Goal: Information Seeking & Learning: Learn about a topic

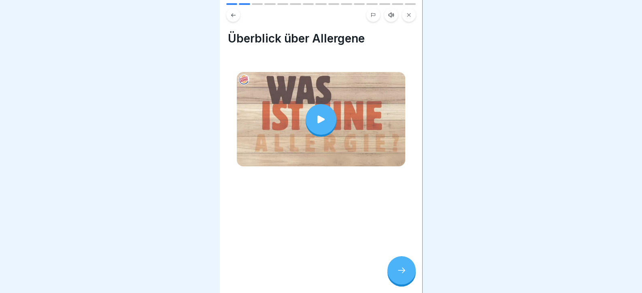
click at [567, 52] on div at bounding box center [321, 146] width 642 height 293
click at [323, 117] on icon at bounding box center [320, 119] width 11 height 11
click at [397, 275] on icon at bounding box center [402, 270] width 10 height 10
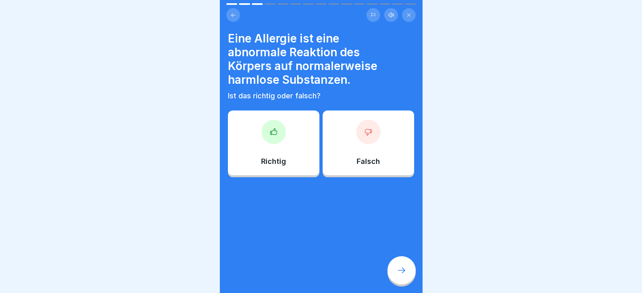
click at [270, 131] on icon at bounding box center [273, 131] width 6 height 6
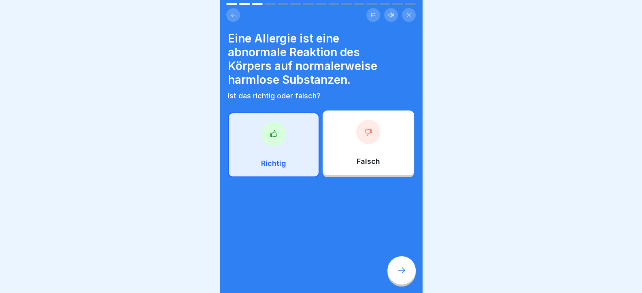
click at [393, 257] on div "Eine Allergie ist eine abnormale Reaktion des Körpers auf normalerweise harmlos…" at bounding box center [321, 146] width 202 height 293
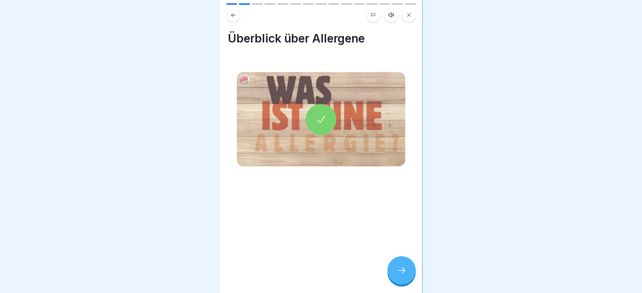
click at [399, 269] on div at bounding box center [401, 270] width 28 height 28
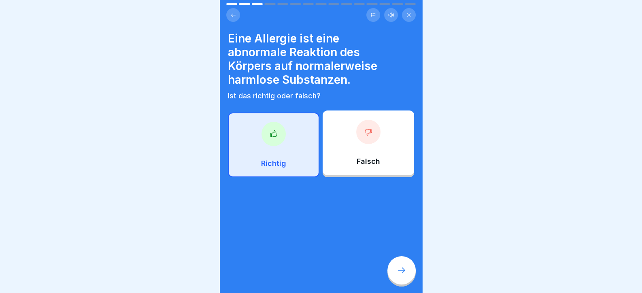
click at [399, 269] on div at bounding box center [401, 270] width 28 height 28
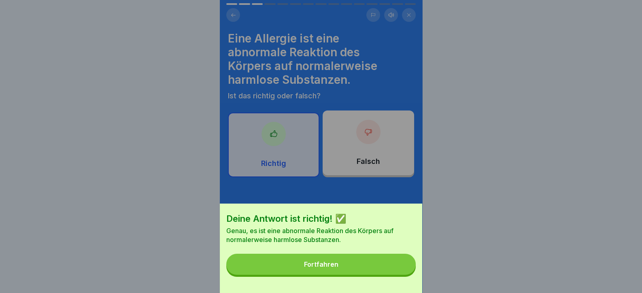
click at [399, 269] on button "Fortfahren" at bounding box center [320, 264] width 189 height 21
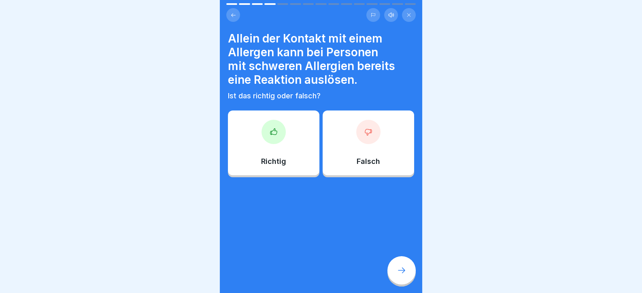
click at [291, 159] on div "Richtig" at bounding box center [273, 142] width 91 height 65
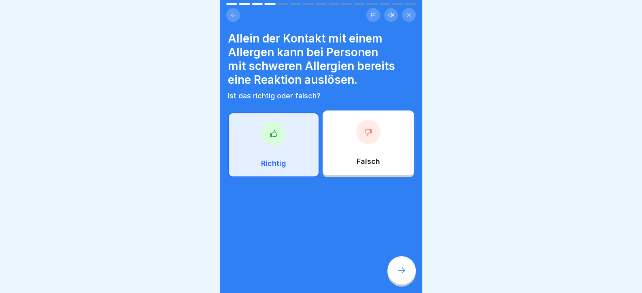
click at [399, 274] on icon at bounding box center [402, 270] width 10 height 10
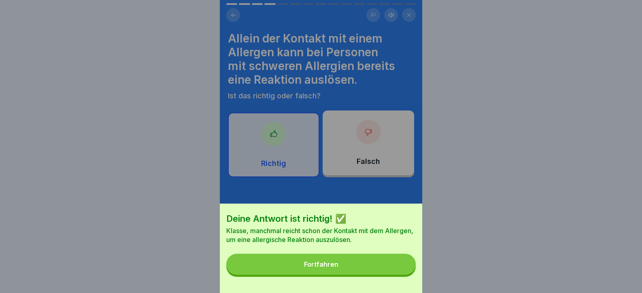
click at [393, 273] on button "Fortfahren" at bounding box center [320, 264] width 189 height 21
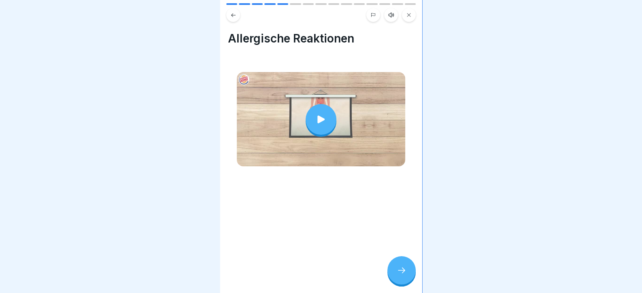
click at [401, 269] on div at bounding box center [401, 270] width 28 height 28
click at [397, 265] on div at bounding box center [401, 270] width 28 height 28
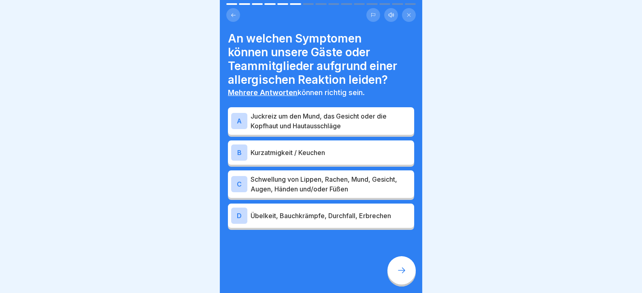
click at [340, 112] on p "Juckreiz um den Mund, das Gesicht oder die Kopfhaut und Hautausschläge" at bounding box center [331, 120] width 160 height 19
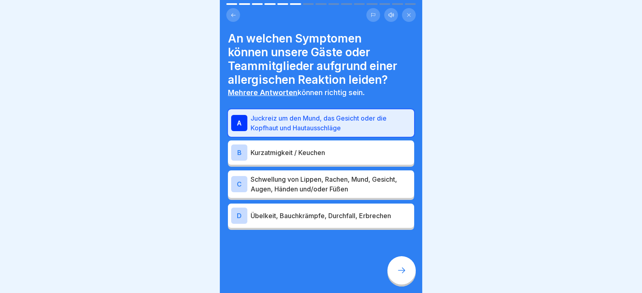
click at [362, 193] on p "Schwellung von Lippen, Rachen, Mund, Gesicht, Augen, Händen und/oder Füßen" at bounding box center [331, 183] width 160 height 19
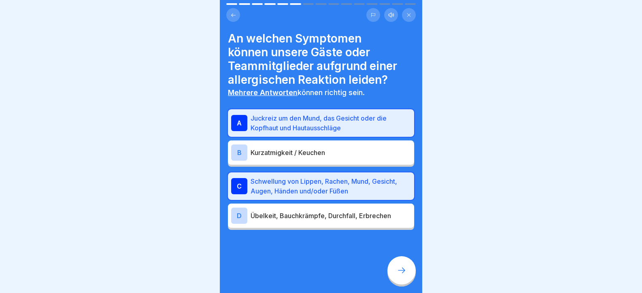
click at [373, 221] on div "D Übelkeit, Bauchkrämpfe, Durchfall, Erbrechen" at bounding box center [321, 216] width 180 height 16
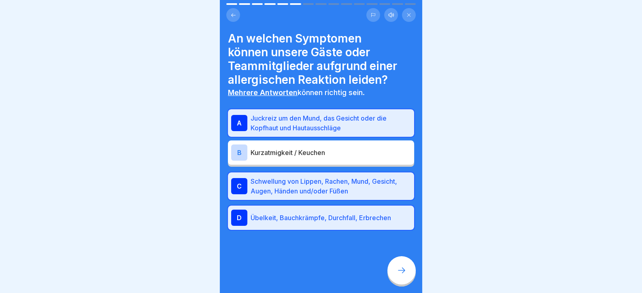
click at [303, 156] on p "Kurzatmigkeit / Keuchen" at bounding box center [331, 153] width 160 height 10
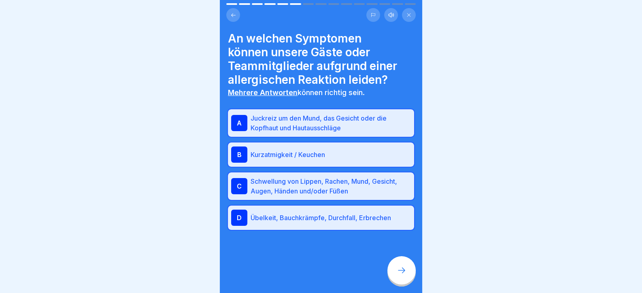
click at [397, 257] on div at bounding box center [321, 254] width 186 height 49
click at [399, 275] on icon at bounding box center [402, 270] width 10 height 10
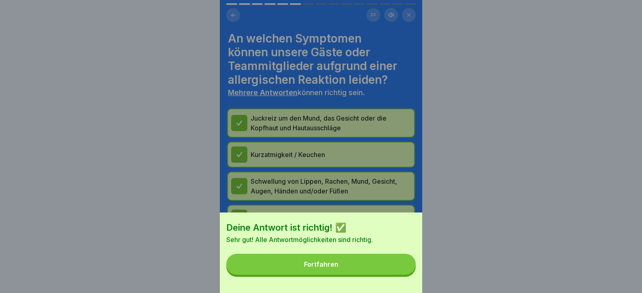
click at [393, 274] on button "Fortfahren" at bounding box center [320, 264] width 189 height 21
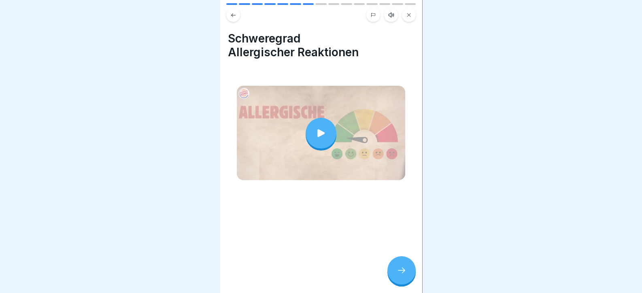
click at [398, 274] on icon at bounding box center [402, 270] width 10 height 10
click at [397, 271] on div at bounding box center [401, 270] width 28 height 28
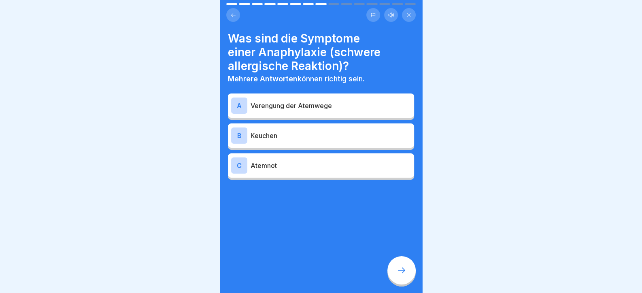
click at [327, 100] on div "A Verengung der Atemwege" at bounding box center [321, 106] width 180 height 16
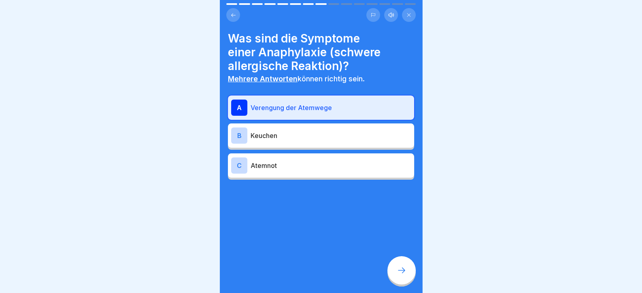
click at [324, 135] on p "Keuchen" at bounding box center [331, 136] width 160 height 10
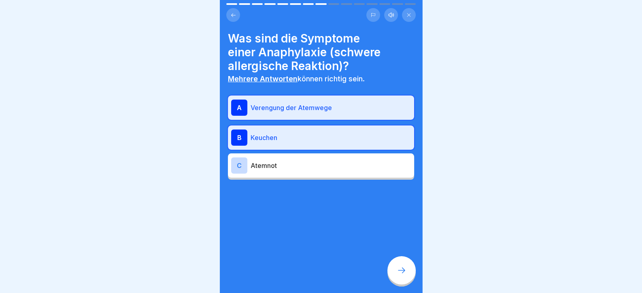
click at [327, 167] on p "Atemnot" at bounding box center [331, 166] width 160 height 10
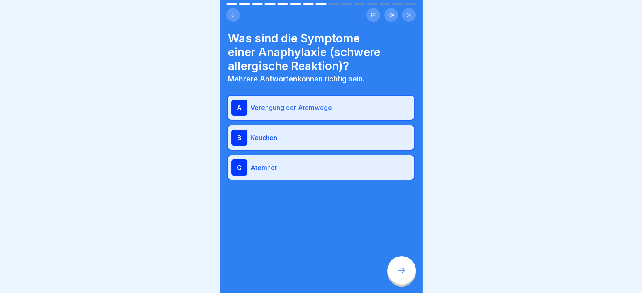
click at [391, 280] on div at bounding box center [401, 270] width 28 height 28
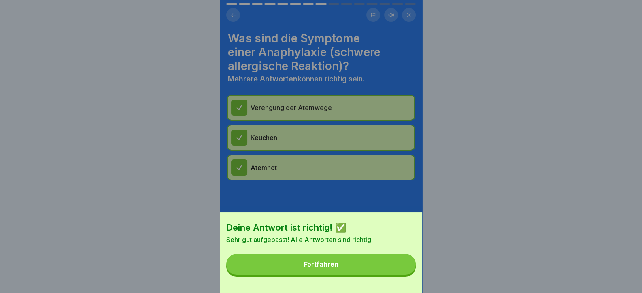
click at [390, 275] on button "Fortfahren" at bounding box center [320, 264] width 189 height 21
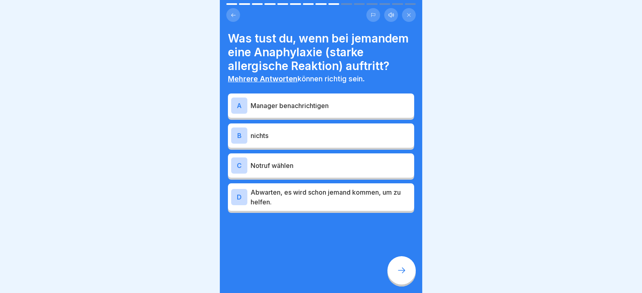
click at [342, 110] on p "Manager benachrichtigen" at bounding box center [331, 106] width 160 height 10
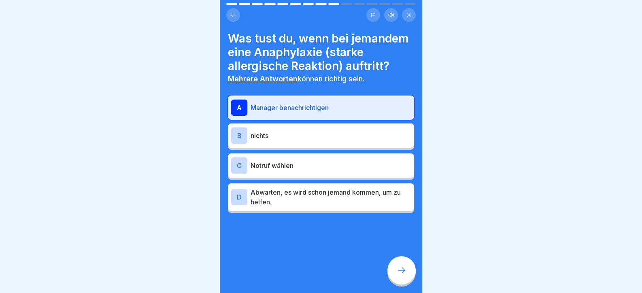
click at [331, 170] on p "Notruf wählen" at bounding box center [331, 166] width 160 height 10
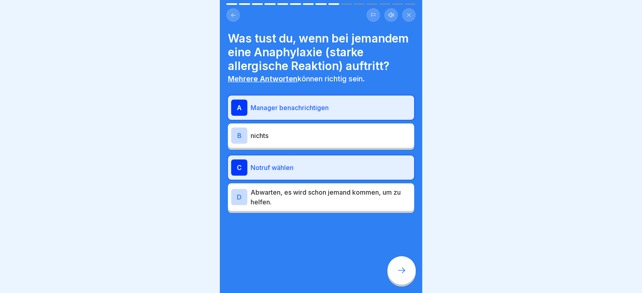
click at [400, 285] on div at bounding box center [401, 270] width 28 height 28
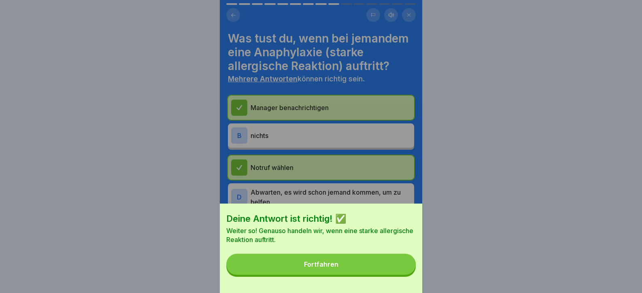
click at [395, 275] on button "Fortfahren" at bounding box center [320, 264] width 189 height 21
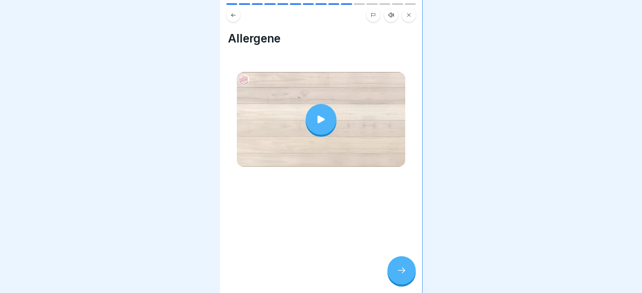
click at [397, 275] on icon at bounding box center [402, 270] width 10 height 10
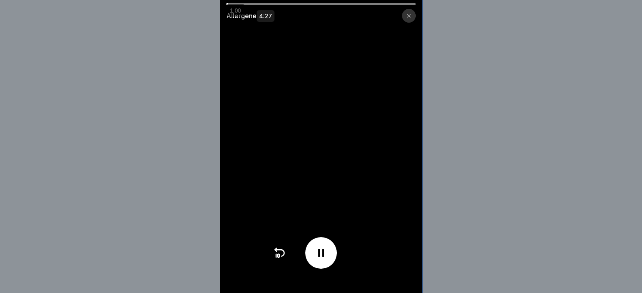
click at [346, 169] on video at bounding box center [321, 146] width 202 height 293
drag, startPoint x: 346, startPoint y: 3, endPoint x: 391, endPoint y: 10, distance: 45.8
click at [350, 4] on div at bounding box center [320, 4] width 189 height 2
click at [320, 259] on icon at bounding box center [320, 252] width 13 height 13
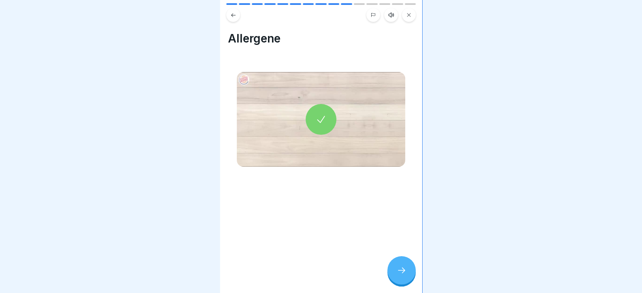
click at [399, 281] on div at bounding box center [401, 270] width 28 height 28
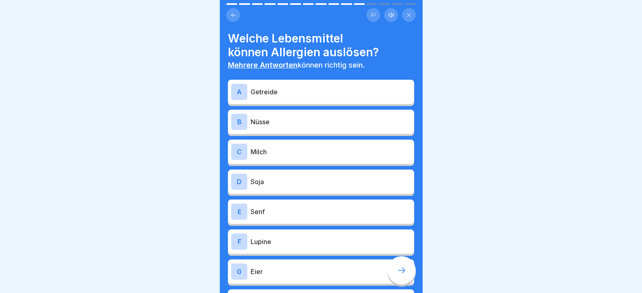
click at [288, 93] on p "Getreide" at bounding box center [331, 92] width 160 height 10
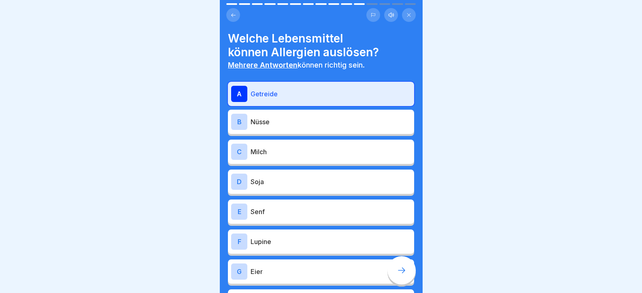
click at [289, 129] on div "B Nüsse" at bounding box center [321, 122] width 180 height 16
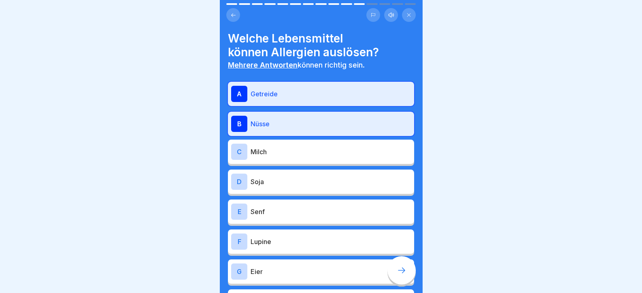
click at [283, 153] on p "Milch" at bounding box center [331, 152] width 160 height 10
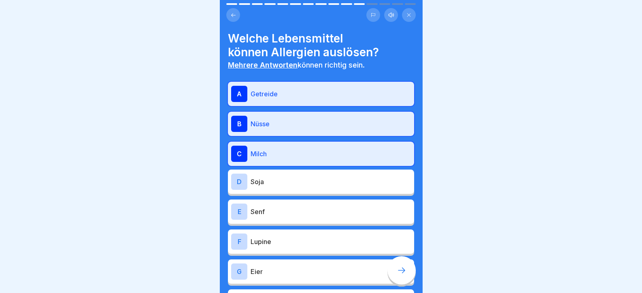
click at [282, 186] on div "D Soja" at bounding box center [321, 182] width 180 height 16
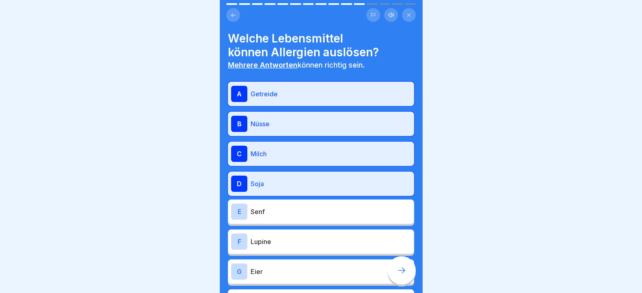
click at [284, 213] on p "Senf" at bounding box center [331, 212] width 160 height 10
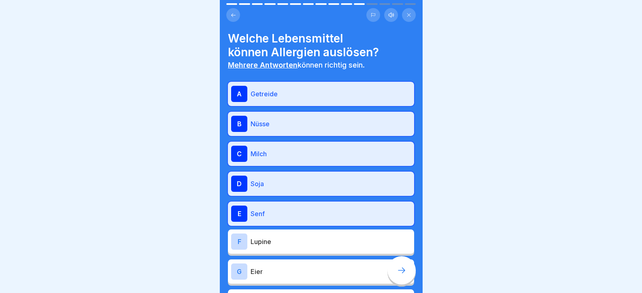
click at [292, 247] on div "F Lupine" at bounding box center [321, 242] width 180 height 16
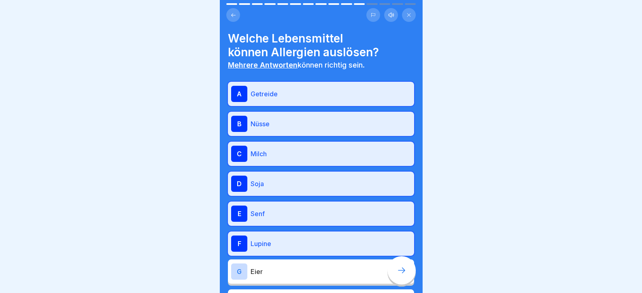
click at [304, 277] on div "G Eier" at bounding box center [321, 271] width 180 height 16
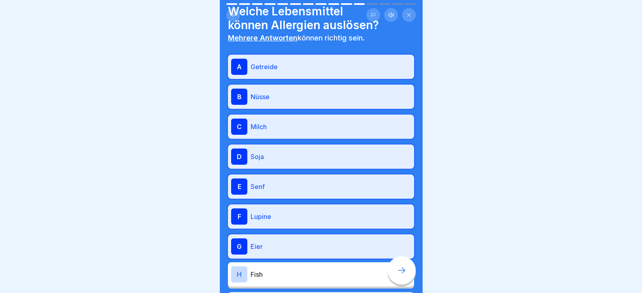
scroll to position [121, 0]
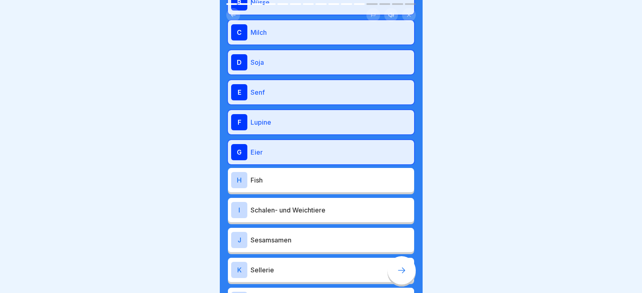
click at [300, 184] on p "Fish" at bounding box center [331, 180] width 160 height 10
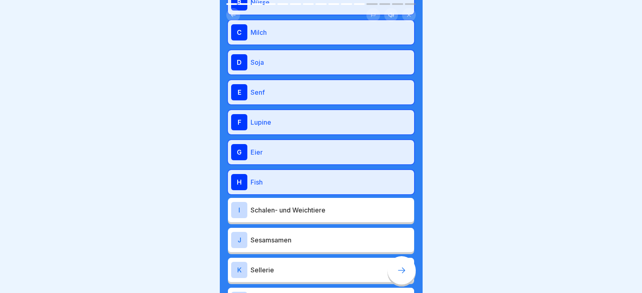
click at [299, 210] on p "Schalen- und Weichtiere" at bounding box center [331, 210] width 160 height 10
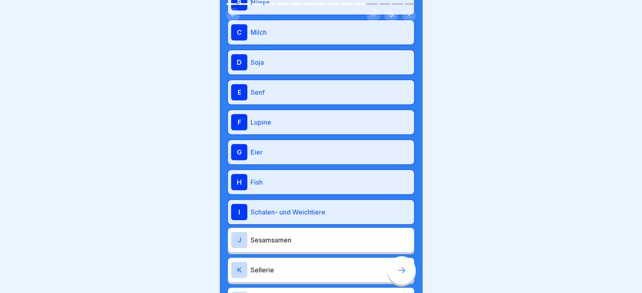
click at [298, 238] on p "Sesamsamen" at bounding box center [331, 240] width 160 height 10
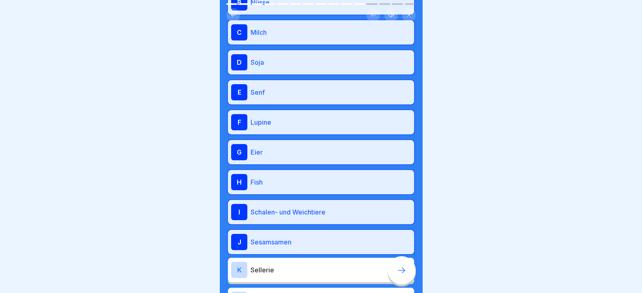
click at [304, 270] on p "Sellerie" at bounding box center [331, 270] width 160 height 10
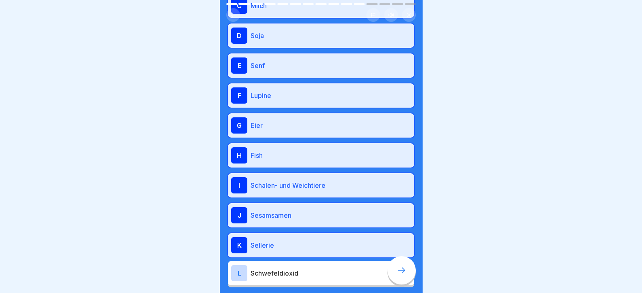
scroll to position [191, 0]
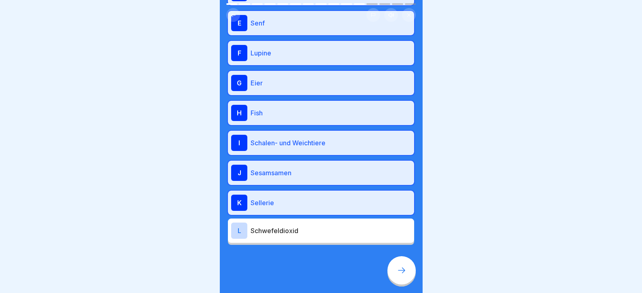
click at [303, 234] on p "Schwefeldioxid" at bounding box center [331, 231] width 160 height 10
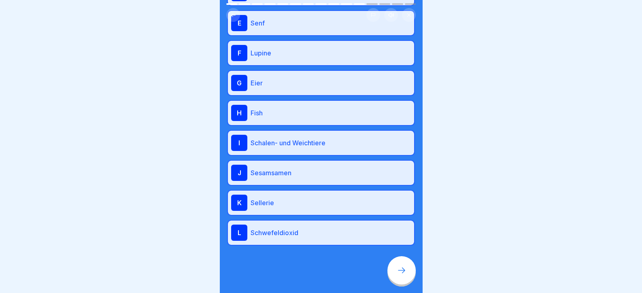
click at [402, 285] on div at bounding box center [401, 270] width 28 height 28
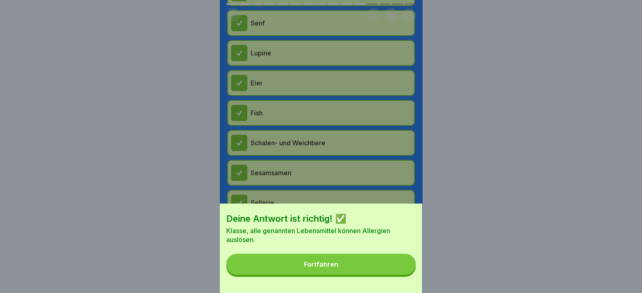
click at [385, 275] on button "Fortfahren" at bounding box center [320, 264] width 189 height 21
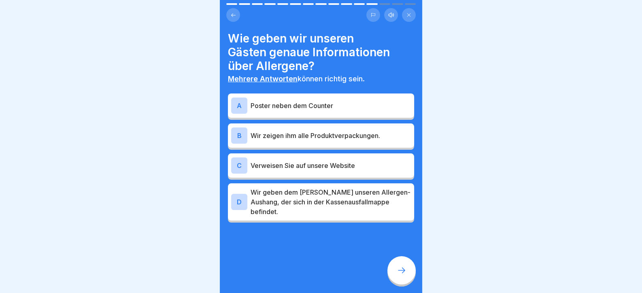
click at [323, 197] on p "Wir geben dem [PERSON_NAME] unseren Allergen-Aushang, der sich in der Kassenaus…" at bounding box center [331, 201] width 160 height 29
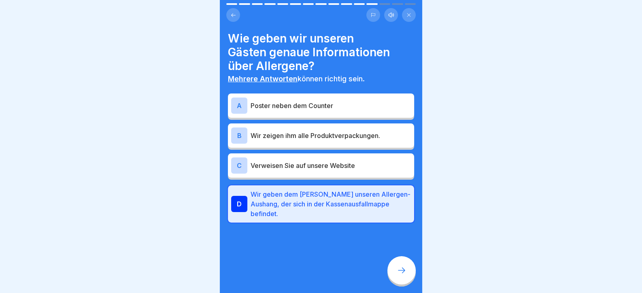
click at [402, 275] on icon at bounding box center [402, 270] width 10 height 10
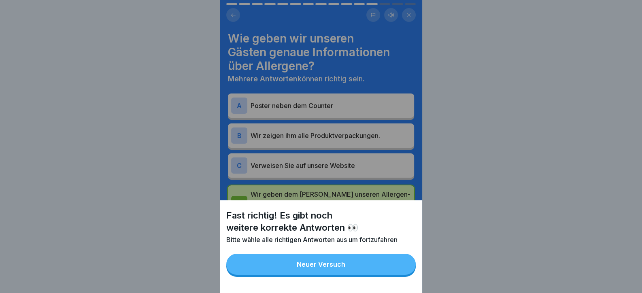
click at [396, 274] on button "Neuer Versuch" at bounding box center [320, 264] width 189 height 21
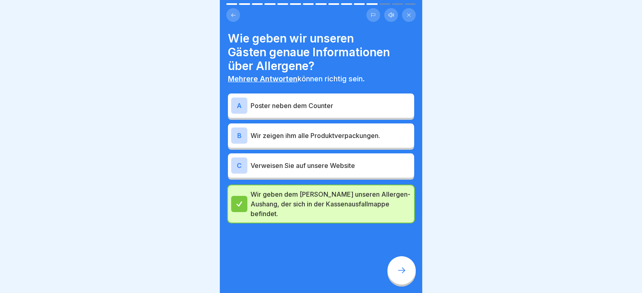
click at [332, 133] on p "Wir zeigen ihm alle Produktverpackungen." at bounding box center [331, 136] width 160 height 10
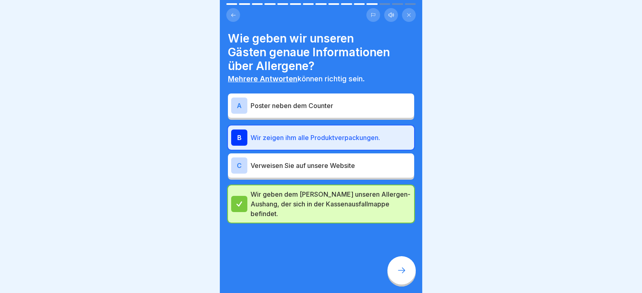
click at [391, 276] on div at bounding box center [401, 270] width 28 height 28
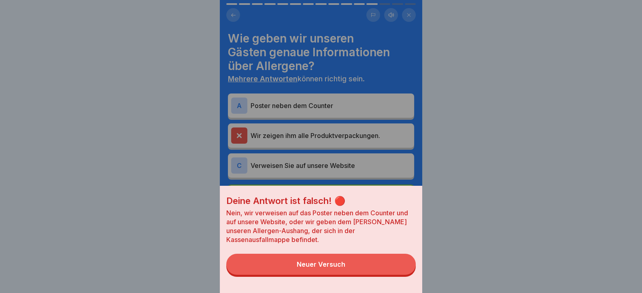
click at [389, 275] on button "Neuer Versuch" at bounding box center [320, 264] width 189 height 21
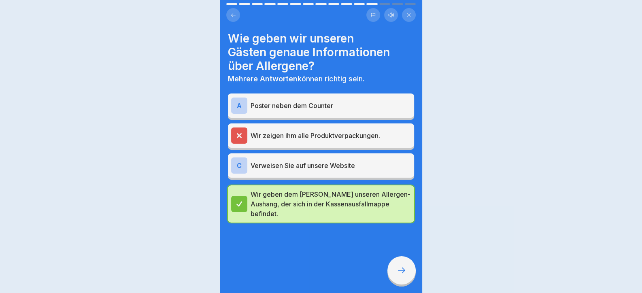
click at [327, 166] on p "Verweisen Sie auf unsere Website" at bounding box center [331, 166] width 160 height 10
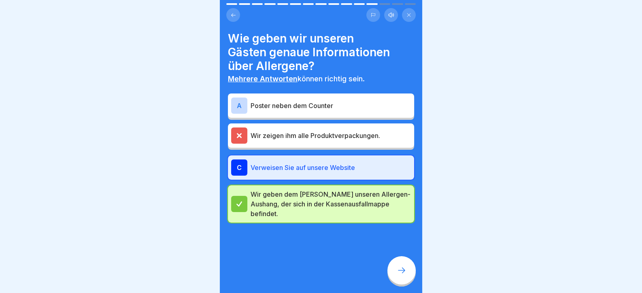
click at [405, 284] on div at bounding box center [401, 270] width 28 height 28
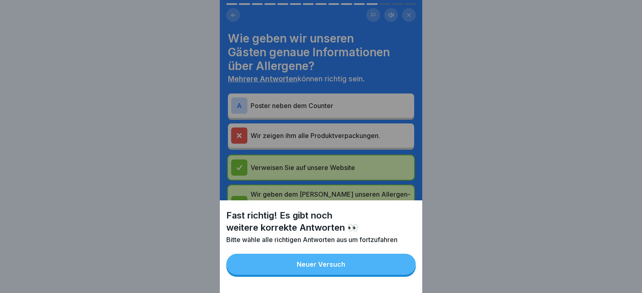
click at [374, 266] on button "Neuer Versuch" at bounding box center [320, 264] width 189 height 21
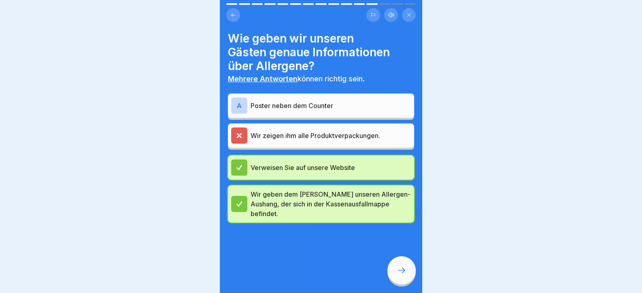
click at [330, 109] on p "Poster neben dem Counter" at bounding box center [331, 106] width 160 height 10
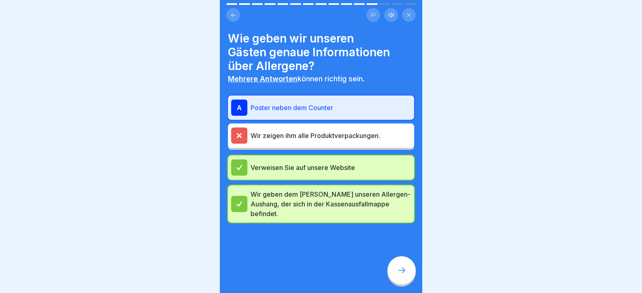
click at [412, 287] on div "Wie geben wir unseren Gästen genaue Informationen über Allergene? Mehrere Antwo…" at bounding box center [321, 146] width 202 height 293
click at [401, 282] on div at bounding box center [401, 270] width 28 height 28
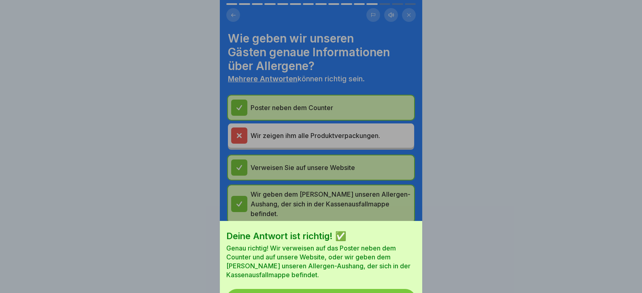
click at [384, 275] on div "Deine Antwort ist richtig! ✅ Genau richtig! Wir verweisen auf das Poster neben …" at bounding box center [321, 274] width 202 height 107
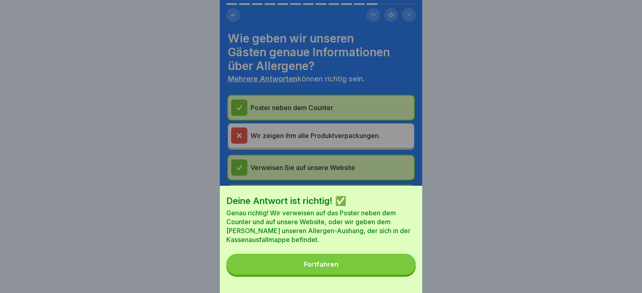
click at [390, 272] on button "Fortfahren" at bounding box center [320, 264] width 189 height 21
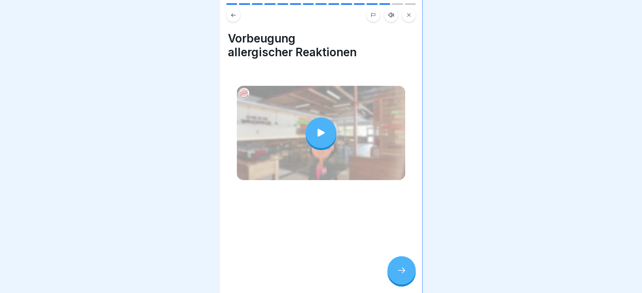
click at [399, 272] on div at bounding box center [401, 270] width 28 height 28
click at [398, 272] on icon at bounding box center [402, 270] width 10 height 10
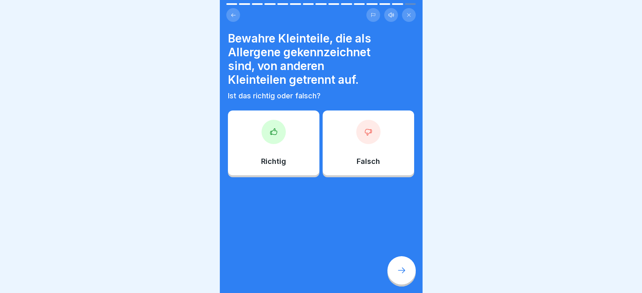
click at [291, 140] on div "Richtig" at bounding box center [273, 142] width 91 height 65
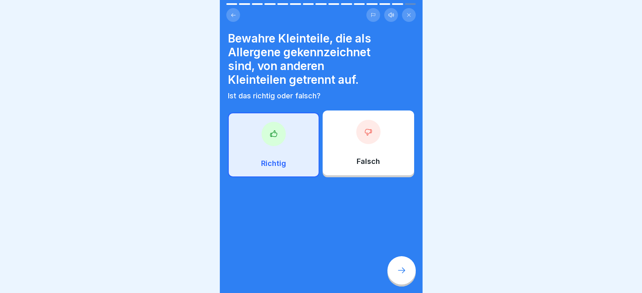
click at [399, 275] on icon at bounding box center [402, 270] width 10 height 10
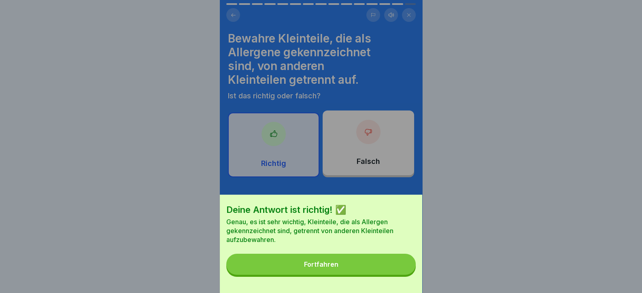
click at [385, 275] on button "Fortfahren" at bounding box center [320, 264] width 189 height 21
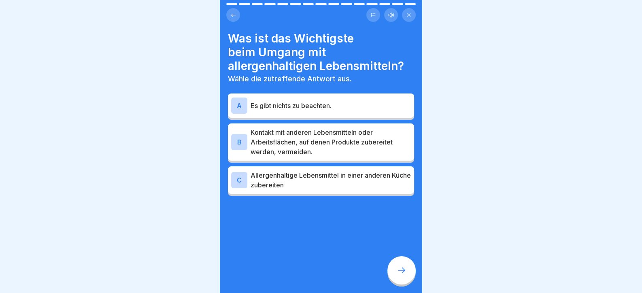
click at [376, 139] on p "Kontakt mit anderen Lebensmitteln oder Arbeitsflächen, auf denen Produkte zuber…" at bounding box center [331, 141] width 160 height 29
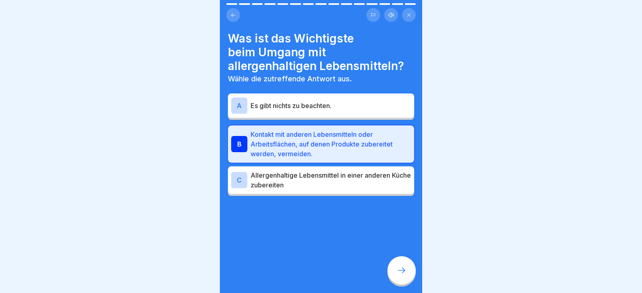
click at [395, 275] on div at bounding box center [401, 270] width 28 height 28
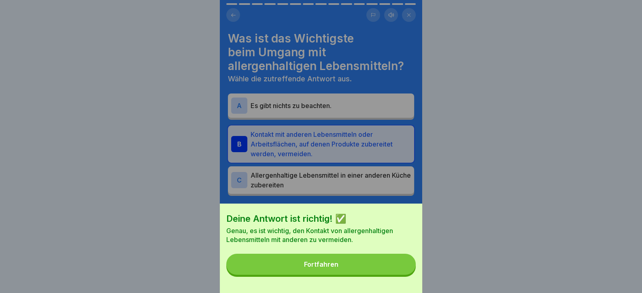
click at [378, 272] on button "Fortfahren" at bounding box center [320, 264] width 189 height 21
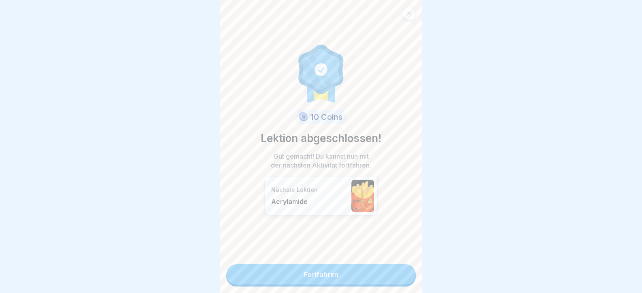
click at [386, 273] on link "Fortfahren" at bounding box center [320, 274] width 189 height 20
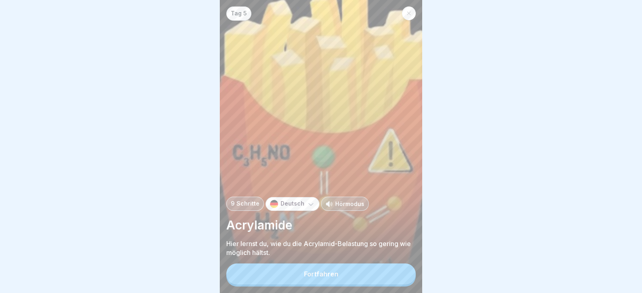
click at [389, 274] on button "Fortfahren" at bounding box center [320, 273] width 189 height 21
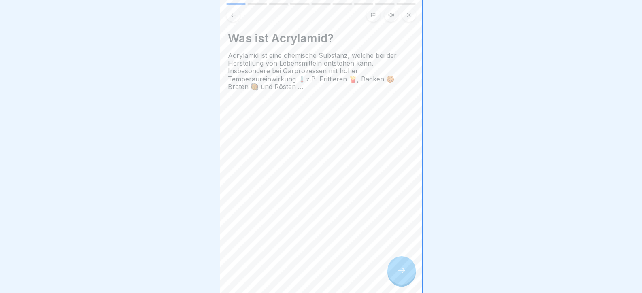
click at [389, 274] on div at bounding box center [401, 270] width 28 height 28
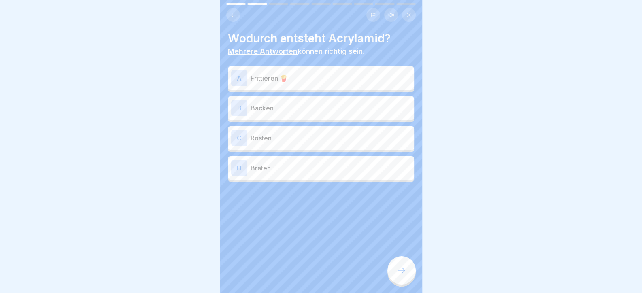
drag, startPoint x: 392, startPoint y: 274, endPoint x: 316, endPoint y: 140, distance: 154.2
click at [311, 256] on div "Tag 5 9 Schritte Deutsch Hörmodus Acrylamide Hier lernst du, wie du die Acrylam…" at bounding box center [321, 146] width 202 height 293
click at [318, 78] on p "Frittieren 🍟" at bounding box center [331, 78] width 160 height 10
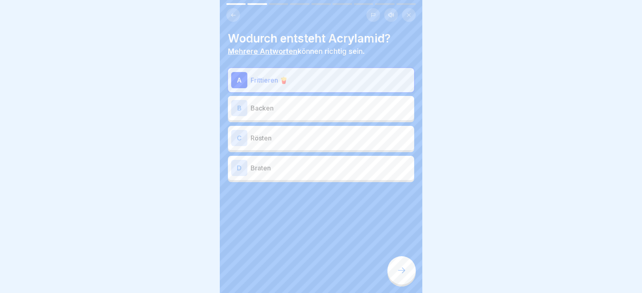
click at [323, 109] on p "Backen" at bounding box center [331, 108] width 160 height 10
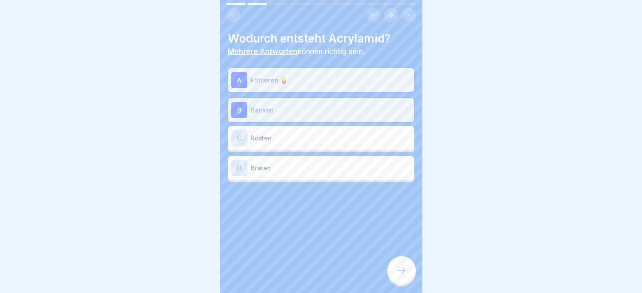
click at [326, 140] on p "Rösten" at bounding box center [331, 138] width 160 height 10
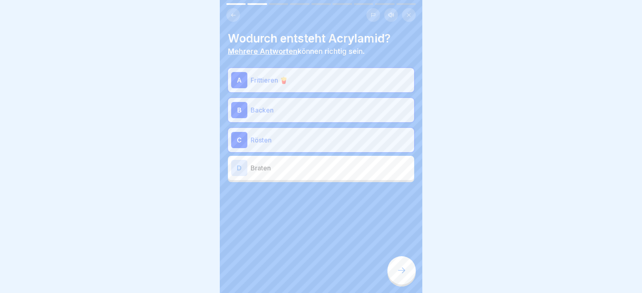
click at [326, 169] on p "Braten" at bounding box center [331, 168] width 160 height 10
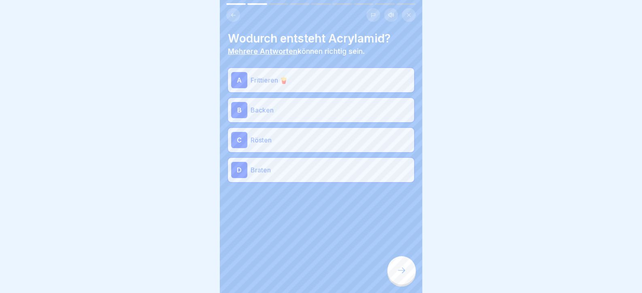
click at [397, 271] on div at bounding box center [401, 270] width 28 height 28
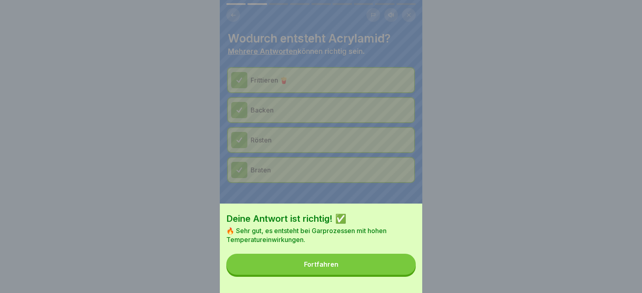
click at [396, 273] on button "Fortfahren" at bounding box center [320, 264] width 189 height 21
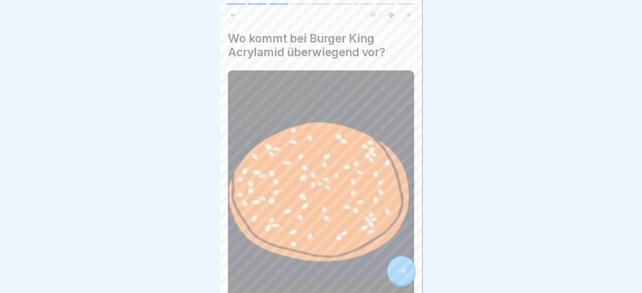
click at [397, 273] on icon at bounding box center [402, 270] width 10 height 10
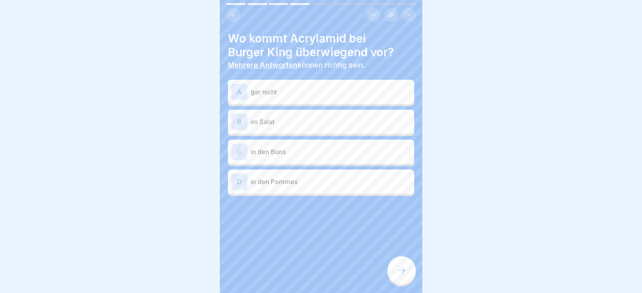
click at [397, 273] on icon at bounding box center [402, 270] width 10 height 10
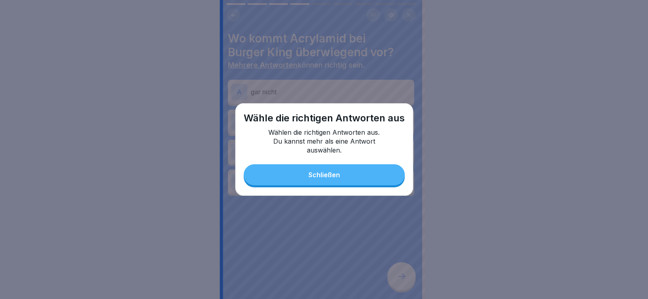
click at [360, 174] on button "Schließen" at bounding box center [324, 174] width 161 height 21
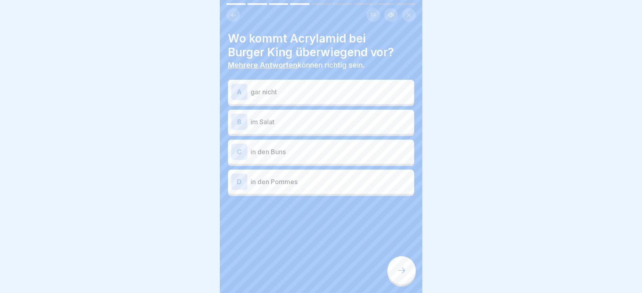
click at [316, 133] on div "B im Salat" at bounding box center [321, 122] width 186 height 24
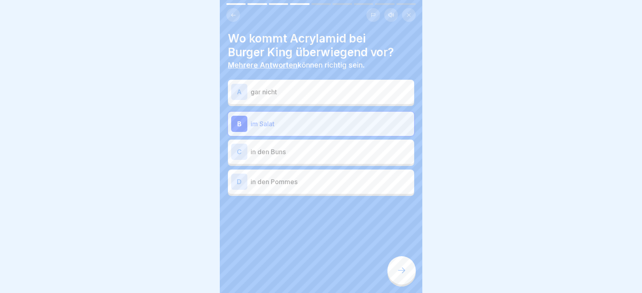
click at [322, 155] on p "in den Buns" at bounding box center [331, 152] width 160 height 10
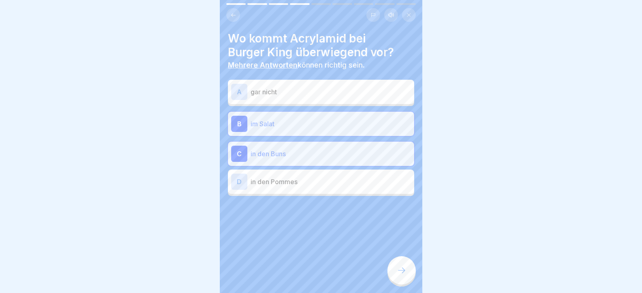
click at [408, 283] on div at bounding box center [401, 270] width 28 height 28
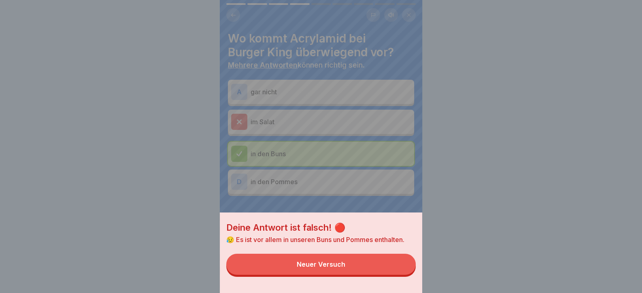
click at [395, 274] on button "Neuer Versuch" at bounding box center [320, 264] width 189 height 21
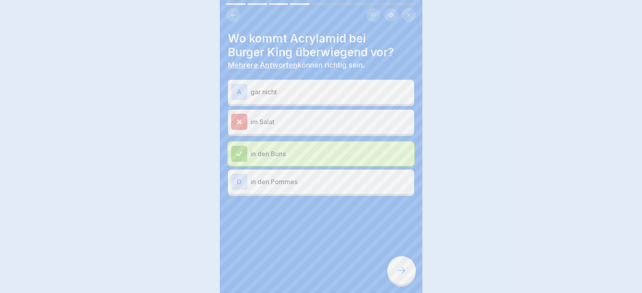
click at [343, 176] on div "D in den Pommes" at bounding box center [321, 182] width 180 height 16
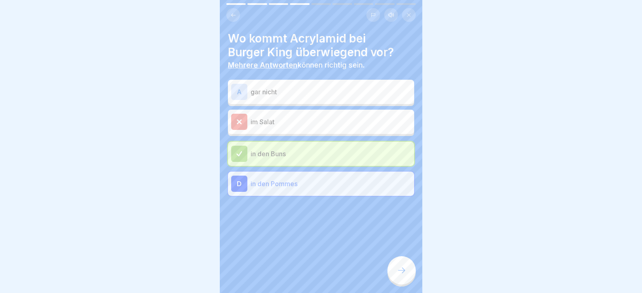
click at [405, 275] on icon at bounding box center [402, 270] width 10 height 10
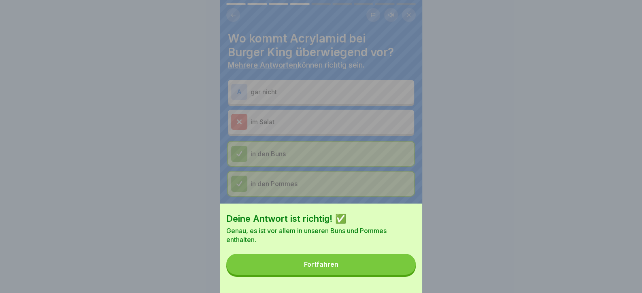
click at [384, 272] on button "Fortfahren" at bounding box center [320, 264] width 189 height 21
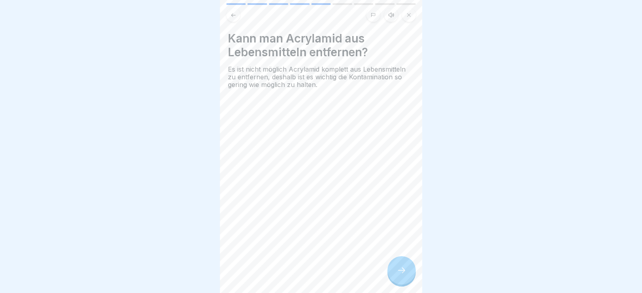
click at [408, 280] on div at bounding box center [401, 270] width 28 height 28
click at [405, 275] on icon at bounding box center [402, 270] width 10 height 10
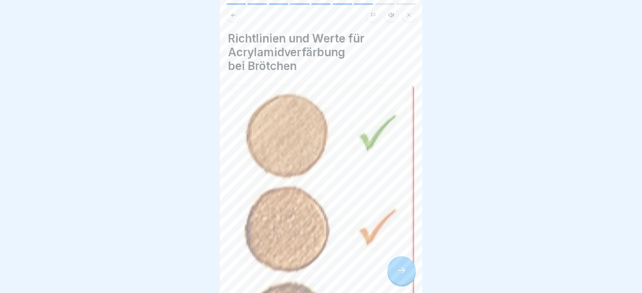
click at [405, 275] on icon at bounding box center [402, 270] width 10 height 10
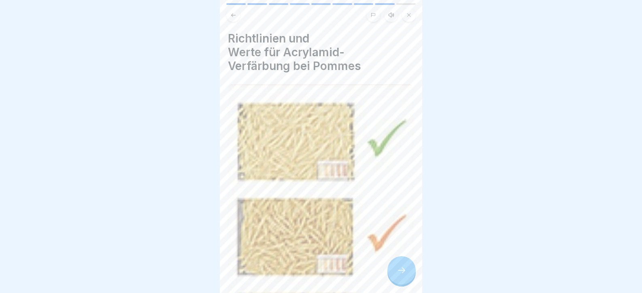
click at [405, 275] on icon at bounding box center [402, 270] width 10 height 10
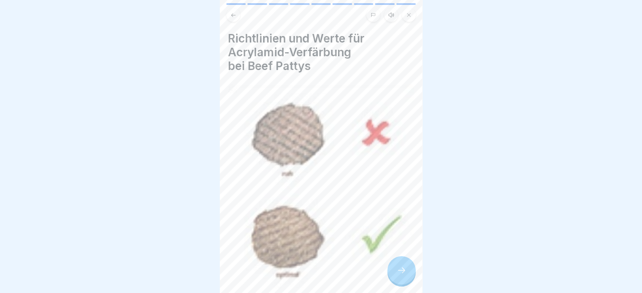
click at [405, 275] on icon at bounding box center [402, 270] width 10 height 10
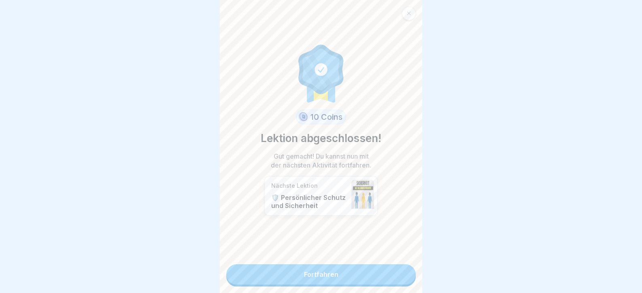
click at [405, 279] on link "Fortfahren" at bounding box center [320, 274] width 189 height 20
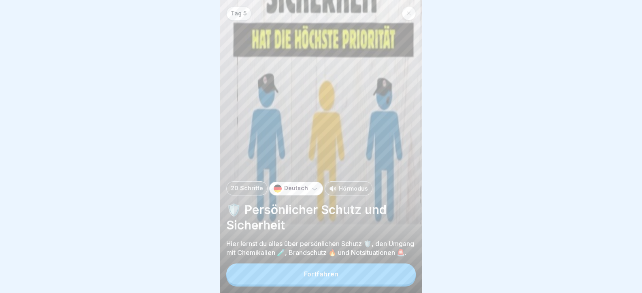
click at [401, 277] on button "Fortfahren" at bounding box center [320, 273] width 189 height 21
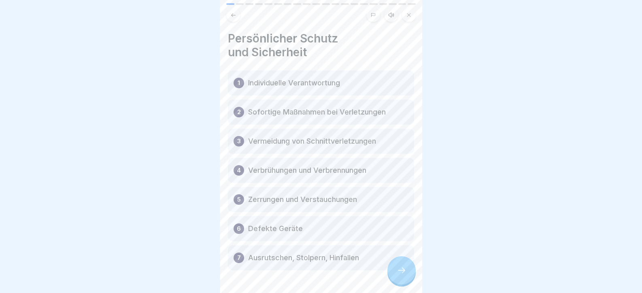
click at [401, 275] on icon at bounding box center [402, 270] width 10 height 10
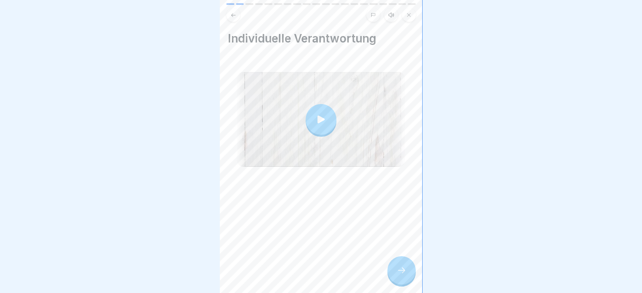
click at [401, 275] on icon at bounding box center [402, 270] width 10 height 10
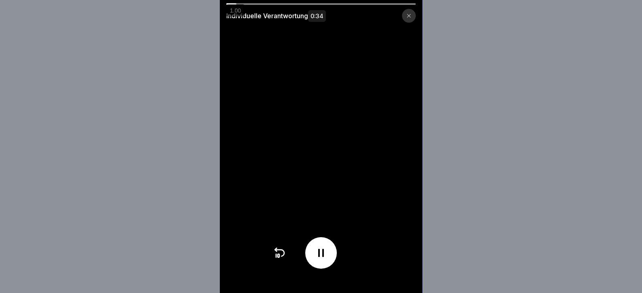
click at [338, 216] on video at bounding box center [321, 146] width 202 height 293
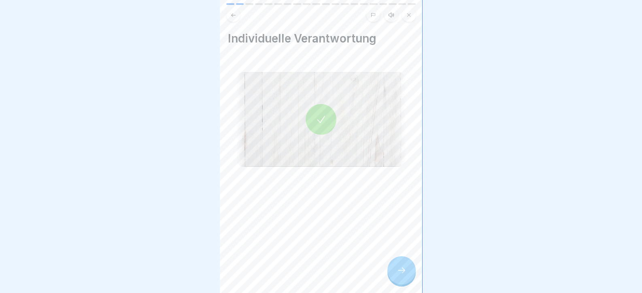
click at [395, 275] on div at bounding box center [401, 270] width 28 height 28
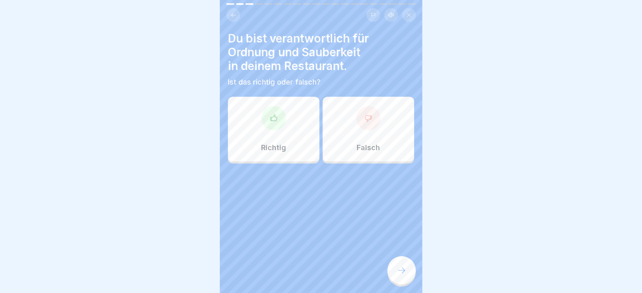
click at [258, 129] on div "Richtig" at bounding box center [273, 129] width 91 height 65
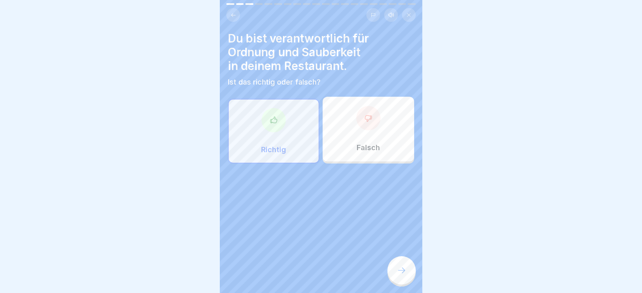
click at [396, 275] on div at bounding box center [401, 270] width 28 height 28
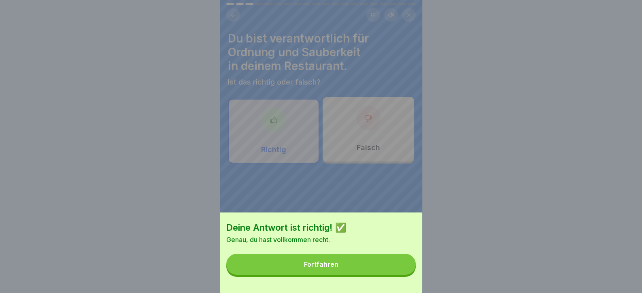
click at [368, 273] on button "Fortfahren" at bounding box center [320, 264] width 189 height 21
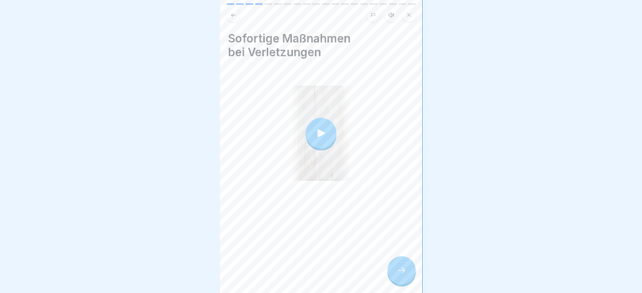
click at [415, 276] on div at bounding box center [401, 270] width 28 height 28
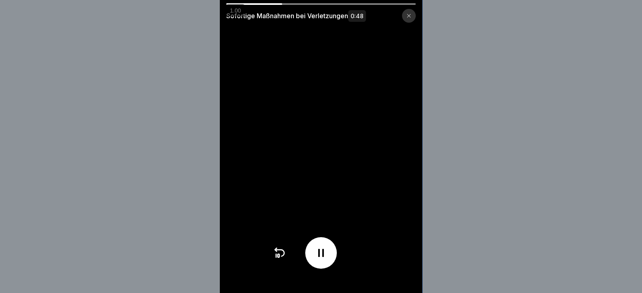
drag, startPoint x: 476, startPoint y: 10, endPoint x: 518, endPoint y: 124, distance: 121.5
click at [518, 124] on div "Sofortige Maßnahmen bei Verletzungen 0:48" at bounding box center [321, 146] width 642 height 293
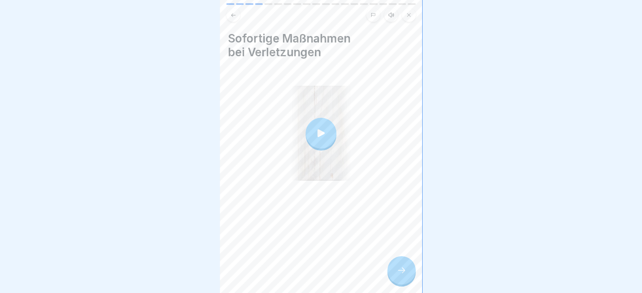
click at [393, 270] on div at bounding box center [401, 270] width 28 height 28
click at [401, 274] on icon at bounding box center [402, 270] width 10 height 10
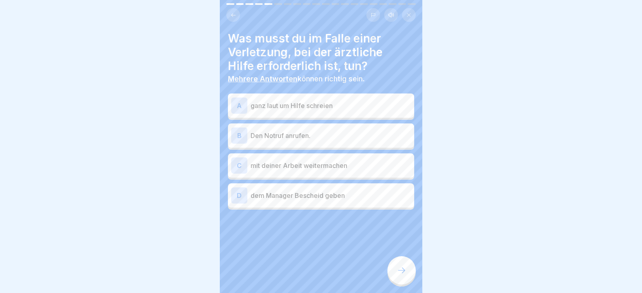
click at [311, 138] on p "Den Notruf anrufen." at bounding box center [331, 136] width 160 height 10
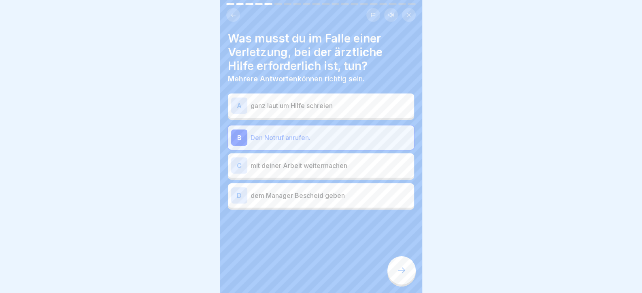
click at [325, 195] on p "dem Manager Bescheid geben" at bounding box center [331, 196] width 160 height 10
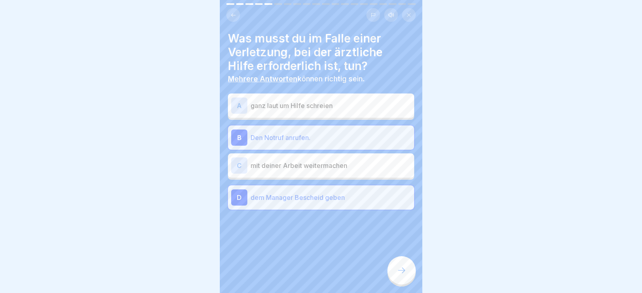
click at [397, 275] on icon at bounding box center [402, 270] width 10 height 10
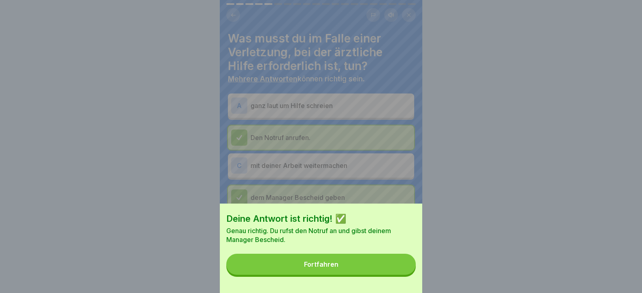
click at [384, 274] on button "Fortfahren" at bounding box center [320, 264] width 189 height 21
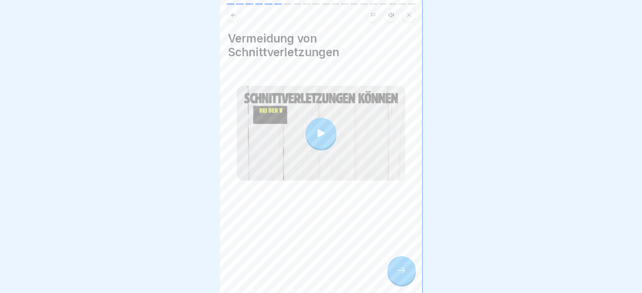
click at [399, 270] on div at bounding box center [401, 270] width 28 height 28
click at [402, 275] on icon at bounding box center [402, 270] width 10 height 10
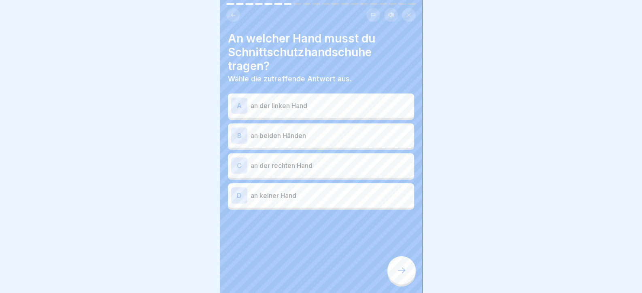
click at [327, 127] on div "B an beiden Händen" at bounding box center [321, 135] width 180 height 16
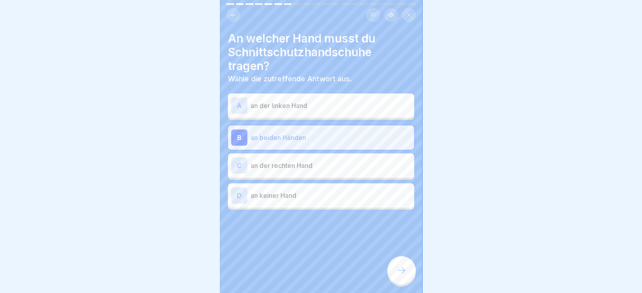
click at [397, 275] on icon at bounding box center [402, 270] width 10 height 10
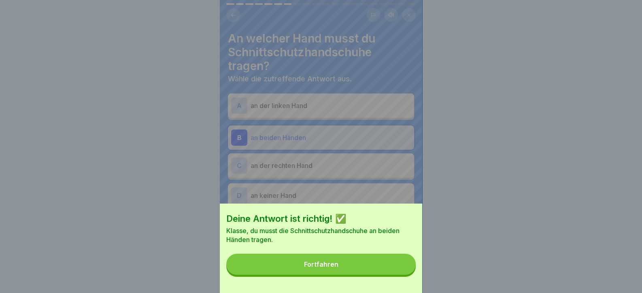
click at [389, 275] on button "Fortfahren" at bounding box center [320, 264] width 189 height 21
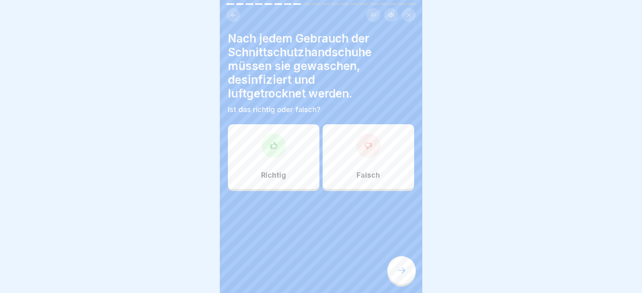
click at [280, 143] on div at bounding box center [273, 146] width 24 height 24
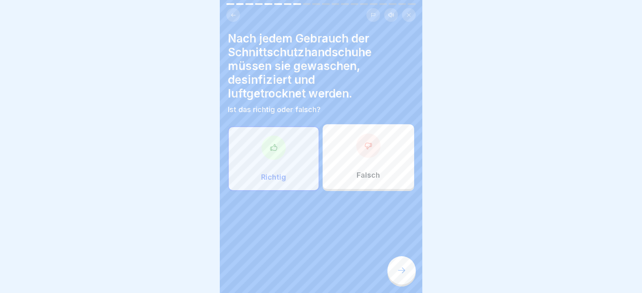
click at [401, 270] on div at bounding box center [401, 270] width 28 height 28
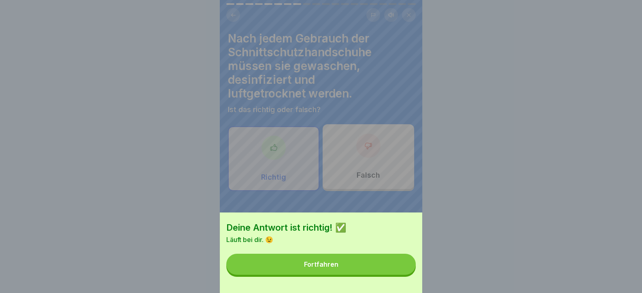
click at [386, 272] on button "Fortfahren" at bounding box center [320, 264] width 189 height 21
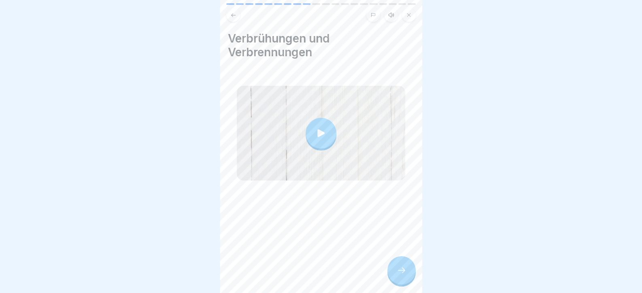
click at [386, 272] on div "Verbrühungen und Verbrennungen" at bounding box center [321, 146] width 202 height 293
click at [407, 272] on div at bounding box center [401, 270] width 28 height 28
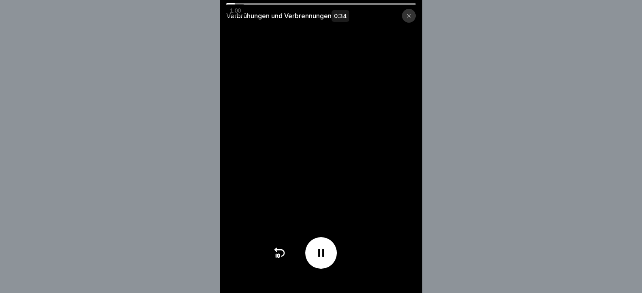
click at [382, 160] on video at bounding box center [321, 146] width 202 height 293
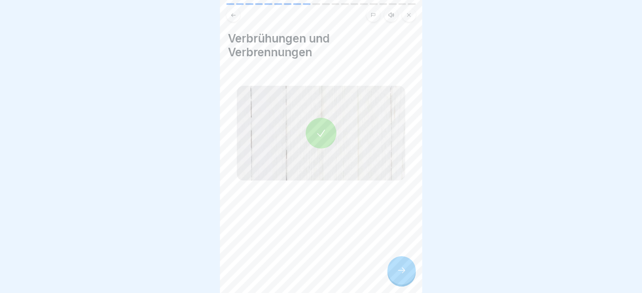
click at [395, 283] on div at bounding box center [401, 270] width 28 height 28
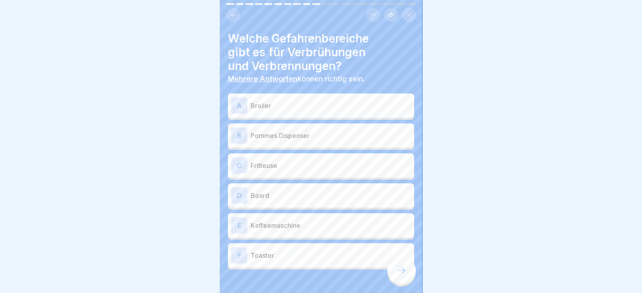
click at [315, 121] on div "A Broiler B Pommes Dispenser C Fritteuse D Board E Kaffeemaschine F Toaster" at bounding box center [321, 183] width 186 height 174
click at [299, 101] on p "Broiler" at bounding box center [331, 106] width 160 height 10
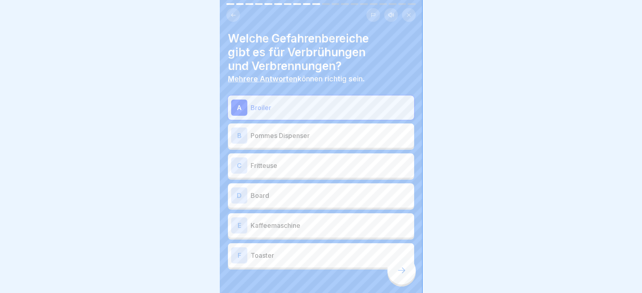
click at [294, 135] on p "Pommes Dispenser" at bounding box center [331, 136] width 160 height 10
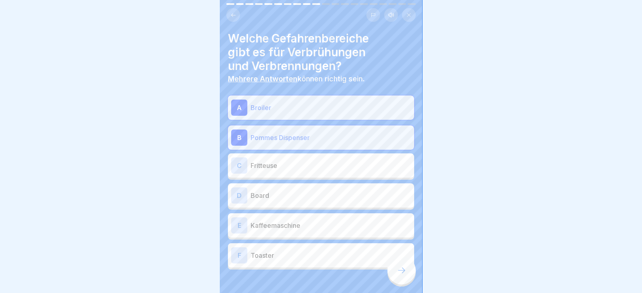
click at [288, 162] on p "Fritteuse" at bounding box center [331, 166] width 160 height 10
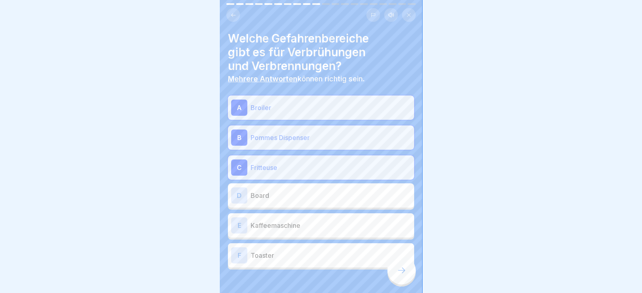
click at [290, 200] on p "Board" at bounding box center [331, 196] width 160 height 10
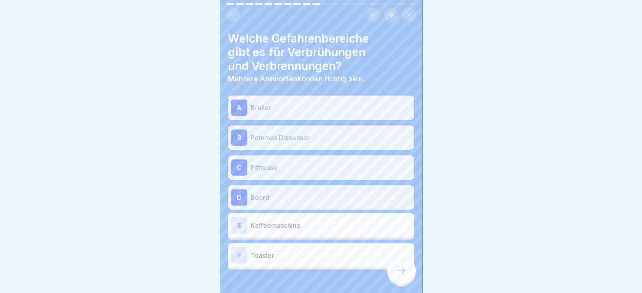
click at [295, 227] on p "Kaffeemaschine" at bounding box center [331, 226] width 160 height 10
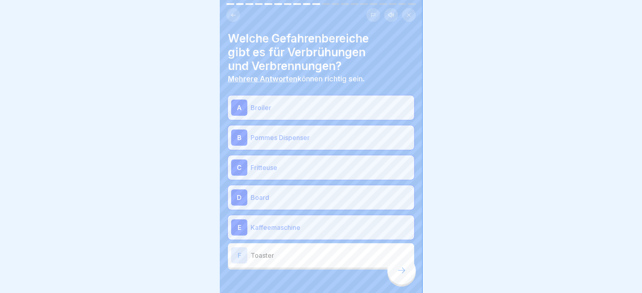
click at [293, 259] on p "Toaster" at bounding box center [331, 256] width 160 height 10
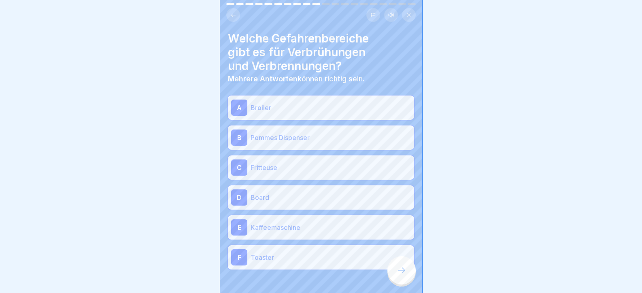
click at [306, 192] on div "D Board" at bounding box center [321, 197] width 180 height 16
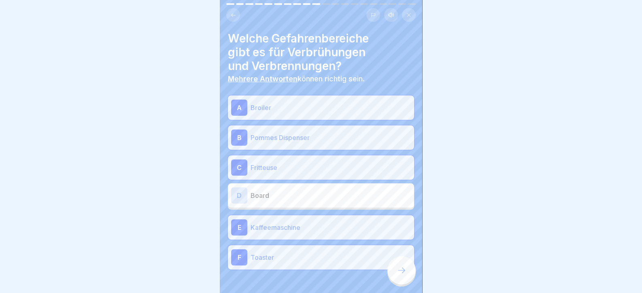
click at [303, 132] on div "B Pommes Dispenser" at bounding box center [321, 138] width 180 height 16
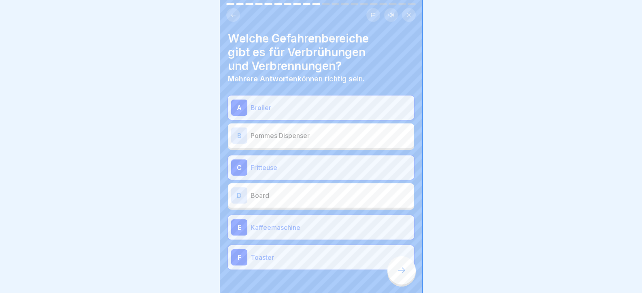
click at [402, 275] on icon at bounding box center [402, 270] width 10 height 10
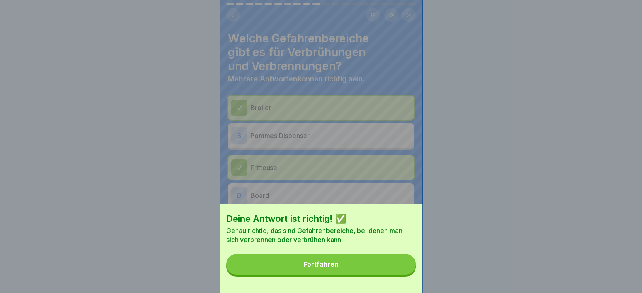
click at [373, 274] on button "Fortfahren" at bounding box center [320, 264] width 189 height 21
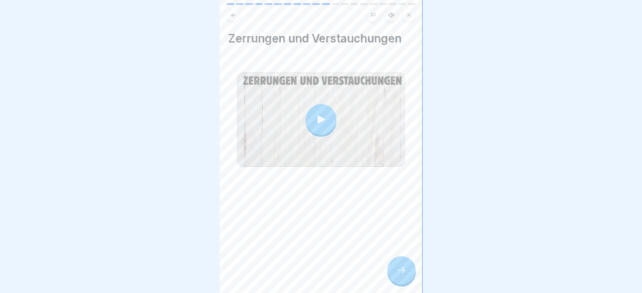
click at [399, 275] on icon at bounding box center [402, 270] width 10 height 10
click at [437, 274] on div at bounding box center [321, 146] width 642 height 293
click at [399, 275] on icon at bounding box center [402, 270] width 10 height 10
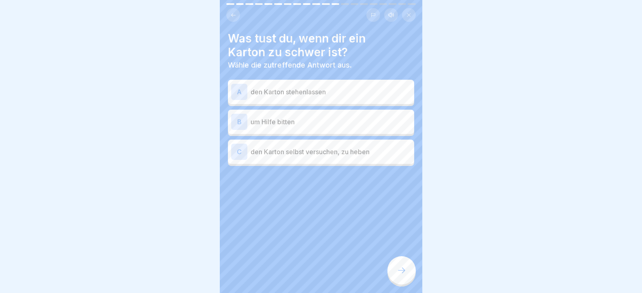
click at [318, 120] on p "um Hilfe bitten" at bounding box center [331, 122] width 160 height 10
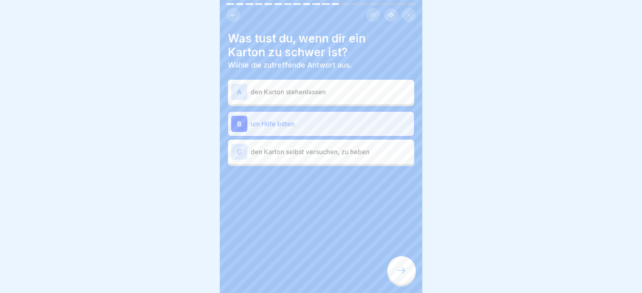
click at [395, 270] on div at bounding box center [401, 270] width 28 height 28
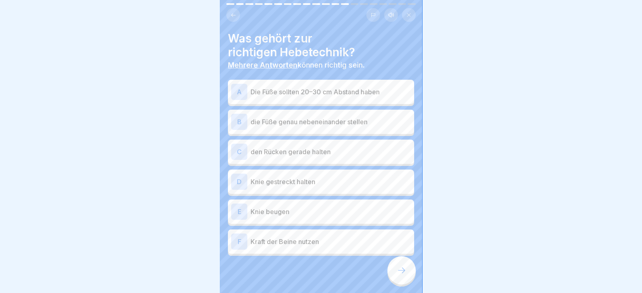
click at [293, 206] on div "E Knie beugen" at bounding box center [321, 212] width 180 height 16
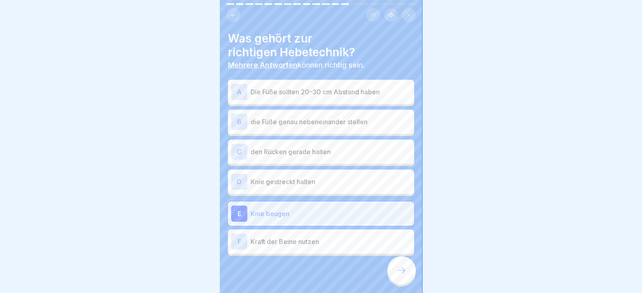
click at [302, 248] on div "F Kraft der Beine nutzen" at bounding box center [321, 242] width 180 height 16
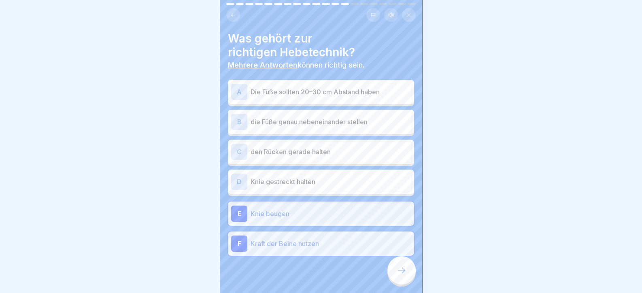
click at [310, 217] on p "Knie beugen" at bounding box center [331, 214] width 160 height 10
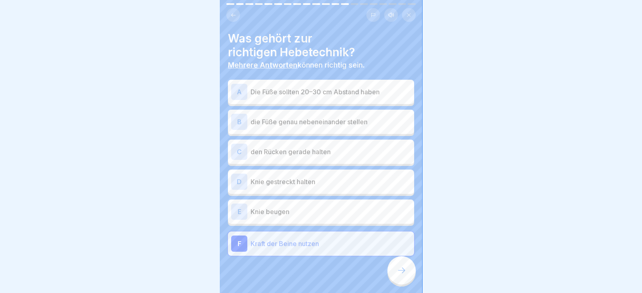
click at [318, 247] on p "Kraft der Beine nutzen" at bounding box center [331, 244] width 160 height 10
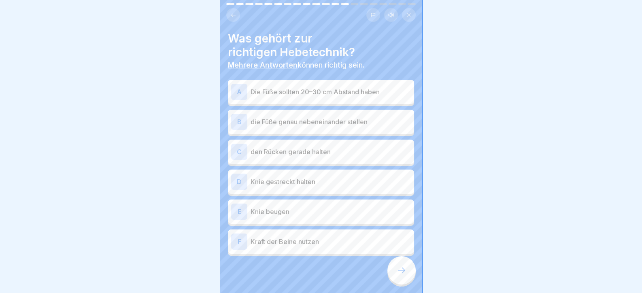
click at [294, 85] on div "A Die Füße sollten 20–30 cm Abstand haben" at bounding box center [321, 92] width 180 height 16
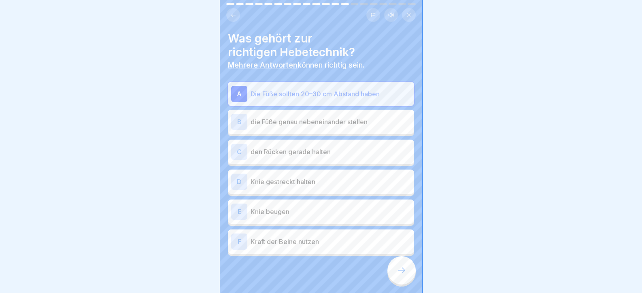
click at [300, 120] on p "die Füße genau nebeneinander stellen" at bounding box center [331, 122] width 160 height 10
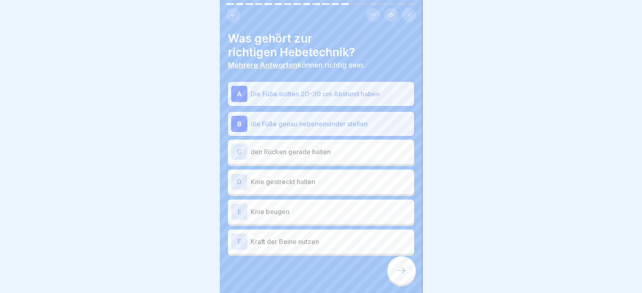
click at [302, 150] on p "den Rücken gerade halten" at bounding box center [331, 152] width 160 height 10
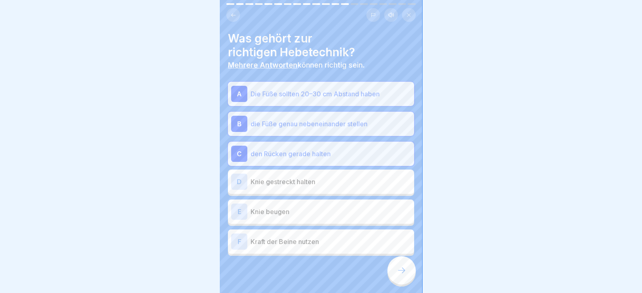
click at [310, 180] on p "Knie gestreckt halten" at bounding box center [331, 182] width 160 height 10
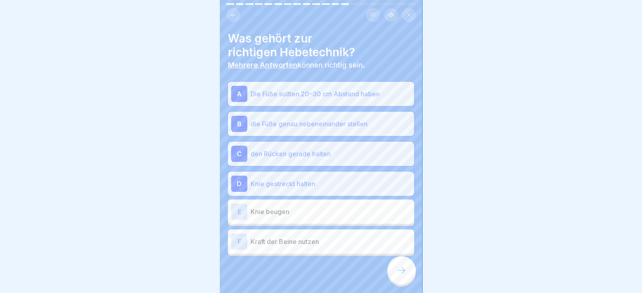
click at [312, 213] on p "Knie beugen" at bounding box center [331, 212] width 160 height 10
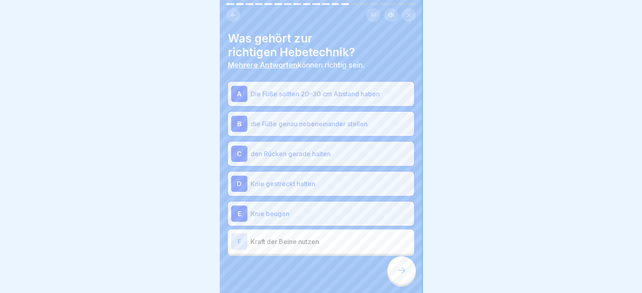
click at [317, 239] on p "Kraft der Beine nutzen" at bounding box center [331, 242] width 160 height 10
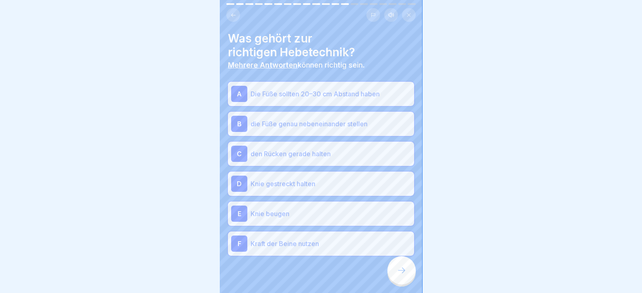
click at [395, 274] on div at bounding box center [401, 270] width 28 height 28
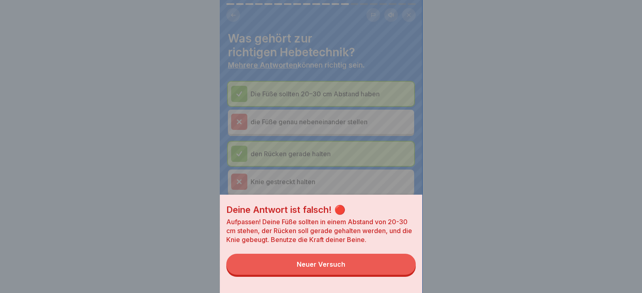
click at [401, 275] on button "Neuer Versuch" at bounding box center [320, 264] width 189 height 21
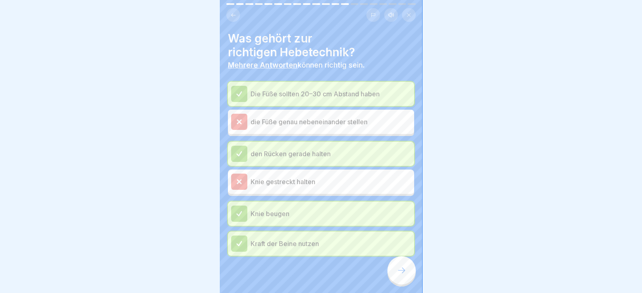
click at [403, 275] on icon at bounding box center [402, 270] width 10 height 10
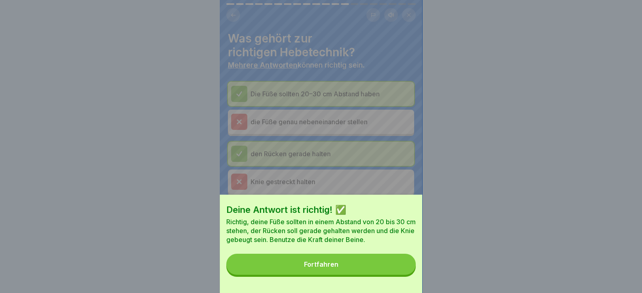
click at [402, 275] on button "Fortfahren" at bounding box center [320, 264] width 189 height 21
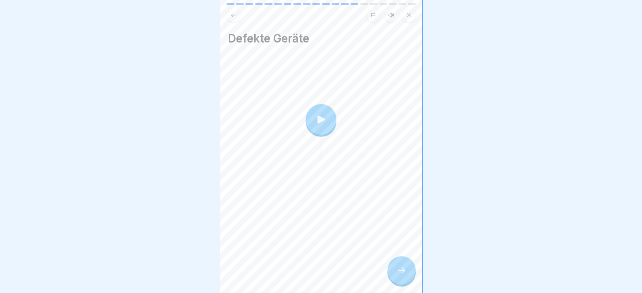
click at [402, 275] on icon at bounding box center [402, 270] width 10 height 10
click at [401, 275] on icon at bounding box center [402, 270] width 10 height 10
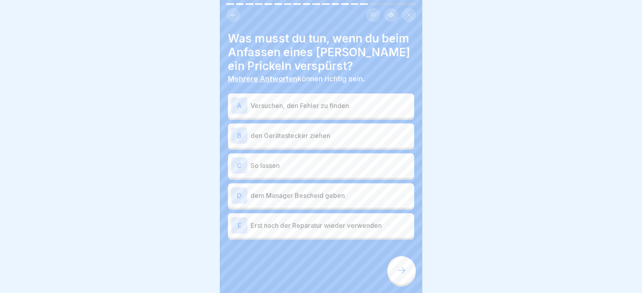
click at [296, 198] on p "dem Manager Bescheid geben" at bounding box center [331, 196] width 160 height 10
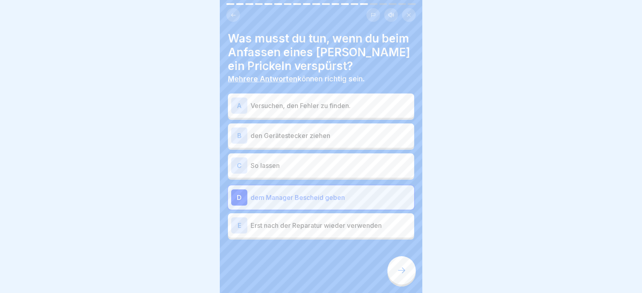
click at [330, 229] on p "Erst nach der Reparatur wieder verwenden" at bounding box center [331, 226] width 160 height 10
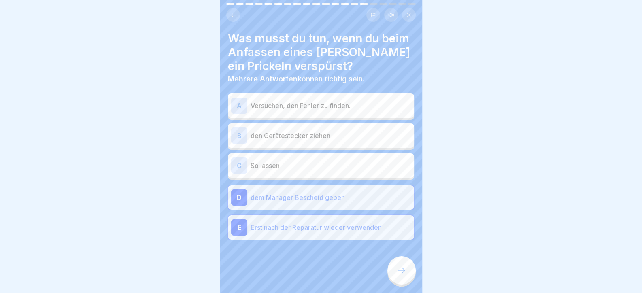
click at [397, 274] on icon at bounding box center [402, 270] width 10 height 10
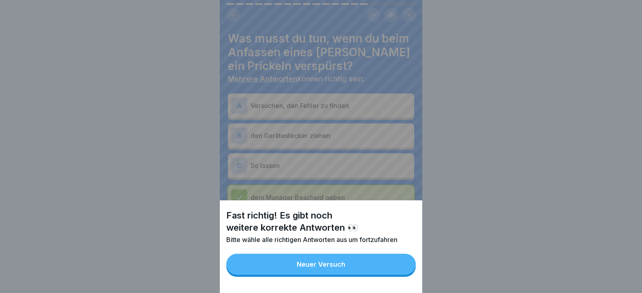
click at [387, 275] on button "Neuer Versuch" at bounding box center [320, 264] width 189 height 21
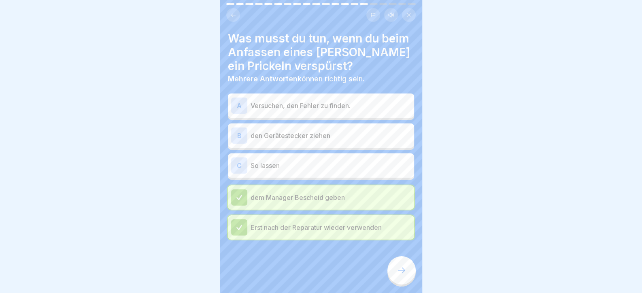
click at [306, 139] on p "den Gerätestecker ziehen" at bounding box center [331, 136] width 160 height 10
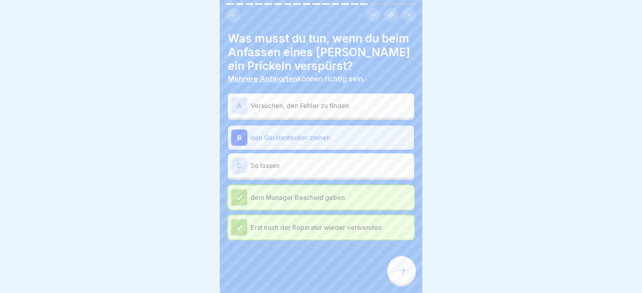
click at [403, 284] on div at bounding box center [401, 270] width 28 height 28
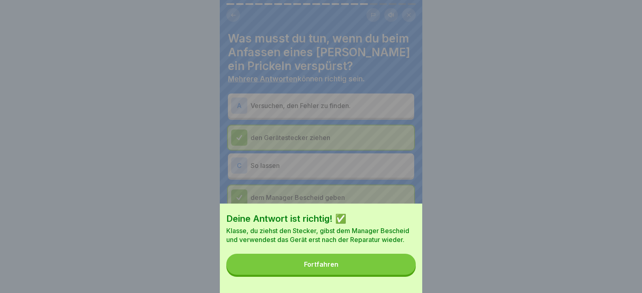
click at [403, 281] on div "Deine Antwort ist richtig! ✅ Klasse, du ziehst den Stecker, gibst dem Manager B…" at bounding box center [321, 248] width 202 height 89
click at [387, 275] on button "Fortfahren" at bounding box center [320, 264] width 189 height 21
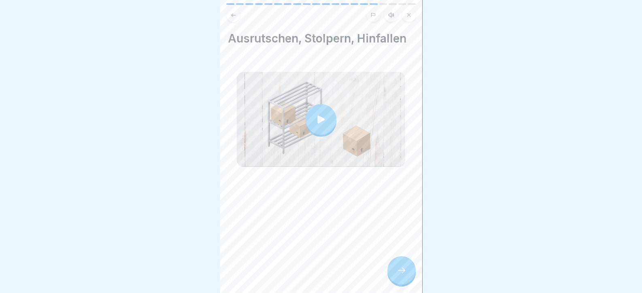
click at [409, 277] on div at bounding box center [401, 270] width 28 height 28
click at [408, 276] on div at bounding box center [401, 270] width 28 height 28
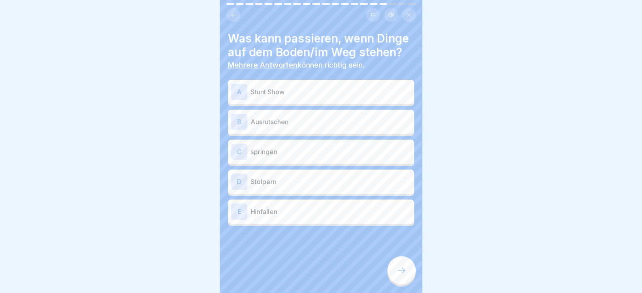
click at [291, 97] on p "Stunt Show" at bounding box center [331, 92] width 160 height 10
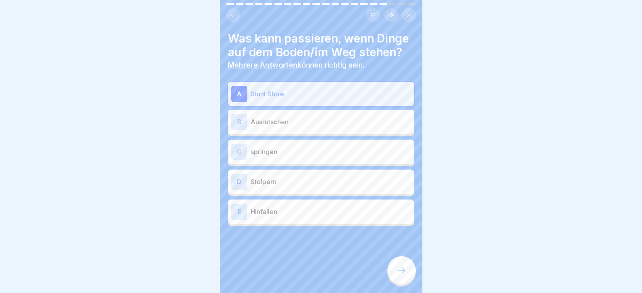
click at [306, 130] on div "B Ausrutschen" at bounding box center [321, 122] width 180 height 16
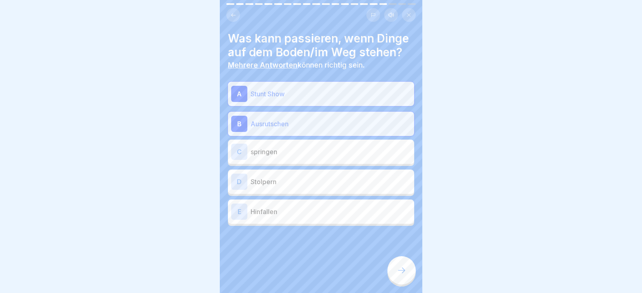
click at [299, 187] on p "Stolpern" at bounding box center [331, 182] width 160 height 10
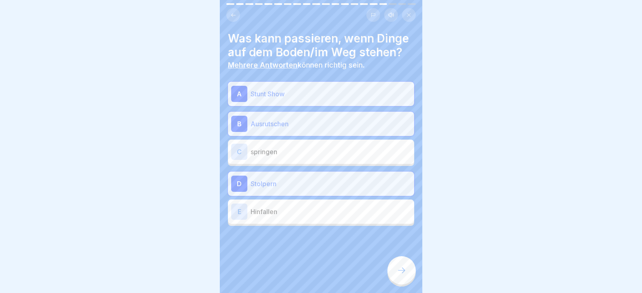
click at [369, 220] on div "E Hinfallen" at bounding box center [321, 212] width 180 height 16
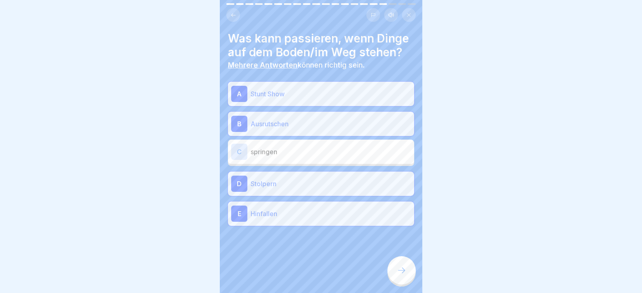
click at [399, 275] on icon at bounding box center [402, 270] width 10 height 10
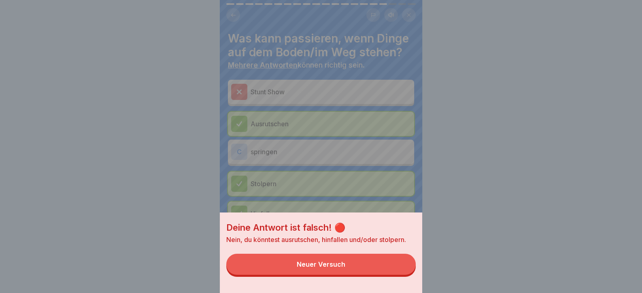
click at [398, 274] on button "Neuer Versuch" at bounding box center [320, 264] width 189 height 21
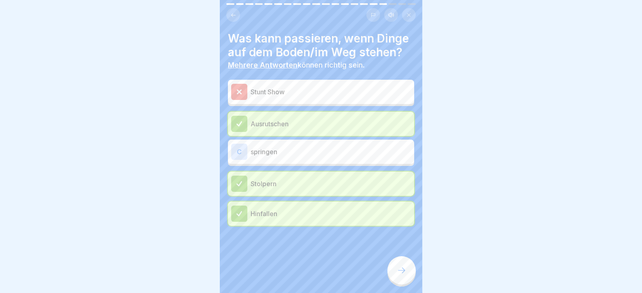
click at [397, 274] on icon at bounding box center [402, 270] width 10 height 10
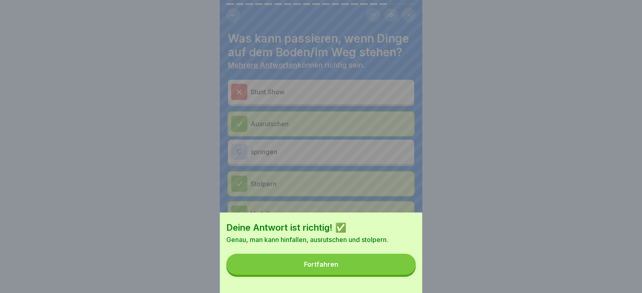
click at [399, 274] on button "Fortfahren" at bounding box center [320, 264] width 189 height 21
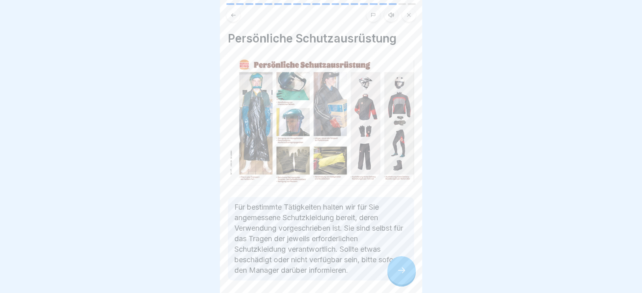
click at [407, 269] on div at bounding box center [401, 270] width 28 height 28
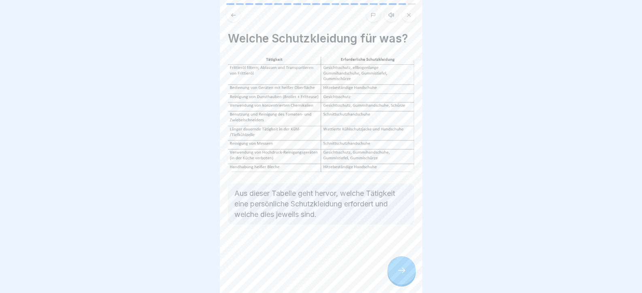
click at [406, 270] on div at bounding box center [401, 270] width 28 height 28
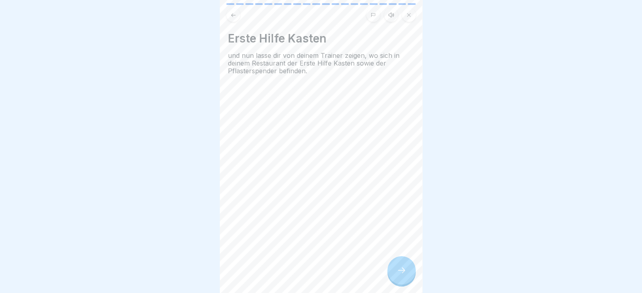
click at [406, 270] on div at bounding box center [401, 270] width 28 height 28
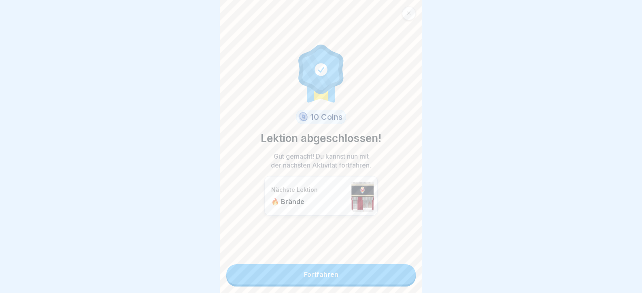
click at [406, 270] on link "Fortfahren" at bounding box center [320, 274] width 189 height 20
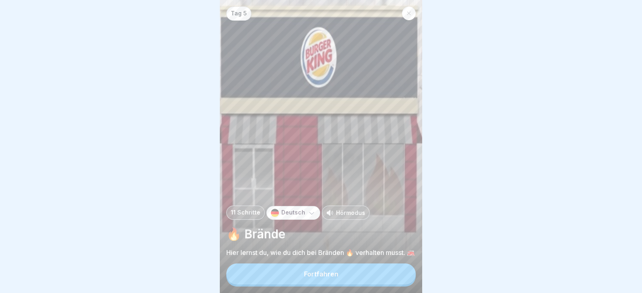
click at [404, 277] on button "Fortfahren" at bounding box center [320, 273] width 189 height 21
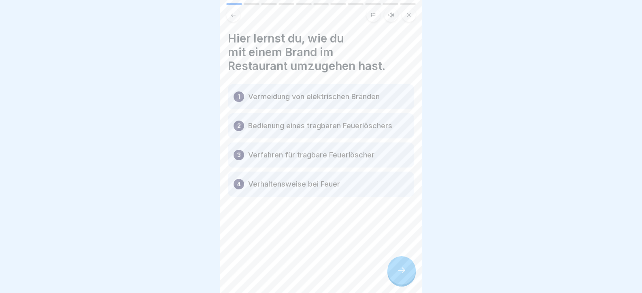
click at [404, 273] on icon at bounding box center [401, 271] width 7 height 6
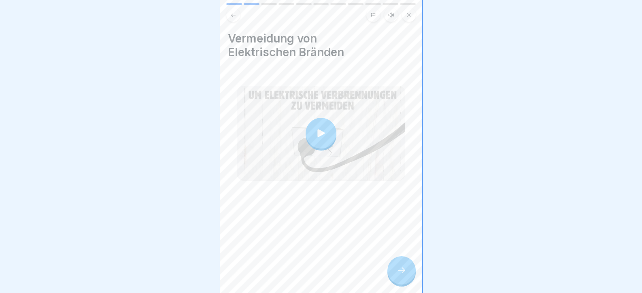
click at [404, 275] on icon at bounding box center [402, 270] width 10 height 10
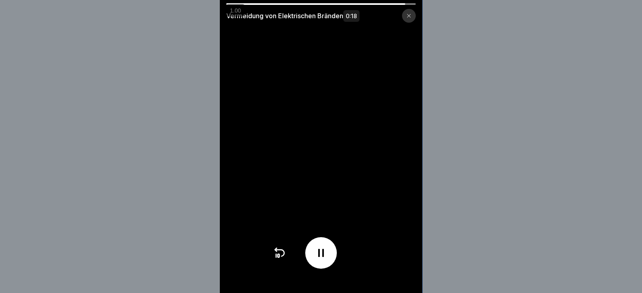
click at [499, 142] on div "Vermeidung von Elektrischen Bränden 0:18" at bounding box center [321, 146] width 642 height 293
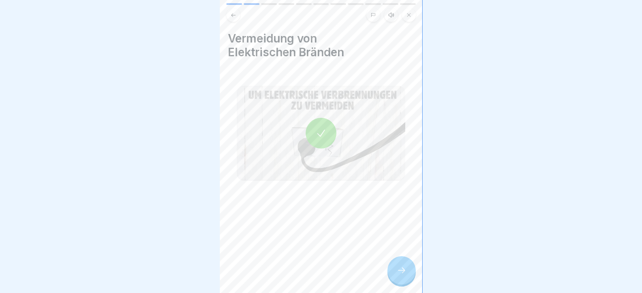
click at [401, 274] on icon at bounding box center [402, 270] width 10 height 10
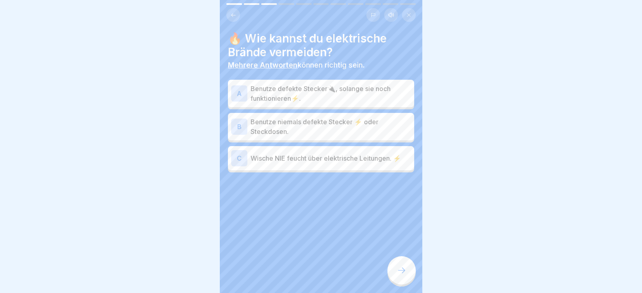
click at [311, 130] on p "Benutze niemals defekte Stecker ⚡ oder Steckdosen." at bounding box center [331, 126] width 160 height 19
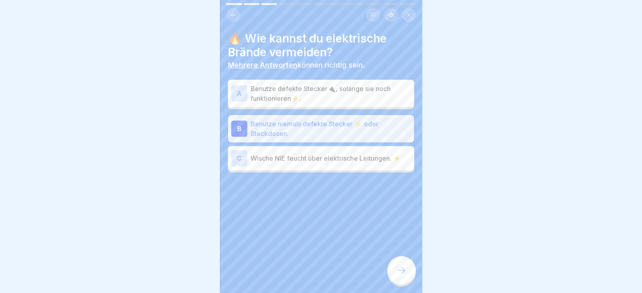
click at [339, 157] on p "Wische NIE feucht über elektrische Leitungen. ⚡" at bounding box center [331, 158] width 160 height 10
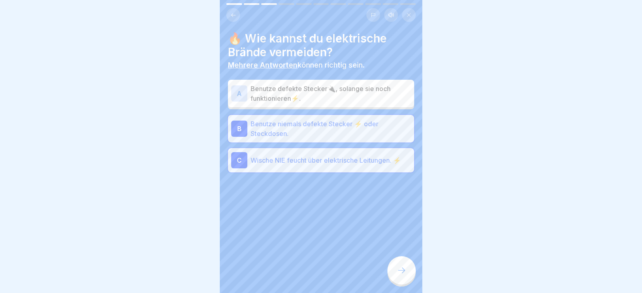
click at [396, 279] on div at bounding box center [401, 270] width 28 height 28
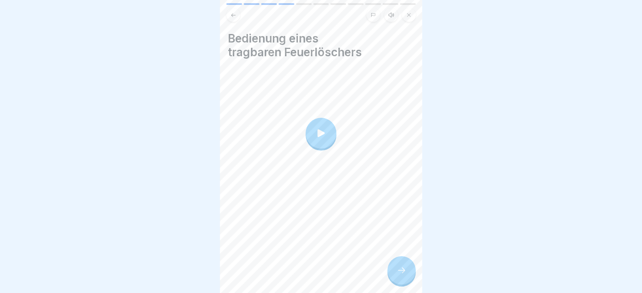
click at [401, 275] on icon at bounding box center [402, 270] width 10 height 10
click at [399, 282] on div at bounding box center [401, 270] width 28 height 28
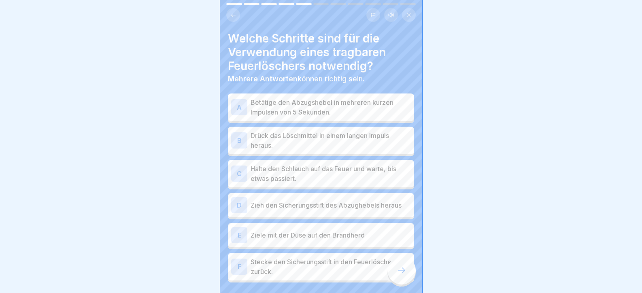
click at [294, 105] on p "Betätige den Abzugshebel in mehreren kurzen Impulsen von 5 Sekunden." at bounding box center [331, 107] width 160 height 19
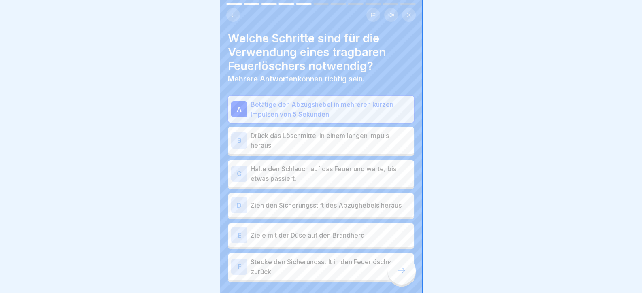
click at [297, 149] on p "Drück das Löschmittel in einem langen Impuls heraus." at bounding box center [331, 140] width 160 height 19
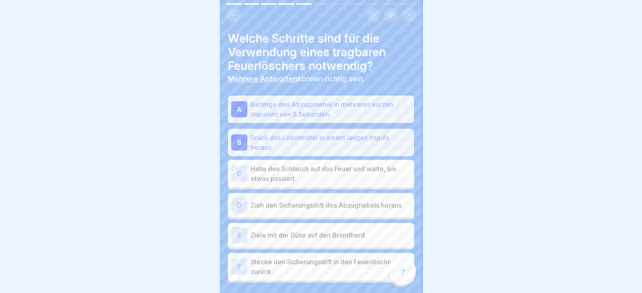
click at [309, 180] on p "Halte den Schlauch auf das Feuer und warte, bis etwas passiert." at bounding box center [331, 173] width 160 height 19
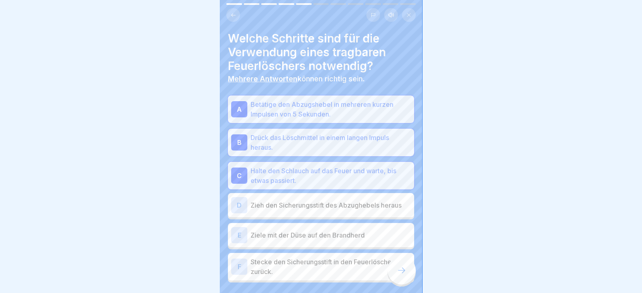
click at [310, 212] on div "D Zieh den Sicherungsstift des Abzughebels heraus" at bounding box center [321, 205] width 180 height 16
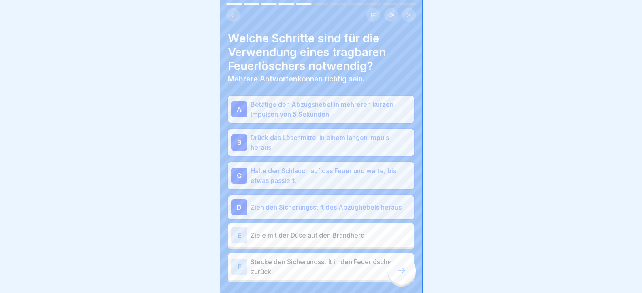
click at [316, 242] on div "E Ziele mit der Düse auf den Brandherd" at bounding box center [321, 235] width 180 height 16
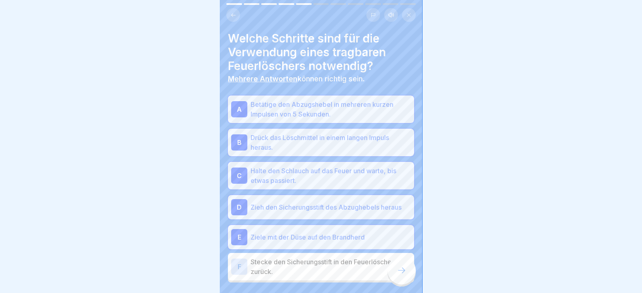
click at [323, 264] on p "Stecke den Sicherungsstift in den Feuerlöscher zurück." at bounding box center [331, 266] width 160 height 19
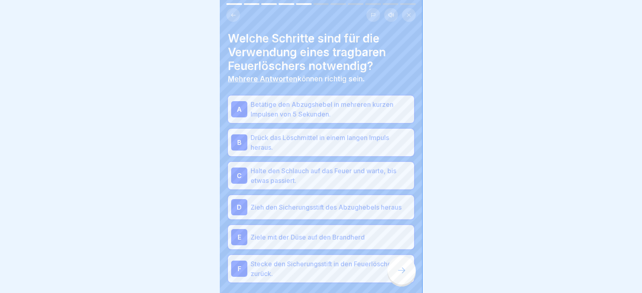
click at [405, 274] on icon at bounding box center [402, 270] width 10 height 10
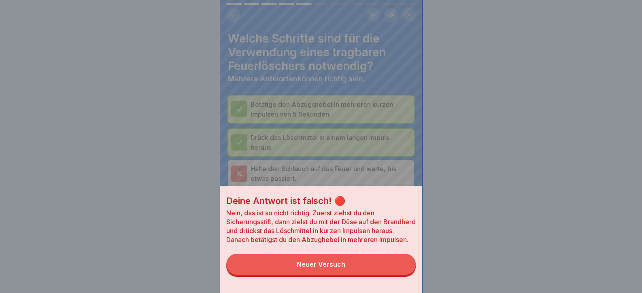
click at [395, 271] on button "Neuer Versuch" at bounding box center [320, 264] width 189 height 21
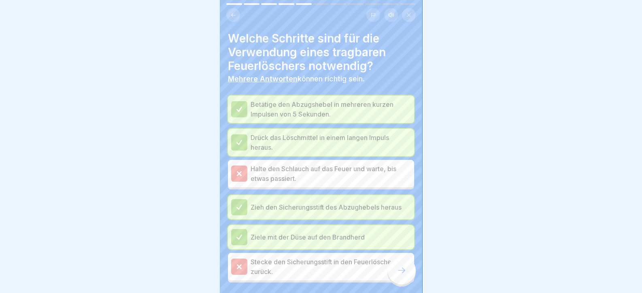
scroll to position [6, 0]
click at [403, 272] on icon at bounding box center [402, 270] width 10 height 10
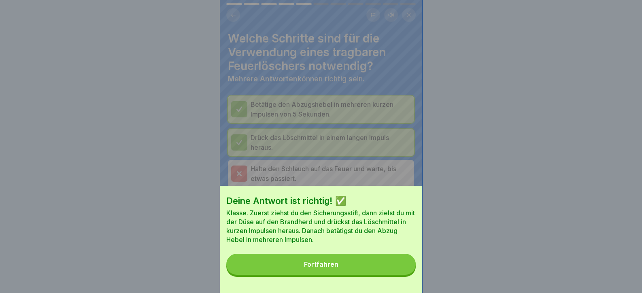
click at [401, 272] on button "Fortfahren" at bounding box center [320, 264] width 189 height 21
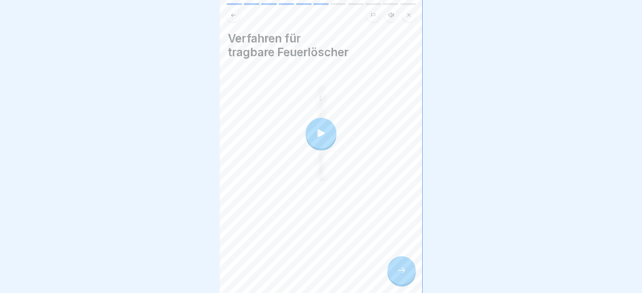
click at [401, 271] on icon at bounding box center [402, 270] width 10 height 10
click at [394, 265] on div at bounding box center [401, 270] width 28 height 28
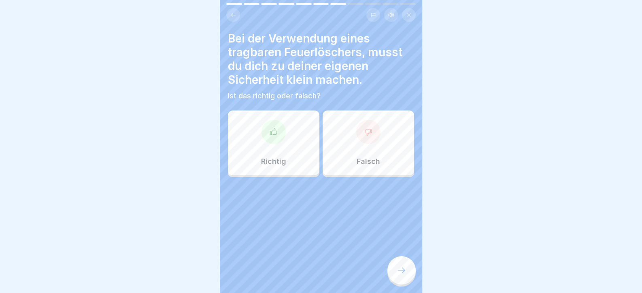
click at [274, 120] on div at bounding box center [273, 132] width 24 height 24
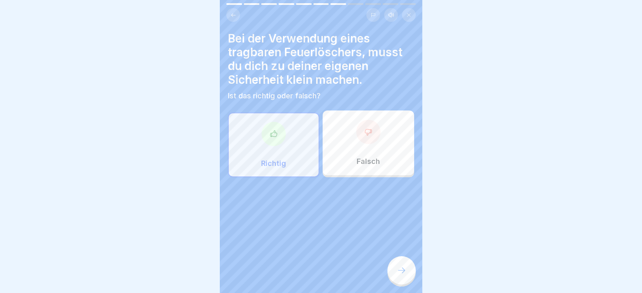
click at [402, 267] on icon at bounding box center [402, 270] width 10 height 10
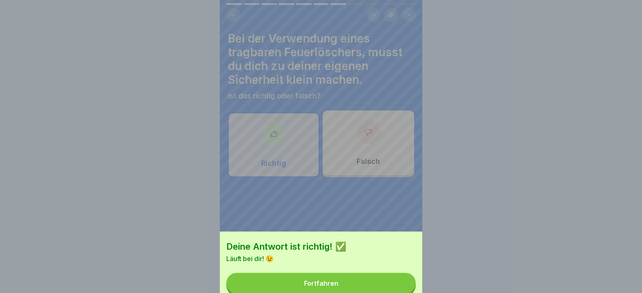
click at [395, 273] on button "Fortfahren" at bounding box center [320, 283] width 189 height 21
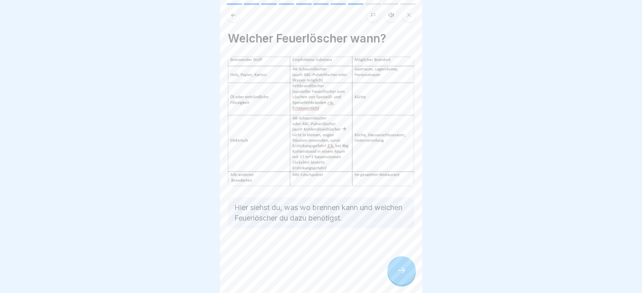
click at [395, 266] on div at bounding box center [401, 270] width 28 height 28
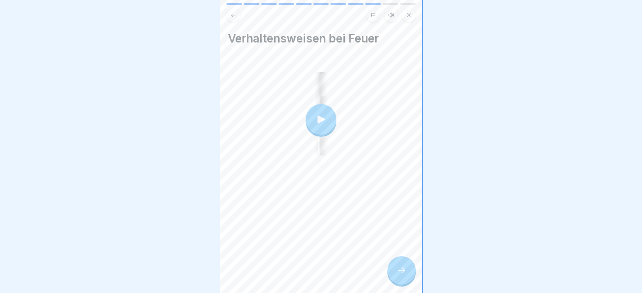
click at [395, 266] on div at bounding box center [401, 270] width 28 height 28
click at [399, 262] on div "Tag 5 11 Schritte Deutsch Hörmodus 🔥 Brände Hier lernst du, wie du dich bei Brä…" at bounding box center [321, 146] width 202 height 293
click at [400, 262] on div at bounding box center [401, 270] width 28 height 28
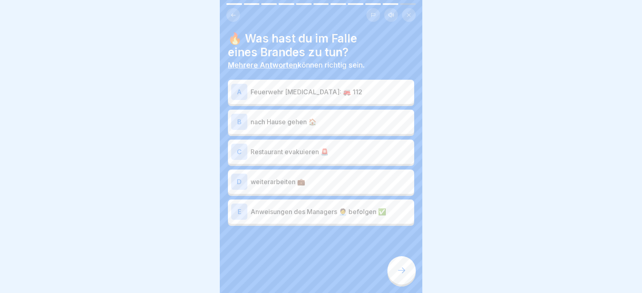
click at [272, 87] on p "Feuerwehr [MEDICAL_DATA]: 🚒 112" at bounding box center [331, 92] width 160 height 10
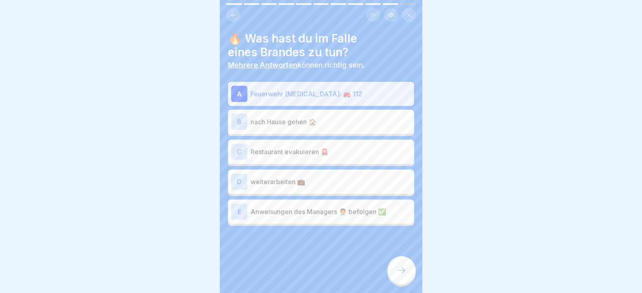
click at [275, 147] on p "Restaurant evakuieren 🚨" at bounding box center [331, 152] width 160 height 10
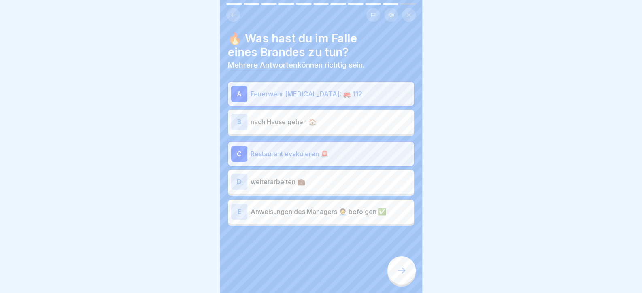
click at [301, 207] on p "Anweisungen des Managers 🧑‍💼 befolgen ✅" at bounding box center [331, 212] width 160 height 10
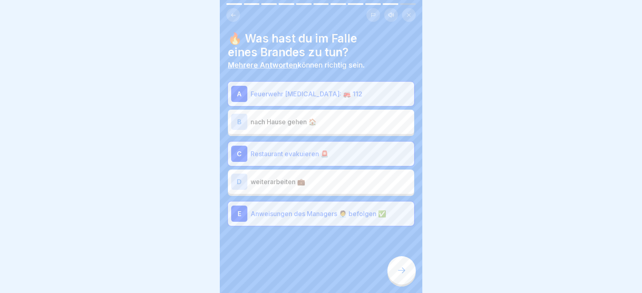
click at [408, 278] on div at bounding box center [401, 270] width 28 height 28
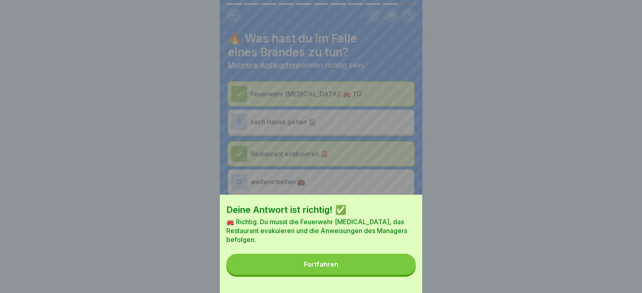
click at [378, 271] on button "Fortfahren" at bounding box center [320, 264] width 189 height 21
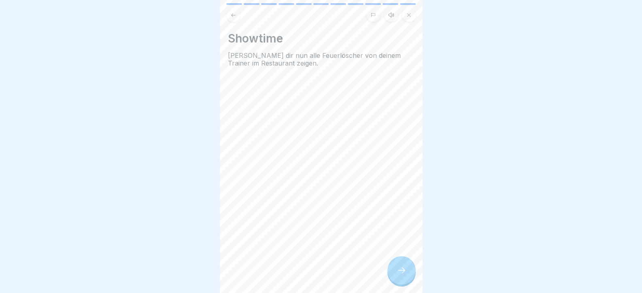
click at [405, 266] on div at bounding box center [401, 270] width 28 height 28
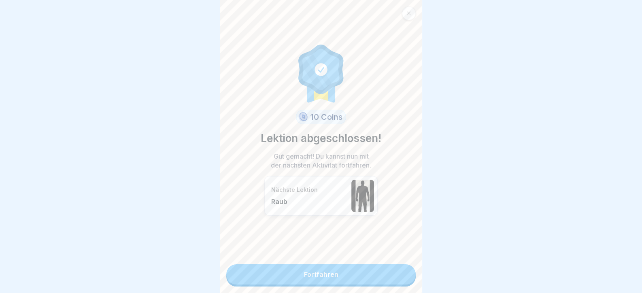
click at [405, 266] on link "Fortfahren" at bounding box center [320, 274] width 189 height 20
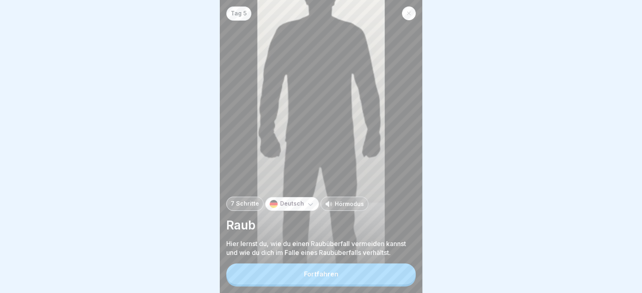
click at [404, 266] on button "Fortfahren" at bounding box center [320, 273] width 189 height 21
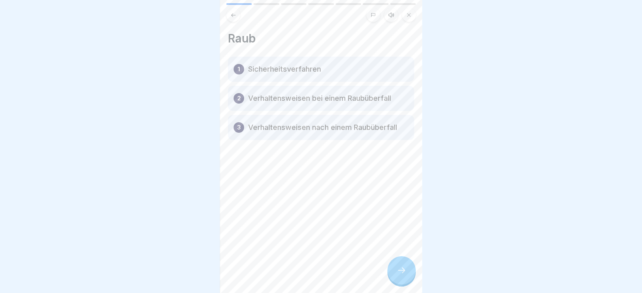
click at [404, 266] on div at bounding box center [401, 270] width 28 height 28
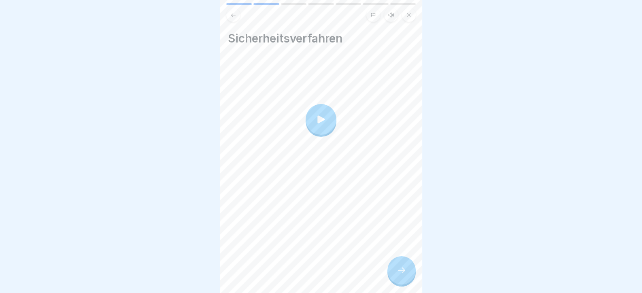
click at [404, 266] on div at bounding box center [401, 270] width 28 height 28
click at [401, 265] on div at bounding box center [401, 270] width 28 height 28
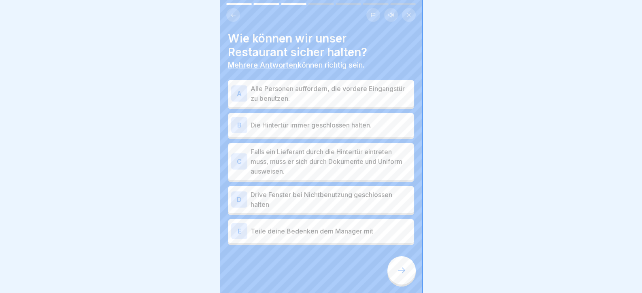
click at [301, 120] on p "Die Hintertür immer geschlossen halten." at bounding box center [331, 125] width 160 height 10
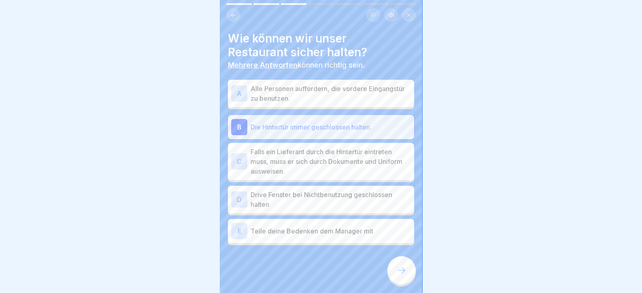
click at [259, 85] on p "Alle Personen auffordern, die vordere Eingangstür zu benutzen." at bounding box center [331, 93] width 160 height 19
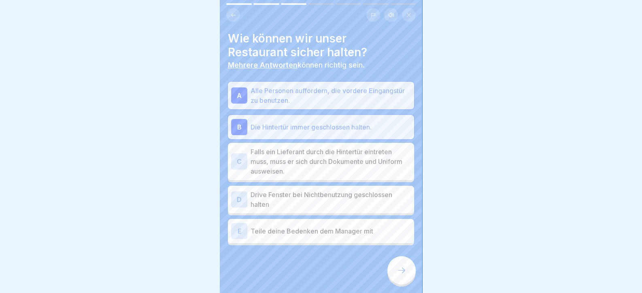
click at [297, 155] on p "Falls ein Lieferant durch die Hintertür eintreten muss, muss er sich durch Doku…" at bounding box center [331, 161] width 160 height 29
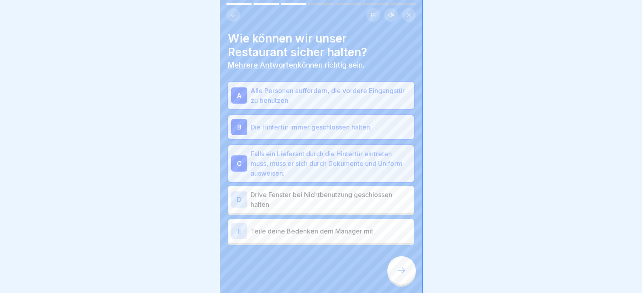
click at [308, 198] on div "D Drive Fenster bei Nichtbenutzung geschlossen halten" at bounding box center [321, 200] width 186 height 28
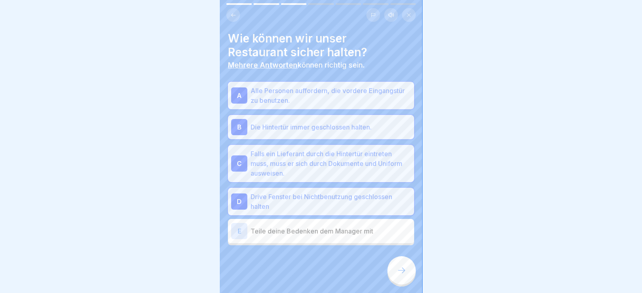
click at [312, 229] on p "Teile deine Bedenken dem Manager mit" at bounding box center [331, 231] width 160 height 10
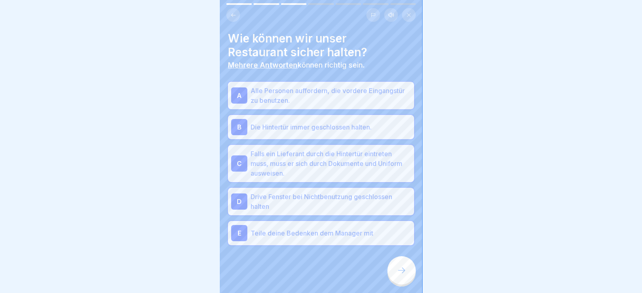
click at [394, 267] on div at bounding box center [401, 270] width 28 height 28
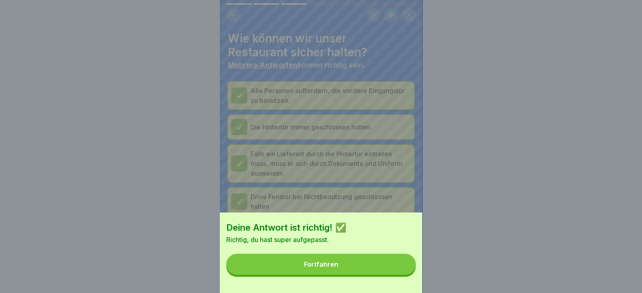
click at [394, 267] on button "Fortfahren" at bounding box center [320, 264] width 189 height 21
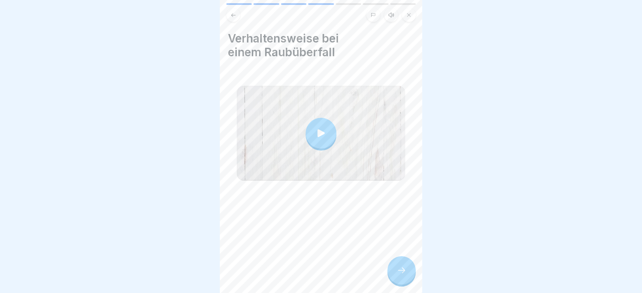
click at [400, 268] on icon at bounding box center [402, 270] width 10 height 10
click at [397, 271] on icon at bounding box center [402, 270] width 10 height 10
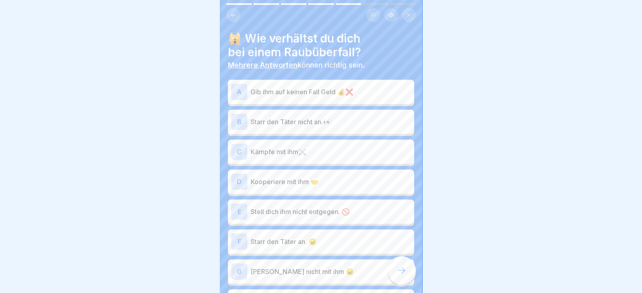
click at [276, 119] on p "Starr den Täter nicht an.👀" at bounding box center [331, 122] width 160 height 10
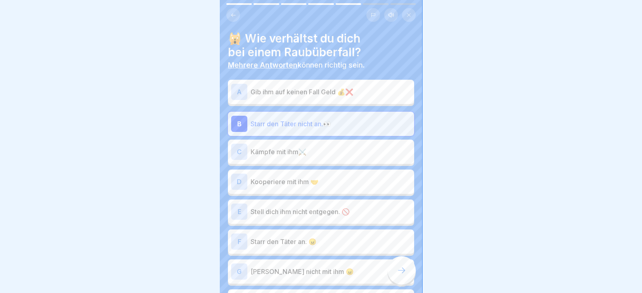
click at [277, 177] on p "Kooperiere mit ihm 🤝" at bounding box center [331, 182] width 160 height 10
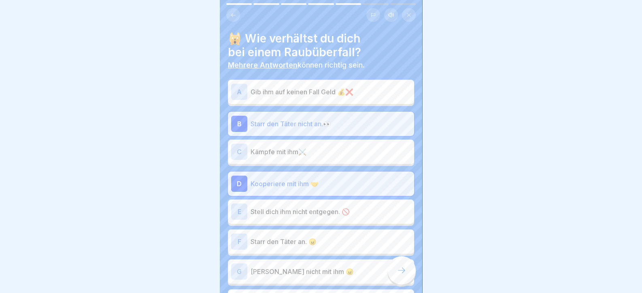
click at [273, 207] on p "Stell dich ihm nicht entgegen. 🚫" at bounding box center [331, 212] width 160 height 10
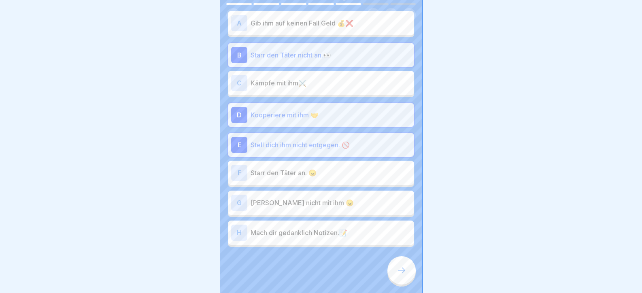
scroll to position [71, 0]
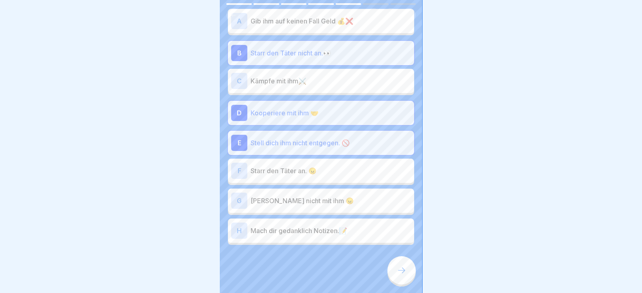
click at [278, 196] on p "[PERSON_NAME] nicht mit ihm 😠" at bounding box center [331, 201] width 160 height 10
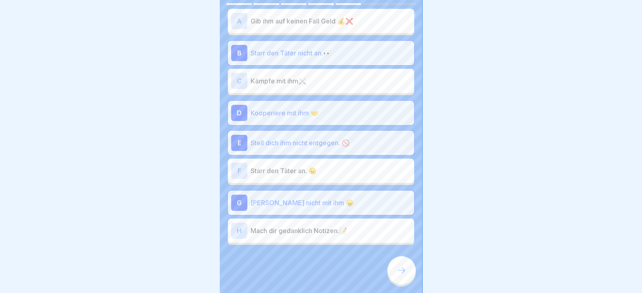
click at [277, 229] on div "H Mach dir gedanklich Notizen.📝" at bounding box center [321, 231] width 180 height 16
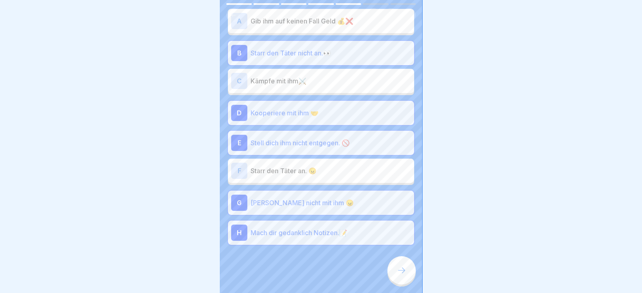
click at [399, 270] on icon at bounding box center [402, 270] width 10 height 10
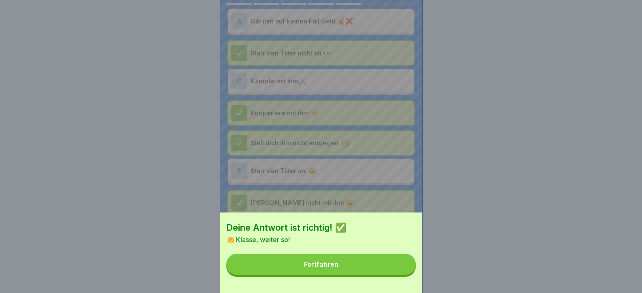
click at [390, 268] on button "Fortfahren" at bounding box center [320, 264] width 189 height 21
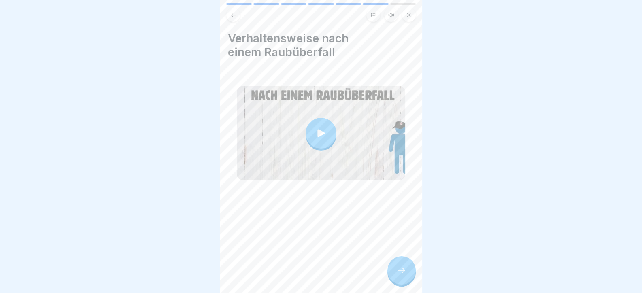
click at [399, 269] on icon at bounding box center [402, 270] width 10 height 10
click at [403, 270] on icon at bounding box center [402, 270] width 10 height 10
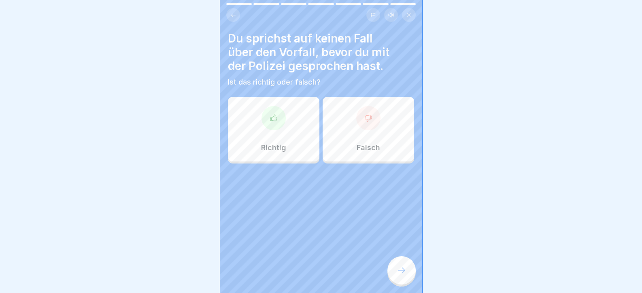
click at [287, 122] on div "Richtig" at bounding box center [273, 129] width 91 height 65
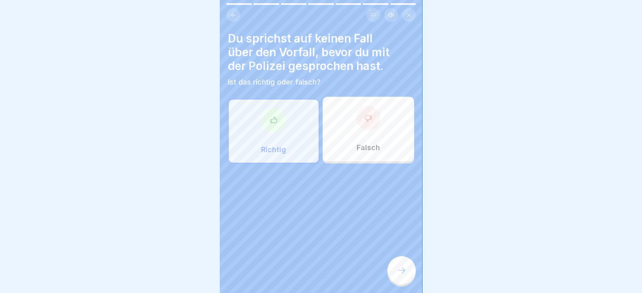
click at [395, 267] on div at bounding box center [401, 270] width 28 height 28
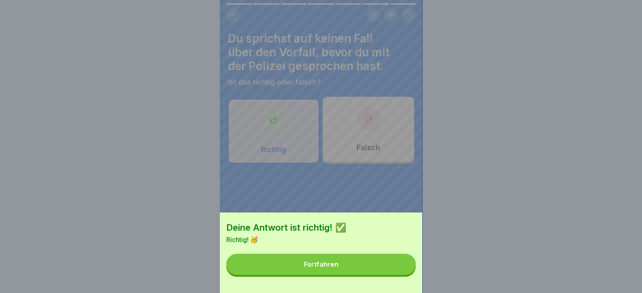
click at [392, 267] on button "Fortfahren" at bounding box center [320, 264] width 189 height 21
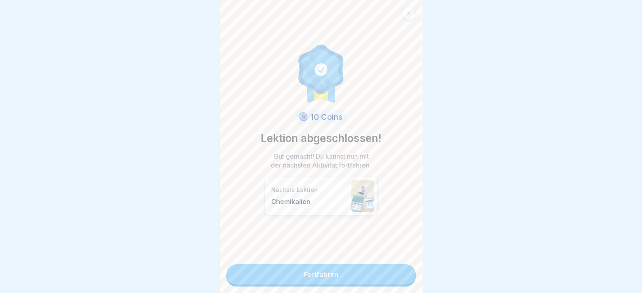
click at [391, 266] on link "Fortfahren" at bounding box center [320, 274] width 189 height 20
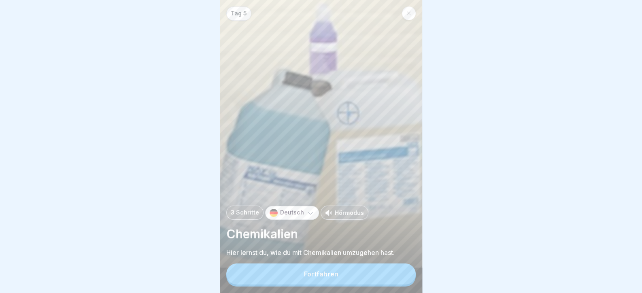
click at [391, 266] on button "Fortfahren" at bounding box center [320, 273] width 189 height 21
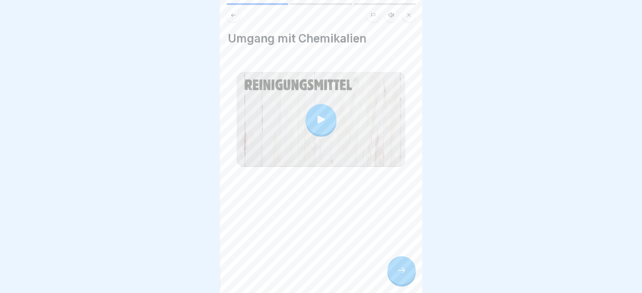
click at [391, 266] on div at bounding box center [401, 270] width 28 height 28
click at [397, 273] on icon at bounding box center [402, 270] width 10 height 10
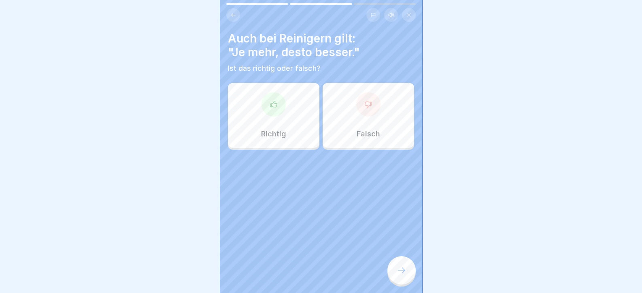
click at [272, 102] on div at bounding box center [273, 104] width 24 height 24
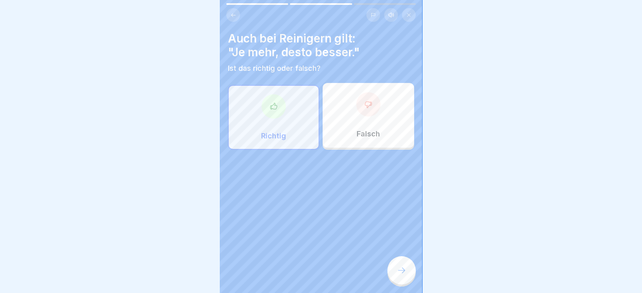
click at [397, 268] on icon at bounding box center [402, 270] width 10 height 10
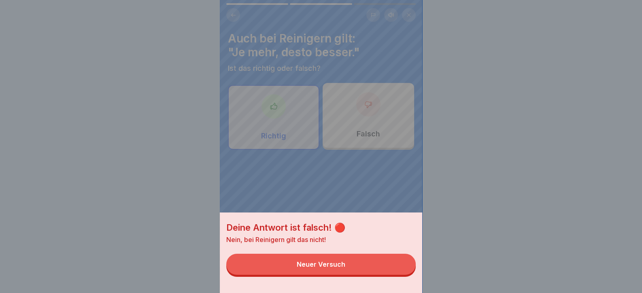
click at [397, 268] on button "Neuer Versuch" at bounding box center [320, 264] width 189 height 21
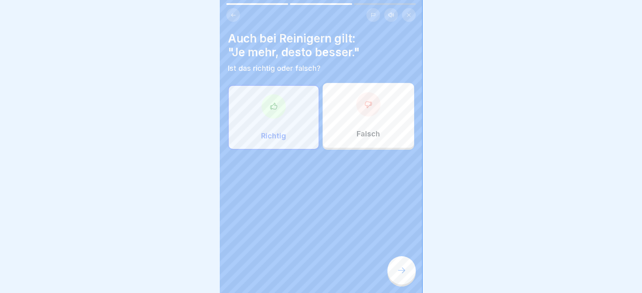
click at [348, 111] on div "Falsch" at bounding box center [368, 115] width 91 height 65
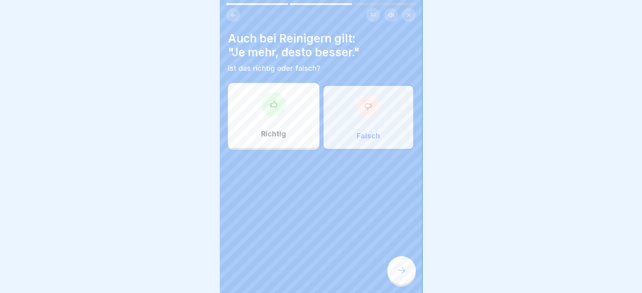
click at [409, 277] on div at bounding box center [401, 270] width 28 height 28
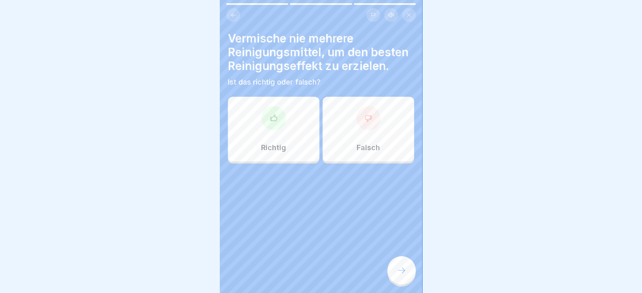
click at [290, 137] on div "Richtig" at bounding box center [273, 129] width 91 height 65
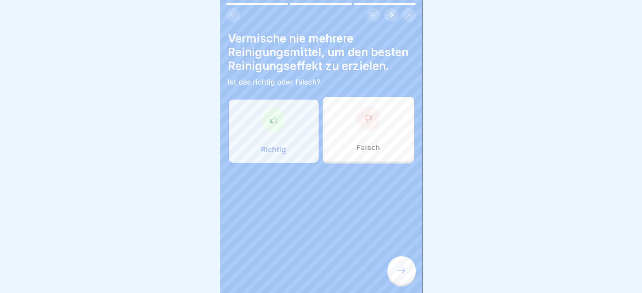
click at [391, 272] on div at bounding box center [401, 270] width 28 height 28
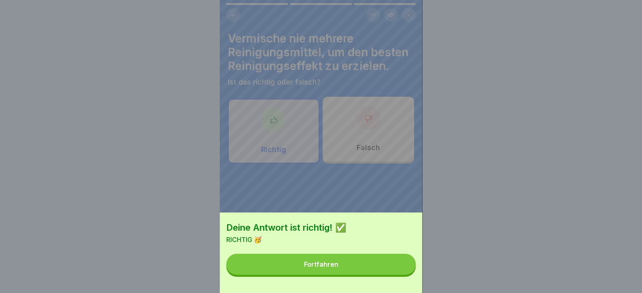
click at [382, 272] on button "Fortfahren" at bounding box center [320, 264] width 189 height 21
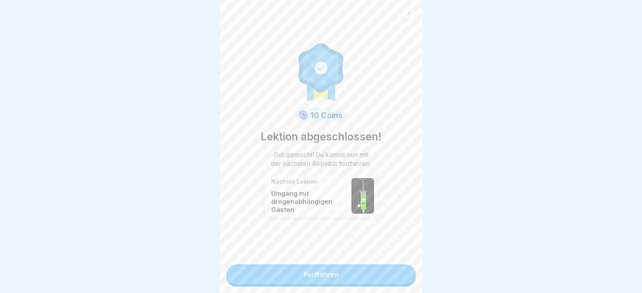
click at [356, 264] on link "Fortfahren" at bounding box center [320, 274] width 189 height 20
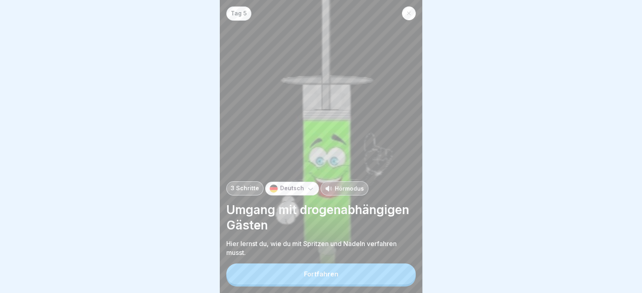
click at [390, 261] on div "Tag 5 3 Schritte Deutsch Hörmodus Umgang mit drogenabhängigen Gästen Hier lerns…" at bounding box center [321, 146] width 202 height 293
click at [396, 279] on button "Fortfahren" at bounding box center [320, 273] width 189 height 21
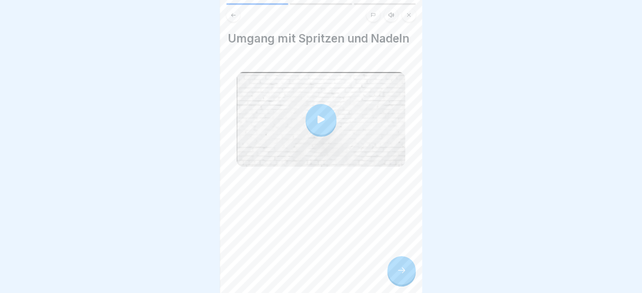
click at [405, 282] on div at bounding box center [401, 270] width 28 height 28
click at [390, 273] on div at bounding box center [401, 270] width 28 height 28
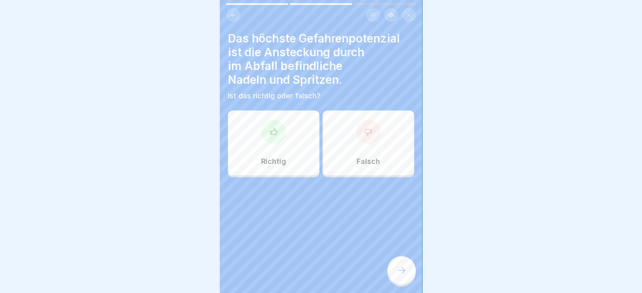
click at [310, 125] on div "Richtig" at bounding box center [273, 142] width 91 height 65
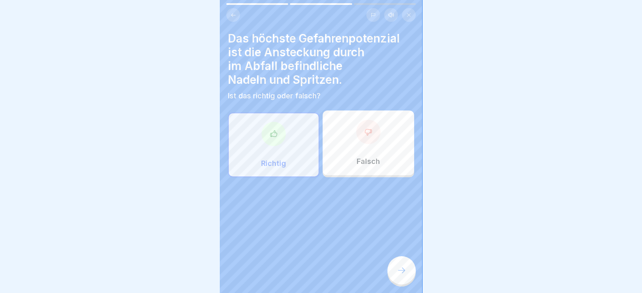
click at [397, 269] on icon at bounding box center [402, 270] width 10 height 10
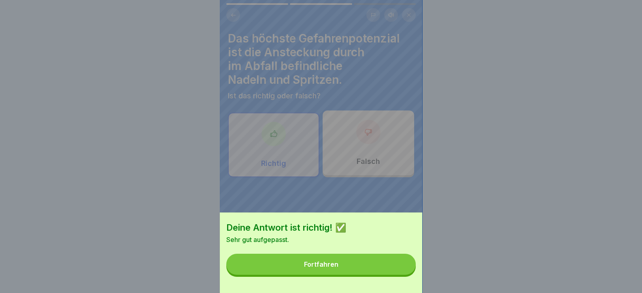
click at [397, 269] on button "Fortfahren" at bounding box center [320, 264] width 189 height 21
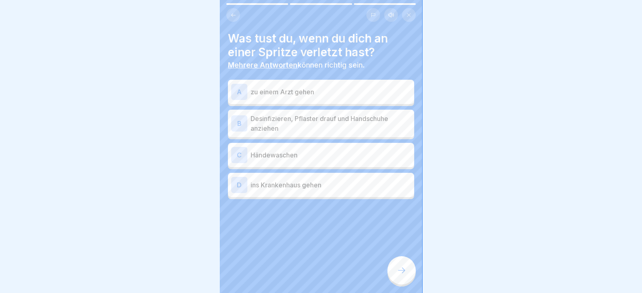
click at [314, 114] on p "Desinfizieren, Pflaster drauf und Handschuhe anziehen" at bounding box center [331, 123] width 160 height 19
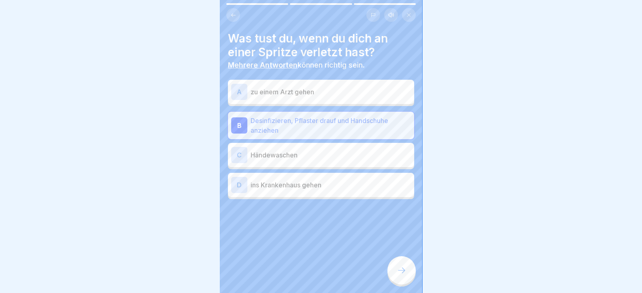
click at [300, 150] on p "Händewaschen" at bounding box center [331, 155] width 160 height 10
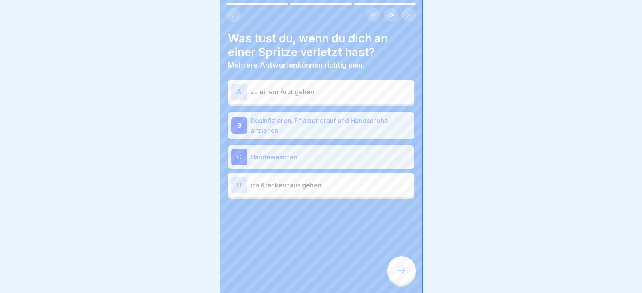
click at [404, 264] on div at bounding box center [401, 270] width 28 height 28
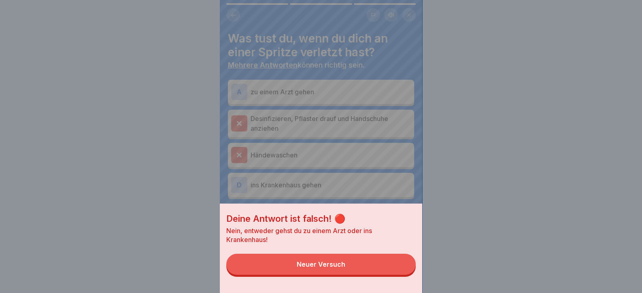
click at [395, 269] on button "Neuer Versuch" at bounding box center [320, 264] width 189 height 21
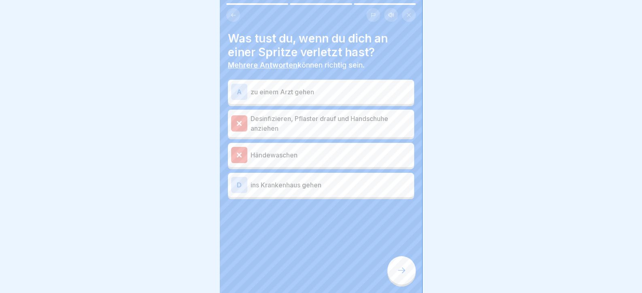
click at [296, 94] on div "A zu einem Arzt gehen" at bounding box center [321, 92] width 186 height 24
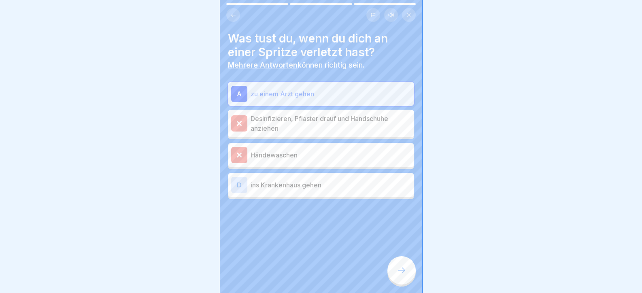
click at [315, 180] on div "D ins Krankenhaus gehen" at bounding box center [321, 185] width 180 height 16
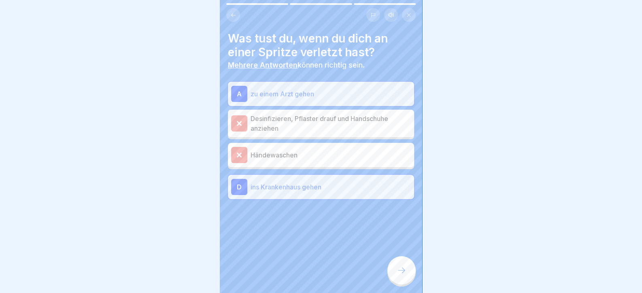
click at [408, 274] on div at bounding box center [401, 270] width 28 height 28
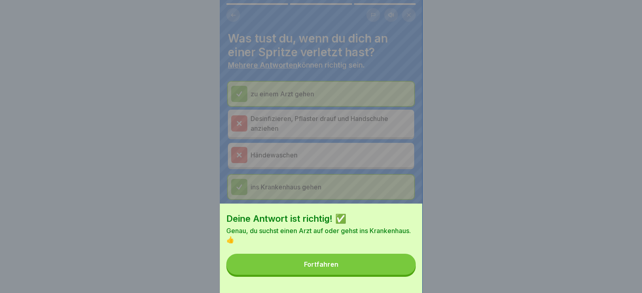
click at [399, 271] on button "Fortfahren" at bounding box center [320, 264] width 189 height 21
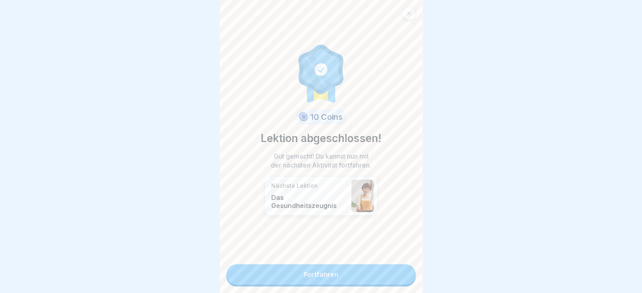
click at [395, 269] on link "Fortfahren" at bounding box center [320, 274] width 189 height 20
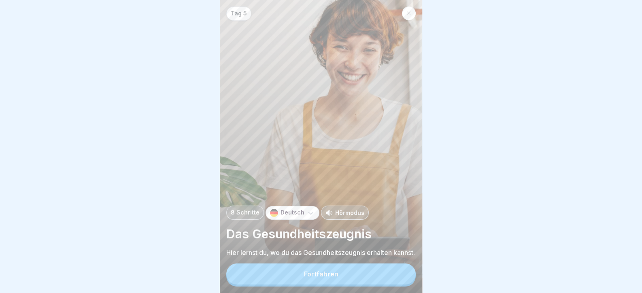
click at [395, 269] on button "Fortfahren" at bounding box center [320, 273] width 189 height 21
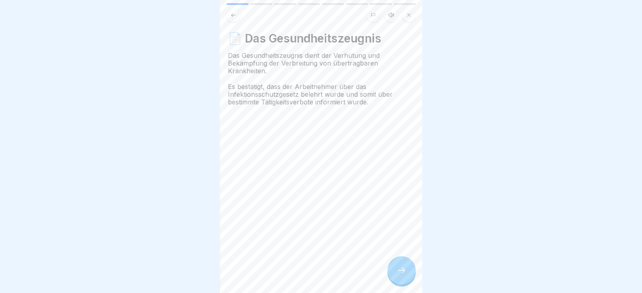
click at [395, 269] on div at bounding box center [401, 270] width 28 height 28
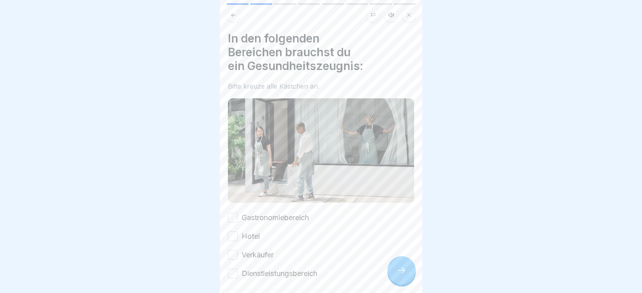
click at [395, 269] on div at bounding box center [401, 270] width 28 height 28
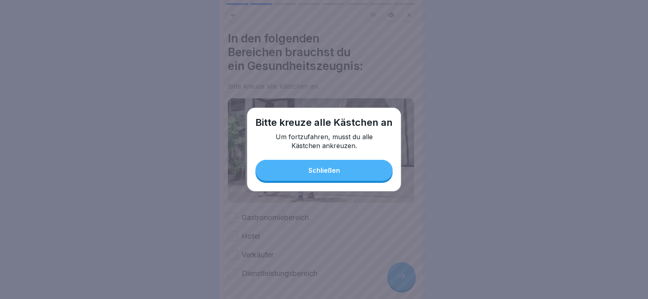
click at [321, 168] on div "Schließen" at bounding box center [324, 170] width 32 height 7
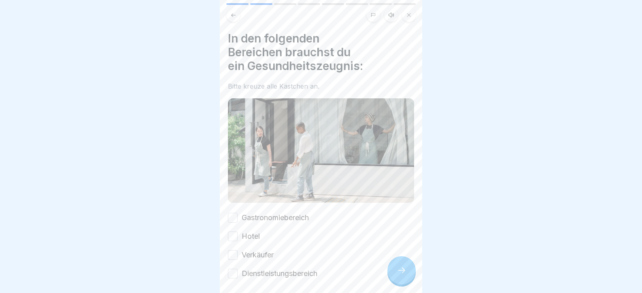
click at [250, 214] on label "Gastronomiebereich" at bounding box center [275, 217] width 67 height 11
click at [238, 214] on button "Gastronomiebereich" at bounding box center [233, 218] width 10 height 10
click at [250, 236] on label "Hotel" at bounding box center [251, 236] width 18 height 11
click at [238, 236] on button "Hotel" at bounding box center [233, 236] width 10 height 10
click at [257, 252] on label "Verkäufer" at bounding box center [258, 255] width 32 height 11
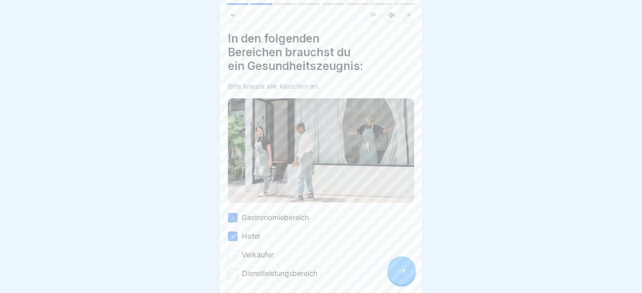
click at [238, 252] on button "Verkäufer" at bounding box center [233, 255] width 10 height 10
click at [263, 275] on div "In den folgenden Bereichen brauchst du ein Gesundheitszeugnis: Bitte kreuze all…" at bounding box center [321, 146] width 202 height 293
click at [267, 270] on label "Dienstleistungsbereich" at bounding box center [280, 273] width 76 height 11
click at [238, 270] on button "Dienstleistungsbereich" at bounding box center [233, 274] width 10 height 10
click at [404, 275] on icon at bounding box center [402, 270] width 10 height 10
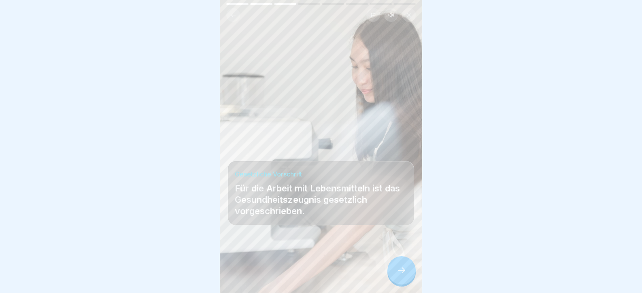
click at [401, 275] on icon at bounding box center [402, 270] width 10 height 10
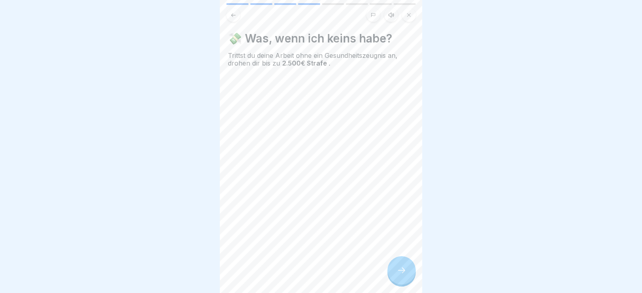
click at [401, 275] on icon at bounding box center [402, 270] width 10 height 10
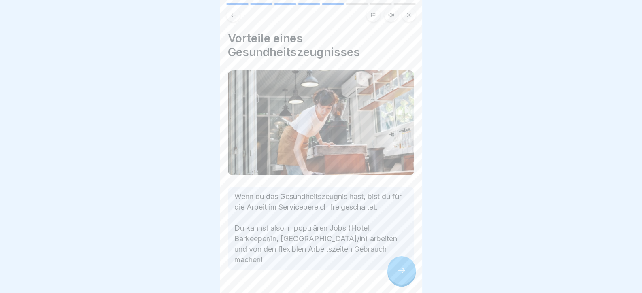
click at [401, 275] on icon at bounding box center [402, 270] width 10 height 10
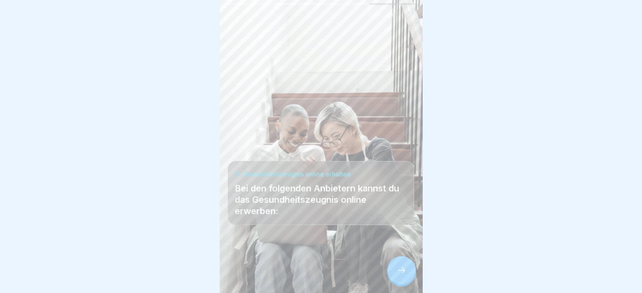
click at [401, 275] on icon at bounding box center [402, 270] width 10 height 10
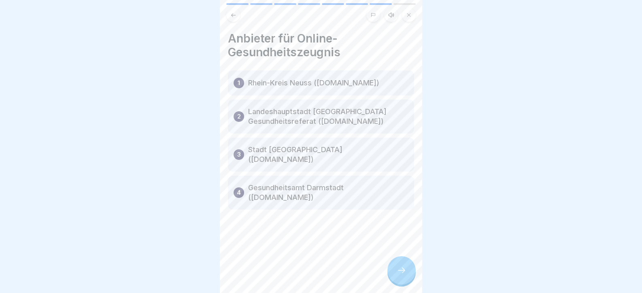
click at [401, 275] on icon at bounding box center [402, 270] width 10 height 10
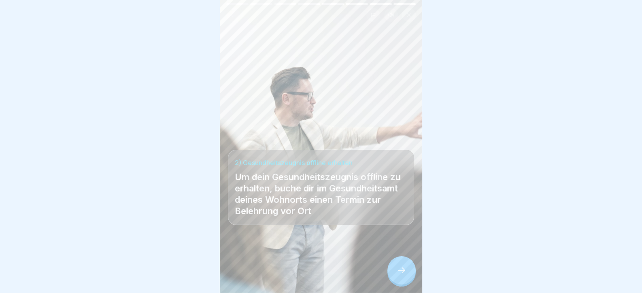
click at [401, 275] on icon at bounding box center [402, 270] width 10 height 10
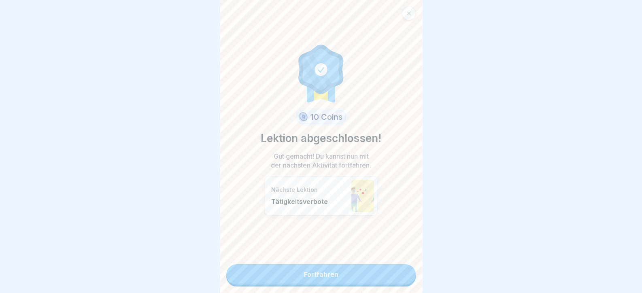
click at [401, 275] on link "Fortfahren" at bounding box center [320, 274] width 189 height 20
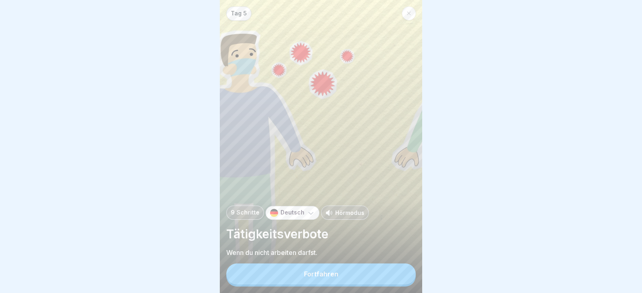
click at [401, 275] on button "Fortfahren" at bounding box center [320, 273] width 189 height 21
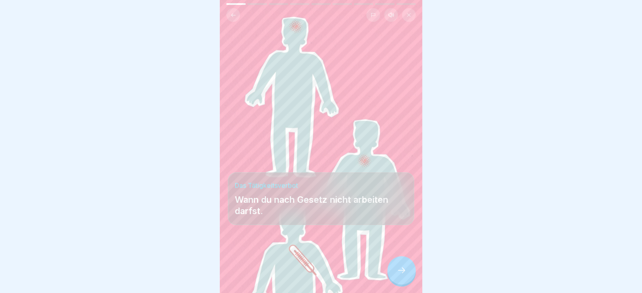
click at [401, 275] on icon at bounding box center [402, 270] width 10 height 10
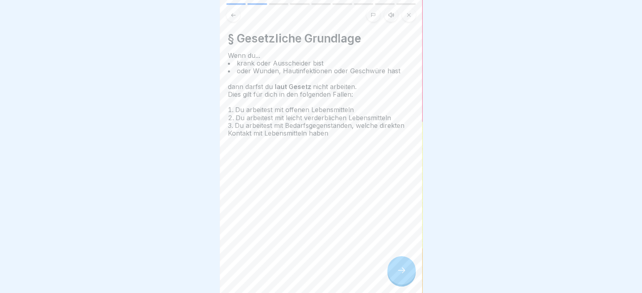
click at [401, 275] on icon at bounding box center [402, 270] width 10 height 10
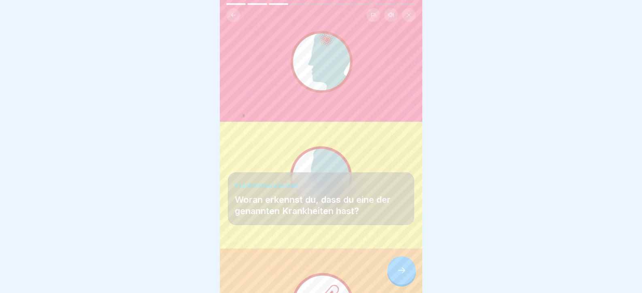
click at [401, 275] on icon at bounding box center [402, 270] width 10 height 10
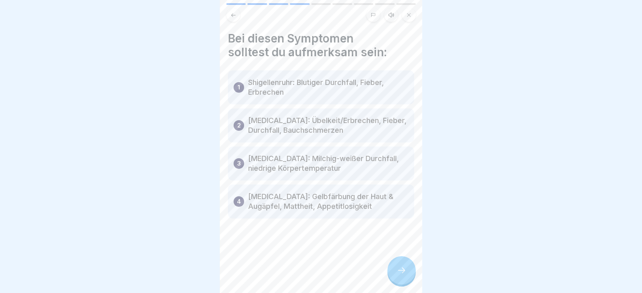
click at [401, 275] on icon at bounding box center [402, 270] width 10 height 10
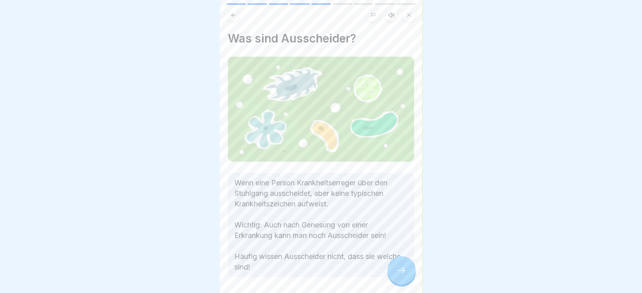
click at [401, 275] on icon at bounding box center [402, 270] width 10 height 10
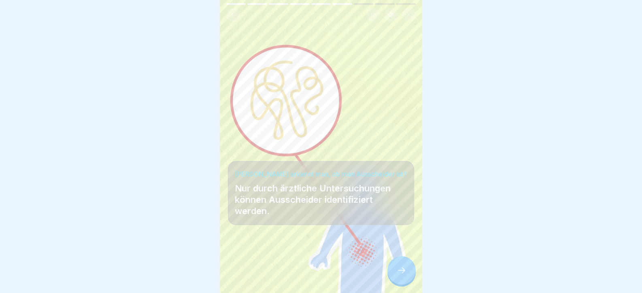
click at [401, 275] on icon at bounding box center [402, 270] width 10 height 10
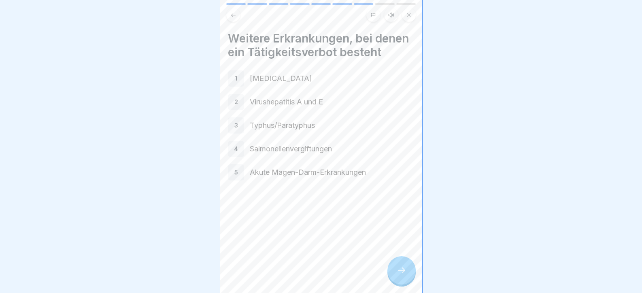
click at [401, 275] on icon at bounding box center [402, 270] width 10 height 10
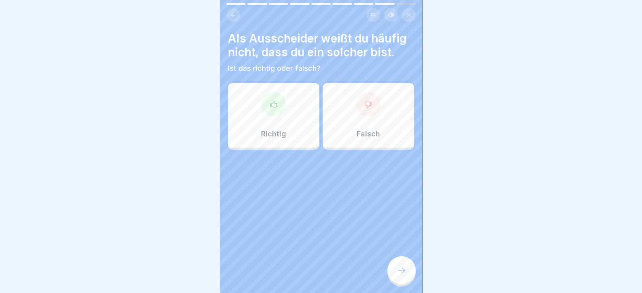
click at [401, 275] on icon at bounding box center [402, 270] width 10 height 10
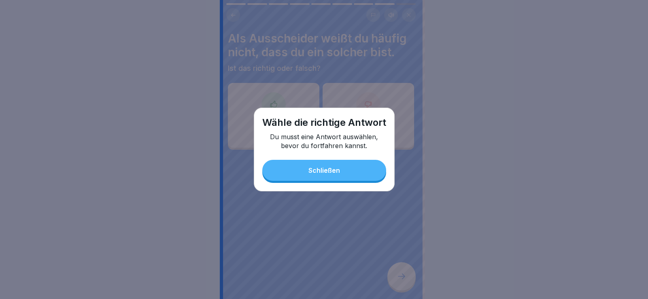
click at [298, 164] on button "Schließen" at bounding box center [324, 170] width 124 height 21
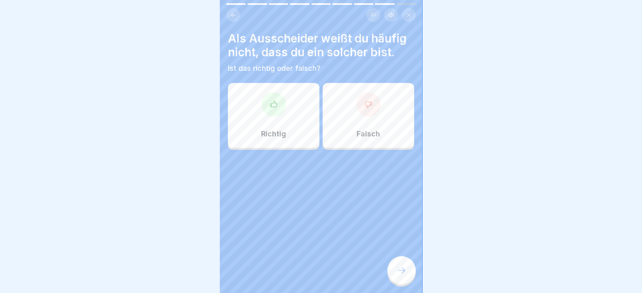
click at [278, 104] on div at bounding box center [273, 104] width 24 height 24
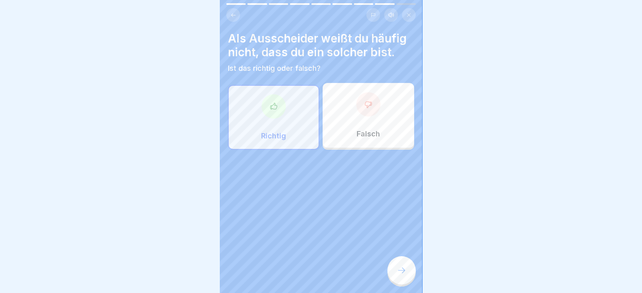
click at [403, 275] on icon at bounding box center [402, 270] width 10 height 10
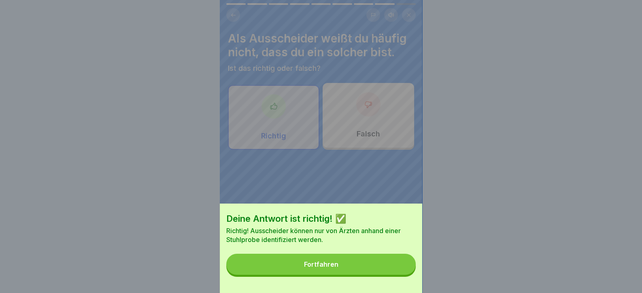
click at [403, 275] on button "Fortfahren" at bounding box center [320, 264] width 189 height 21
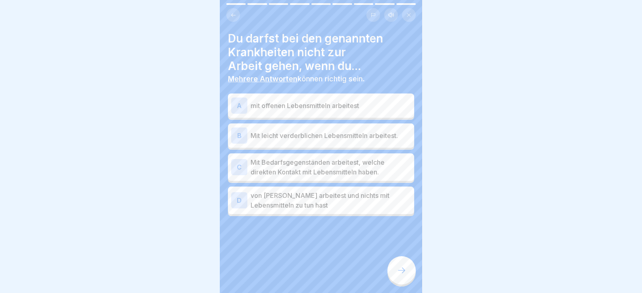
click at [338, 170] on p "Mit Bedarfsgegenständen arbeitest, welche direkten Kontakt mit Lebensmitteln ha…" at bounding box center [331, 166] width 160 height 19
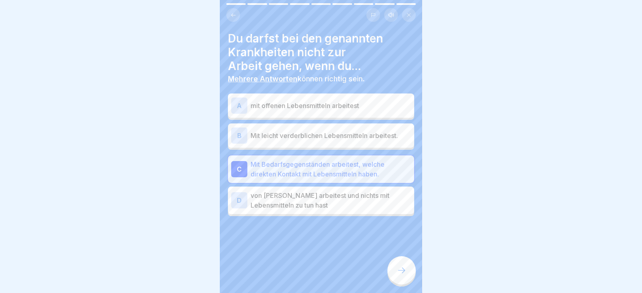
click at [399, 275] on icon at bounding box center [402, 270] width 10 height 10
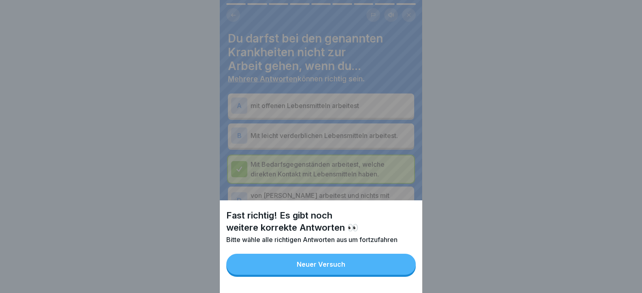
click at [396, 275] on button "Neuer Versuch" at bounding box center [320, 264] width 189 height 21
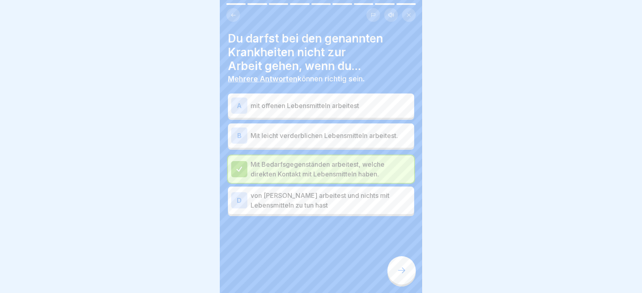
click at [367, 211] on div "D [PERSON_NAME] arbeitest und nichts mit Lebensmitteln zu tun hast" at bounding box center [321, 201] width 186 height 28
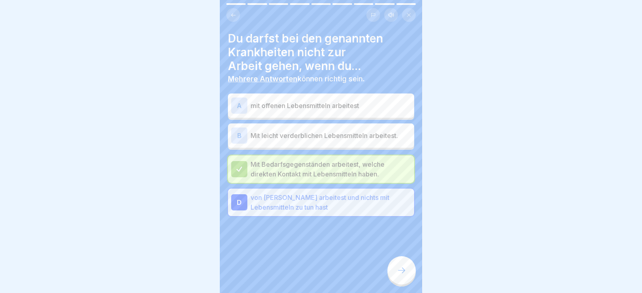
click at [401, 285] on div at bounding box center [401, 270] width 28 height 28
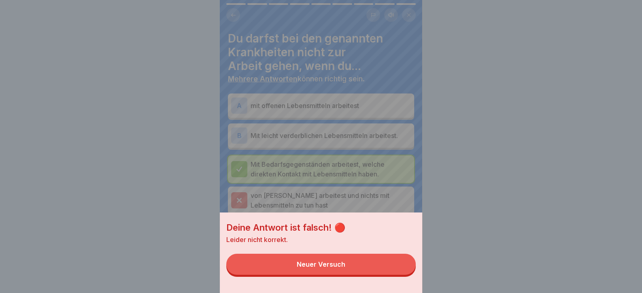
click at [399, 281] on div "Deine Antwort ist falsch! 🔴 Leider nicht korrekt. Neuer Versuch" at bounding box center [321, 252] width 202 height 81
click at [362, 135] on div "Deine Antwort ist falsch! 🔴 Leider nicht korrekt. Neuer Versuch" at bounding box center [321, 146] width 202 height 293
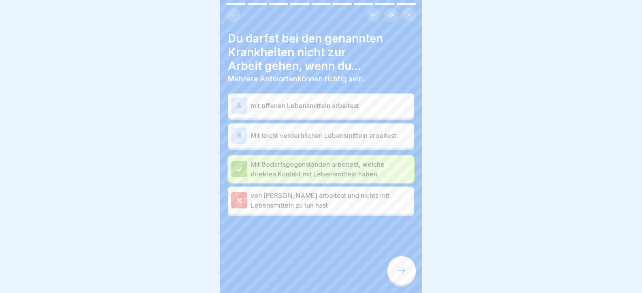
click at [342, 105] on p "mit offenen Lebensmitteln arbeitest" at bounding box center [331, 106] width 160 height 10
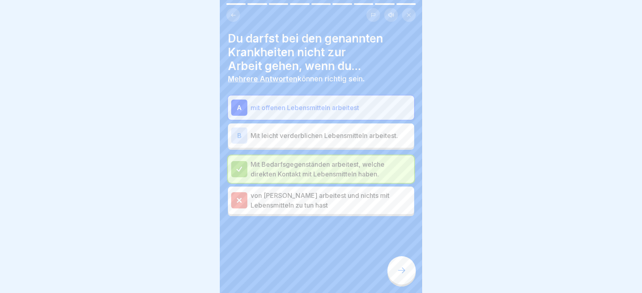
click at [408, 283] on div "Tag 5 9 Schritte Deutsch Hörmodus Tätigkeitsverbote Wenn du nicht arbeiten darf…" at bounding box center [321, 146] width 202 height 293
click at [396, 271] on div at bounding box center [401, 270] width 28 height 28
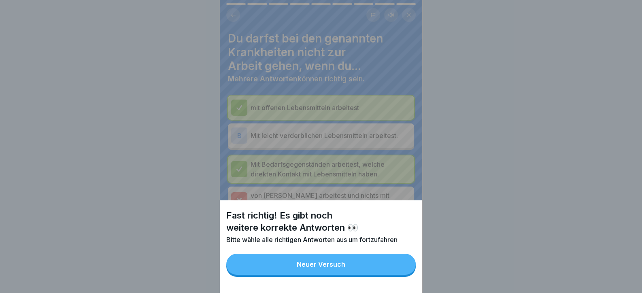
click at [379, 269] on button "Neuer Versuch" at bounding box center [320, 264] width 189 height 21
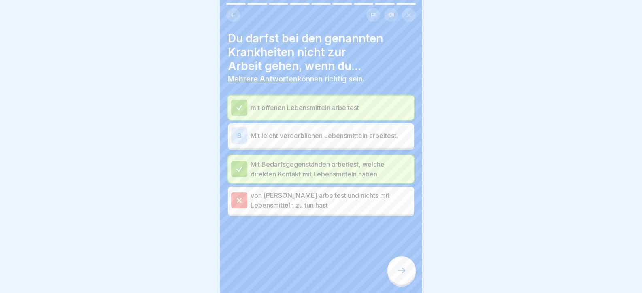
click at [358, 139] on p "Mit leicht verderblichen Lebensmitteln arbeitest." at bounding box center [331, 136] width 160 height 10
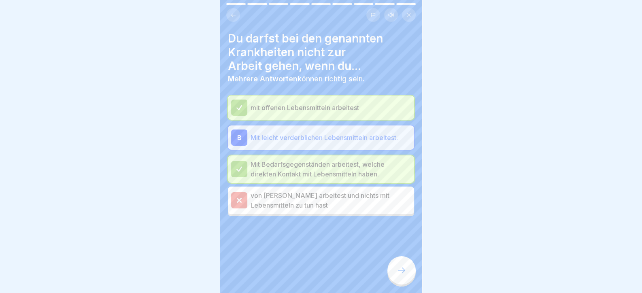
click at [402, 273] on icon at bounding box center [401, 271] width 7 height 6
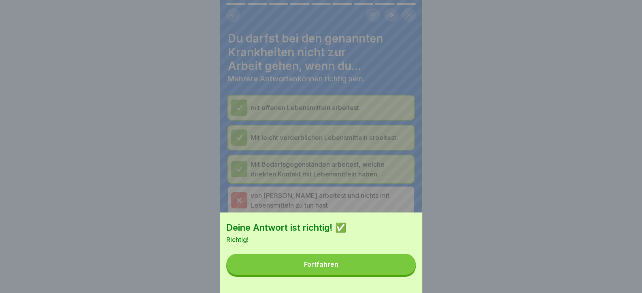
click at [399, 275] on button "Fortfahren" at bounding box center [320, 264] width 189 height 21
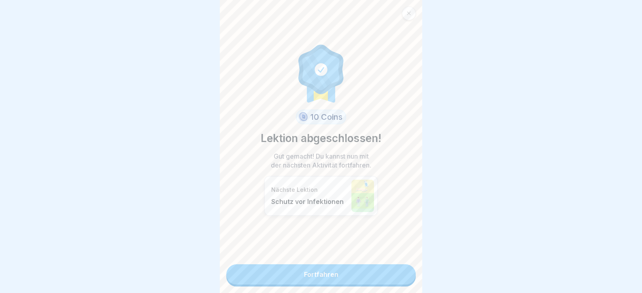
click at [399, 277] on link "Fortfahren" at bounding box center [320, 274] width 189 height 20
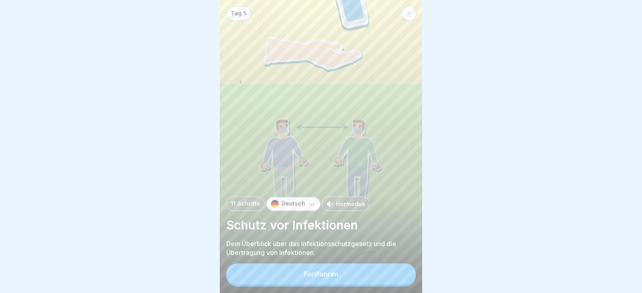
click at [399, 276] on button "Fortfahren" at bounding box center [320, 273] width 189 height 21
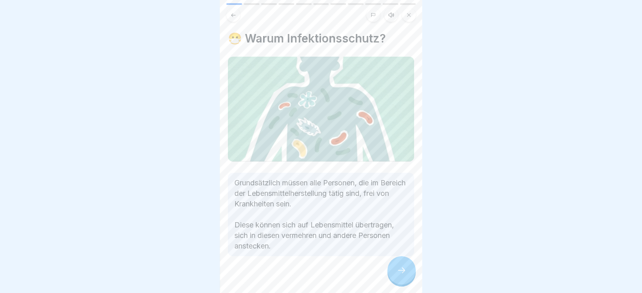
click at [399, 275] on icon at bounding box center [402, 270] width 10 height 10
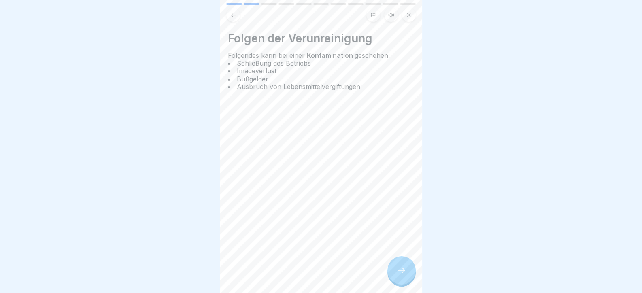
click at [399, 275] on icon at bounding box center [402, 270] width 10 height 10
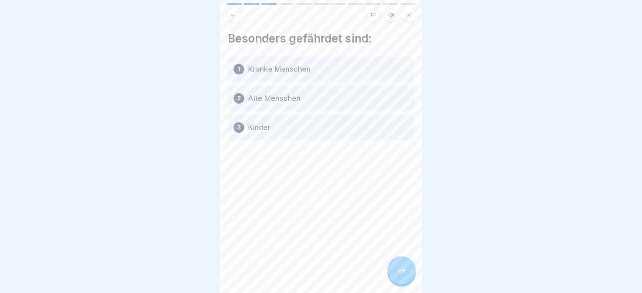
click at [399, 275] on icon at bounding box center [402, 270] width 10 height 10
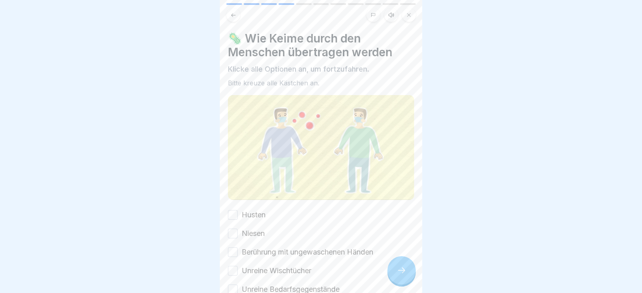
click at [399, 275] on icon at bounding box center [402, 270] width 10 height 10
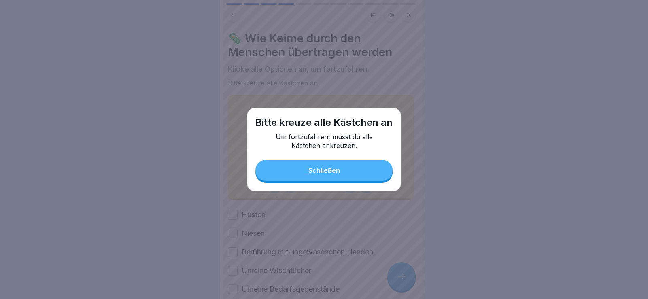
click at [319, 174] on button "Schließen" at bounding box center [323, 170] width 137 height 21
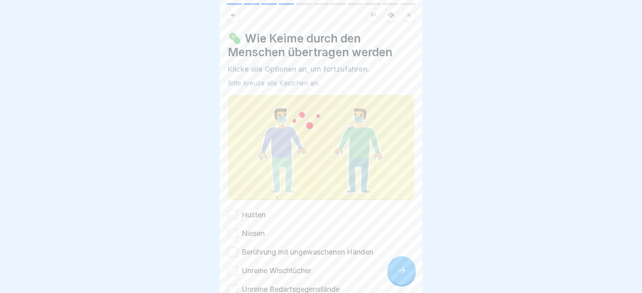
click at [260, 210] on label "Husten" at bounding box center [254, 215] width 24 height 11
click at [238, 210] on button "Husten" at bounding box center [233, 215] width 10 height 10
click at [257, 231] on label "Niesen" at bounding box center [253, 233] width 23 height 11
click at [238, 231] on button "Niesen" at bounding box center [233, 234] width 10 height 10
click at [269, 251] on label "Berührung mit ungewaschenen Händen" at bounding box center [308, 252] width 132 height 11
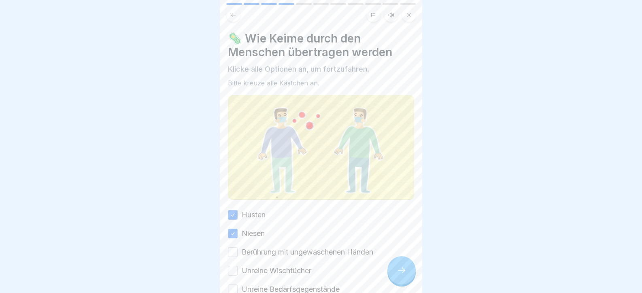
click at [238, 251] on button "Berührung mit ungewaschenen Händen" at bounding box center [233, 252] width 10 height 10
click at [272, 268] on label "Unreine Wischtücher" at bounding box center [277, 270] width 70 height 11
click at [238, 268] on button "Unreine Wischtücher" at bounding box center [233, 271] width 10 height 10
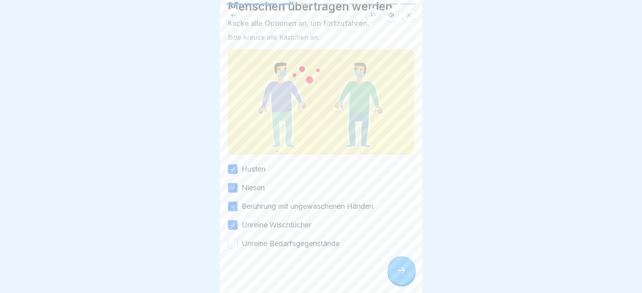
scroll to position [46, 0]
click at [274, 238] on label "Unreine Bedarfsgegenstände" at bounding box center [291, 243] width 98 height 11
click at [238, 238] on button "Unreine Bedarfsgegenstände" at bounding box center [233, 243] width 10 height 10
click at [399, 275] on icon at bounding box center [402, 270] width 10 height 10
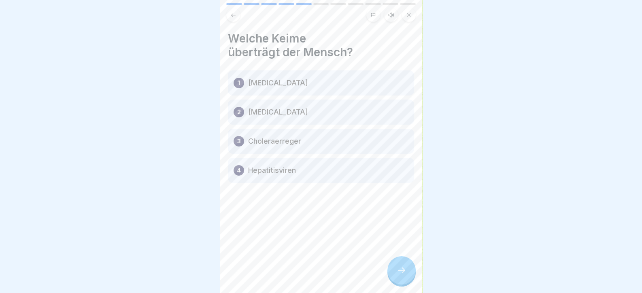
click at [401, 274] on icon at bounding box center [402, 270] width 10 height 10
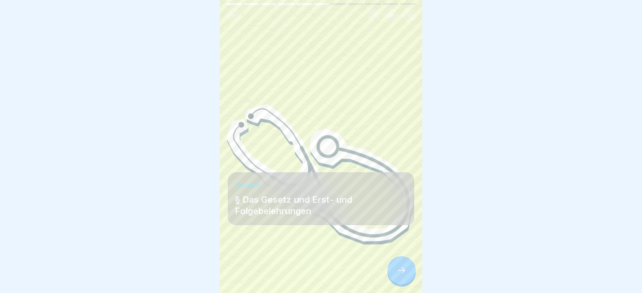
click at [401, 274] on icon at bounding box center [402, 270] width 10 height 10
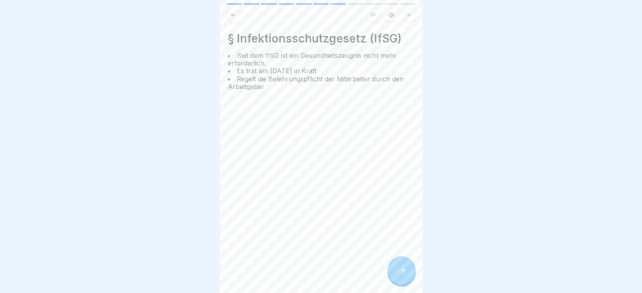
click at [401, 274] on icon at bounding box center [402, 270] width 10 height 10
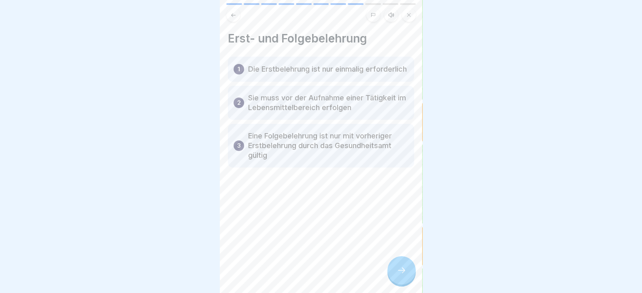
click at [401, 274] on icon at bounding box center [402, 270] width 10 height 10
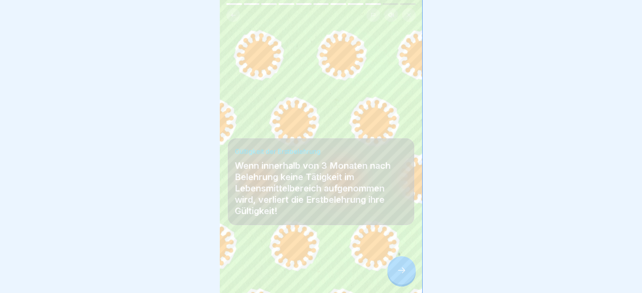
click at [401, 274] on icon at bounding box center [402, 270] width 10 height 10
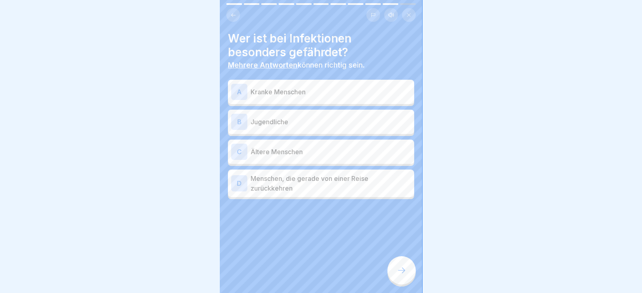
click at [316, 152] on p "Ältere Menschen" at bounding box center [331, 152] width 160 height 10
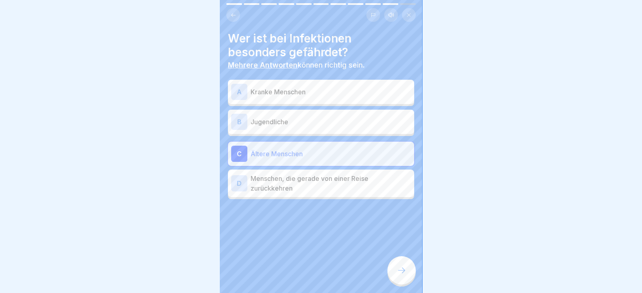
click at [395, 265] on div "Tag 5 11 Schritte Deutsch Hörmodus Schutz vor Infektionen Dein Überblick über d…" at bounding box center [321, 146] width 202 height 293
click at [397, 269] on div at bounding box center [401, 270] width 28 height 28
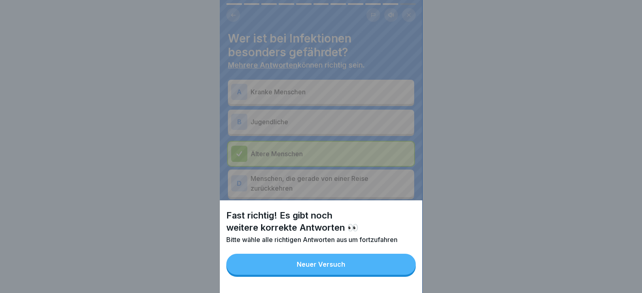
click at [396, 269] on button "Neuer Versuch" at bounding box center [320, 264] width 189 height 21
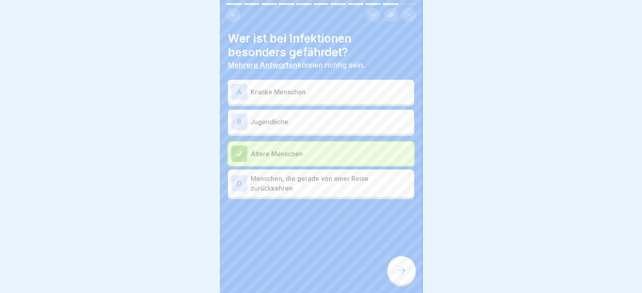
click at [352, 180] on p "Menschen, die gerade von einer Reise zurückkehren" at bounding box center [331, 183] width 160 height 19
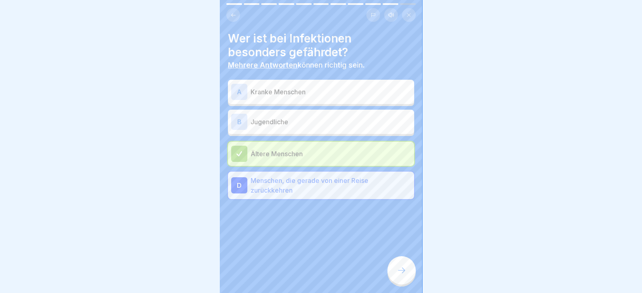
click at [290, 100] on div "A Kranke Menschen" at bounding box center [321, 92] width 180 height 16
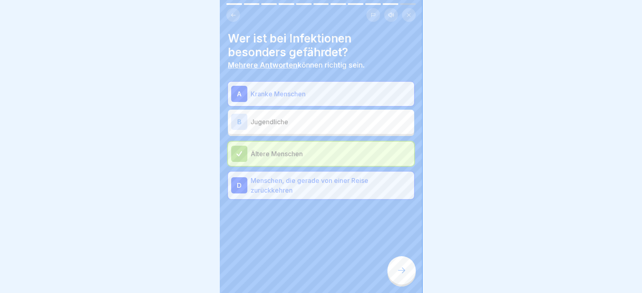
click at [321, 186] on p "Menschen, die gerade von einer Reise zurückkehren" at bounding box center [331, 185] width 160 height 19
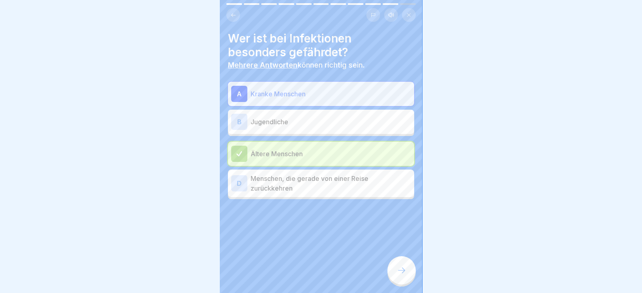
click at [391, 266] on div "Wer ist bei Infektionen besonders gefährdet? Mehrere Antworten können richtig s…" at bounding box center [321, 146] width 202 height 293
click at [394, 270] on div at bounding box center [401, 270] width 28 height 28
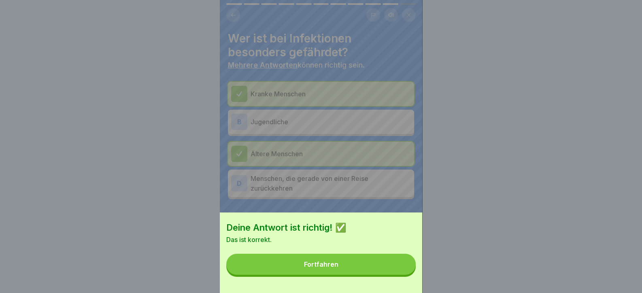
click at [393, 270] on button "Fortfahren" at bounding box center [320, 264] width 189 height 21
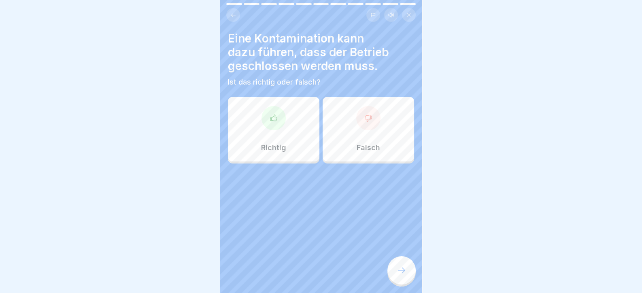
click at [277, 117] on div at bounding box center [273, 118] width 24 height 24
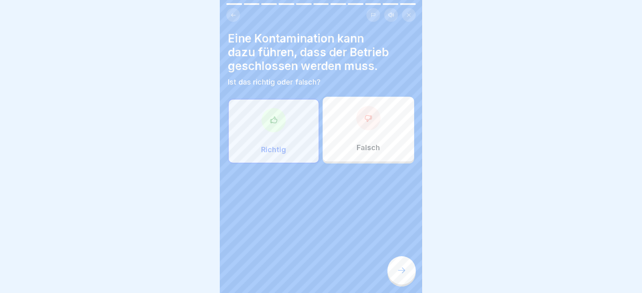
click at [410, 281] on div at bounding box center [401, 270] width 28 height 28
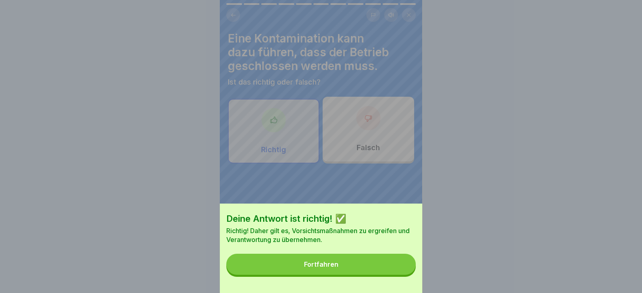
click at [395, 271] on button "Fortfahren" at bounding box center [320, 264] width 189 height 21
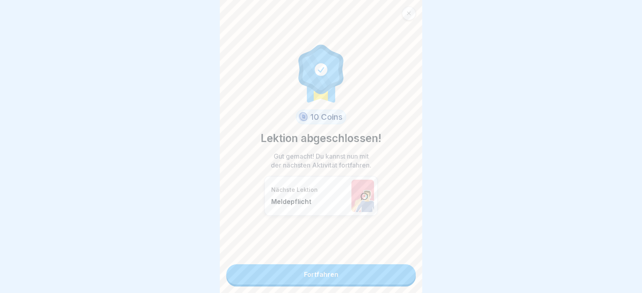
click at [394, 275] on link "Fortfahren" at bounding box center [320, 274] width 189 height 20
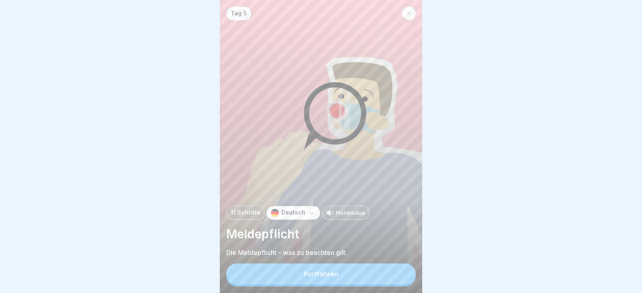
click at [394, 275] on button "Fortfahren" at bounding box center [320, 273] width 189 height 21
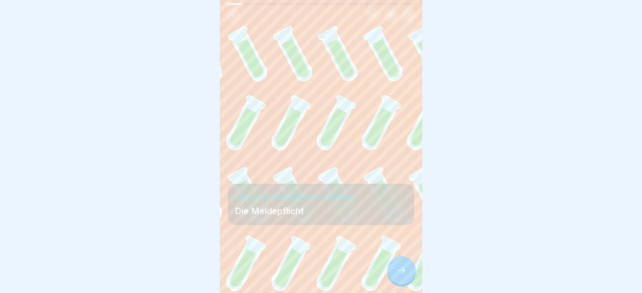
click at [394, 275] on div at bounding box center [401, 270] width 28 height 28
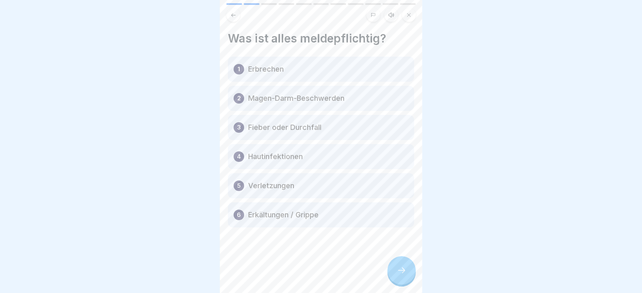
click at [394, 275] on div at bounding box center [401, 270] width 28 height 28
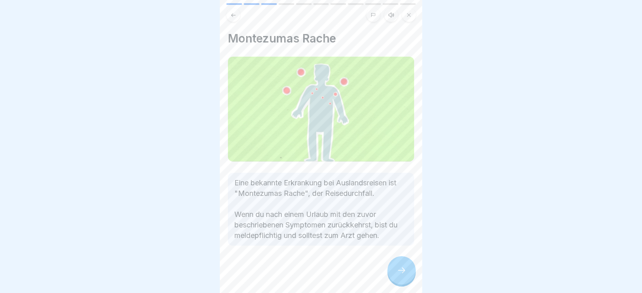
click at [394, 275] on div at bounding box center [401, 270] width 28 height 28
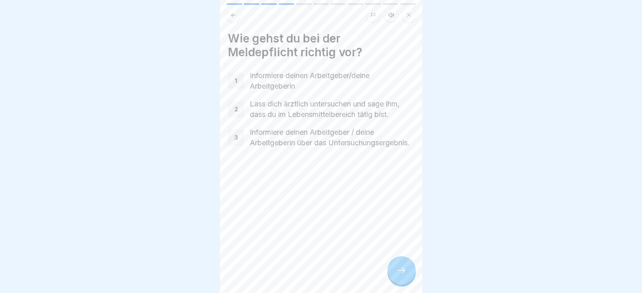
click at [394, 275] on div at bounding box center [401, 270] width 28 height 28
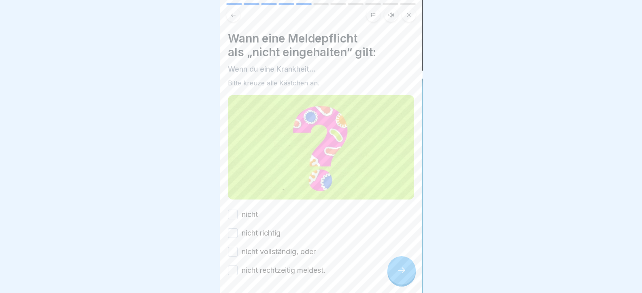
drag, startPoint x: 394, startPoint y: 275, endPoint x: 253, endPoint y: 217, distance: 152.1
click at [261, 217] on div "Tag 5 11 Schritte Deutsch Hörmodus Meldepflicht Die Meldepflicht – was zu beach…" at bounding box center [321, 146] width 202 height 293
click at [247, 209] on label "nicht" at bounding box center [250, 214] width 16 height 11
click at [238, 210] on button "nicht" at bounding box center [233, 215] width 10 height 10
click at [255, 229] on label "nicht richtig" at bounding box center [261, 233] width 39 height 11
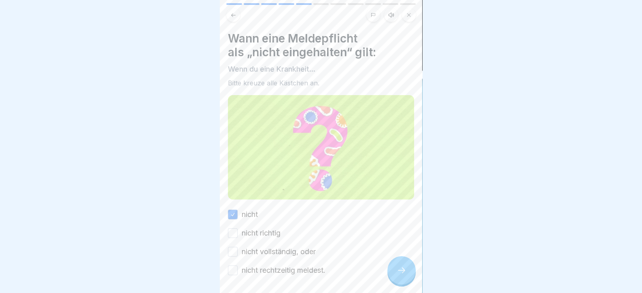
click at [238, 229] on button "nicht richtig" at bounding box center [233, 233] width 10 height 10
click at [263, 246] on label "nicht vollständig, oder" at bounding box center [279, 251] width 74 height 11
click at [238, 247] on button "nicht vollständig, oder" at bounding box center [233, 252] width 10 height 10
drag, startPoint x: 270, startPoint y: 267, endPoint x: 280, endPoint y: 272, distance: 11.4
click at [270, 267] on label "nicht rechtzeitig meldest." at bounding box center [284, 270] width 84 height 11
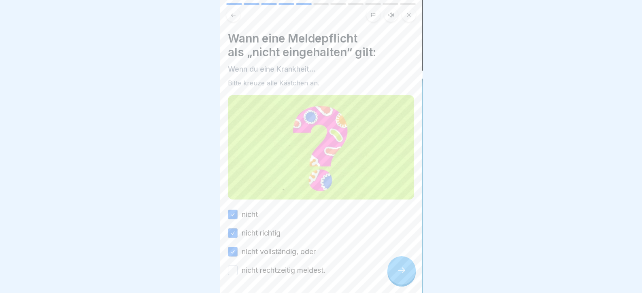
click at [238, 267] on button "nicht rechtzeitig meldest." at bounding box center [233, 270] width 10 height 10
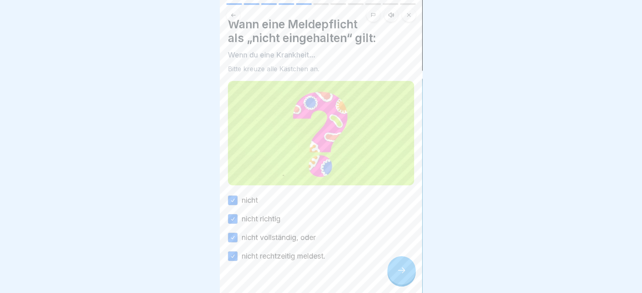
scroll to position [28, 0]
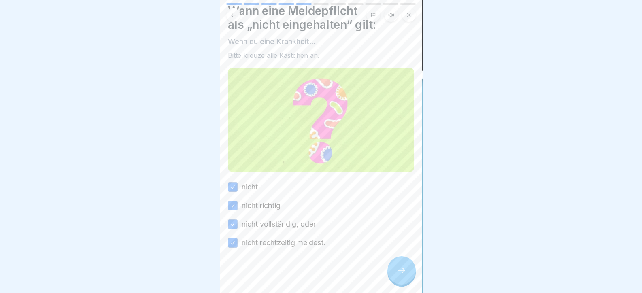
click at [407, 277] on div at bounding box center [401, 270] width 28 height 28
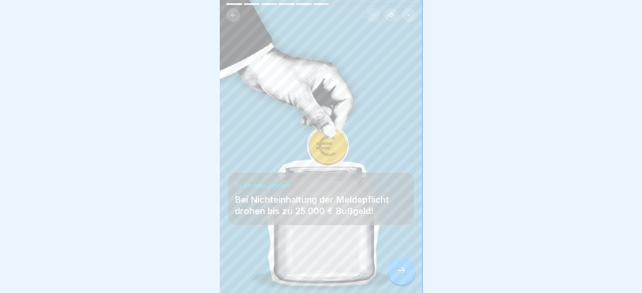
click at [405, 274] on icon at bounding box center [402, 270] width 10 height 10
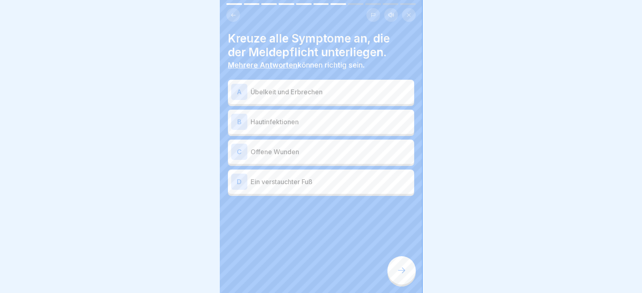
click at [306, 98] on div "A Übelkeit und Erbrechen" at bounding box center [321, 92] width 180 height 16
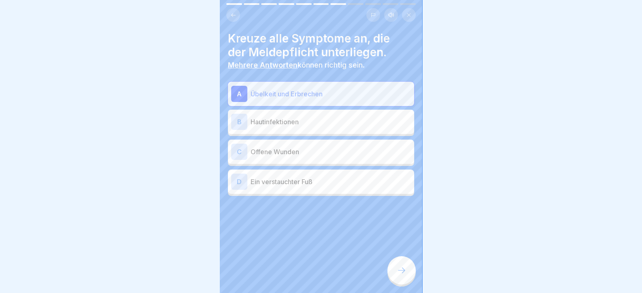
click at [301, 121] on p "Hautinfektionen" at bounding box center [331, 122] width 160 height 10
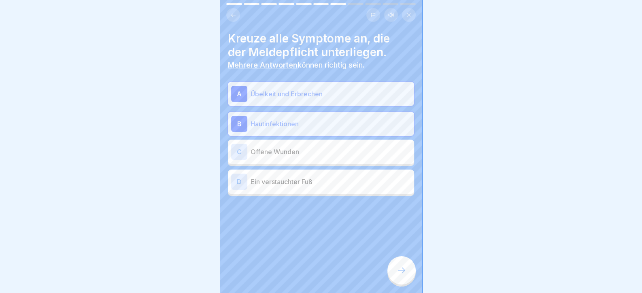
click at [309, 151] on p "Offene Wunden" at bounding box center [331, 152] width 160 height 10
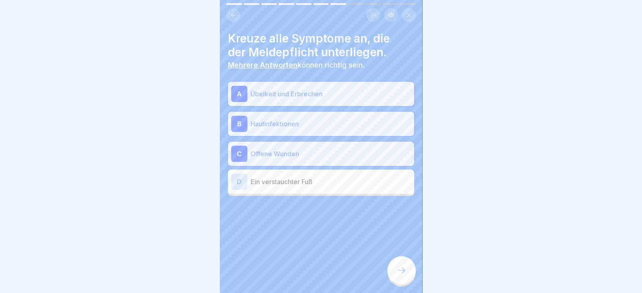
click at [395, 263] on div "Tag 5 11 Schritte Deutsch Hörmodus Meldepflicht Die Meldepflicht – was zu beach…" at bounding box center [321, 146] width 202 height 293
click at [397, 267] on div at bounding box center [401, 270] width 28 height 28
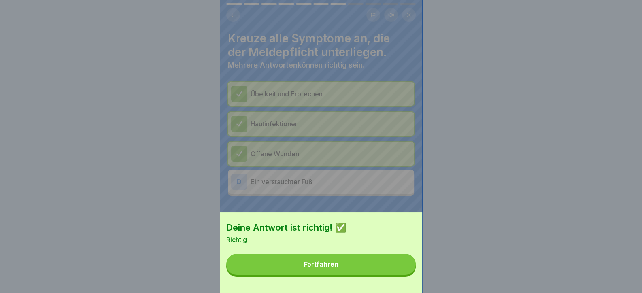
click at [397, 275] on button "Fortfahren" at bounding box center [320, 264] width 189 height 21
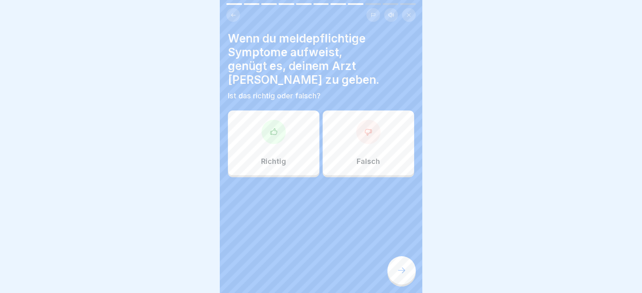
click at [289, 131] on div "Richtig" at bounding box center [273, 142] width 91 height 65
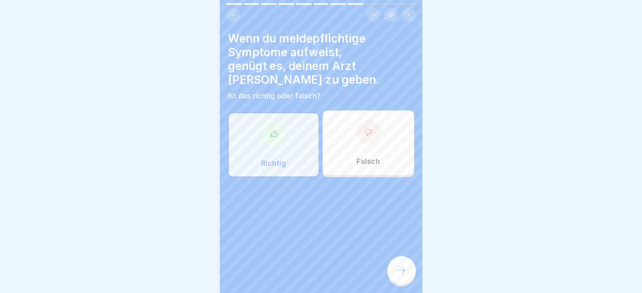
click at [404, 273] on icon at bounding box center [401, 271] width 7 height 6
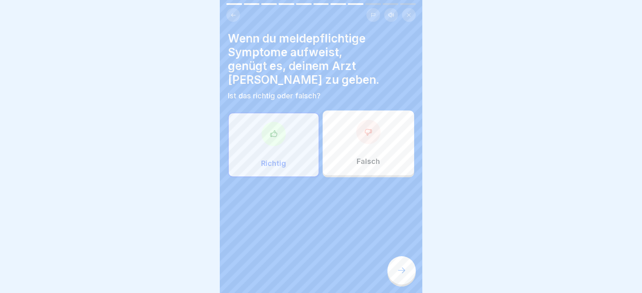
click at [356, 123] on div at bounding box center [368, 132] width 24 height 24
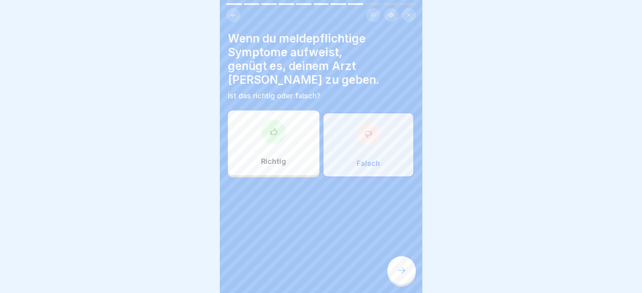
click at [409, 275] on div at bounding box center [401, 270] width 28 height 28
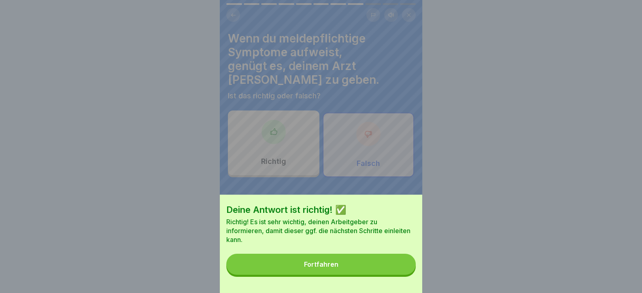
click at [404, 275] on button "Fortfahren" at bounding box center [320, 264] width 189 height 21
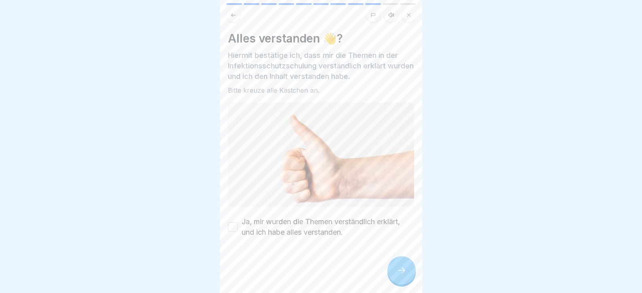
click at [287, 220] on label "Ja, mir wurden die Themen verständlich erklärt, und ich habe alles verstanden." at bounding box center [328, 227] width 172 height 21
click at [238, 222] on button "Ja, mir wurden die Themen verständlich erklärt, und ich habe alles verstanden." at bounding box center [233, 227] width 10 height 10
drag, startPoint x: 390, startPoint y: 276, endPoint x: 395, endPoint y: 275, distance: 4.5
click at [391, 276] on div at bounding box center [401, 270] width 28 height 28
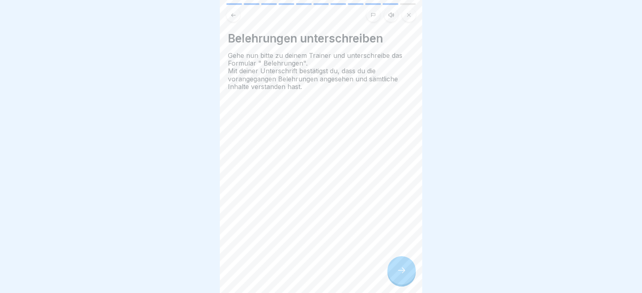
click at [400, 275] on icon at bounding box center [402, 270] width 10 height 10
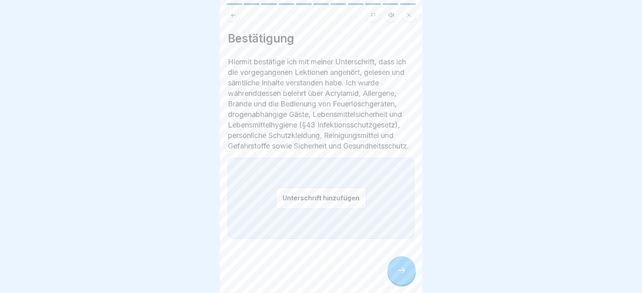
click at [341, 206] on button "Unterschrift hinzufügen" at bounding box center [321, 197] width 91 height 21
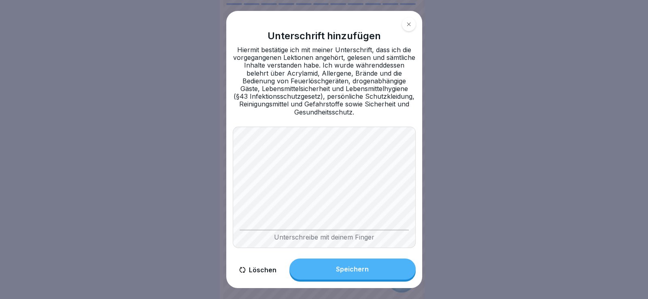
click at [221, 170] on body "Tag 5 11 Schritte Deutsch Hörmodus Meldepflicht Die Meldepflicht – was zu beach…" at bounding box center [321, 149] width 642 height 299
click at [383, 268] on button "Speichern" at bounding box center [352, 269] width 126 height 21
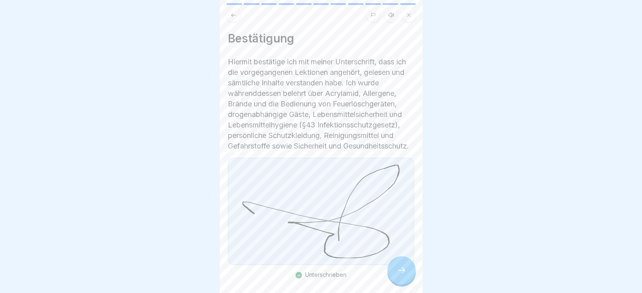
click at [399, 273] on icon at bounding box center [402, 270] width 10 height 10
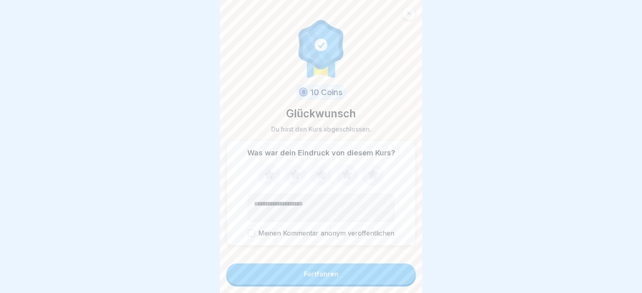
click at [398, 272] on button "Fortfahren" at bounding box center [320, 273] width 189 height 21
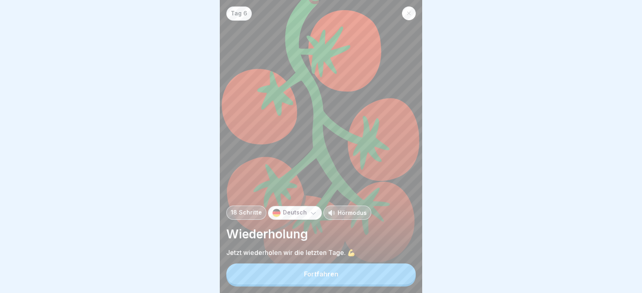
click at [398, 272] on button "Fortfahren" at bounding box center [320, 273] width 189 height 21
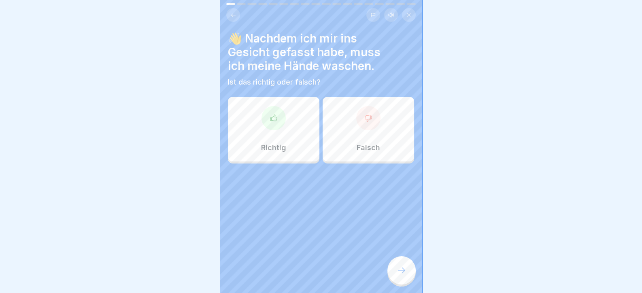
click at [289, 132] on div "Richtig" at bounding box center [273, 129] width 91 height 65
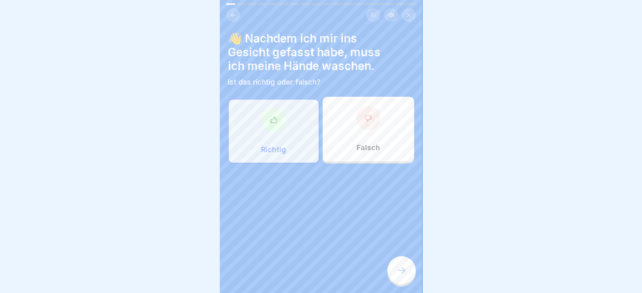
click at [397, 275] on icon at bounding box center [402, 270] width 10 height 10
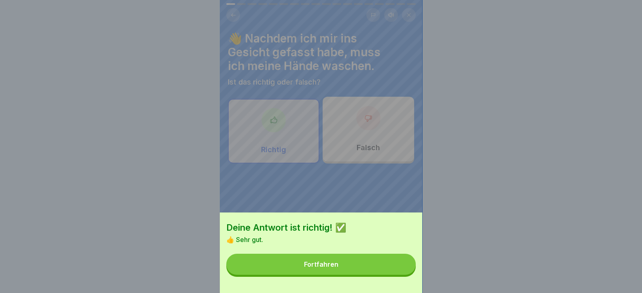
click at [395, 275] on button "Fortfahren" at bounding box center [320, 264] width 189 height 21
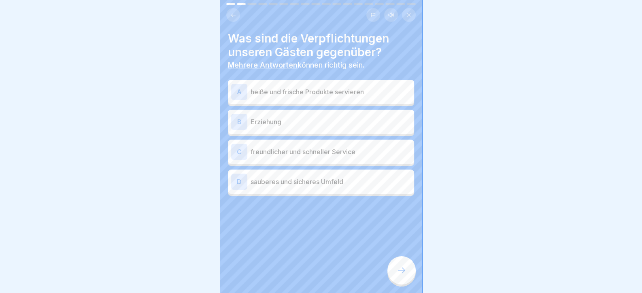
click at [297, 87] on p "heiße und frische Produkte servieren" at bounding box center [331, 92] width 160 height 10
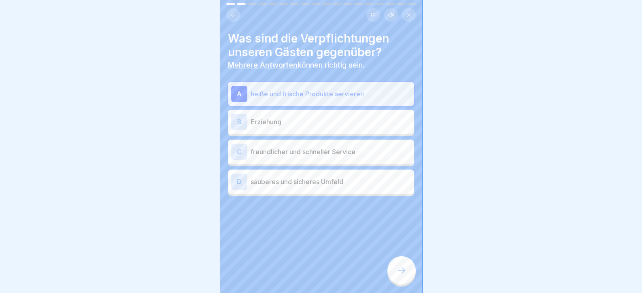
click at [314, 147] on p "freundlicher und schneller Service" at bounding box center [331, 152] width 160 height 10
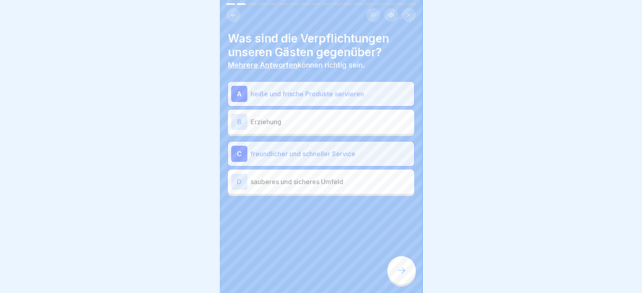
click at [324, 190] on div "D sauberes und sicheres Umfeld" at bounding box center [321, 182] width 186 height 24
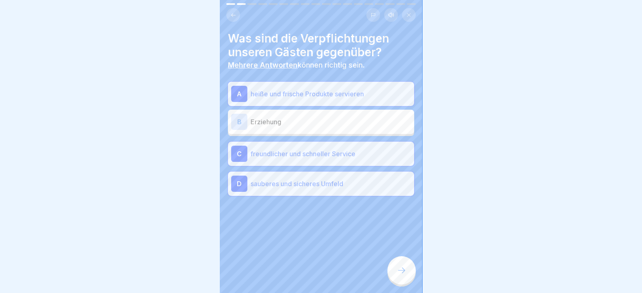
click at [404, 275] on icon at bounding box center [402, 270] width 10 height 10
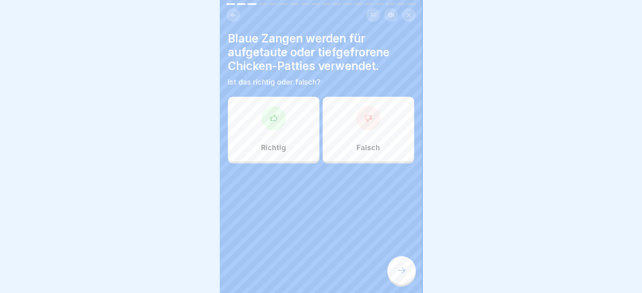
click at [286, 121] on div "Richtig" at bounding box center [273, 129] width 91 height 65
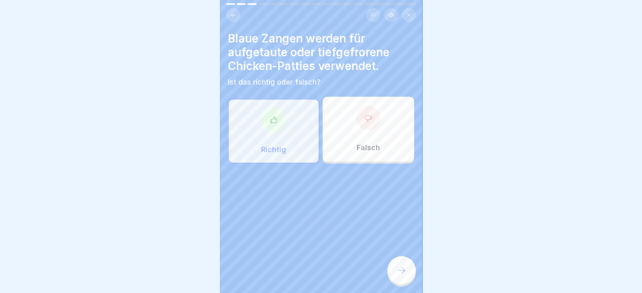
click at [407, 283] on div at bounding box center [401, 270] width 28 height 28
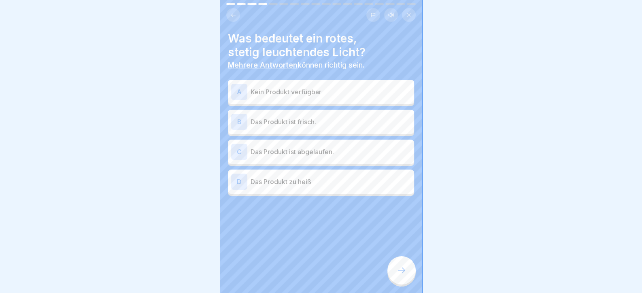
click at [281, 150] on p "Das Produkt ist abgelaufen." at bounding box center [331, 152] width 160 height 10
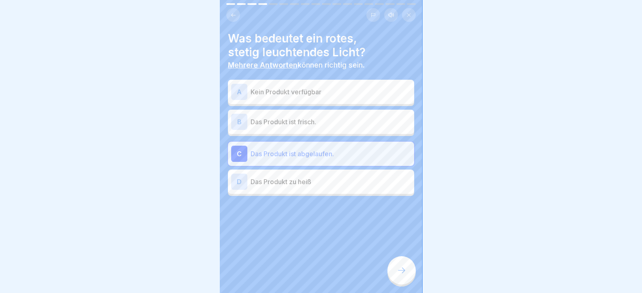
click at [397, 275] on icon at bounding box center [402, 270] width 10 height 10
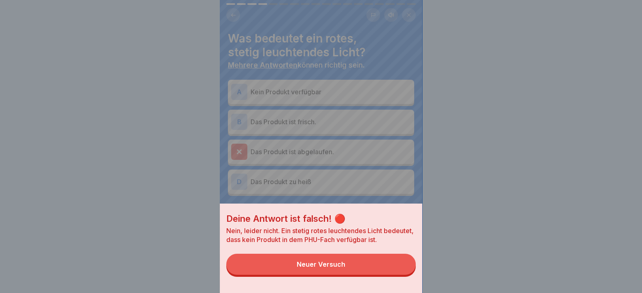
click at [390, 272] on button "Neuer Versuch" at bounding box center [320, 264] width 189 height 21
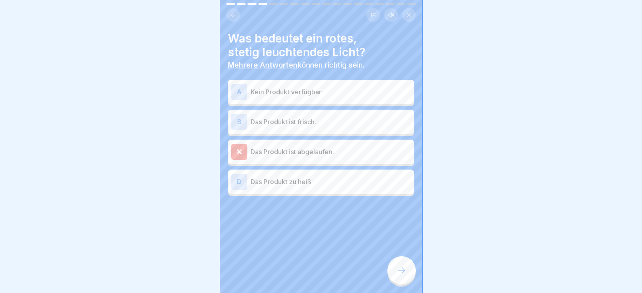
click at [317, 91] on p "Kein Produkt verfügbar" at bounding box center [331, 92] width 160 height 10
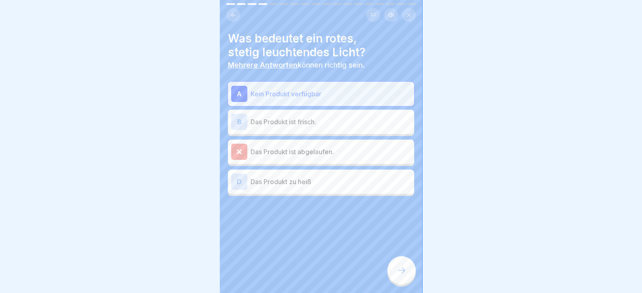
click at [316, 153] on p "Das Produkt ist abgelaufen." at bounding box center [331, 152] width 160 height 10
click at [401, 275] on icon at bounding box center [402, 270] width 10 height 10
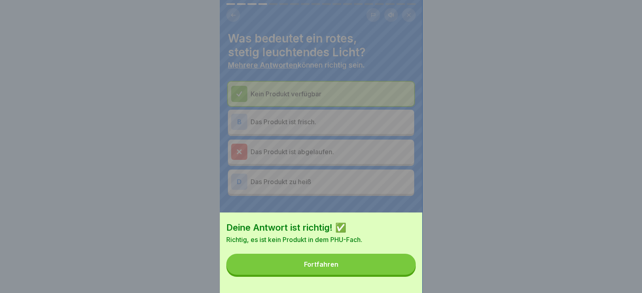
click at [391, 272] on button "Fortfahren" at bounding box center [320, 264] width 189 height 21
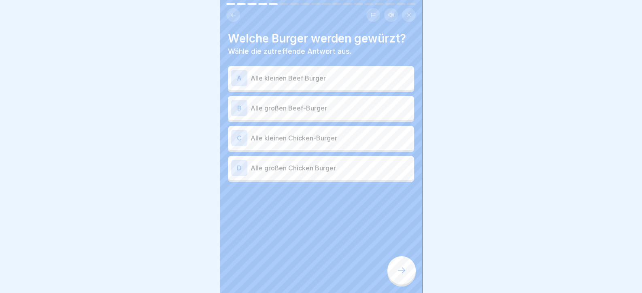
click at [301, 111] on p "Alle großen Beef-Burger" at bounding box center [331, 108] width 160 height 10
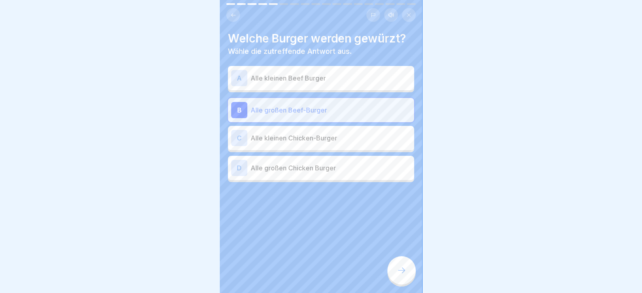
click at [409, 285] on div "Tag 6 18 Schritte Deutsch Hörmodus Wiederholung Jetzt wiederholen wir die letzt…" at bounding box center [321, 146] width 202 height 293
click at [397, 274] on icon at bounding box center [402, 270] width 10 height 10
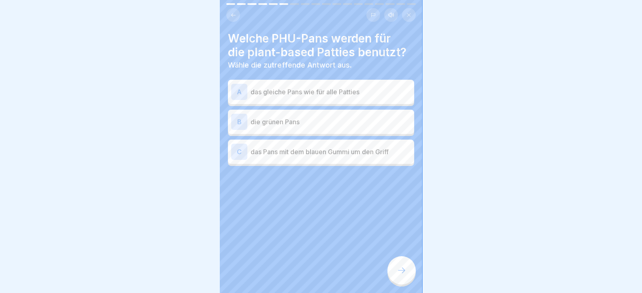
click at [290, 124] on p "die grünen Pans" at bounding box center [331, 122] width 160 height 10
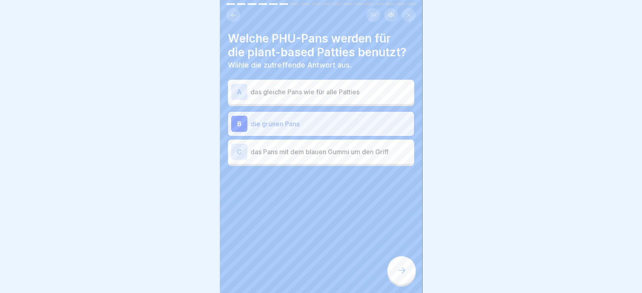
click at [400, 275] on icon at bounding box center [402, 270] width 10 height 10
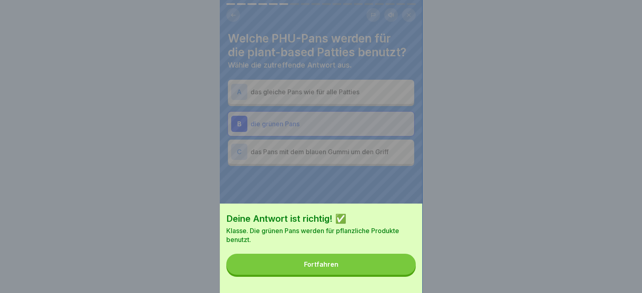
click at [397, 275] on button "Fortfahren" at bounding box center [320, 264] width 189 height 21
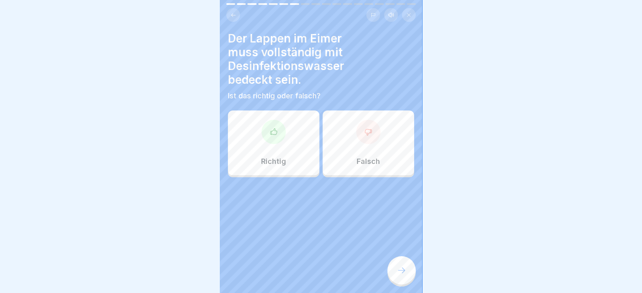
click at [285, 147] on div "Richtig" at bounding box center [273, 142] width 91 height 65
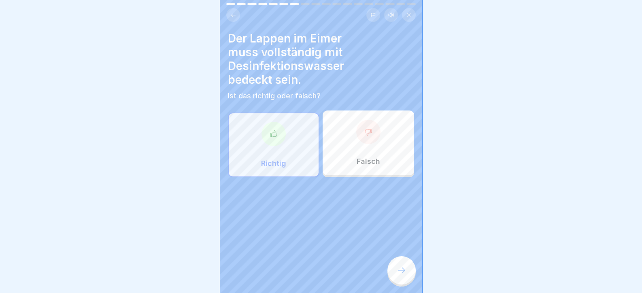
click at [396, 284] on div at bounding box center [401, 270] width 28 height 28
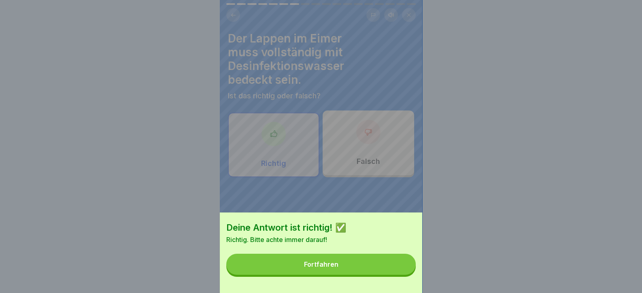
click at [380, 277] on div "Deine Antwort ist richtig! ✅ Richtig. Bitte achte immer darauf! Fortfahren" at bounding box center [321, 252] width 202 height 81
click at [379, 275] on button "Fortfahren" at bounding box center [320, 264] width 189 height 21
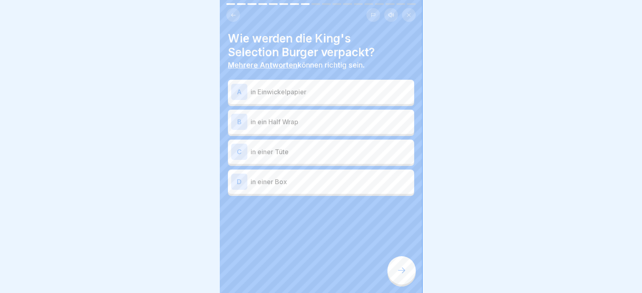
click at [301, 114] on div "B in ein Half Wrap" at bounding box center [321, 122] width 180 height 16
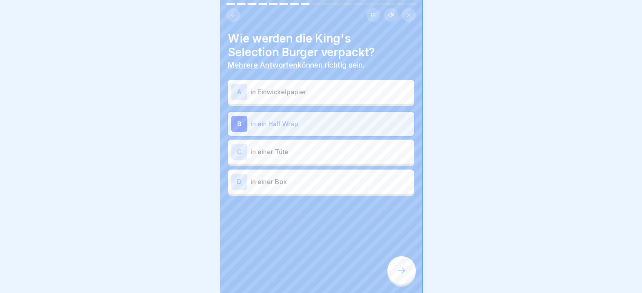
click at [298, 185] on p "in einer Box" at bounding box center [331, 182] width 160 height 10
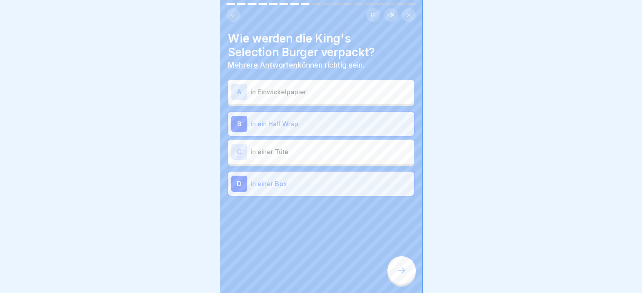
click at [399, 275] on icon at bounding box center [402, 270] width 10 height 10
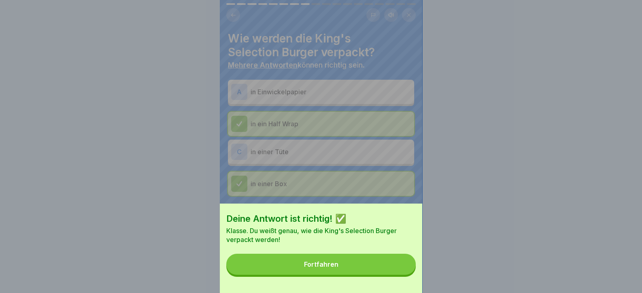
click at [388, 275] on button "Fortfahren" at bounding box center [320, 264] width 189 height 21
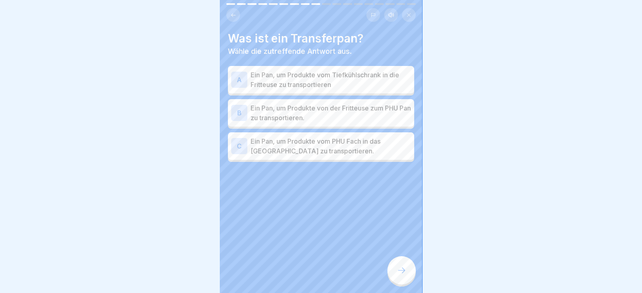
click at [307, 114] on p "Ein Pan, um Produkte von der Fritteuse zum PHU Pan zu transportieren." at bounding box center [331, 112] width 160 height 19
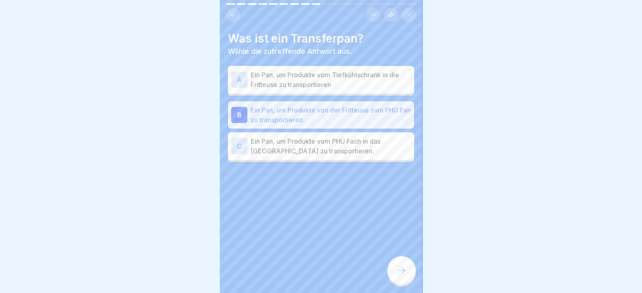
click at [400, 275] on icon at bounding box center [402, 270] width 10 height 10
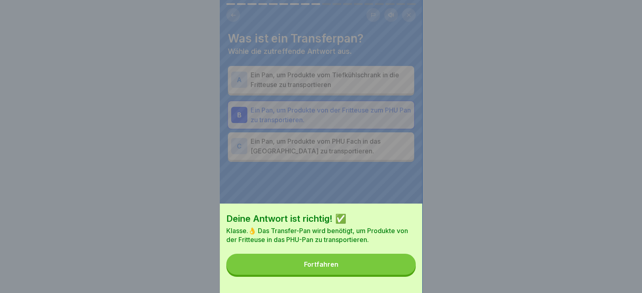
click at [355, 263] on button "Fortfahren" at bounding box center [320, 264] width 189 height 21
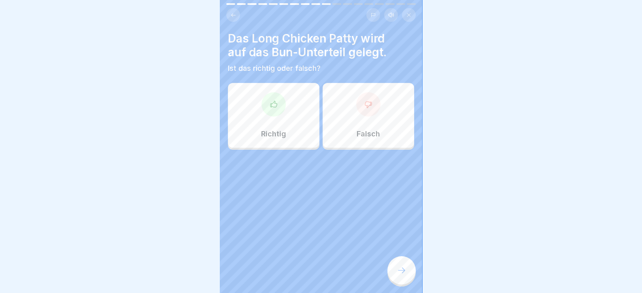
click at [348, 113] on div "Falsch" at bounding box center [368, 115] width 91 height 65
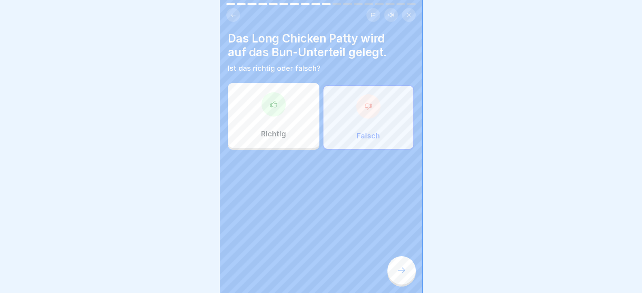
click at [405, 274] on icon at bounding box center [402, 270] width 10 height 10
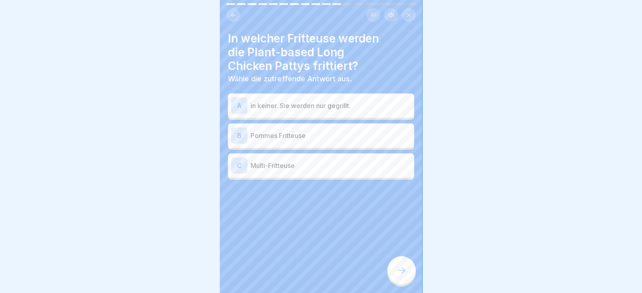
click at [284, 137] on p "Pommes Fritteuse" at bounding box center [331, 136] width 160 height 10
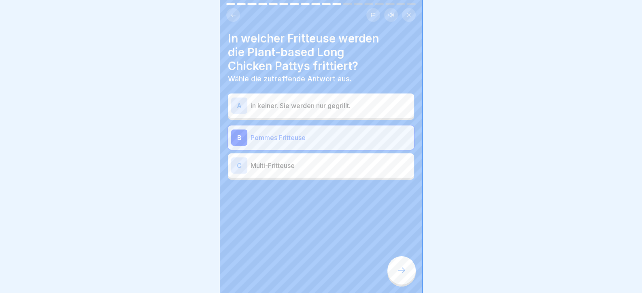
click at [399, 275] on icon at bounding box center [402, 270] width 10 height 10
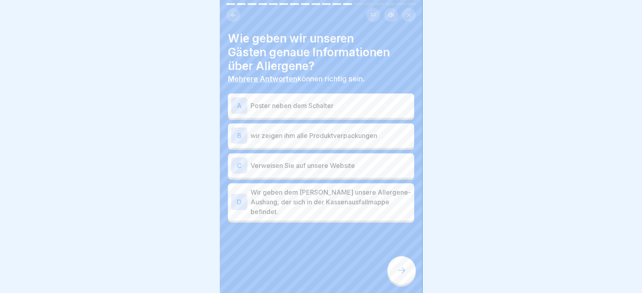
click at [304, 196] on p "Wir geben dem [PERSON_NAME] unsere Allergene-Aushang, der sich in der Kassenaus…" at bounding box center [331, 201] width 160 height 29
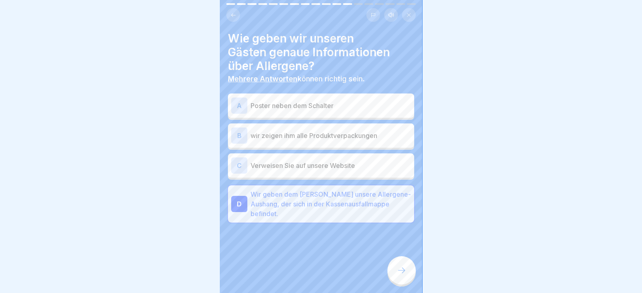
click at [402, 275] on icon at bounding box center [402, 270] width 10 height 10
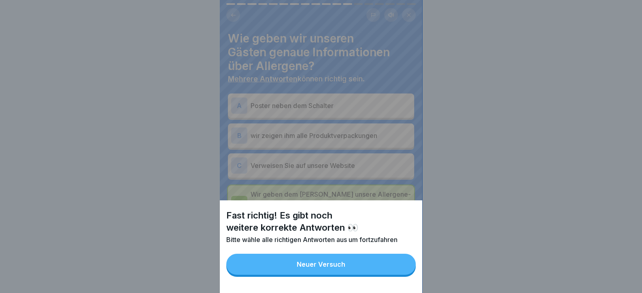
click at [310, 275] on button "Neuer Versuch" at bounding box center [320, 264] width 189 height 21
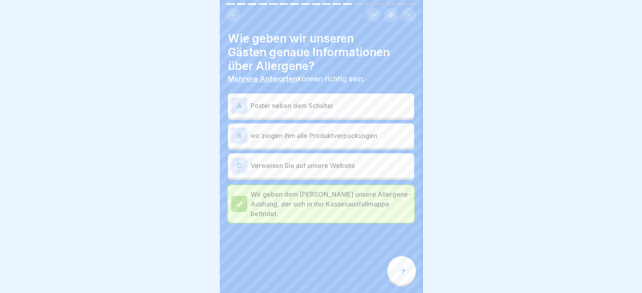
click at [310, 137] on p "wir zeigen ihm alle Produktverpackungen" at bounding box center [331, 136] width 160 height 10
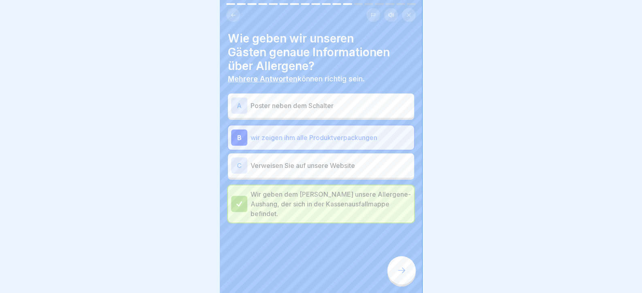
click at [405, 275] on icon at bounding box center [402, 270] width 10 height 10
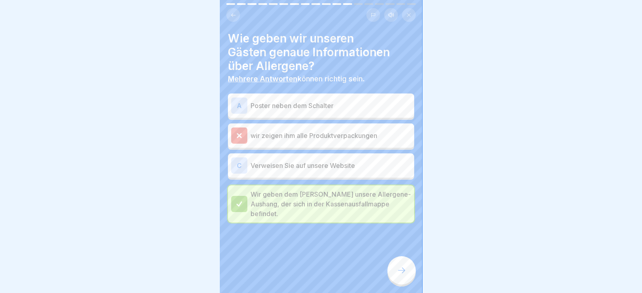
click at [328, 162] on p "Verweisen Sie auf unsere Website" at bounding box center [331, 166] width 160 height 10
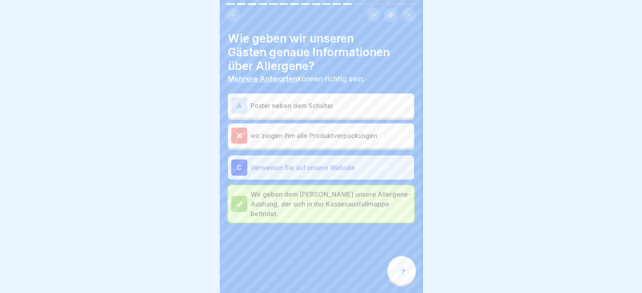
click at [405, 275] on icon at bounding box center [402, 270] width 10 height 10
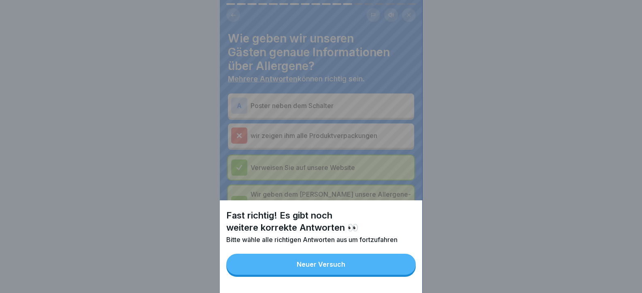
click at [338, 275] on button "Neuer Versuch" at bounding box center [320, 264] width 189 height 21
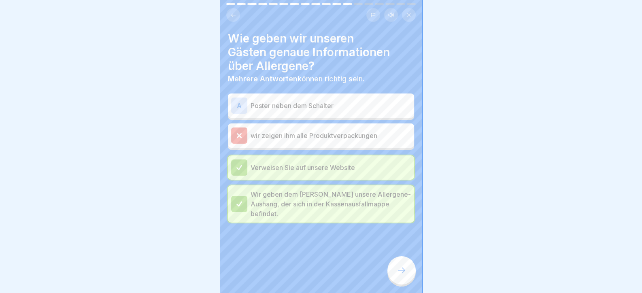
click at [332, 104] on p "Poster neben dem Schalter" at bounding box center [331, 106] width 160 height 10
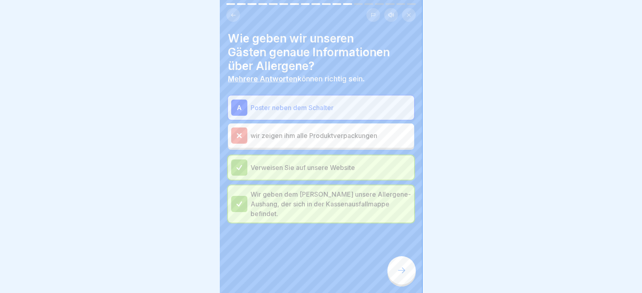
click at [409, 276] on div at bounding box center [401, 270] width 28 height 28
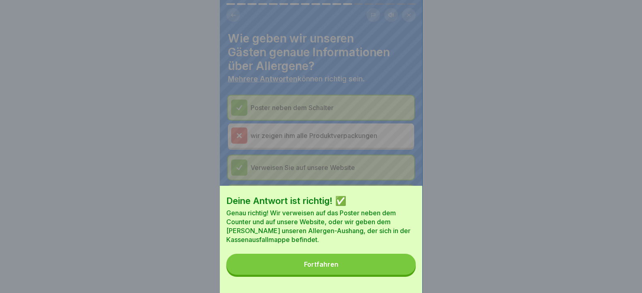
click at [340, 275] on button "Fortfahren" at bounding box center [320, 264] width 189 height 21
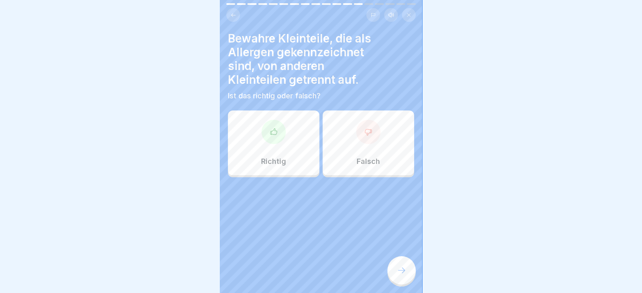
click at [298, 148] on div "Richtig" at bounding box center [273, 142] width 91 height 65
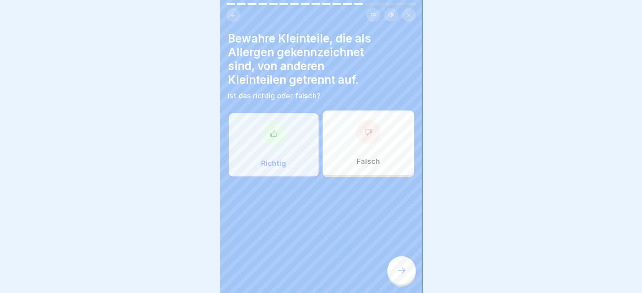
click at [378, 279] on div "Bewahre Kleinteile, die als Allergen gekennzeichnet sind, von anderen Kleinteil…" at bounding box center [321, 146] width 202 height 293
click at [397, 275] on icon at bounding box center [402, 270] width 10 height 10
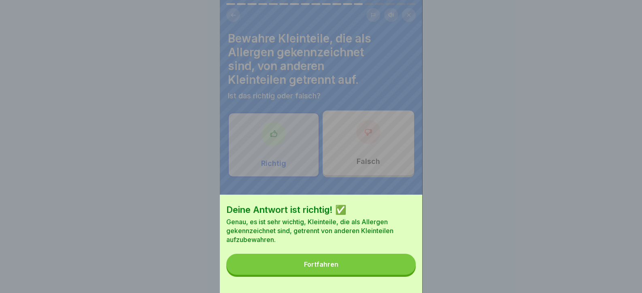
click at [392, 275] on button "Fortfahren" at bounding box center [320, 264] width 189 height 21
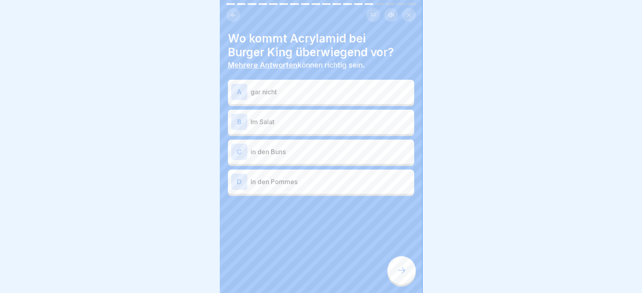
click at [312, 130] on div "B Im Salat" at bounding box center [321, 122] width 186 height 24
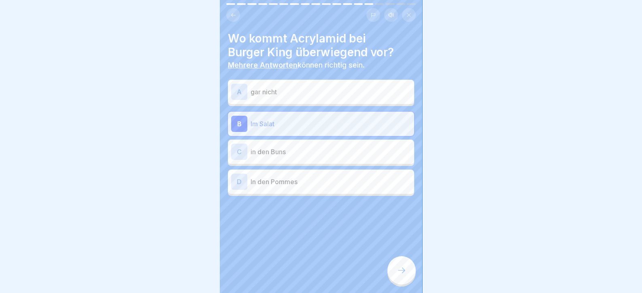
click at [308, 156] on p "in den Buns" at bounding box center [331, 152] width 160 height 10
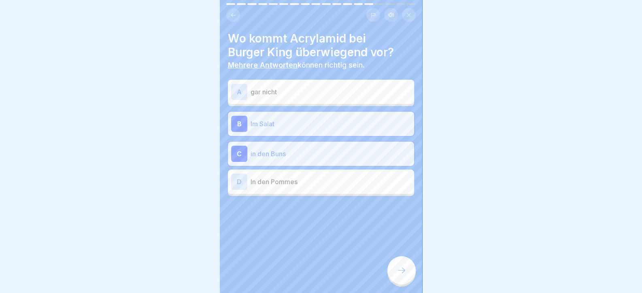
click at [303, 157] on p "in den Buns" at bounding box center [331, 154] width 160 height 10
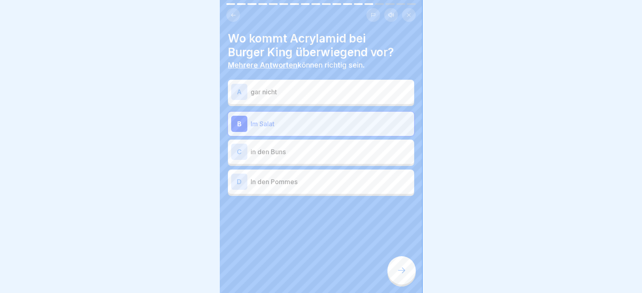
click at [304, 184] on p "In den Pommes" at bounding box center [331, 182] width 160 height 10
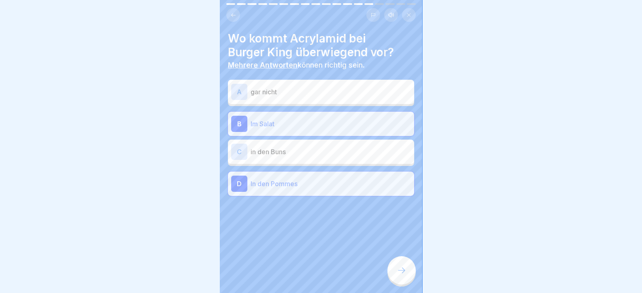
click at [401, 275] on icon at bounding box center [402, 270] width 10 height 10
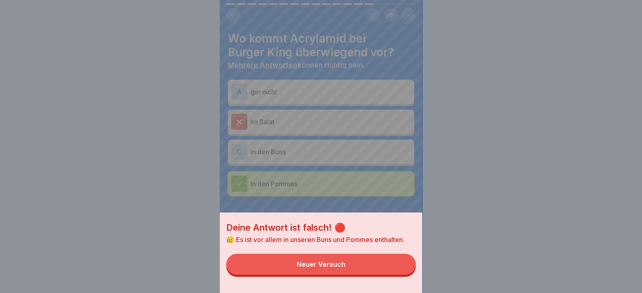
drag, startPoint x: 388, startPoint y: 275, endPoint x: 380, endPoint y: 244, distance: 31.9
click at [388, 275] on button "Neuer Versuch" at bounding box center [320, 264] width 189 height 21
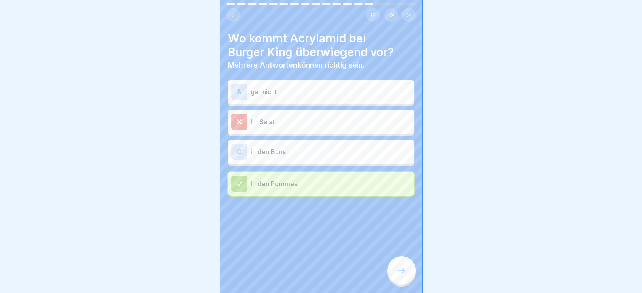
click at [321, 152] on p "in den Buns" at bounding box center [331, 152] width 160 height 10
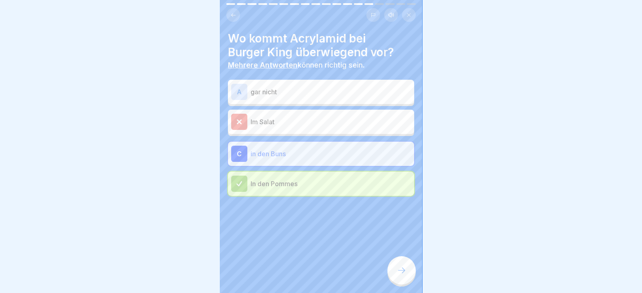
click at [399, 275] on icon at bounding box center [402, 270] width 10 height 10
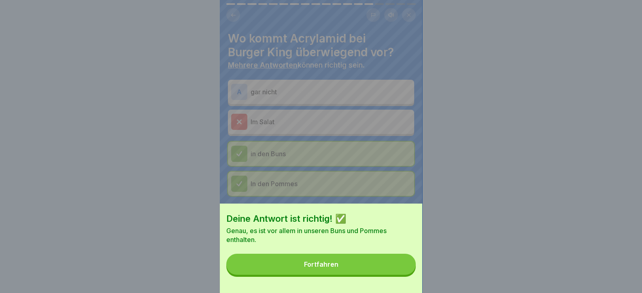
click at [372, 273] on button "Fortfahren" at bounding box center [320, 264] width 189 height 21
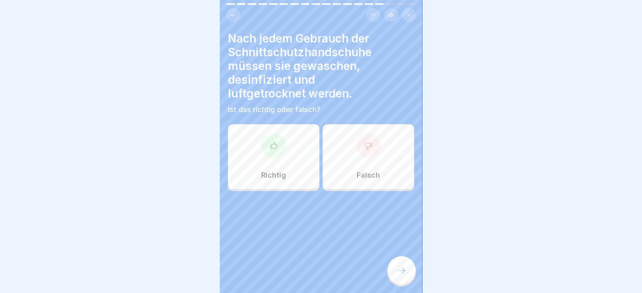
click at [291, 147] on div "Richtig" at bounding box center [273, 156] width 91 height 65
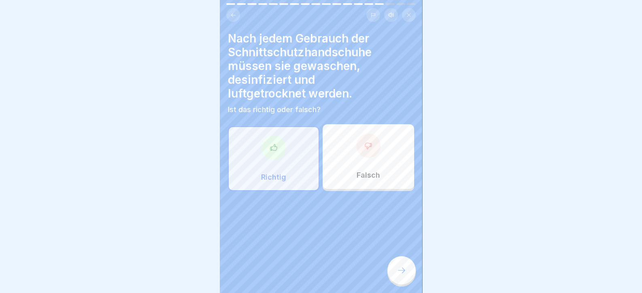
click at [426, 290] on div at bounding box center [321, 146] width 642 height 293
click at [408, 278] on div at bounding box center [401, 270] width 28 height 28
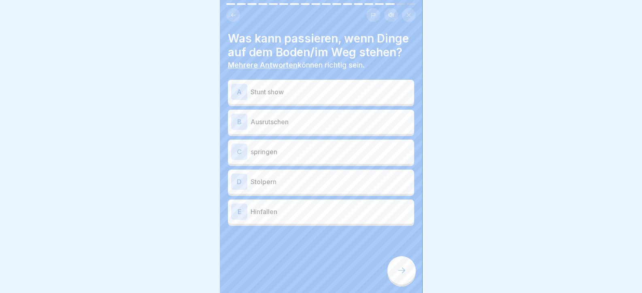
click at [283, 127] on p "Ausrutschen" at bounding box center [331, 122] width 160 height 10
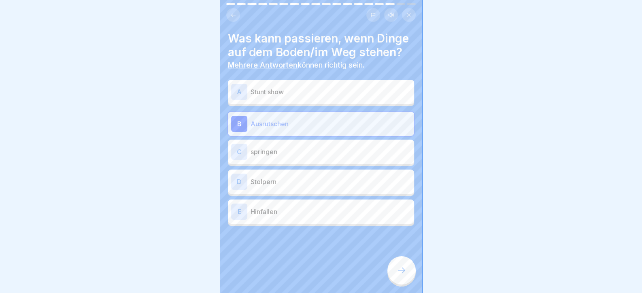
click at [293, 187] on p "Stolpern" at bounding box center [331, 182] width 160 height 10
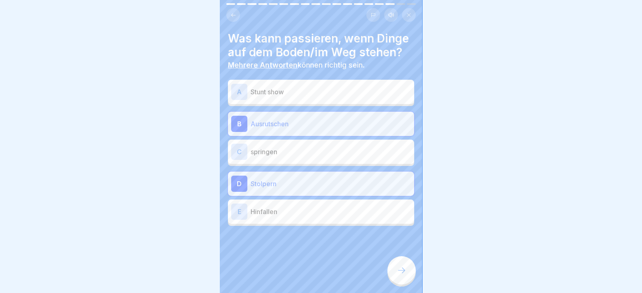
click at [301, 220] on div "E Hinfallen" at bounding box center [321, 212] width 180 height 16
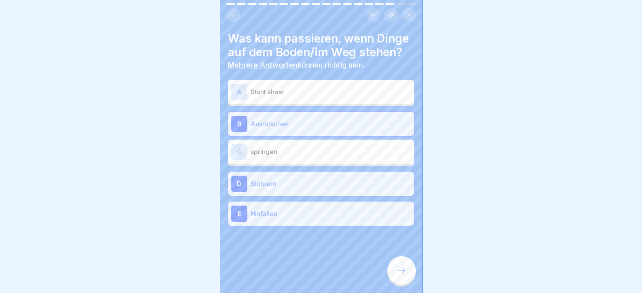
click at [394, 271] on div at bounding box center [401, 270] width 28 height 28
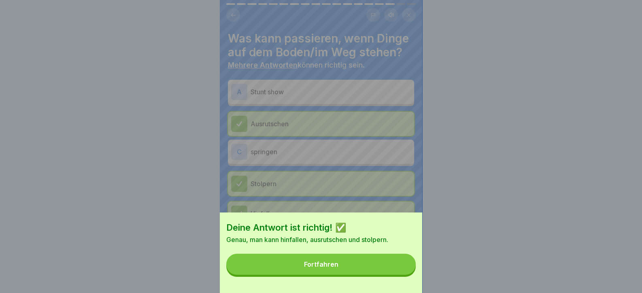
click at [379, 275] on button "Fortfahren" at bounding box center [320, 264] width 189 height 21
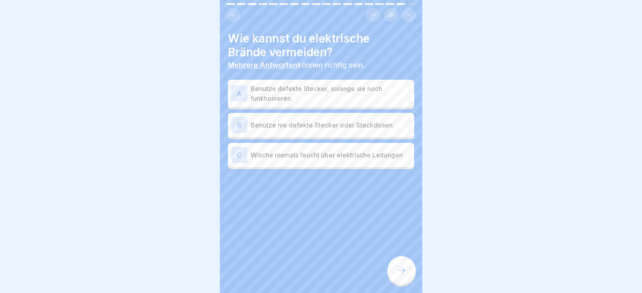
click at [290, 130] on div "B Benutze nie defekte Stecker oder Steckdosen" at bounding box center [321, 125] width 180 height 16
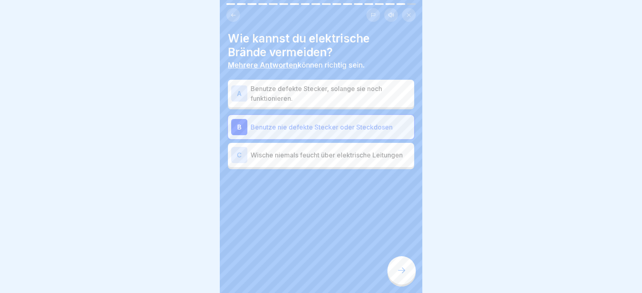
click at [300, 160] on p "Wische niemals feucht über elektrische Leitungen" at bounding box center [331, 155] width 160 height 10
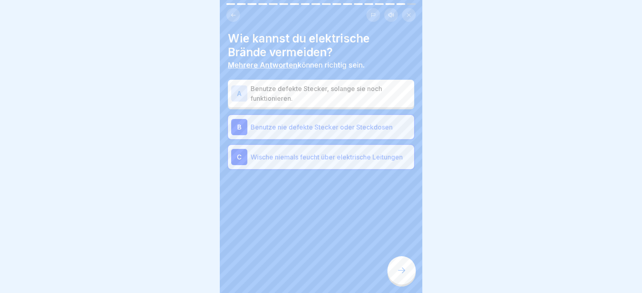
click at [403, 282] on div at bounding box center [401, 270] width 28 height 28
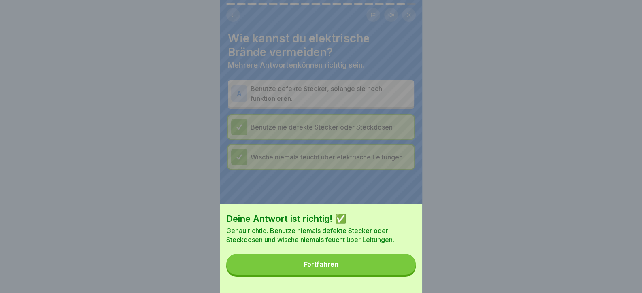
click at [366, 269] on button "Fortfahren" at bounding box center [320, 264] width 189 height 21
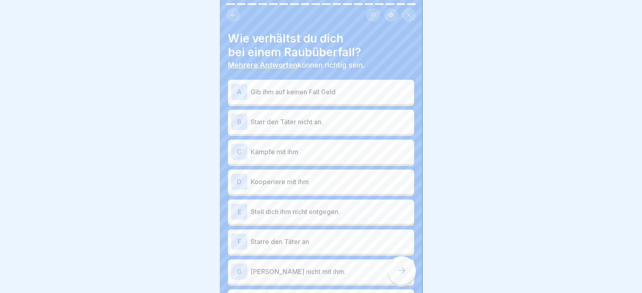
click at [286, 118] on p "Starr den Täter nicht an." at bounding box center [331, 122] width 160 height 10
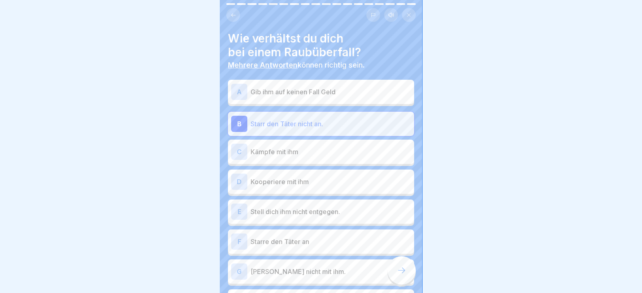
click at [298, 183] on p "Kooperiere mit ihm" at bounding box center [331, 182] width 160 height 10
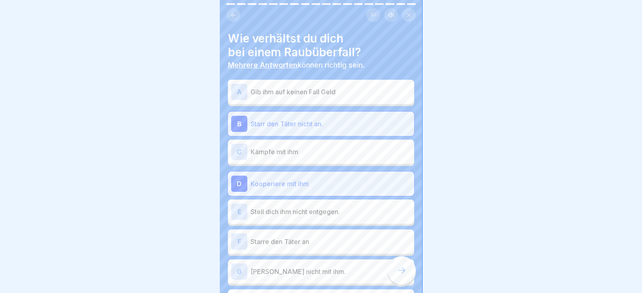
click at [297, 216] on p "Stell dich ihm nicht entgegen." at bounding box center [331, 212] width 160 height 10
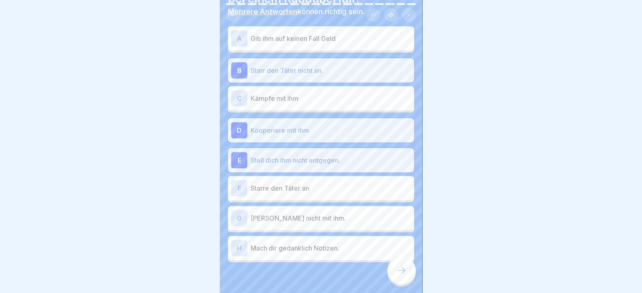
scroll to position [71, 0]
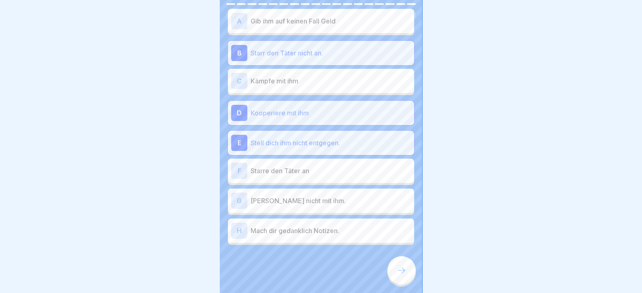
click at [296, 205] on p "[PERSON_NAME] nicht mit ihm." at bounding box center [331, 201] width 160 height 10
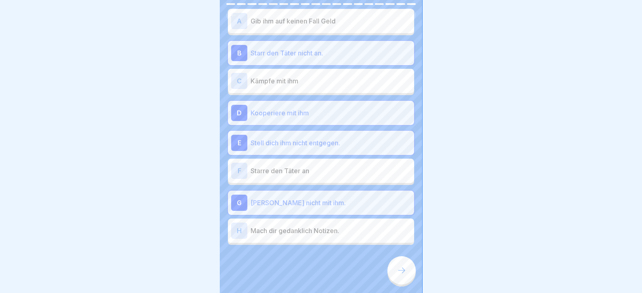
click at [317, 234] on p "Mach dir gedanklich Notizen." at bounding box center [331, 231] width 160 height 10
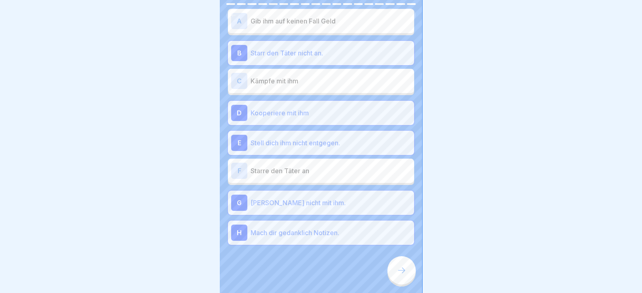
click at [298, 201] on p "[PERSON_NAME] nicht mit ihm." at bounding box center [331, 203] width 160 height 10
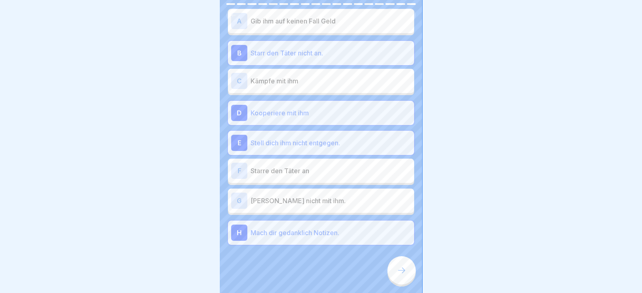
click at [302, 202] on p "[PERSON_NAME] nicht mit ihm." at bounding box center [331, 201] width 160 height 10
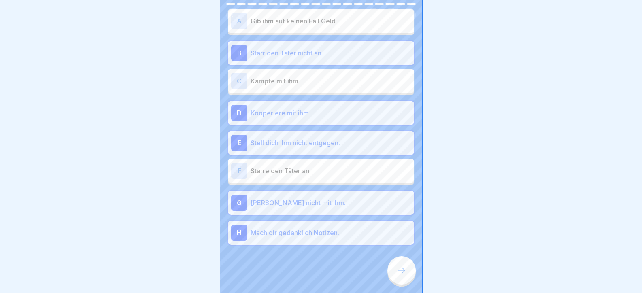
click at [402, 285] on div at bounding box center [401, 270] width 28 height 28
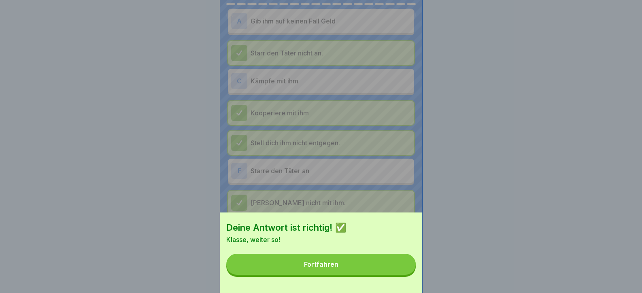
click at [371, 275] on button "Fortfahren" at bounding box center [320, 264] width 189 height 21
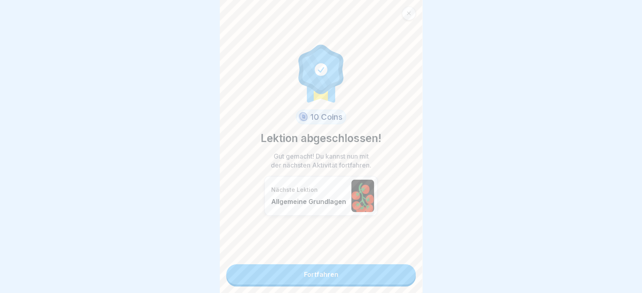
click at [372, 270] on link "Fortfahren" at bounding box center [320, 274] width 189 height 20
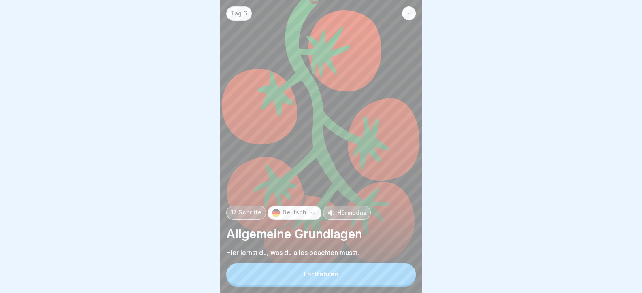
click at [395, 272] on button "Fortfahren" at bounding box center [320, 273] width 189 height 21
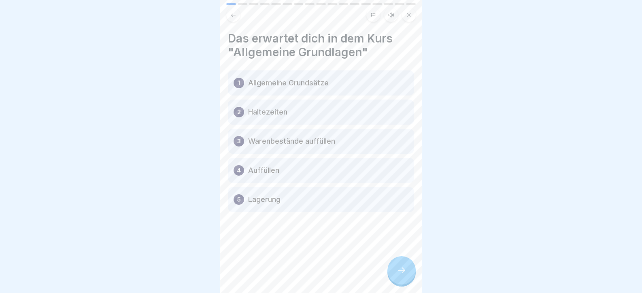
click at [402, 275] on icon at bounding box center [402, 270] width 10 height 10
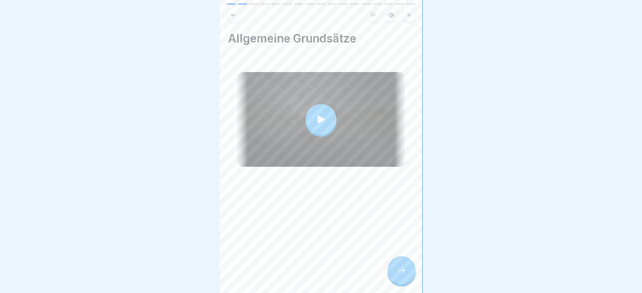
click at [402, 275] on icon at bounding box center [402, 270] width 10 height 10
click at [401, 274] on div "Tag 6 17 Schritte Deutsch Hörmodus Allgemeine Grundlagen Hier lernst du, was du…" at bounding box center [321, 146] width 202 height 293
click at [403, 275] on icon at bounding box center [402, 270] width 10 height 10
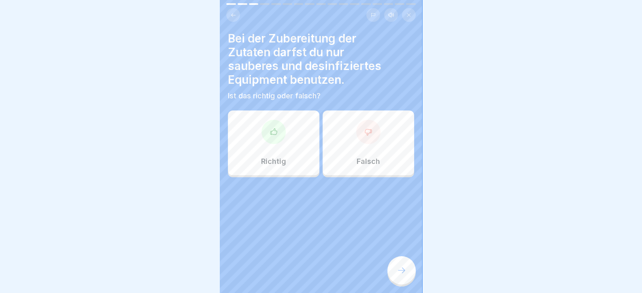
click at [291, 147] on div "Richtig" at bounding box center [273, 142] width 91 height 65
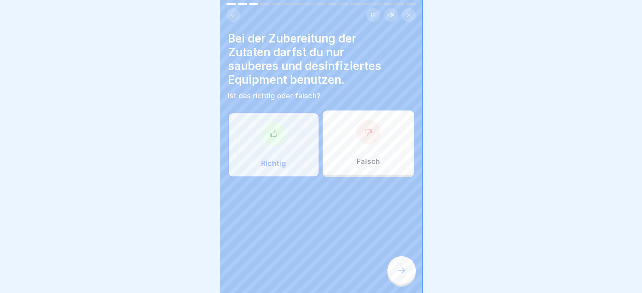
click at [405, 275] on icon at bounding box center [402, 270] width 10 height 10
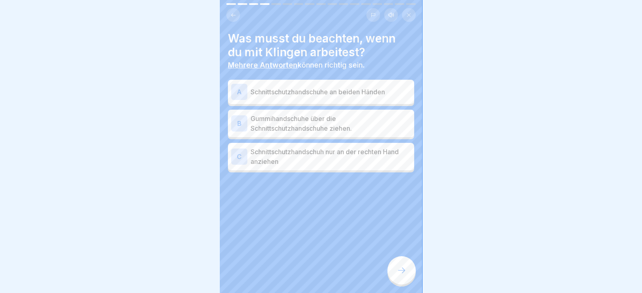
click at [280, 119] on p "Gummihandschuhe über die Schnittschutzhandschuhe ziehen." at bounding box center [331, 123] width 160 height 19
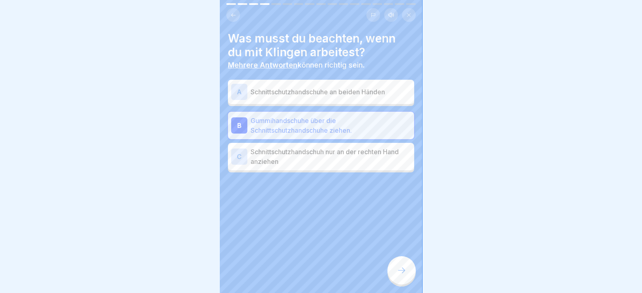
click at [385, 284] on div "Was musst du beachten, wenn du mit Klingen arbeitest? Mehrere Antworten können …" at bounding box center [321, 146] width 202 height 293
click at [390, 275] on div at bounding box center [401, 270] width 28 height 28
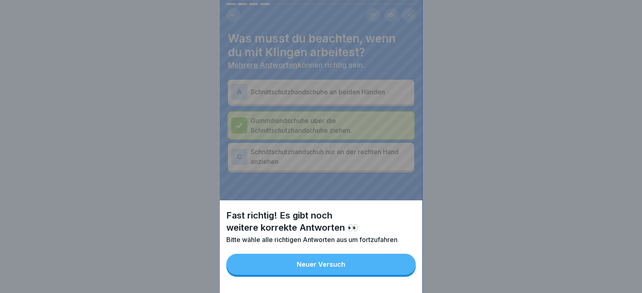
click at [384, 275] on button "Neuer Versuch" at bounding box center [320, 264] width 189 height 21
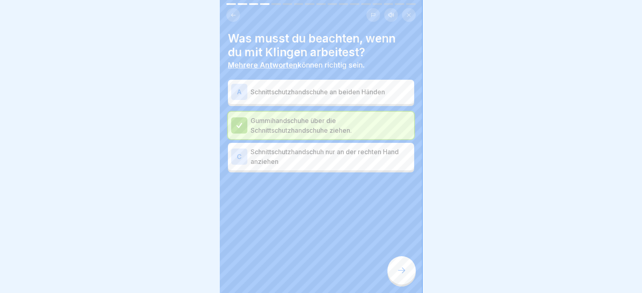
click at [304, 159] on p "Schnittschutzhandschuh nur an der rechten Hand anziehen" at bounding box center [331, 156] width 160 height 19
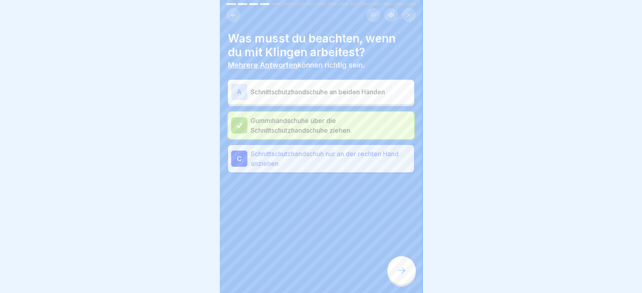
click at [330, 101] on div "A Schnittschutzhandschuhe an beiden Händen" at bounding box center [321, 92] width 186 height 24
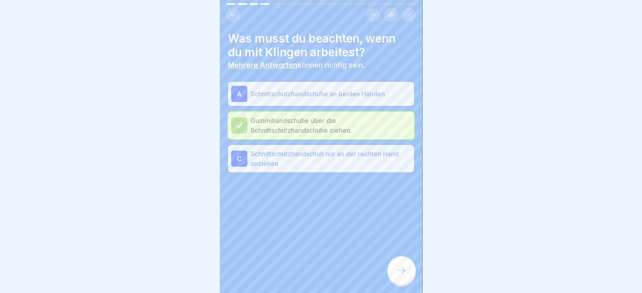
click at [338, 157] on p "Schnittschutzhandschuh nur an der rechten Hand anziehen" at bounding box center [331, 158] width 160 height 19
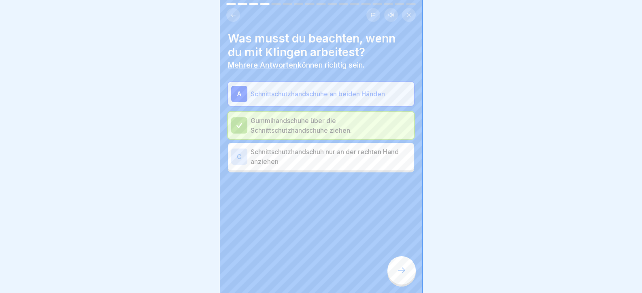
click at [401, 282] on div at bounding box center [401, 270] width 28 height 28
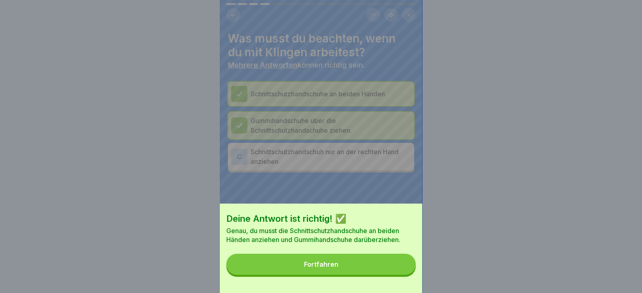
click at [363, 285] on div "Deine Antwort ist richtig! ✅ Genau, du musst die Schnittschutzhandschuhe an bei…" at bounding box center [321, 248] width 202 height 89
click at [362, 275] on button "Fortfahren" at bounding box center [320, 264] width 189 height 21
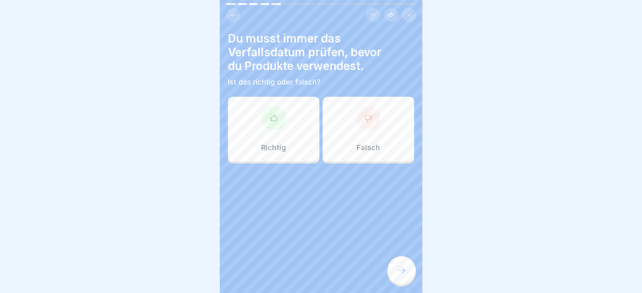
click at [271, 113] on div at bounding box center [273, 118] width 24 height 24
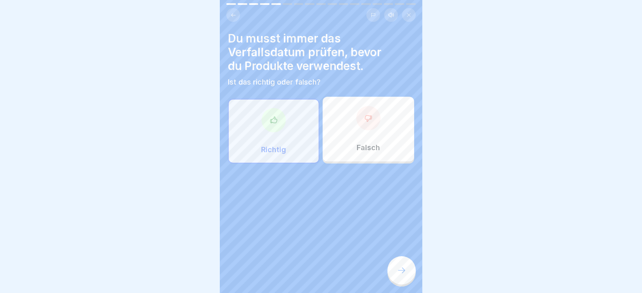
click at [401, 275] on icon at bounding box center [402, 270] width 10 height 10
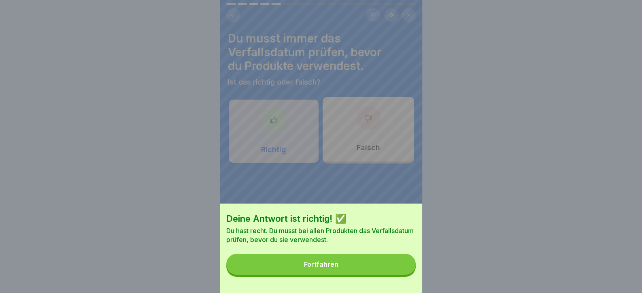
click at [380, 274] on button "Fortfahren" at bounding box center [320, 264] width 189 height 21
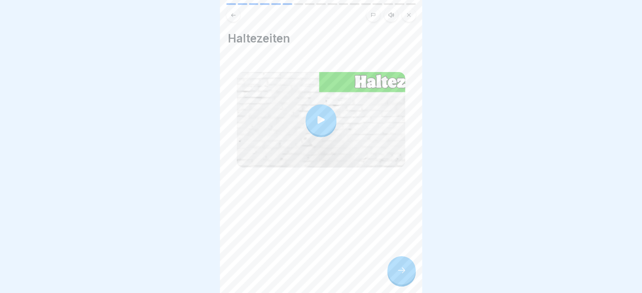
click at [411, 276] on div at bounding box center [401, 270] width 28 height 28
click at [397, 274] on icon at bounding box center [402, 270] width 10 height 10
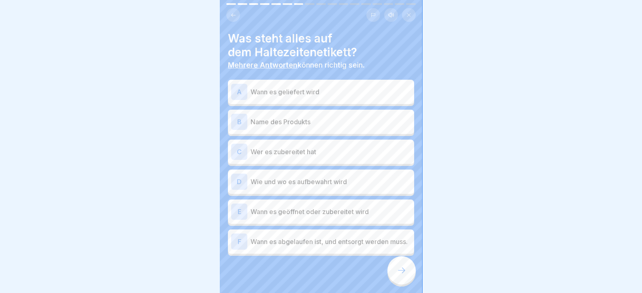
click at [295, 121] on p "Name des Produkts" at bounding box center [331, 122] width 160 height 10
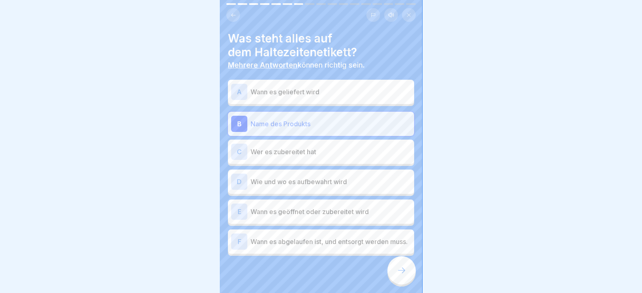
click at [291, 215] on p "Wann es geöffnet oder zubereitet wird" at bounding box center [331, 212] width 160 height 10
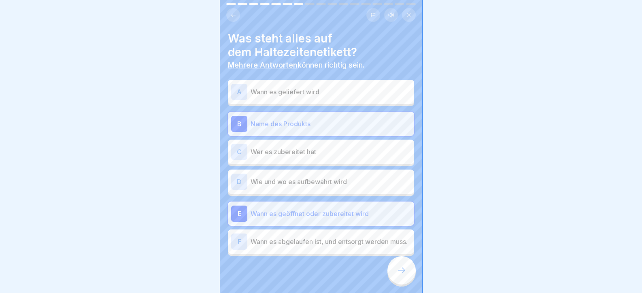
click at [293, 244] on p "Wann es abgelaufen ist, und entsorgt werden muss." at bounding box center [331, 242] width 160 height 10
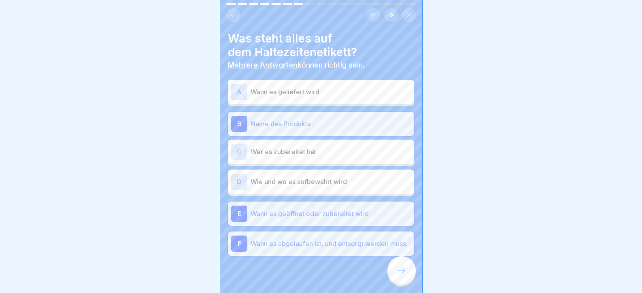
click at [413, 285] on div "Was steht alles auf dem Haltezeitenetikett? Mehrere Antworten können richtig se…" at bounding box center [321, 146] width 202 height 293
click at [403, 275] on icon at bounding box center [402, 270] width 10 height 10
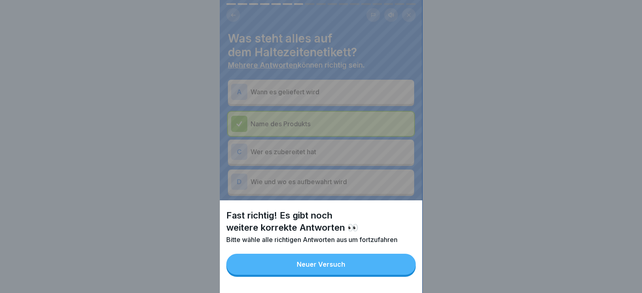
click at [397, 275] on button "Neuer Versuch" at bounding box center [320, 264] width 189 height 21
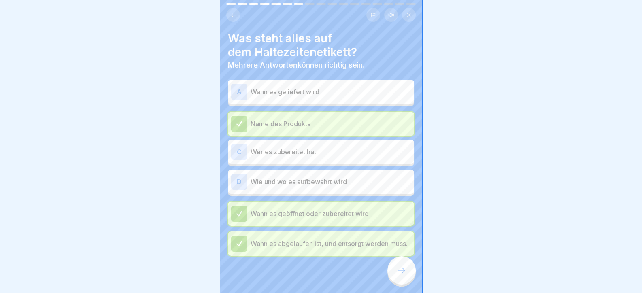
click at [309, 174] on div "D Wie und wo es aufbewahrt wird" at bounding box center [321, 182] width 186 height 24
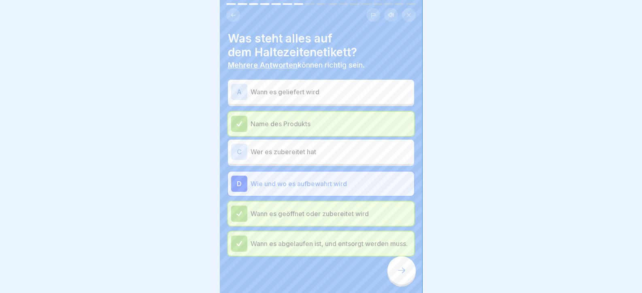
click at [395, 274] on div at bounding box center [401, 270] width 28 height 28
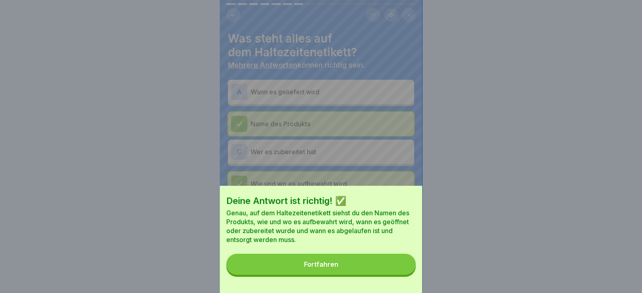
click at [367, 266] on button "Fortfahren" at bounding box center [320, 264] width 189 height 21
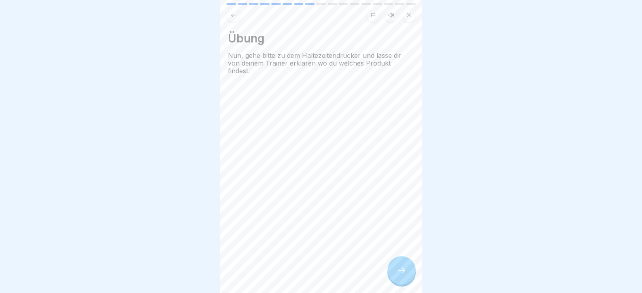
click at [395, 274] on div at bounding box center [401, 270] width 28 height 28
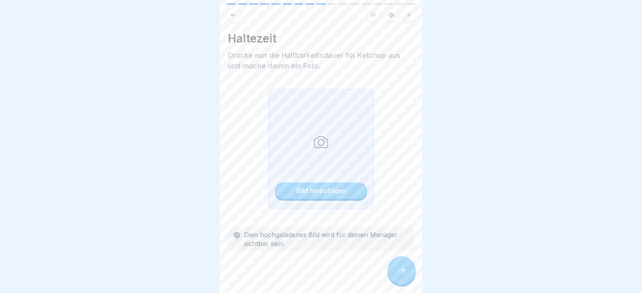
click at [343, 203] on div "Bild hinzufügen" at bounding box center [321, 149] width 106 height 120
click at [344, 192] on button "Bild hinzufügen" at bounding box center [321, 191] width 92 height 16
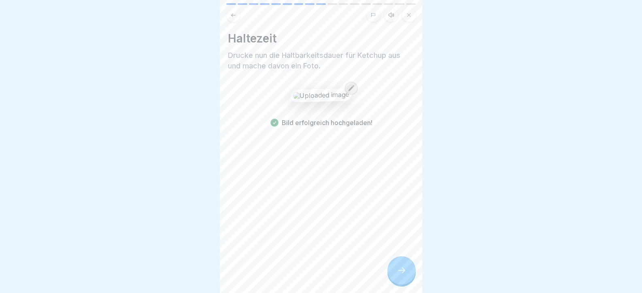
click at [401, 270] on div at bounding box center [401, 270] width 28 height 28
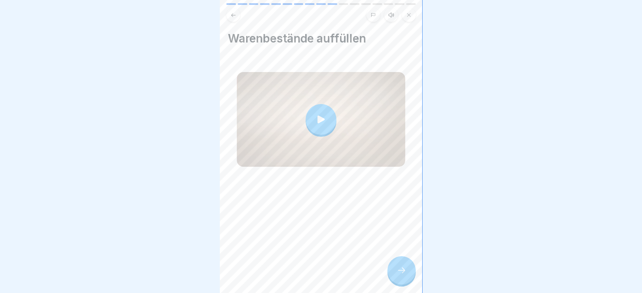
click at [401, 270] on div at bounding box center [401, 270] width 28 height 28
click at [409, 285] on div at bounding box center [401, 270] width 28 height 28
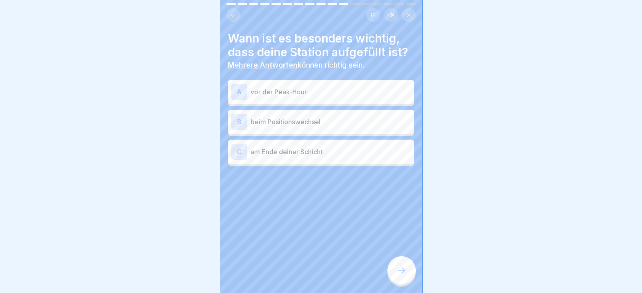
click at [298, 91] on p "vor der Peak-Hour" at bounding box center [331, 92] width 160 height 10
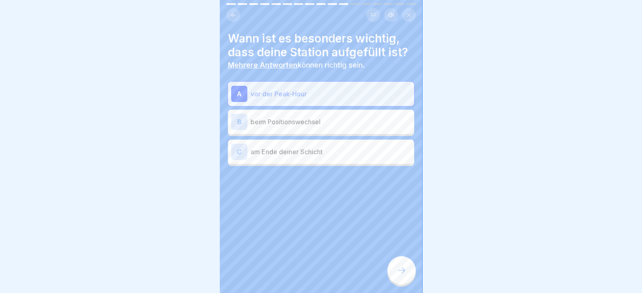
click at [324, 152] on p "am Ende deiner Schicht" at bounding box center [331, 152] width 160 height 10
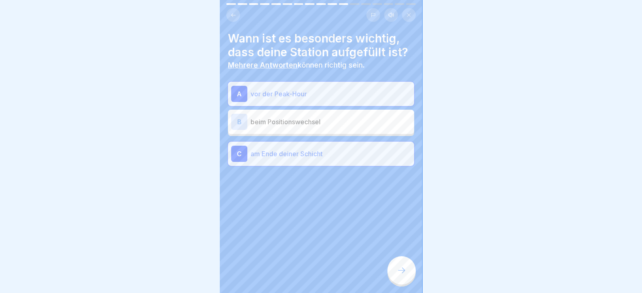
click at [334, 121] on p "beim Positionswechsel" at bounding box center [331, 122] width 160 height 10
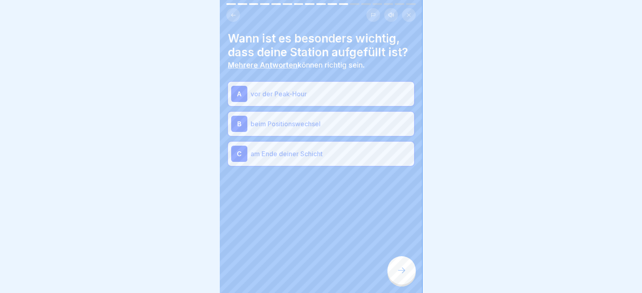
click at [403, 275] on icon at bounding box center [402, 270] width 10 height 10
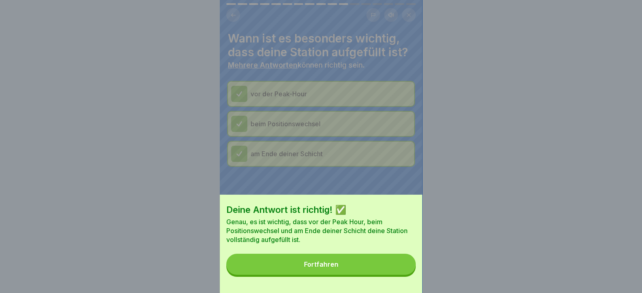
click at [403, 275] on button "Fortfahren" at bounding box center [320, 264] width 189 height 21
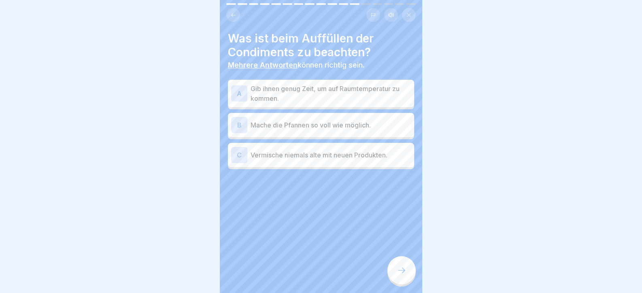
click at [297, 89] on p "Gib ihnen genug Zeit, um auf Raumtemperatur zu kommen." at bounding box center [331, 93] width 160 height 19
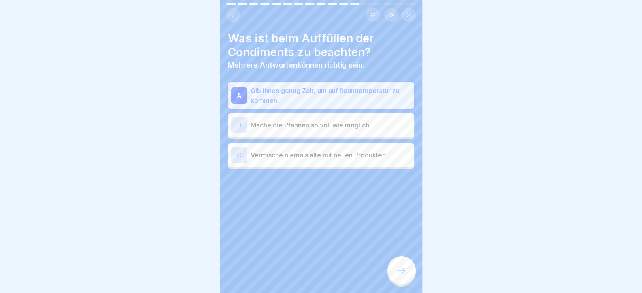
click at [302, 154] on p "Vermische niemals alte mit neuen Produkten." at bounding box center [331, 155] width 160 height 10
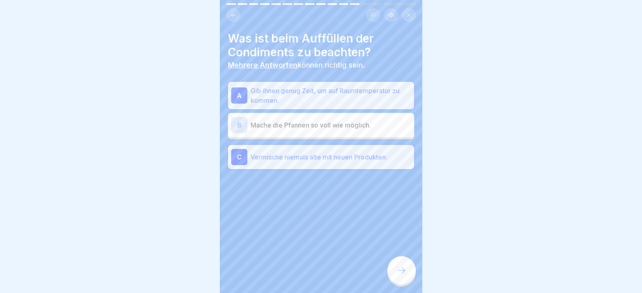
click at [403, 272] on div at bounding box center [401, 270] width 28 height 28
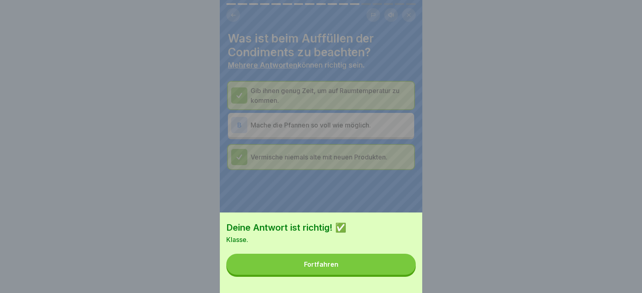
click at [401, 272] on button "Fortfahren" at bounding box center [320, 264] width 189 height 21
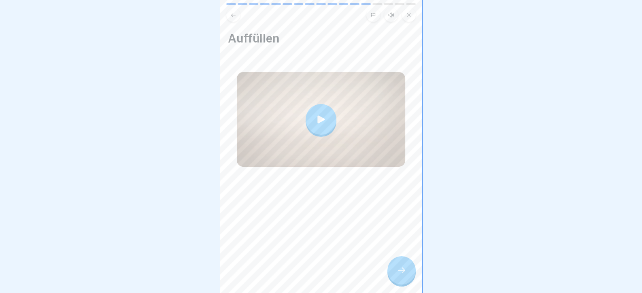
click at [401, 272] on icon at bounding box center [402, 270] width 10 height 10
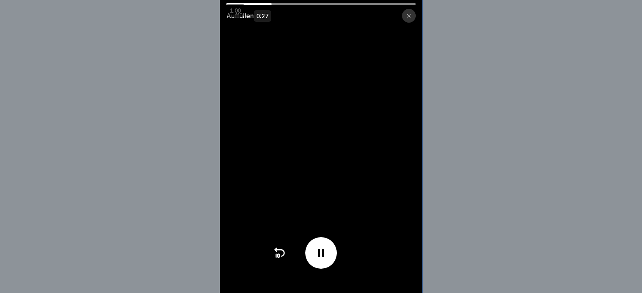
drag, startPoint x: 534, startPoint y: 1, endPoint x: 541, endPoint y: 1, distance: 7.3
click at [527, 20] on div "Auffüllen 0:27" at bounding box center [321, 146] width 642 height 293
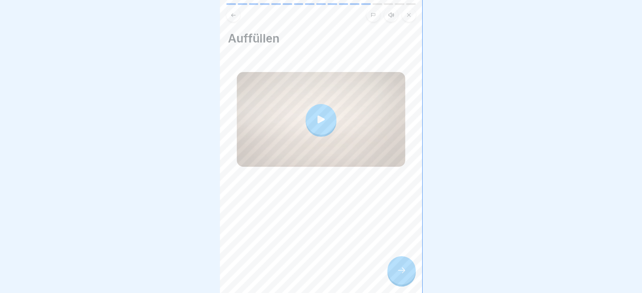
click at [402, 283] on div at bounding box center [401, 270] width 28 height 28
click at [408, 274] on div at bounding box center [401, 270] width 28 height 28
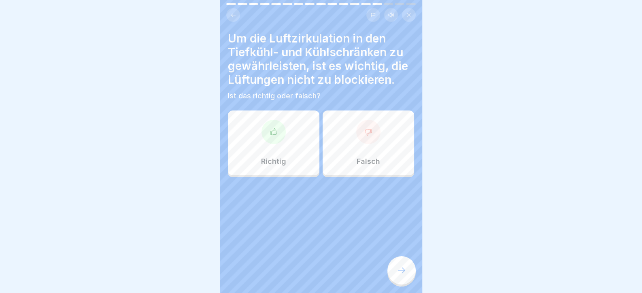
click at [245, 140] on div "Richtig" at bounding box center [273, 142] width 91 height 65
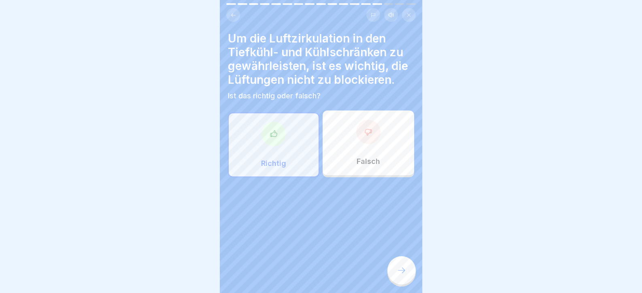
click at [403, 275] on icon at bounding box center [402, 270] width 10 height 10
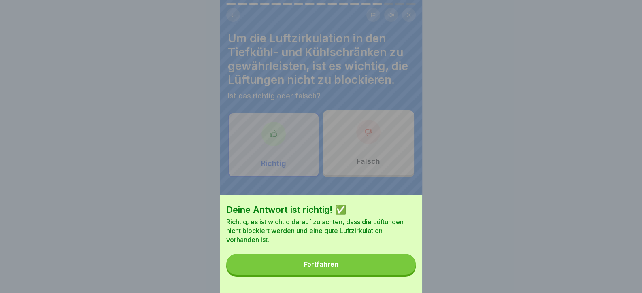
click at [400, 275] on button "Fortfahren" at bounding box center [320, 264] width 189 height 21
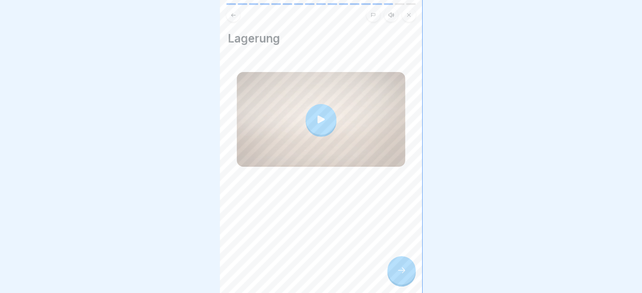
click at [397, 275] on icon at bounding box center [402, 270] width 10 height 10
click at [409, 274] on div at bounding box center [401, 270] width 28 height 28
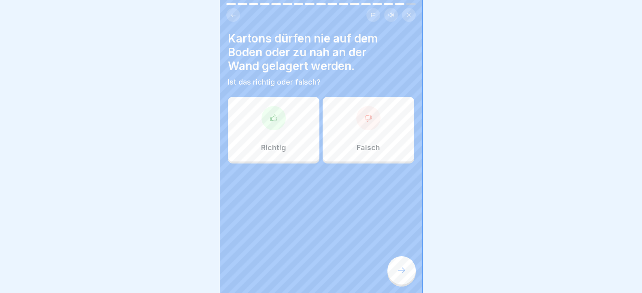
click at [361, 136] on div "Falsch" at bounding box center [368, 129] width 91 height 65
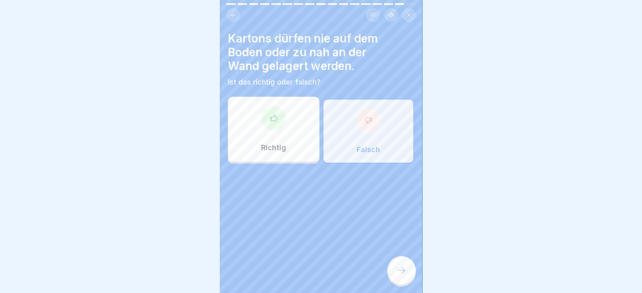
click at [400, 275] on icon at bounding box center [402, 270] width 10 height 10
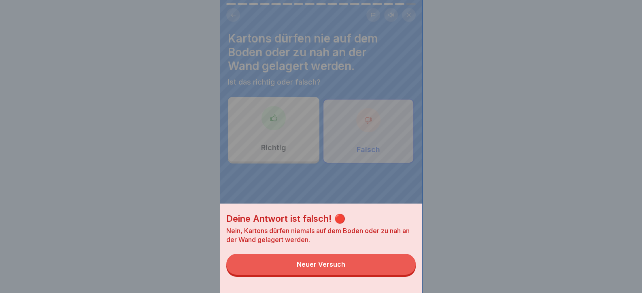
click at [386, 273] on button "Neuer Versuch" at bounding box center [320, 264] width 189 height 21
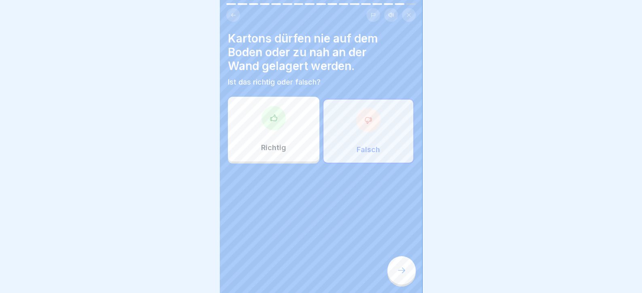
click at [292, 134] on div "Richtig" at bounding box center [273, 129] width 91 height 65
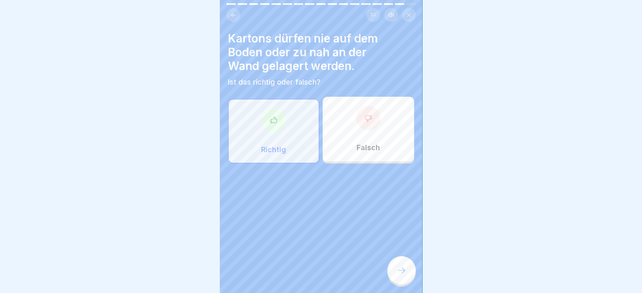
click at [394, 272] on div "Tag 6 17 Schritte Deutsch Hörmodus Allgemeine Grundlagen Hier lernst du, was du…" at bounding box center [321, 146] width 202 height 293
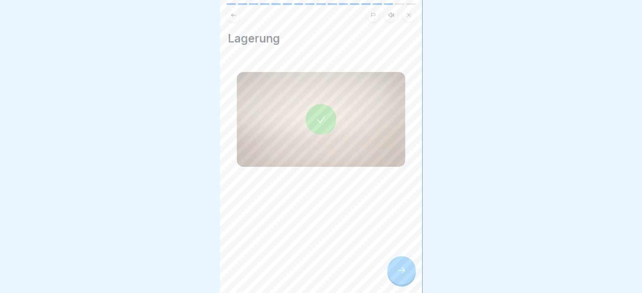
click at [404, 273] on icon at bounding box center [402, 270] width 10 height 10
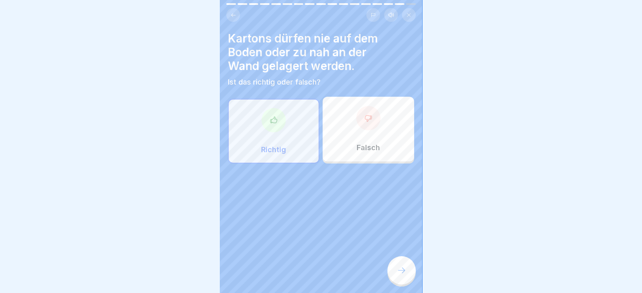
click at [400, 273] on icon at bounding box center [402, 270] width 10 height 10
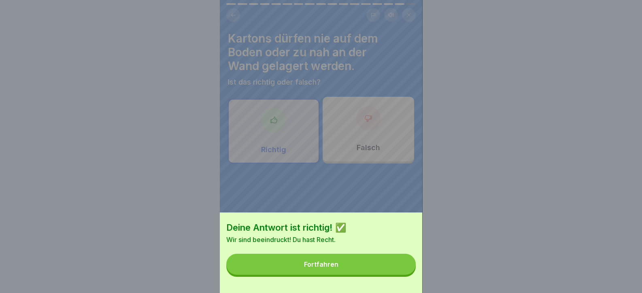
click at [400, 273] on button "Fortfahren" at bounding box center [320, 264] width 189 height 21
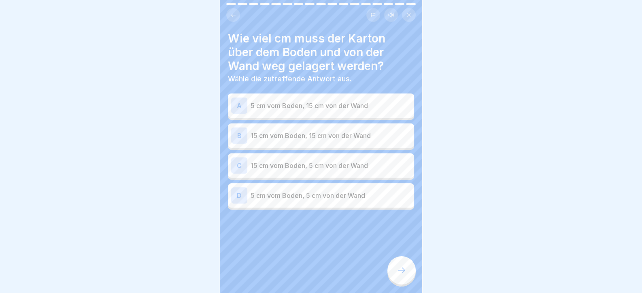
click at [323, 132] on p "15 cm vom Boden, 15 cm von der Wand" at bounding box center [331, 136] width 160 height 10
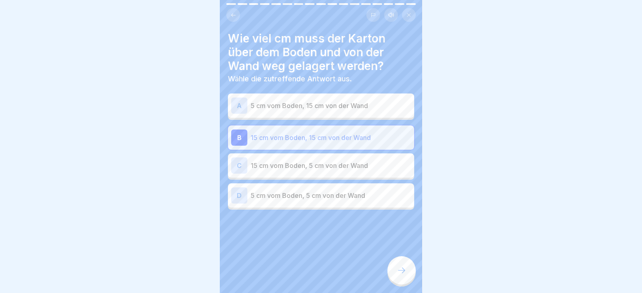
click at [406, 274] on icon at bounding box center [402, 270] width 10 height 10
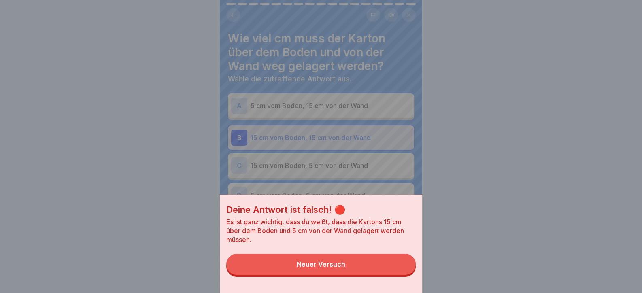
click at [372, 144] on div "Deine Antwort ist falsch! 🔴 Es ist ganz wichtig, dass du weißt, dass die Karton…" at bounding box center [321, 146] width 202 height 293
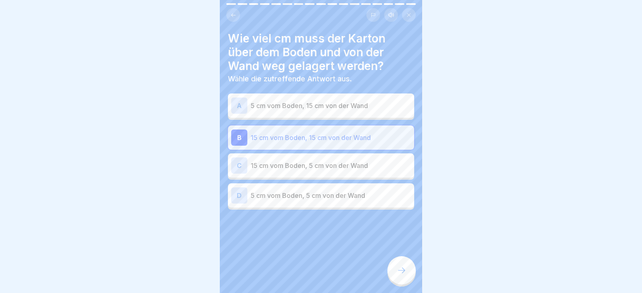
click at [304, 167] on p "15 cm vom Boden, 5 cm von der Wand" at bounding box center [331, 166] width 160 height 10
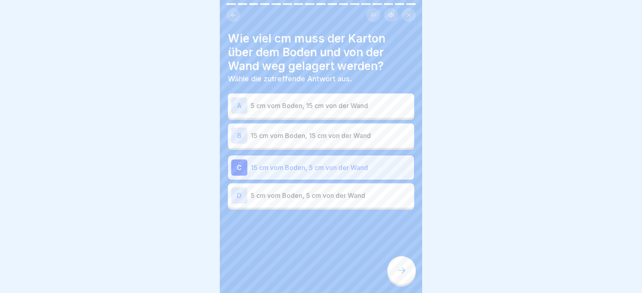
click at [393, 272] on div at bounding box center [401, 270] width 28 height 28
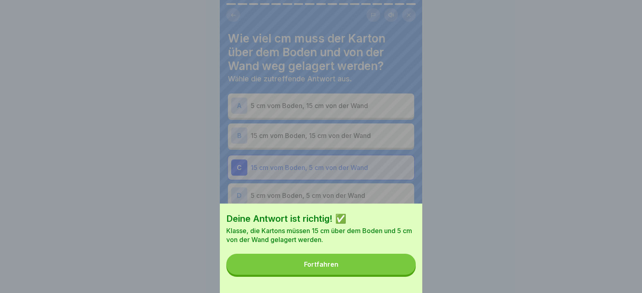
click at [397, 274] on button "Fortfahren" at bounding box center [320, 264] width 189 height 21
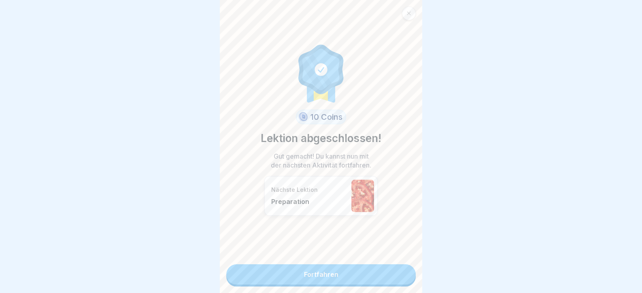
click at [394, 270] on link "Fortfahren" at bounding box center [320, 274] width 189 height 20
click at [396, 280] on link "Fortfahren" at bounding box center [320, 274] width 189 height 20
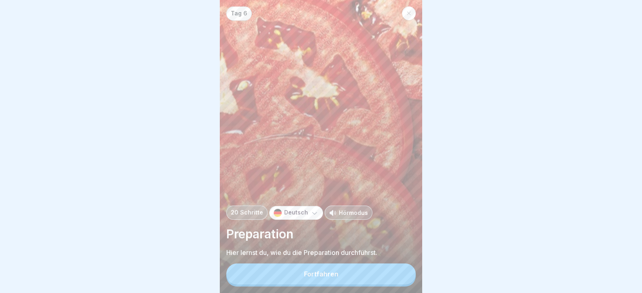
click at [396, 279] on button "Fortfahren" at bounding box center [320, 273] width 189 height 21
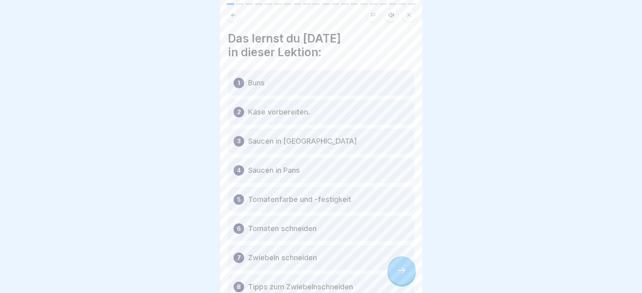
click at [397, 275] on icon at bounding box center [402, 270] width 10 height 10
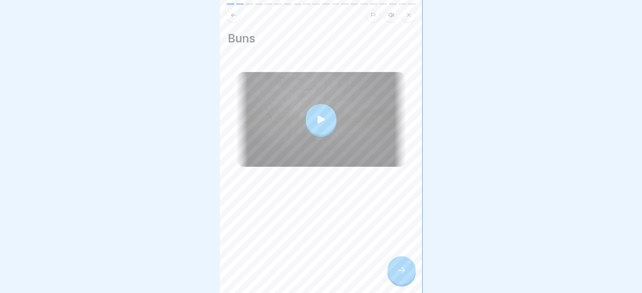
click at [399, 275] on icon at bounding box center [402, 270] width 10 height 10
click at [389, 271] on div at bounding box center [401, 270] width 28 height 28
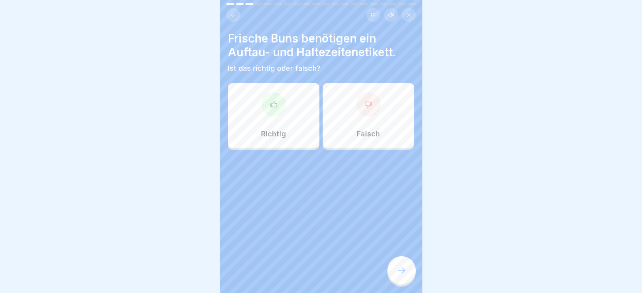
click at [356, 105] on div at bounding box center [368, 104] width 24 height 24
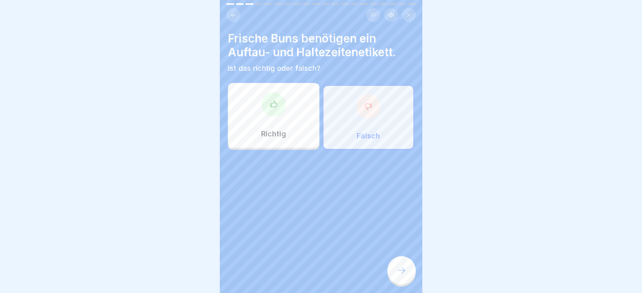
click at [398, 268] on div at bounding box center [401, 270] width 28 height 28
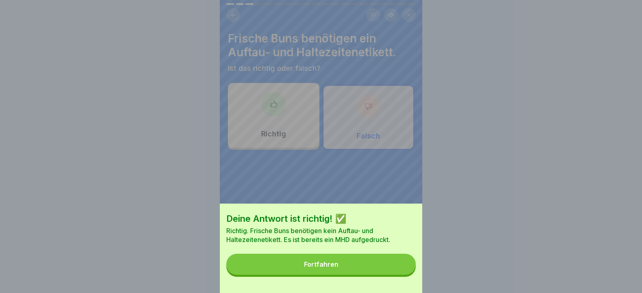
click at [397, 269] on button "Fortfahren" at bounding box center [320, 264] width 189 height 21
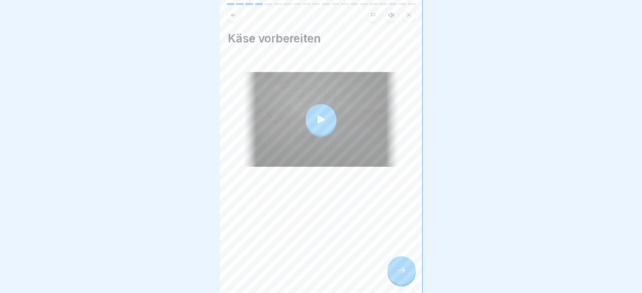
click at [398, 265] on div at bounding box center [401, 270] width 28 height 28
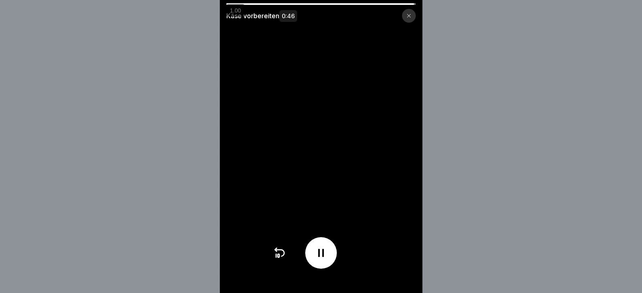
click at [352, 154] on video at bounding box center [321, 146] width 202 height 293
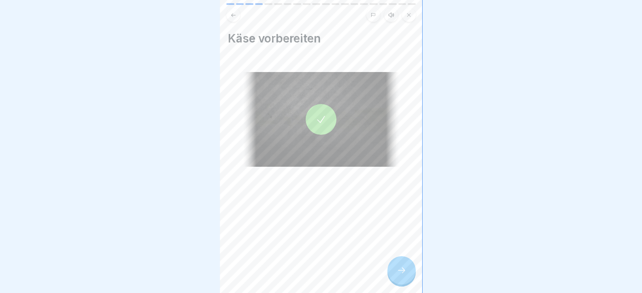
click at [390, 285] on div "Tag 6 20 Schritte Deutsch Hörmodus Preparation Hier lernst du, wie du die Prepa…" at bounding box center [321, 146] width 202 height 293
click at [397, 275] on icon at bounding box center [402, 270] width 10 height 10
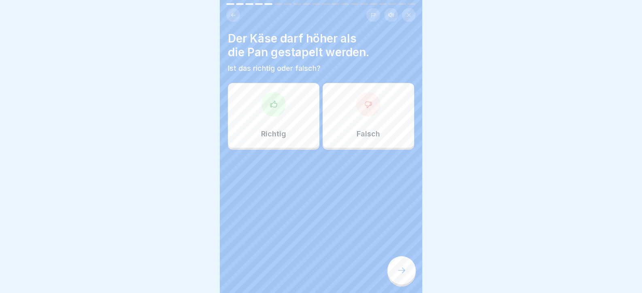
click at [392, 113] on div "Falsch" at bounding box center [368, 115] width 91 height 65
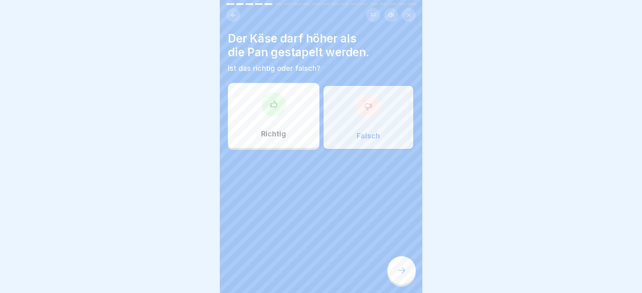
click at [410, 278] on div at bounding box center [401, 270] width 28 height 28
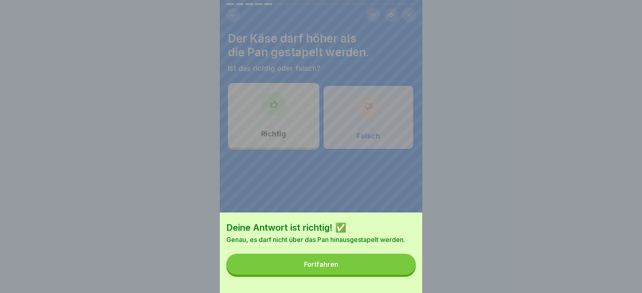
click at [387, 275] on button "Fortfahren" at bounding box center [320, 264] width 189 height 21
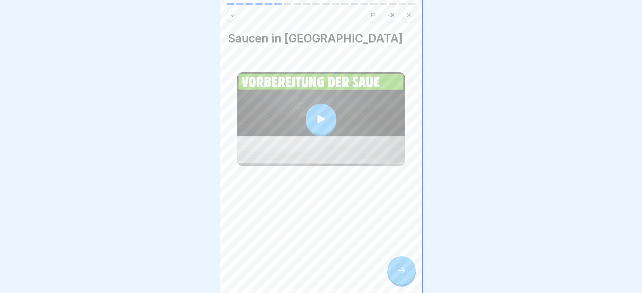
click at [391, 275] on div at bounding box center [401, 270] width 28 height 28
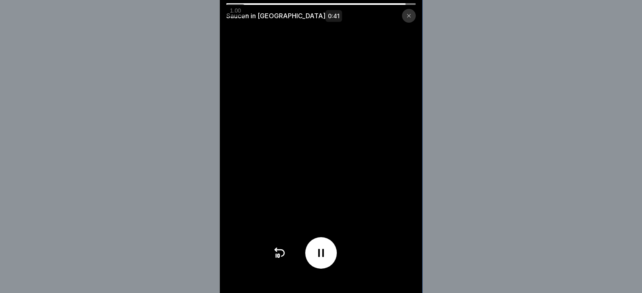
click at [450, 217] on div "Saucen in Flaschen 0:41" at bounding box center [321, 146] width 642 height 293
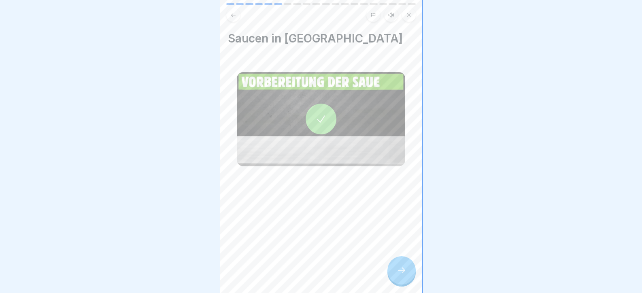
click at [406, 275] on icon at bounding box center [402, 270] width 10 height 10
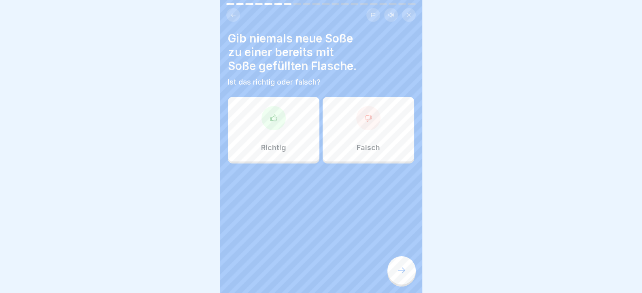
click at [281, 138] on div "Richtig" at bounding box center [273, 129] width 91 height 65
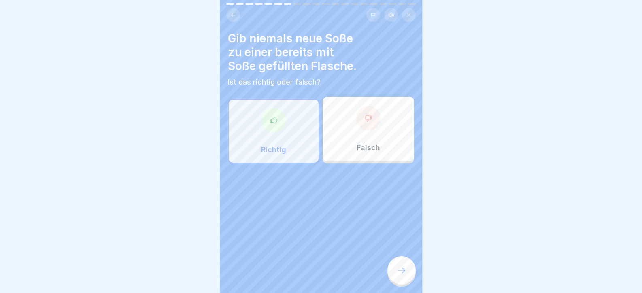
click at [399, 275] on icon at bounding box center [402, 270] width 10 height 10
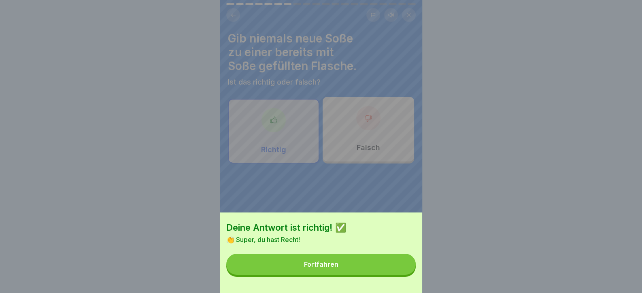
click at [397, 275] on button "Fortfahren" at bounding box center [320, 264] width 189 height 21
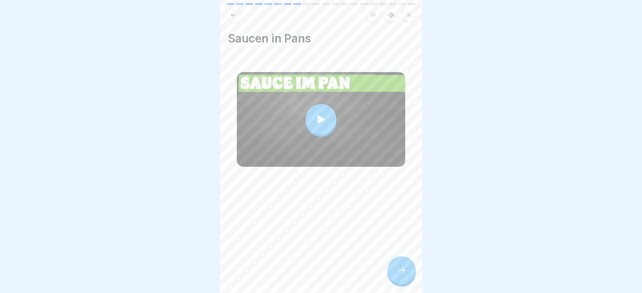
click at [397, 275] on icon at bounding box center [402, 270] width 10 height 10
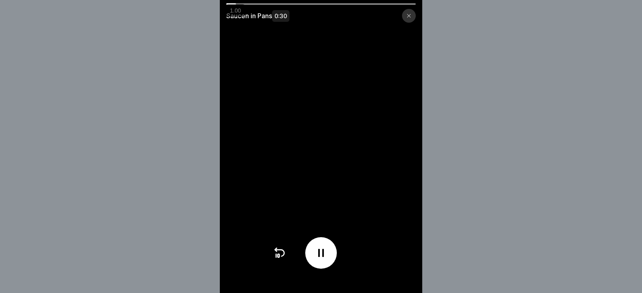
click at [405, 202] on video at bounding box center [321, 146] width 202 height 293
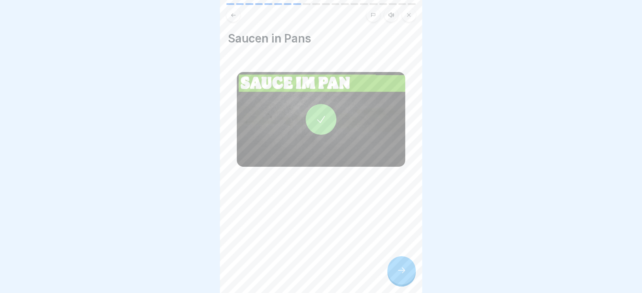
click at [408, 278] on div at bounding box center [401, 270] width 28 height 28
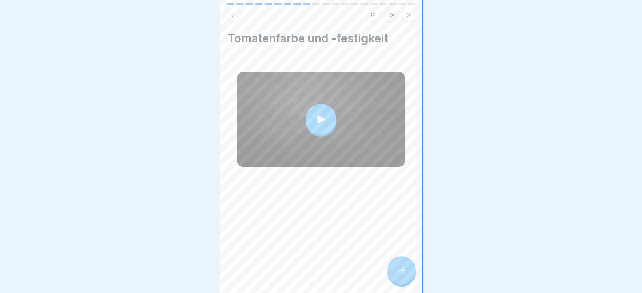
click at [407, 278] on div at bounding box center [401, 270] width 28 height 28
click at [403, 285] on div at bounding box center [401, 270] width 28 height 28
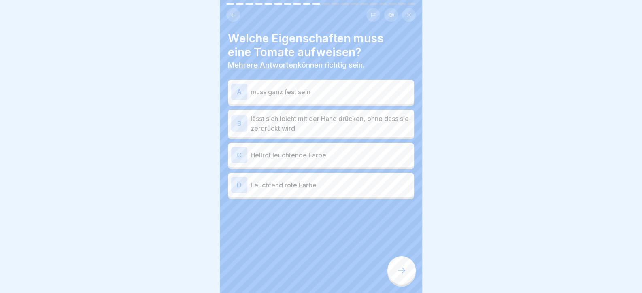
click at [314, 130] on p "lässt sich leicht mit der Hand drücken, ohne dass sie zerdrückt wird" at bounding box center [331, 123] width 160 height 19
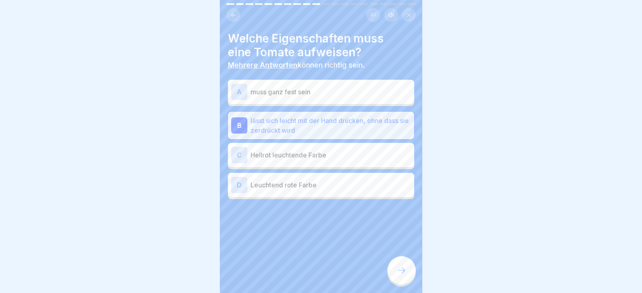
click at [403, 271] on div at bounding box center [401, 270] width 28 height 28
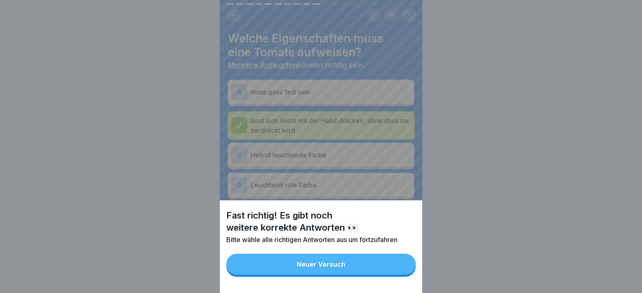
click at [399, 275] on button "Neuer Versuch" at bounding box center [320, 264] width 189 height 21
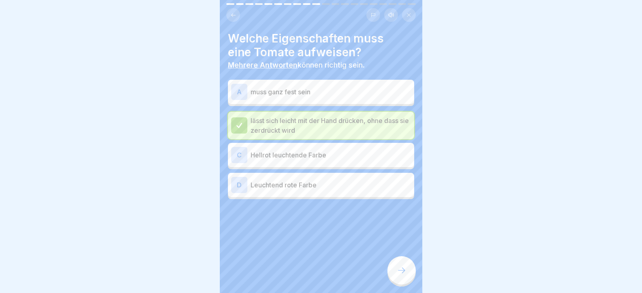
click at [311, 151] on p "Hellrot leuchtende Farbe" at bounding box center [331, 155] width 160 height 10
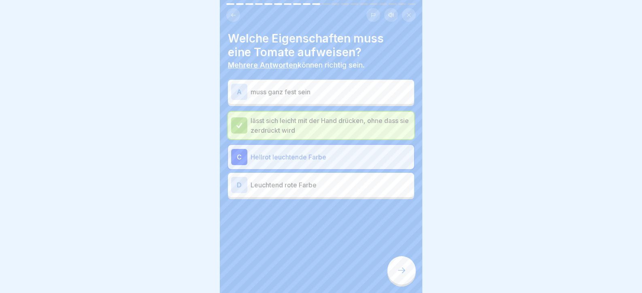
click at [310, 154] on p "Hellrot leuchtende Farbe" at bounding box center [331, 157] width 160 height 10
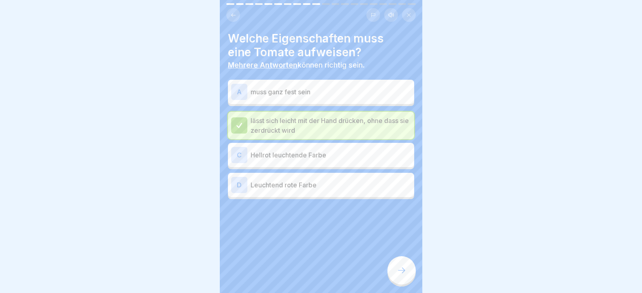
click at [313, 186] on p "Leuchtend rote Farbe" at bounding box center [331, 185] width 160 height 10
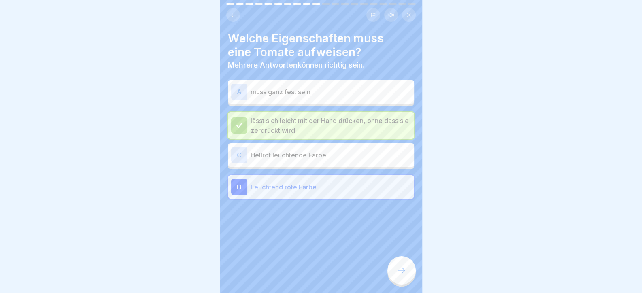
click at [319, 95] on p "muss ganz fest sein" at bounding box center [331, 92] width 160 height 10
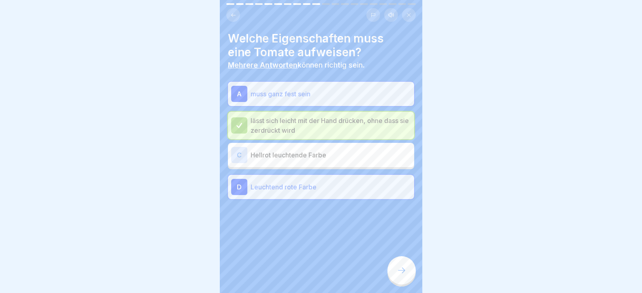
click at [401, 272] on div at bounding box center [401, 270] width 28 height 28
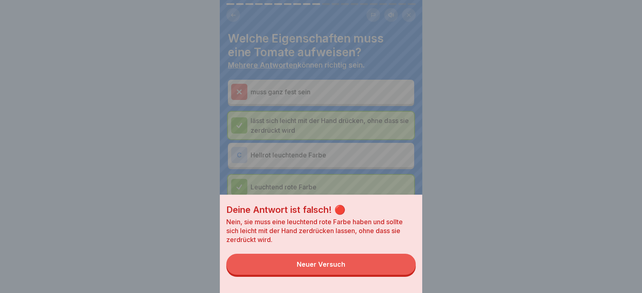
click at [398, 273] on button "Neuer Versuch" at bounding box center [320, 264] width 189 height 21
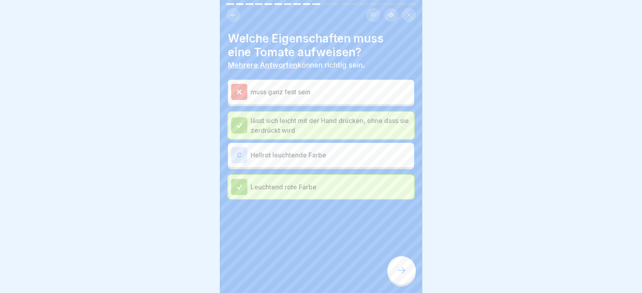
click at [395, 276] on div at bounding box center [401, 270] width 28 height 28
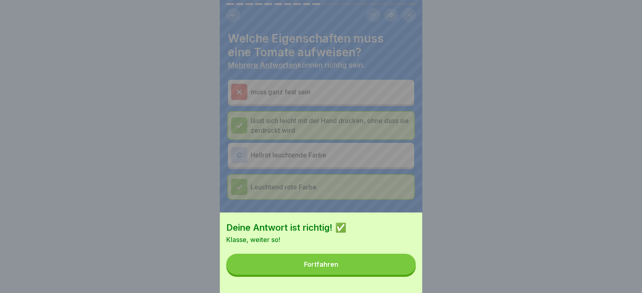
click at [395, 275] on button "Fortfahren" at bounding box center [320, 264] width 189 height 21
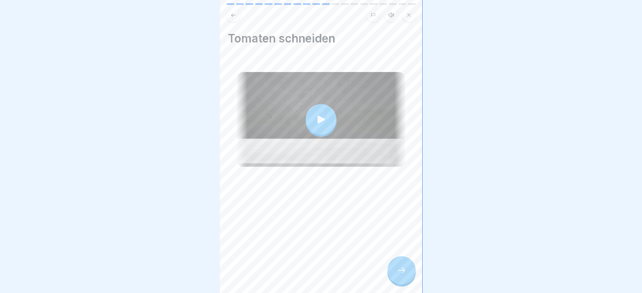
click at [394, 270] on div at bounding box center [401, 270] width 28 height 28
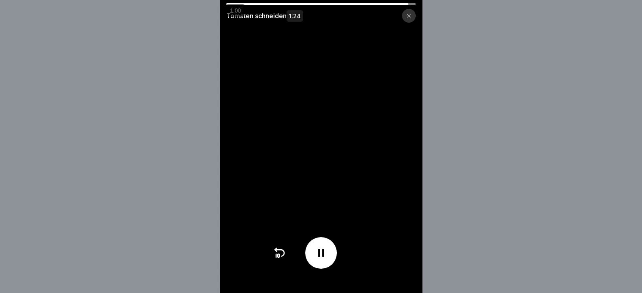
click at [453, 156] on div "Tomaten schneiden 1:24" at bounding box center [321, 146] width 642 height 293
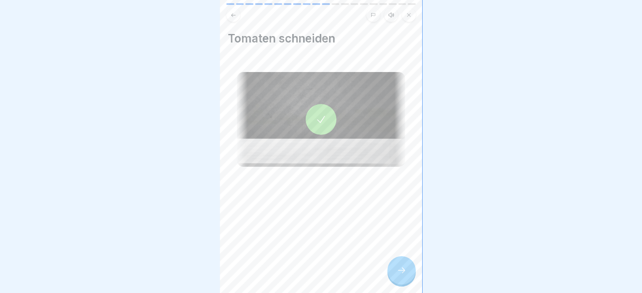
click at [397, 275] on icon at bounding box center [402, 270] width 10 height 10
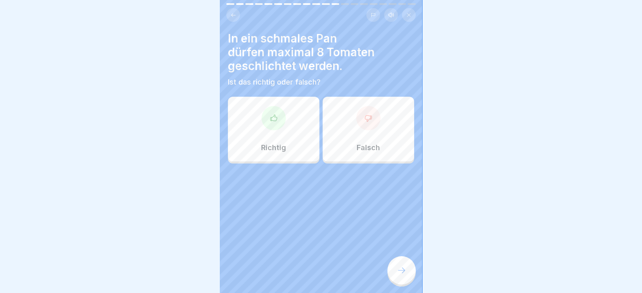
click at [272, 119] on icon at bounding box center [274, 118] width 8 height 8
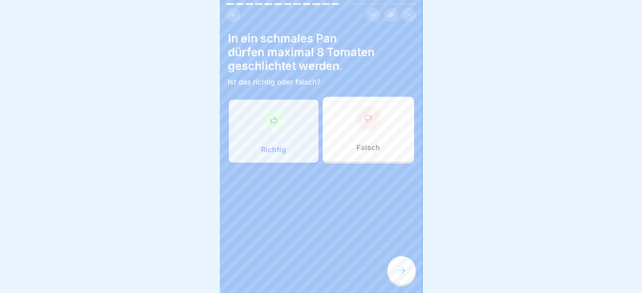
click at [397, 275] on icon at bounding box center [402, 270] width 10 height 10
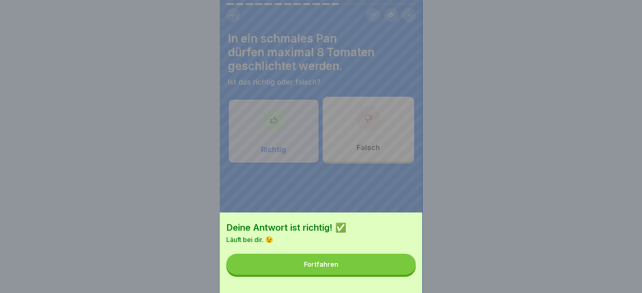
click at [391, 275] on button "Fortfahren" at bounding box center [320, 264] width 189 height 21
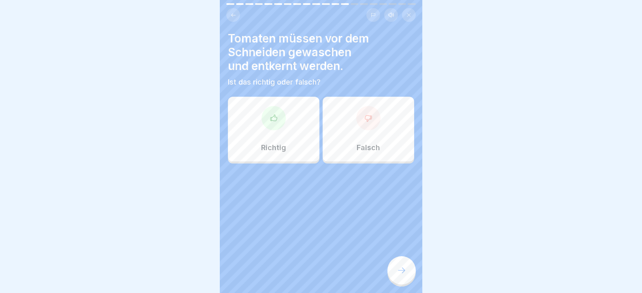
click at [269, 126] on div at bounding box center [273, 118] width 24 height 24
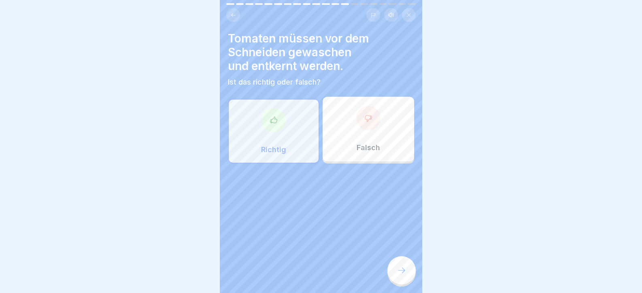
click at [399, 275] on icon at bounding box center [402, 270] width 10 height 10
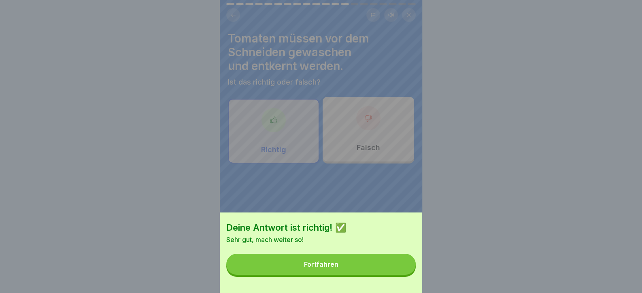
click at [398, 274] on button "Fortfahren" at bounding box center [320, 264] width 189 height 21
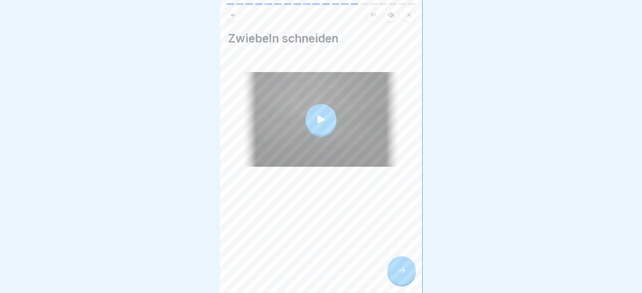
click at [397, 265] on div at bounding box center [401, 270] width 28 height 28
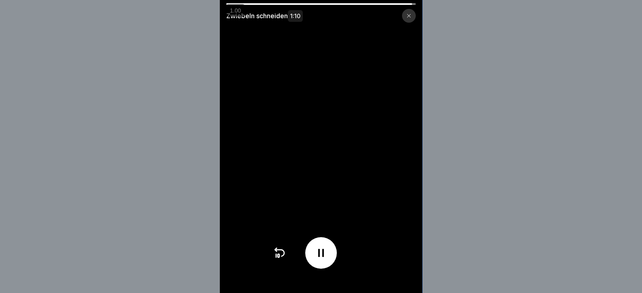
click at [403, 264] on video at bounding box center [321, 146] width 202 height 293
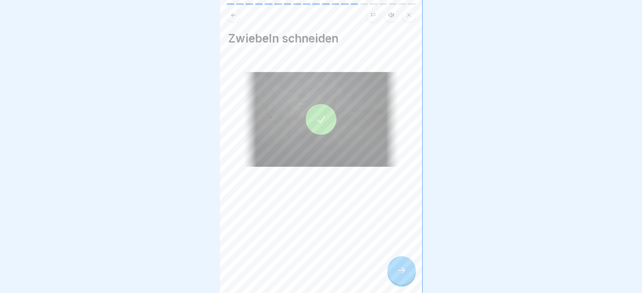
click at [399, 265] on div at bounding box center [401, 270] width 28 height 28
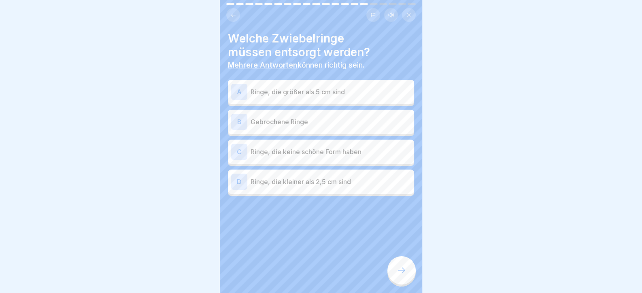
click at [274, 122] on p "Gebrochene Ringe" at bounding box center [331, 122] width 160 height 10
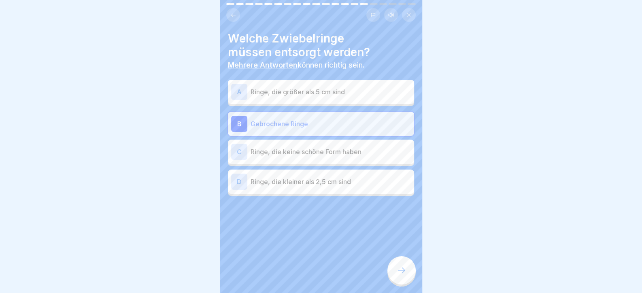
click at [268, 179] on p "Ringe, die kleiner als 2,5 cm sind" at bounding box center [331, 182] width 160 height 10
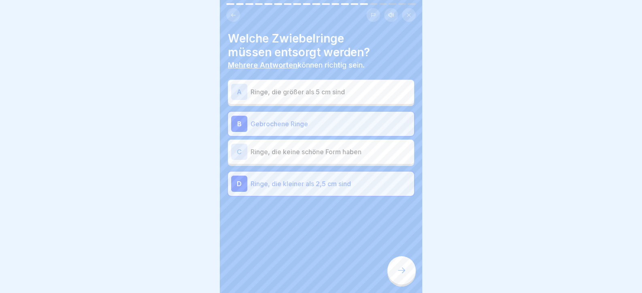
click at [407, 276] on div at bounding box center [401, 270] width 28 height 28
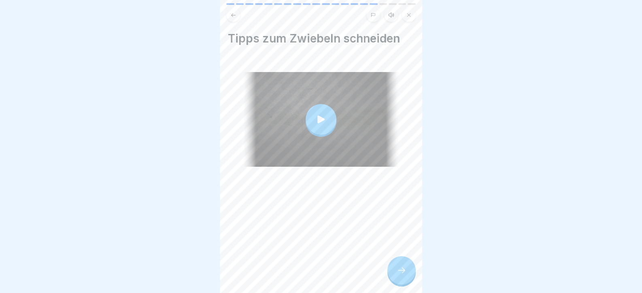
click at [405, 275] on icon at bounding box center [402, 270] width 10 height 10
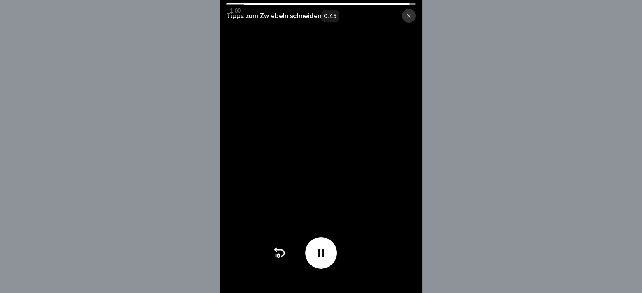
click at [473, 223] on div "Tipps zum Zwiebeln schneiden 0:45" at bounding box center [321, 146] width 642 height 293
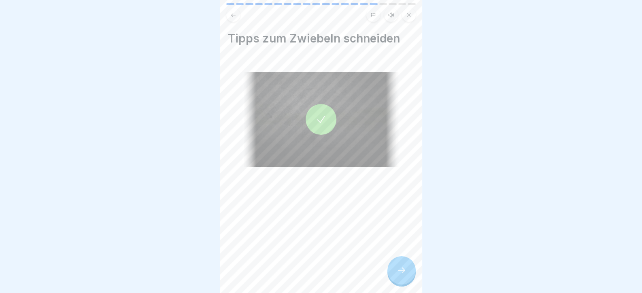
click at [401, 275] on icon at bounding box center [402, 270] width 10 height 10
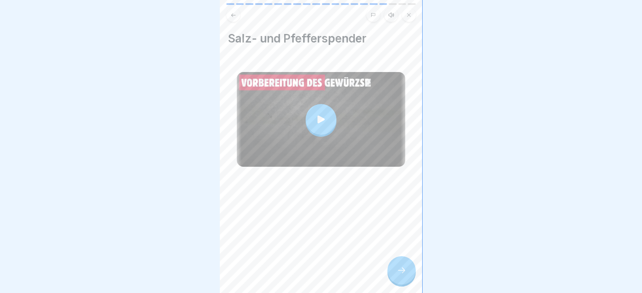
click at [401, 274] on icon at bounding box center [402, 270] width 10 height 10
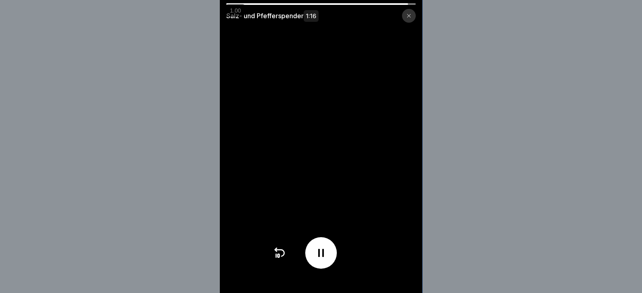
click at [448, 225] on div "Salz- und Pfefferspender 1:16" at bounding box center [321, 146] width 642 height 293
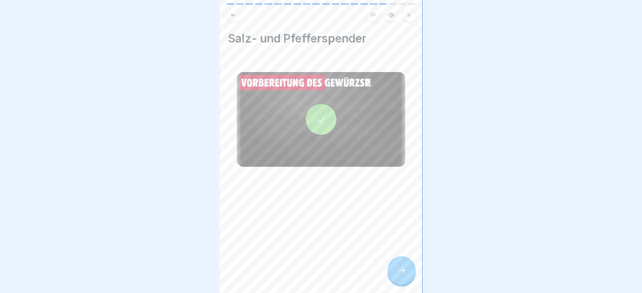
click at [408, 279] on div at bounding box center [401, 270] width 28 height 28
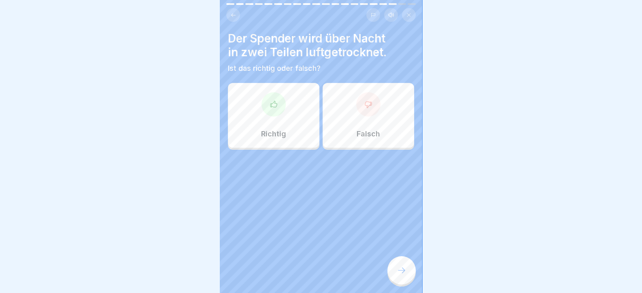
click at [284, 103] on div at bounding box center [273, 104] width 24 height 24
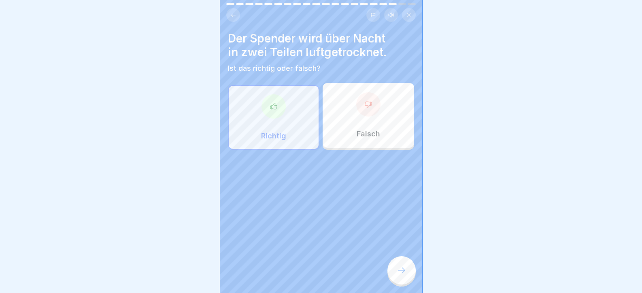
click at [399, 274] on icon at bounding box center [402, 270] width 10 height 10
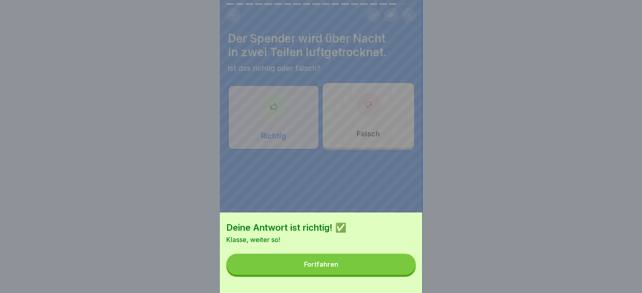
click at [399, 274] on button "Fortfahren" at bounding box center [320, 264] width 189 height 21
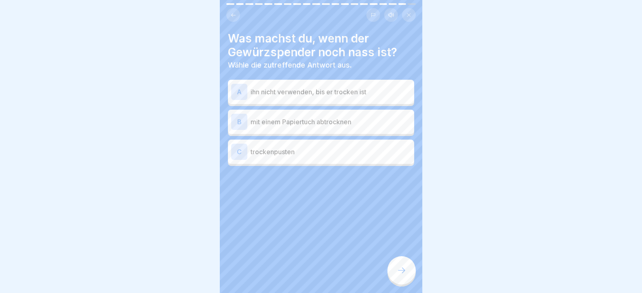
click at [284, 114] on div "B mit einem Papiertuch abtrocknen" at bounding box center [321, 122] width 180 height 16
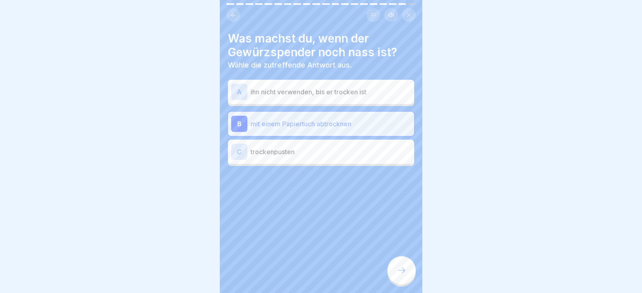
click at [397, 275] on icon at bounding box center [402, 270] width 10 height 10
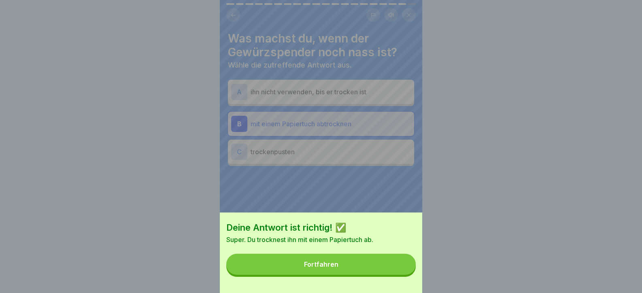
click at [403, 275] on button "Fortfahren" at bounding box center [320, 264] width 189 height 21
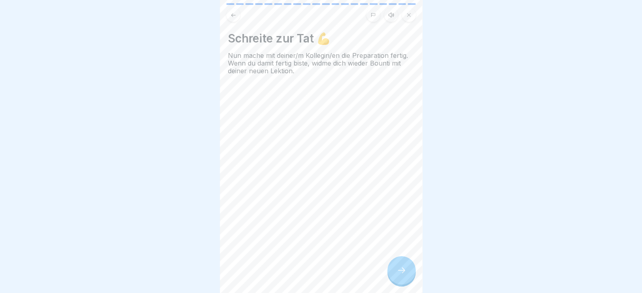
click at [407, 274] on div at bounding box center [401, 270] width 28 height 28
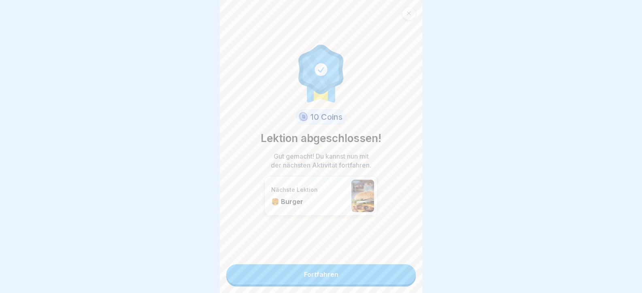
click at [407, 274] on link "Fortfahren" at bounding box center [320, 274] width 189 height 20
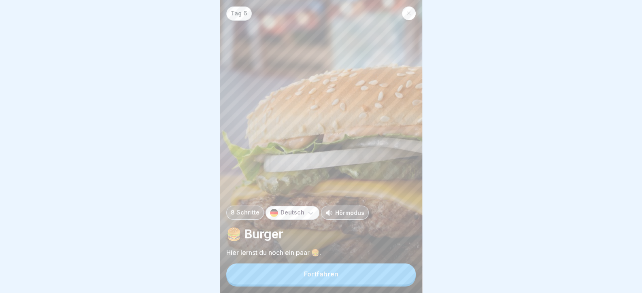
click at [407, 274] on button "Fortfahren" at bounding box center [320, 273] width 189 height 21
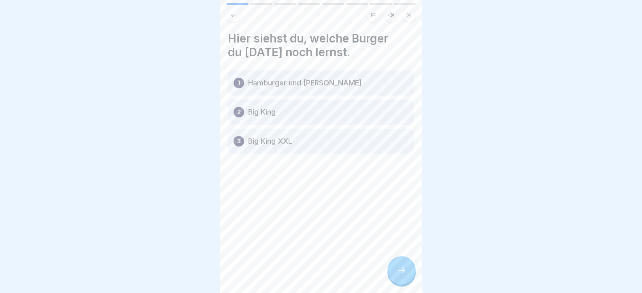
click at [406, 274] on icon at bounding box center [402, 270] width 10 height 10
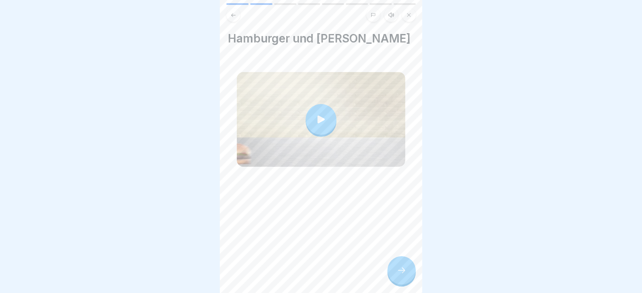
click at [406, 274] on icon at bounding box center [402, 270] width 10 height 10
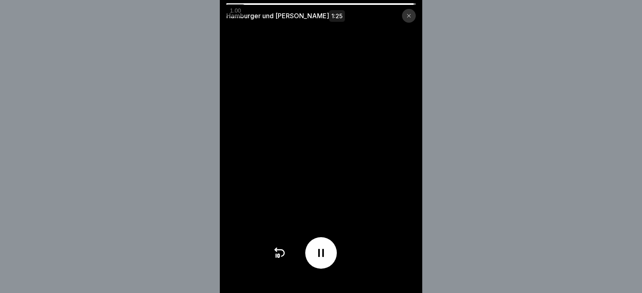
click at [358, 210] on video at bounding box center [321, 146] width 202 height 293
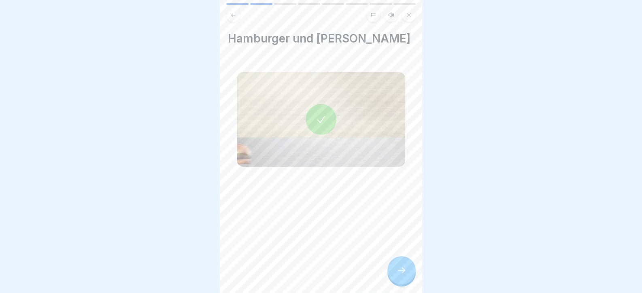
click at [403, 271] on div at bounding box center [401, 270] width 28 height 28
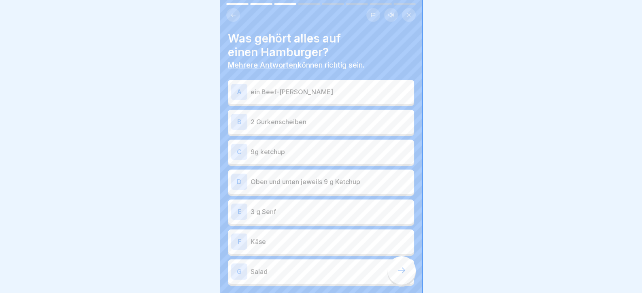
click at [303, 91] on p "ein Beef-[PERSON_NAME]" at bounding box center [331, 92] width 160 height 10
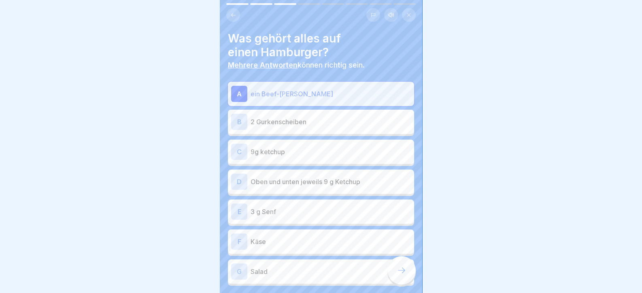
click at [301, 126] on p "2 Gurkenscheiben" at bounding box center [331, 122] width 160 height 10
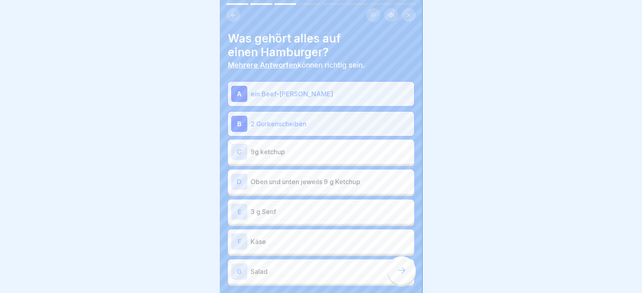
click at [297, 184] on p "Oben und unten jeweils 9 g Ketchup" at bounding box center [331, 182] width 160 height 10
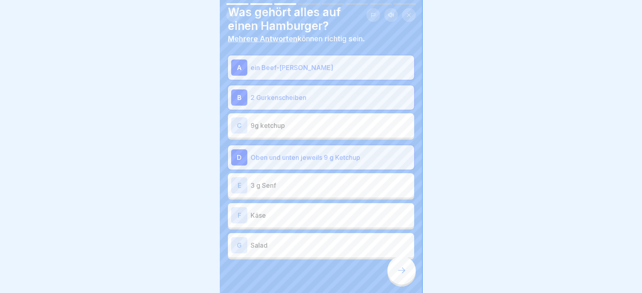
scroll to position [41, 0]
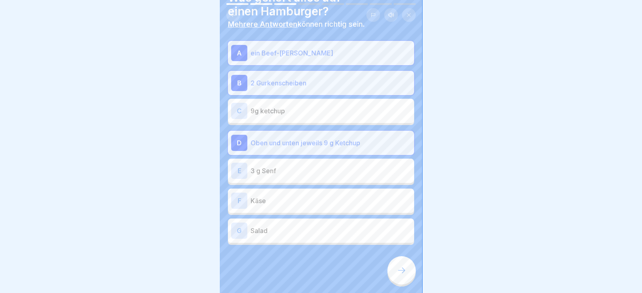
click at [293, 166] on p "3 g Senf" at bounding box center [331, 171] width 160 height 10
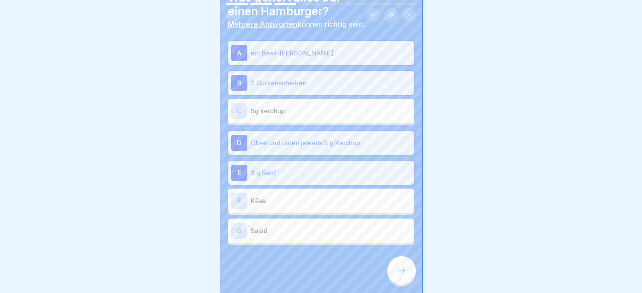
click at [394, 279] on div "Tag 6 8 Schritte Deutsch Hörmodus 🍔 Burger Hier lernst du noch ein paar 🍔. Fort…" at bounding box center [321, 146] width 202 height 293
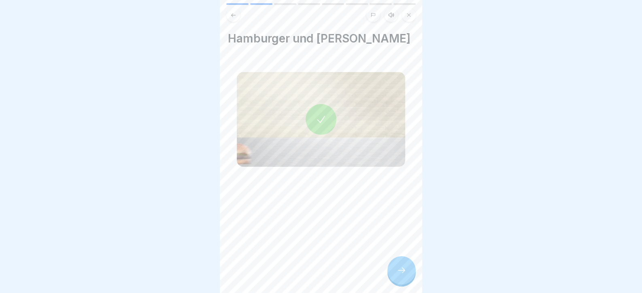
click at [407, 279] on div at bounding box center [401, 270] width 28 height 28
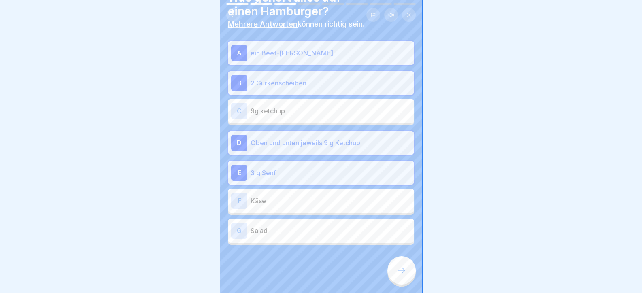
click at [405, 275] on icon at bounding box center [402, 270] width 10 height 10
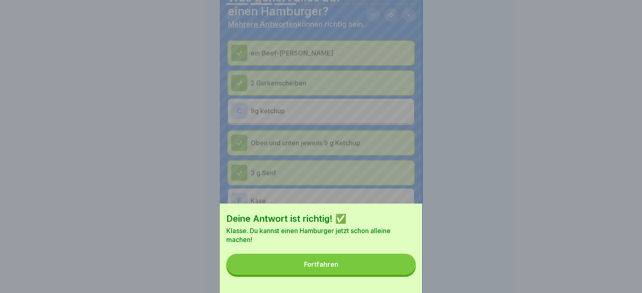
click at [405, 275] on button "Fortfahren" at bounding box center [320, 264] width 189 height 21
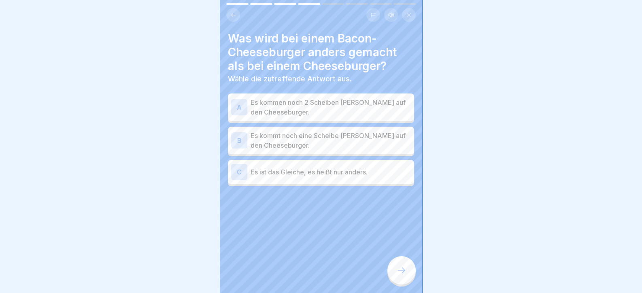
click at [285, 141] on p "Es kommt noch eine Scheibe [PERSON_NAME] auf den Cheeseburger." at bounding box center [331, 140] width 160 height 19
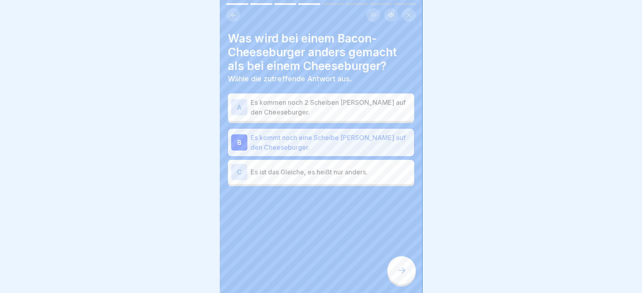
click at [396, 276] on div at bounding box center [401, 270] width 28 height 28
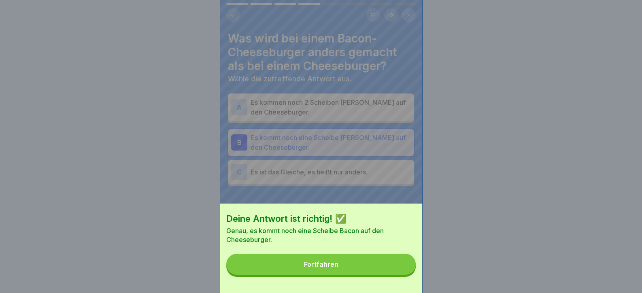
click at [391, 274] on button "Fortfahren" at bounding box center [320, 264] width 189 height 21
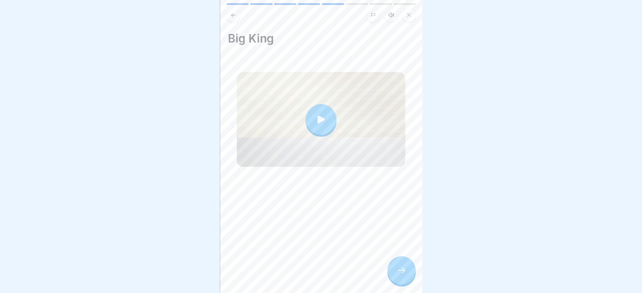
click at [399, 275] on icon at bounding box center [402, 270] width 10 height 10
click at [406, 265] on div at bounding box center [401, 270] width 28 height 28
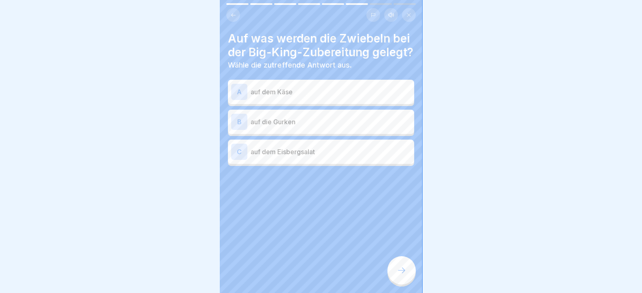
click at [292, 157] on p "auf dem Eisbergsalat" at bounding box center [331, 152] width 160 height 10
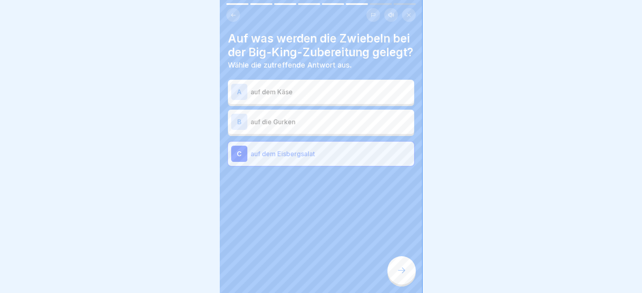
click at [397, 275] on icon at bounding box center [402, 270] width 10 height 10
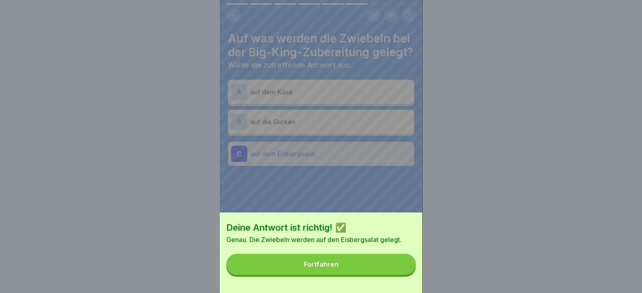
click at [395, 273] on button "Fortfahren" at bounding box center [320, 264] width 189 height 21
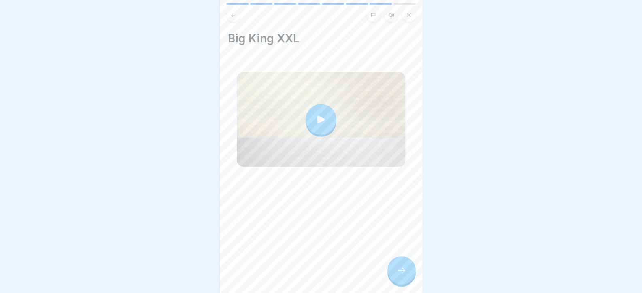
click at [399, 275] on icon at bounding box center [402, 270] width 10 height 10
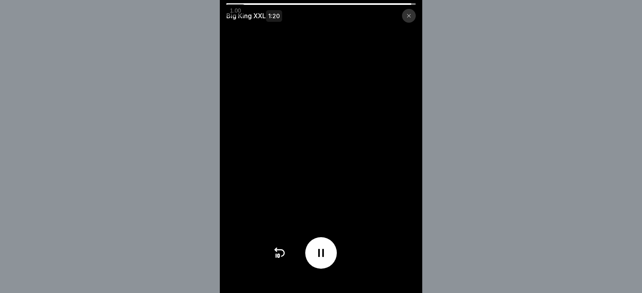
click at [452, 238] on div "Big King XXL 1:20" at bounding box center [321, 146] width 642 height 293
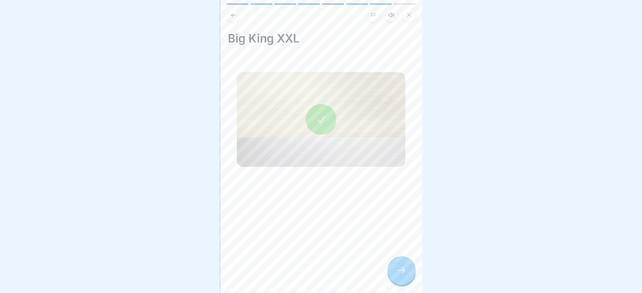
click at [396, 273] on div at bounding box center [401, 270] width 28 height 28
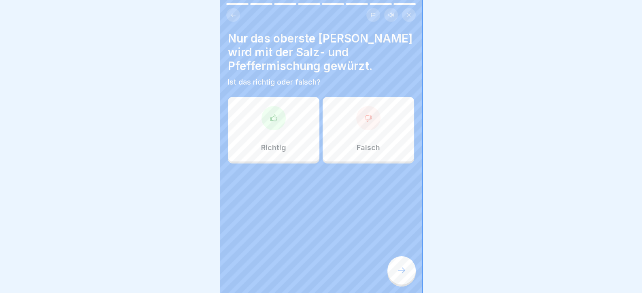
click at [280, 129] on div "Richtig" at bounding box center [273, 129] width 91 height 65
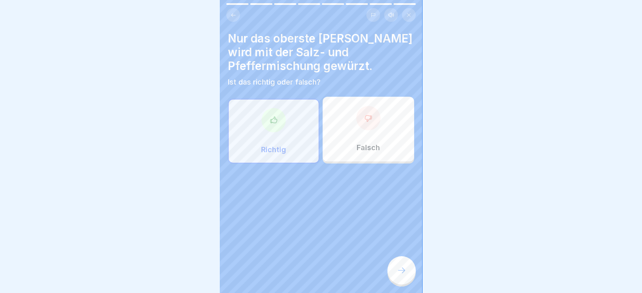
click at [401, 275] on icon at bounding box center [402, 270] width 10 height 10
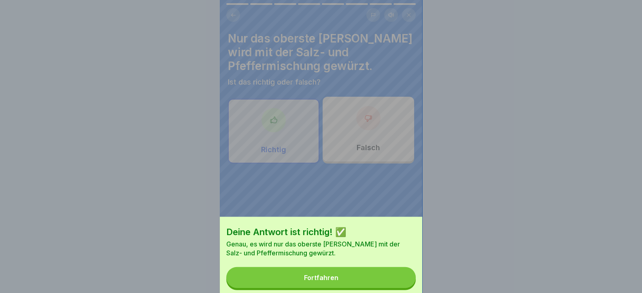
click at [398, 276] on button "Fortfahren" at bounding box center [320, 277] width 189 height 21
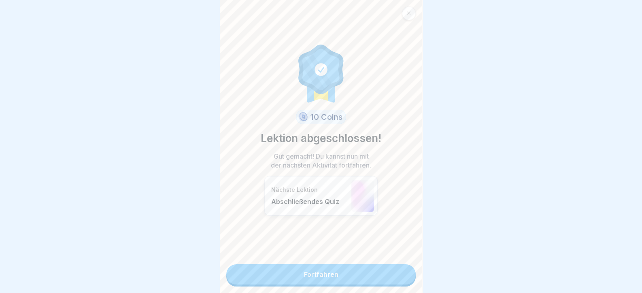
click at [400, 275] on link "Fortfahren" at bounding box center [320, 274] width 189 height 20
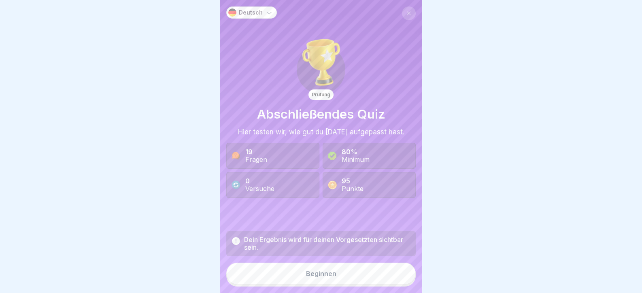
click at [400, 275] on button "Beginnen" at bounding box center [320, 274] width 189 height 22
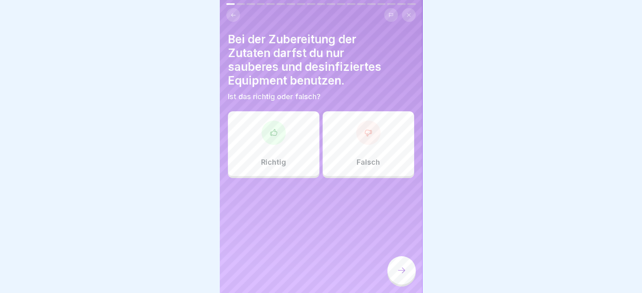
click at [275, 131] on icon at bounding box center [274, 133] width 8 height 8
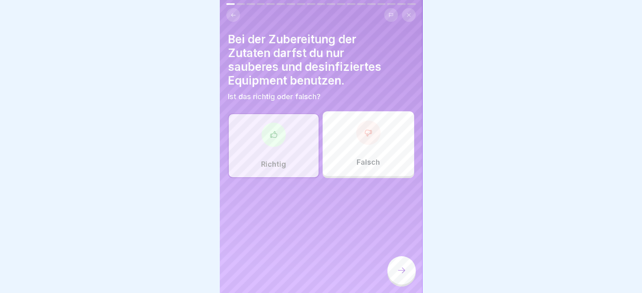
click at [397, 275] on icon at bounding box center [402, 270] width 10 height 10
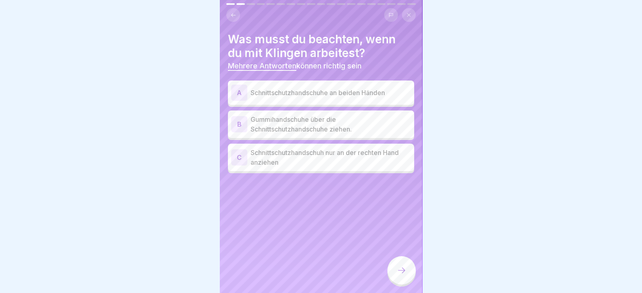
click at [295, 89] on p "Schnittschutzhandschuhe an beiden Händen" at bounding box center [331, 93] width 160 height 10
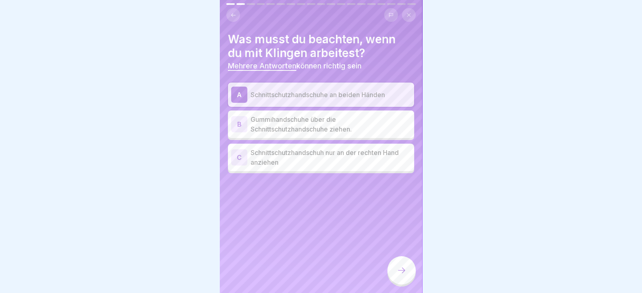
click at [287, 124] on p "Gummihandschuhe über die Schnittschutzhandschuhe ziehen." at bounding box center [331, 124] width 160 height 19
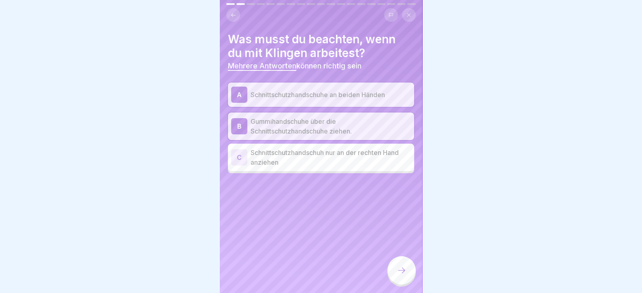
click at [400, 273] on icon at bounding box center [402, 270] width 10 height 10
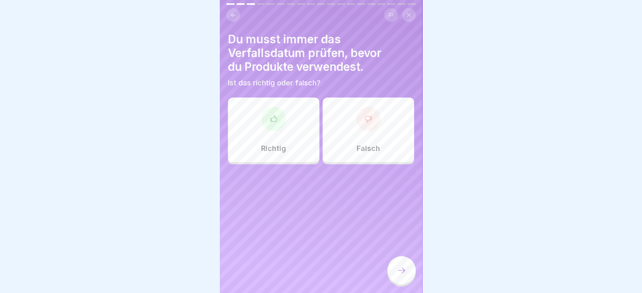
click at [287, 127] on div "Richtig" at bounding box center [273, 130] width 91 height 65
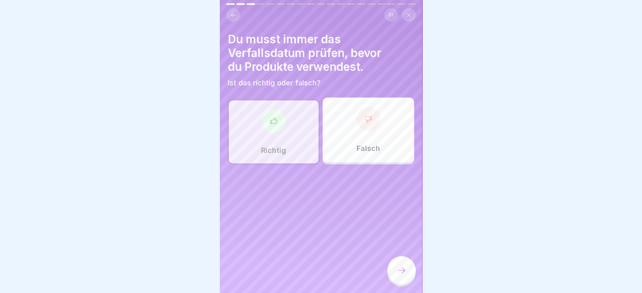
click at [397, 274] on icon at bounding box center [402, 270] width 10 height 10
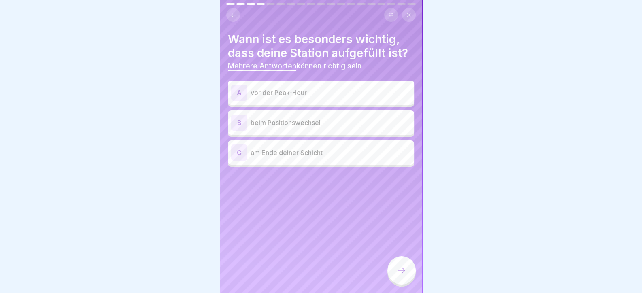
click at [280, 91] on p "vor der Peak-Hour" at bounding box center [331, 93] width 160 height 10
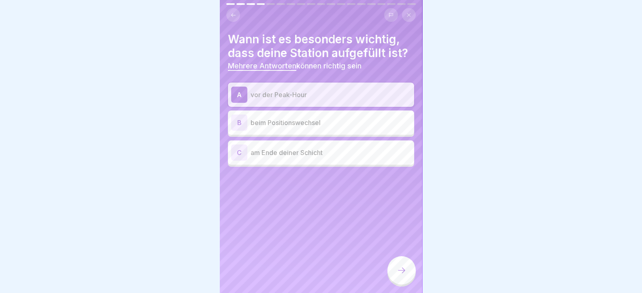
click at [283, 124] on p "beim Positionswechsel" at bounding box center [331, 123] width 160 height 10
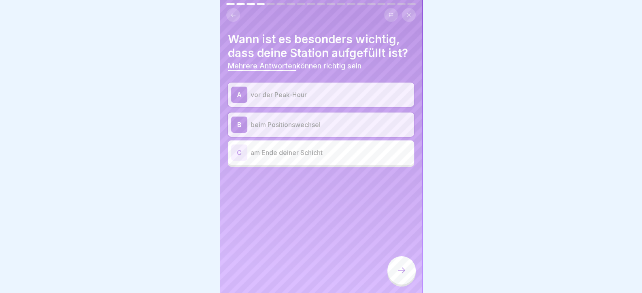
click at [289, 156] on p "am Ende deiner Schicht" at bounding box center [331, 153] width 160 height 10
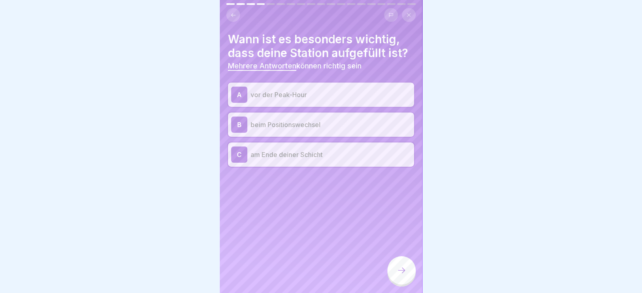
click at [404, 272] on icon at bounding box center [402, 270] width 10 height 10
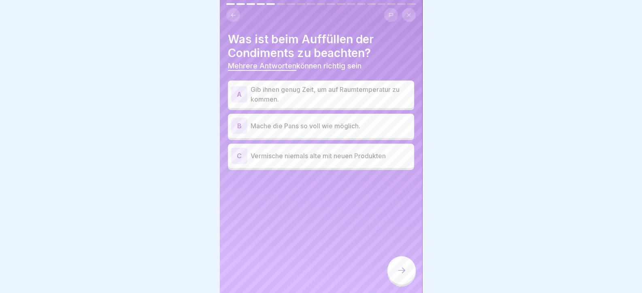
click at [304, 93] on p "Gib ihnen genug Zeit, um auf Raumtemperatur zu kommen." at bounding box center [331, 94] width 160 height 19
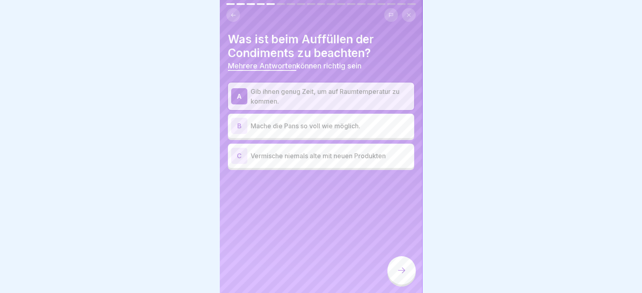
click at [303, 160] on p "Vermische niemals alte mit neuen Produkten" at bounding box center [331, 156] width 160 height 10
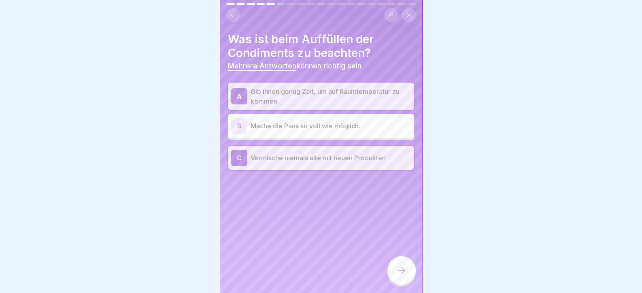
click at [402, 282] on div at bounding box center [401, 270] width 28 height 28
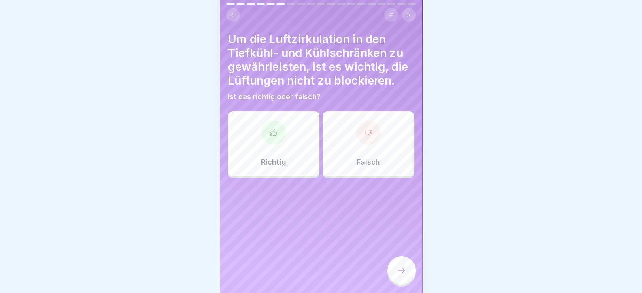
click at [288, 138] on div "Richtig" at bounding box center [273, 143] width 91 height 65
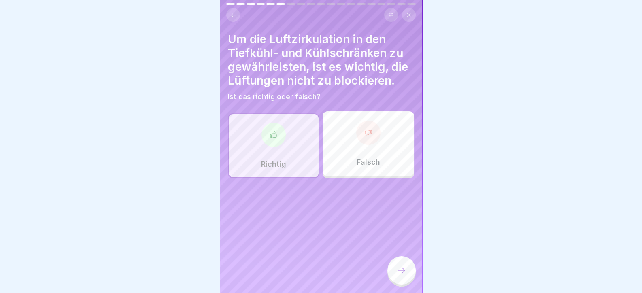
click at [409, 275] on div at bounding box center [401, 270] width 28 height 28
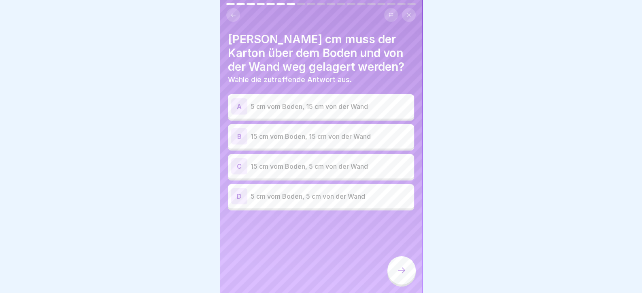
click at [302, 169] on p "15 cm vom Boden, 5 cm von der Wand" at bounding box center [331, 166] width 160 height 10
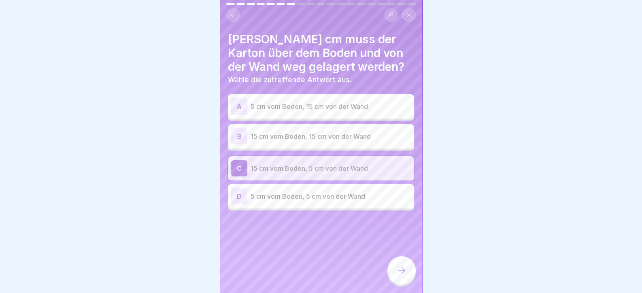
click at [400, 282] on div at bounding box center [401, 270] width 28 height 28
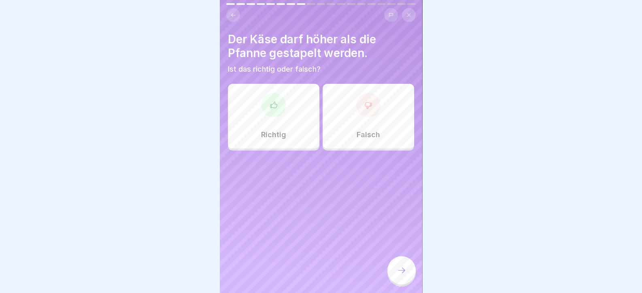
click at [356, 110] on div at bounding box center [368, 105] width 24 height 24
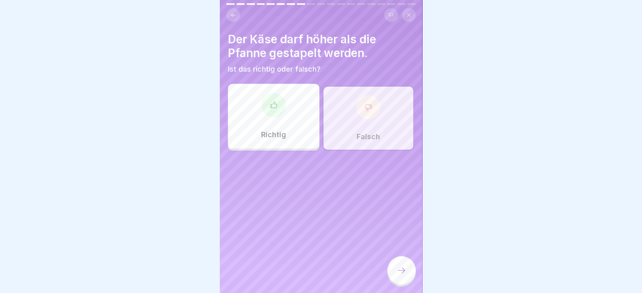
click at [402, 275] on icon at bounding box center [402, 270] width 10 height 10
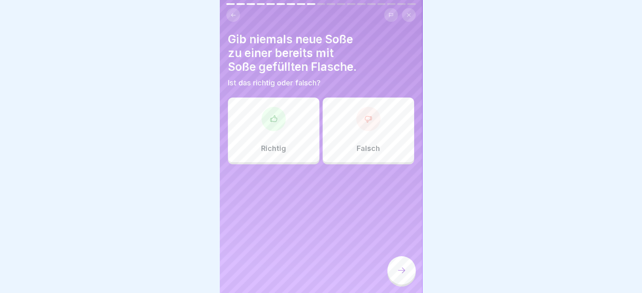
click at [286, 134] on div "Richtig" at bounding box center [273, 130] width 91 height 65
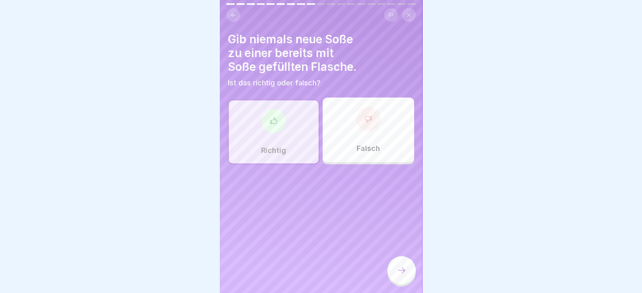
click at [405, 282] on div at bounding box center [401, 270] width 28 height 28
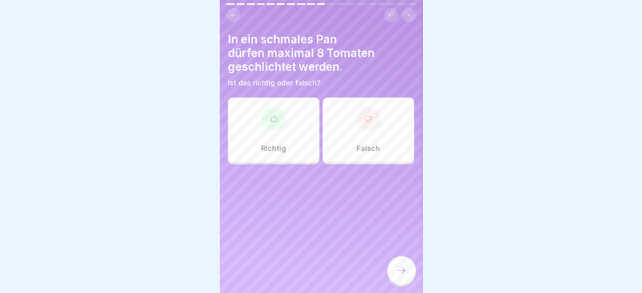
click at [300, 125] on div "Richtig" at bounding box center [273, 130] width 91 height 65
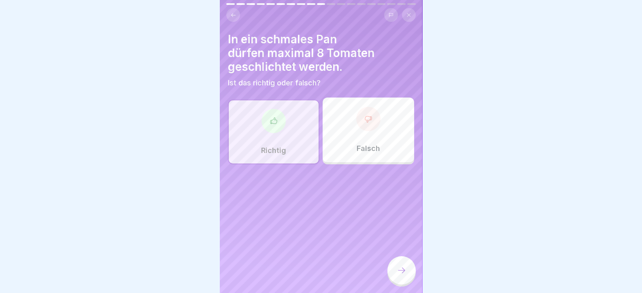
click at [403, 273] on icon at bounding box center [401, 271] width 7 height 6
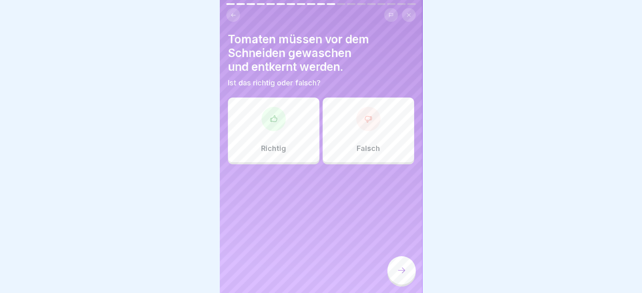
click at [270, 119] on icon at bounding box center [274, 119] width 8 height 8
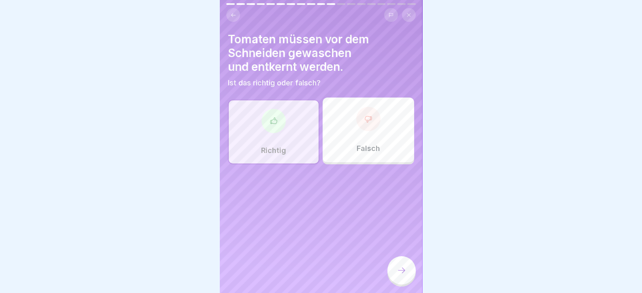
click at [403, 266] on div at bounding box center [401, 270] width 28 height 28
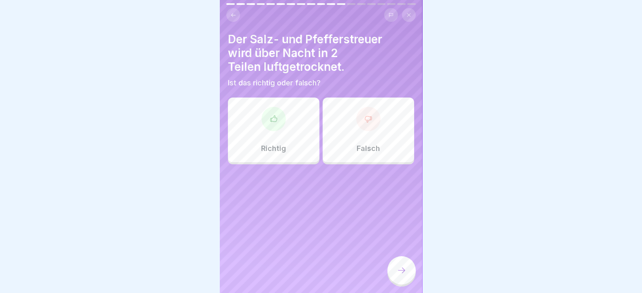
click at [267, 122] on div at bounding box center [273, 119] width 24 height 24
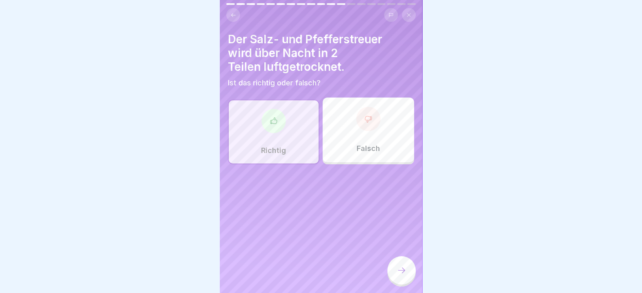
click at [405, 275] on icon at bounding box center [402, 270] width 10 height 10
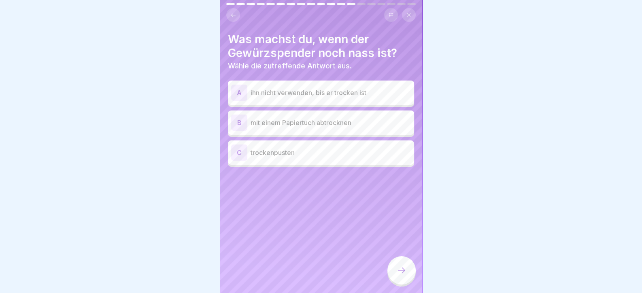
click at [314, 119] on p "mit einem Papiertuch abtrocknen" at bounding box center [331, 123] width 160 height 10
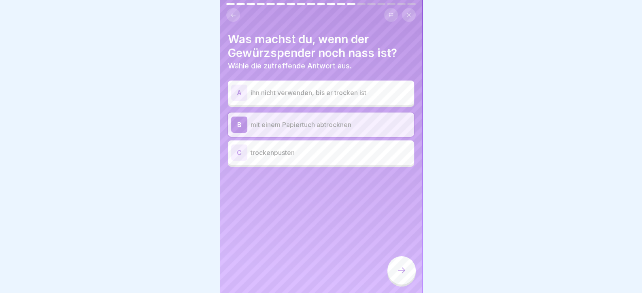
click at [399, 274] on icon at bounding box center [402, 270] width 10 height 10
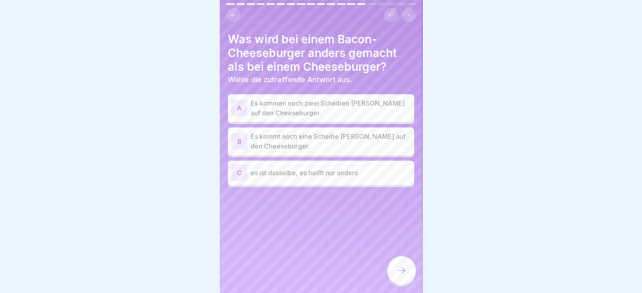
click at [305, 135] on p "Es kommt noch eine Scheibe [PERSON_NAME] auf den Cheeseburger." at bounding box center [331, 141] width 160 height 19
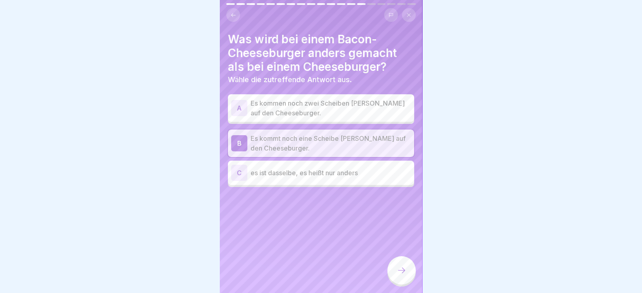
click at [403, 275] on icon at bounding box center [402, 270] width 10 height 10
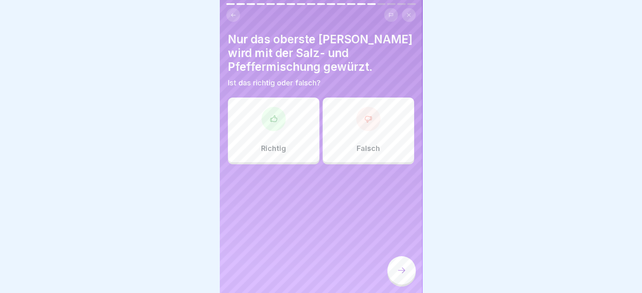
click at [285, 140] on div "Richtig" at bounding box center [273, 130] width 91 height 65
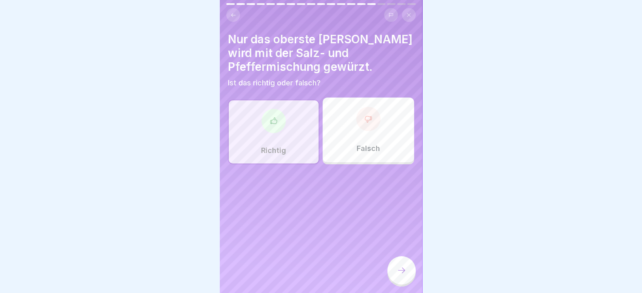
click at [405, 275] on icon at bounding box center [402, 270] width 10 height 10
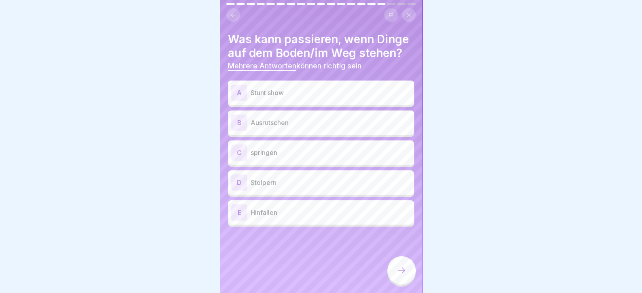
click at [299, 127] on p "Ausrutschen" at bounding box center [331, 123] width 160 height 10
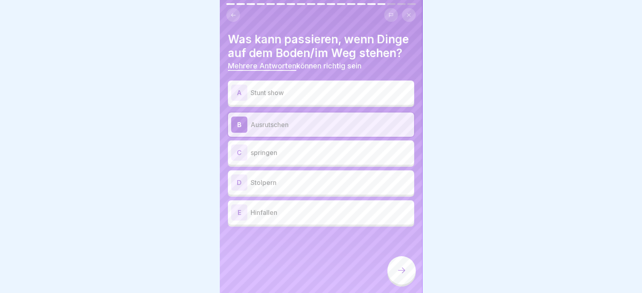
click at [287, 187] on p "Stolpern" at bounding box center [331, 183] width 160 height 10
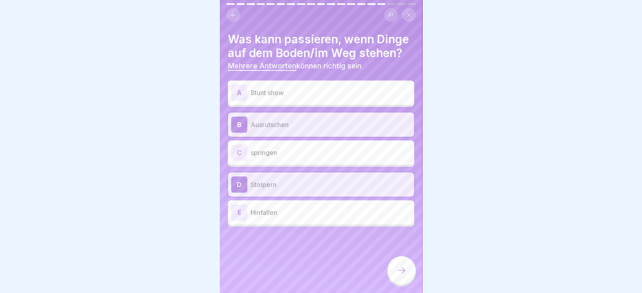
click at [290, 217] on p "Hinfallen" at bounding box center [331, 213] width 160 height 10
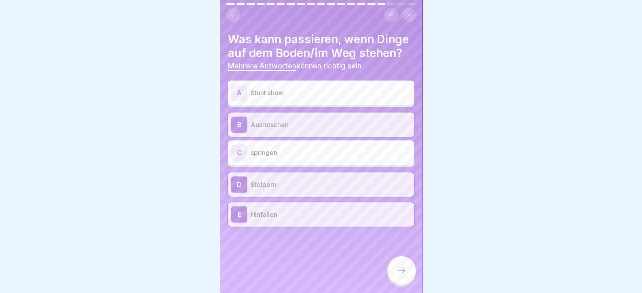
click at [403, 275] on icon at bounding box center [402, 270] width 10 height 10
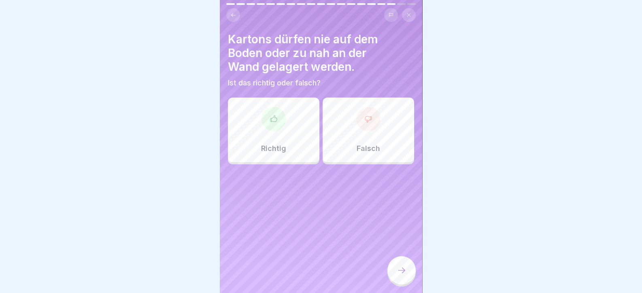
click at [359, 135] on div "Falsch" at bounding box center [368, 130] width 91 height 65
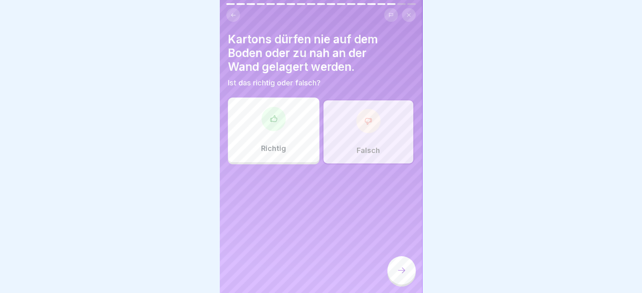
click at [399, 275] on icon at bounding box center [402, 270] width 10 height 10
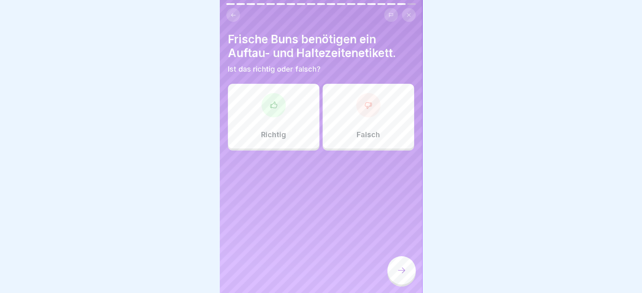
click at [360, 119] on div "Falsch" at bounding box center [368, 116] width 91 height 65
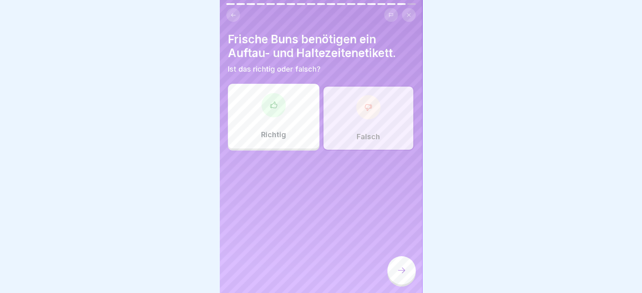
drag, startPoint x: 414, startPoint y: 274, endPoint x: 409, endPoint y: 278, distance: 6.1
click at [411, 277] on div at bounding box center [401, 270] width 28 height 28
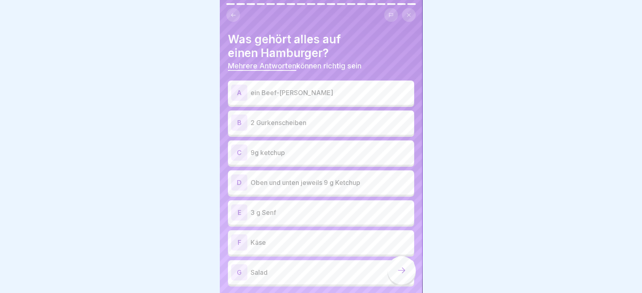
click at [299, 91] on p "ein Beef-[PERSON_NAME]" at bounding box center [331, 93] width 160 height 10
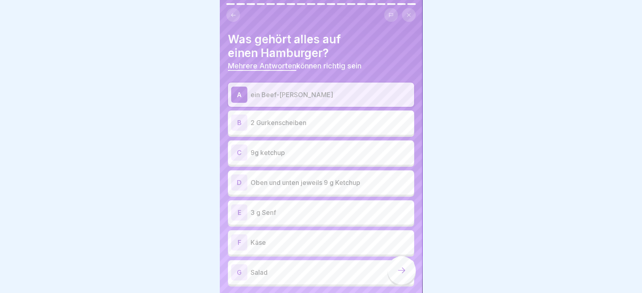
click at [303, 125] on p "2 Gurkenscheiben" at bounding box center [331, 123] width 160 height 10
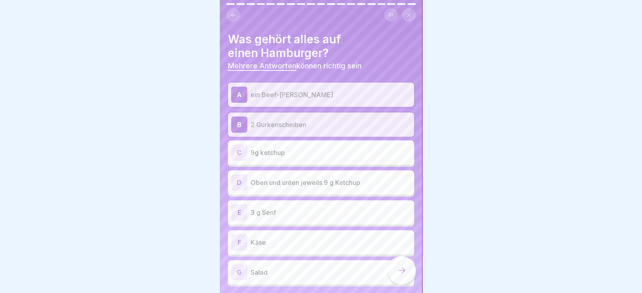
click at [320, 184] on p "Oben und unten jeweils 9 g Ketchup" at bounding box center [331, 183] width 160 height 10
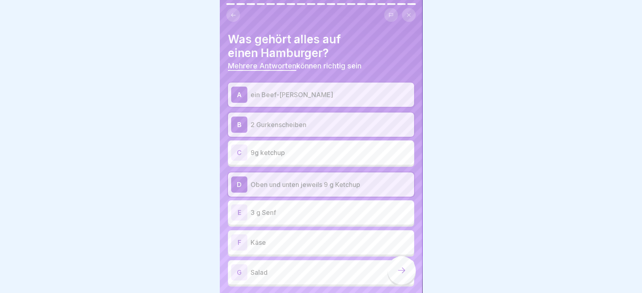
click at [300, 213] on p "3 g Senf" at bounding box center [331, 213] width 160 height 10
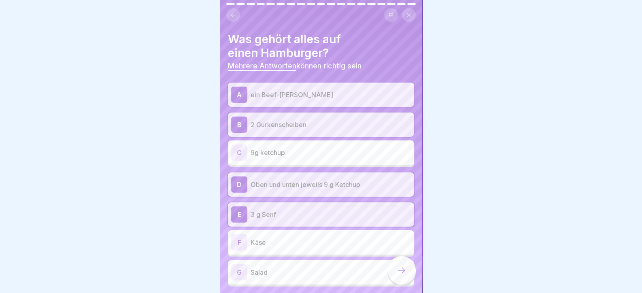
click at [399, 275] on icon at bounding box center [402, 270] width 10 height 10
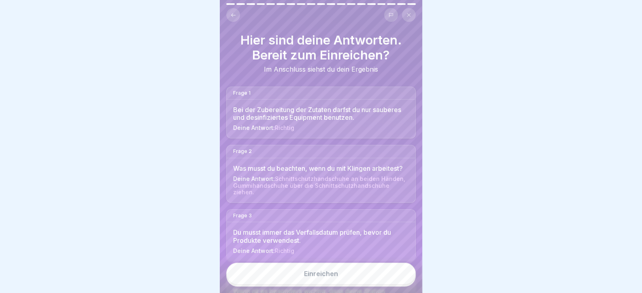
click at [389, 285] on button "Einreichen" at bounding box center [320, 274] width 189 height 22
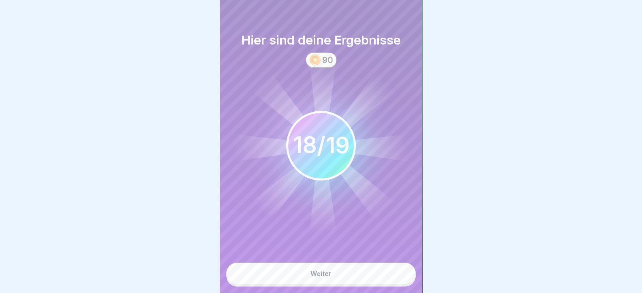
click at [382, 275] on button "Weiter" at bounding box center [320, 274] width 189 height 22
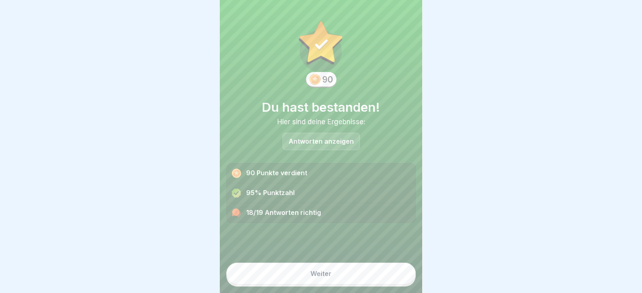
click at [387, 277] on button "Weiter" at bounding box center [320, 274] width 189 height 22
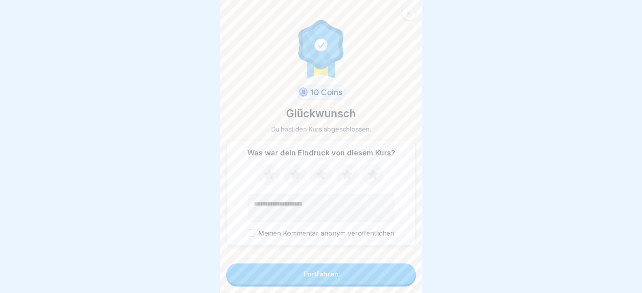
click at [387, 277] on button "Fortfahren" at bounding box center [320, 273] width 189 height 21
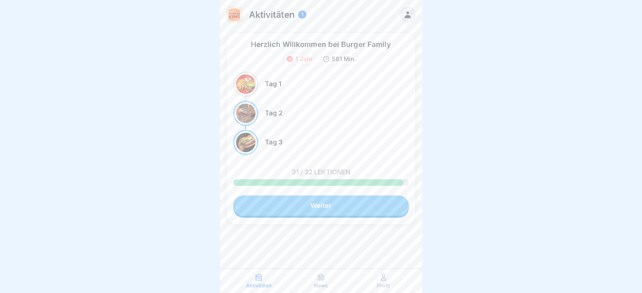
click at [386, 207] on link "Weiter" at bounding box center [321, 205] width 176 height 20
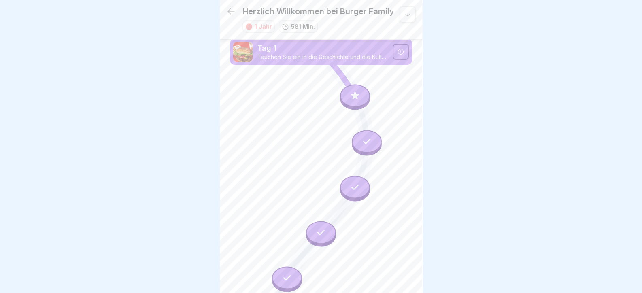
click at [350, 93] on icon at bounding box center [355, 96] width 11 height 11
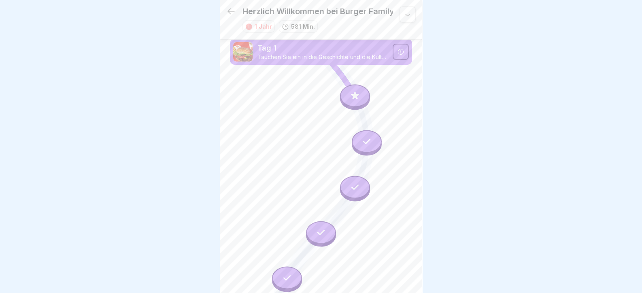
click at [352, 85] on div at bounding box center [355, 96] width 30 height 23
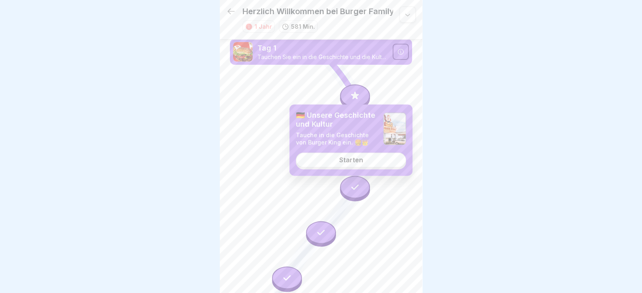
click at [363, 162] on link "Starten" at bounding box center [351, 160] width 110 height 15
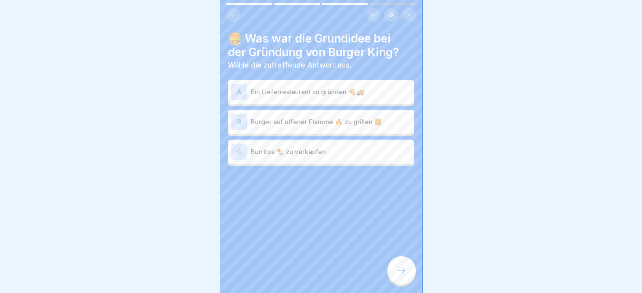
click at [283, 117] on p "Burger auf offener Flamme 🔥 zu grillen 🍔" at bounding box center [331, 122] width 160 height 10
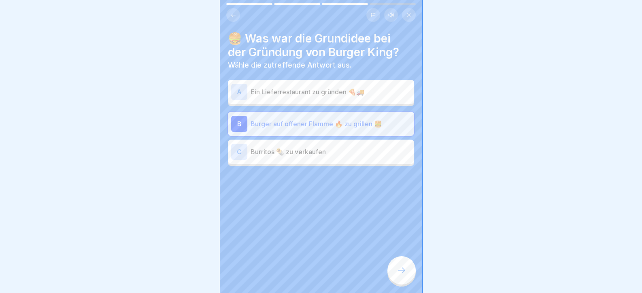
click at [407, 266] on div at bounding box center [401, 270] width 28 height 28
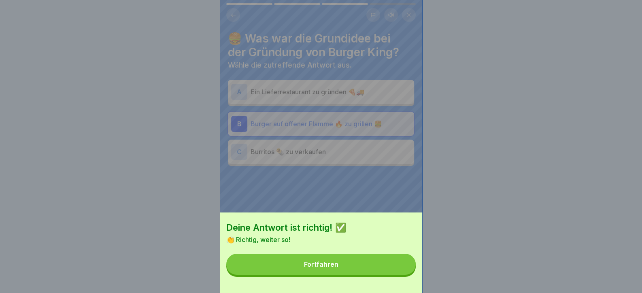
click at [400, 267] on button "Fortfahren" at bounding box center [320, 264] width 189 height 21
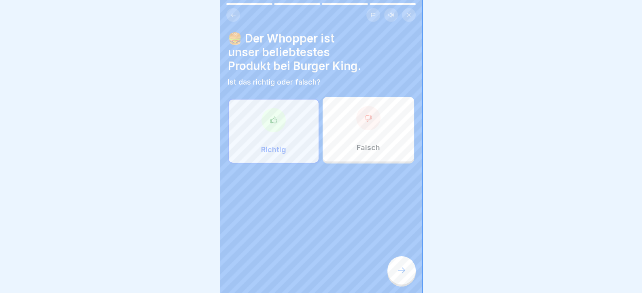
click at [300, 155] on div "Richtig" at bounding box center [273, 131] width 91 height 65
click at [295, 142] on div "Richtig" at bounding box center [273, 131] width 91 height 65
click at [400, 283] on div "Tag 1 4 Schritte Deutsch Hörmodus 🇩🇪 Unsere Geschichte und Kultur Tauche in die…" at bounding box center [321, 146] width 202 height 293
click at [413, 263] on div at bounding box center [401, 270] width 28 height 28
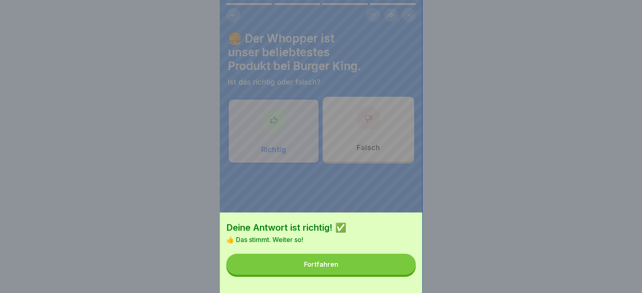
click at [396, 267] on button "Fortfahren" at bounding box center [320, 264] width 189 height 21
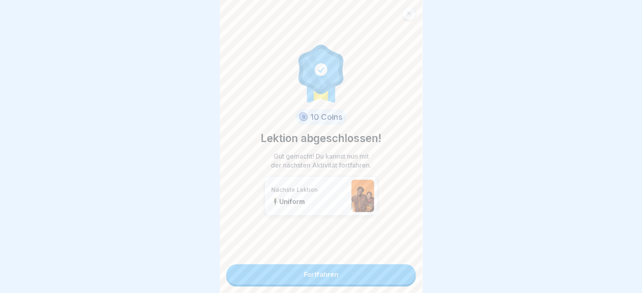
click at [400, 270] on link "Fortfahren" at bounding box center [320, 274] width 189 height 20
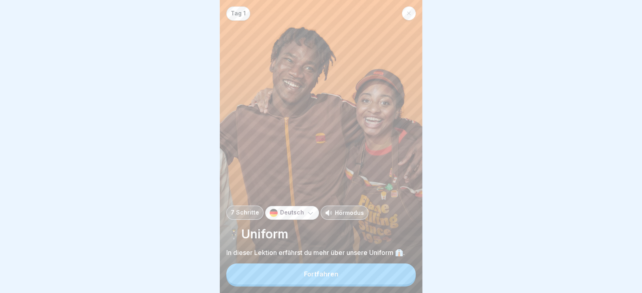
click at [399, 269] on button "Fortfahren" at bounding box center [320, 273] width 189 height 21
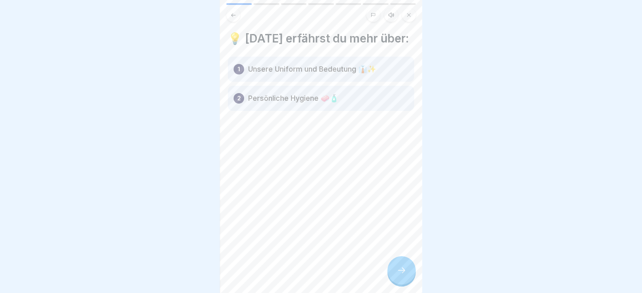
click at [405, 270] on icon at bounding box center [402, 270] width 10 height 10
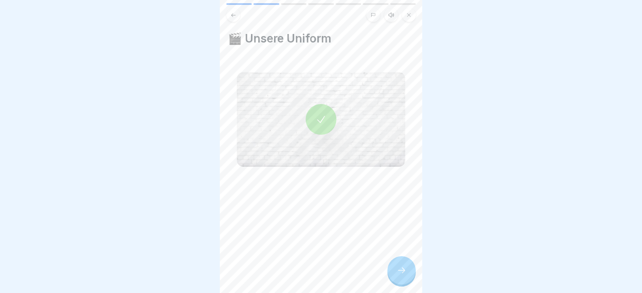
click at [405, 270] on icon at bounding box center [402, 270] width 10 height 10
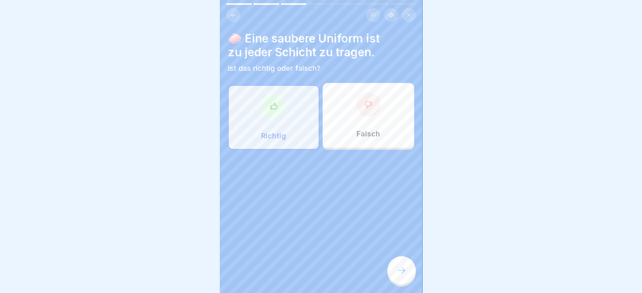
click at [406, 13] on icon at bounding box center [408, 15] width 5 height 5
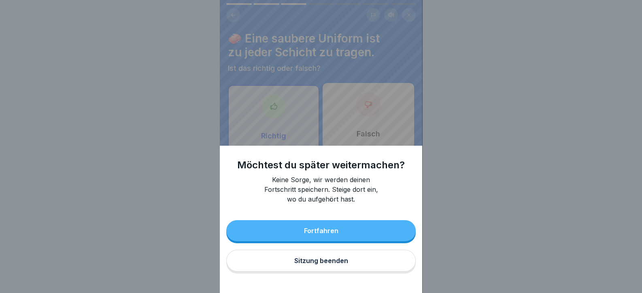
click at [334, 272] on button "Sitzung beenden" at bounding box center [320, 261] width 189 height 22
